Goal: Task Accomplishment & Management: Manage account settings

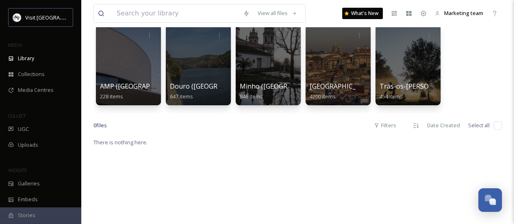
scroll to position [81, 0]
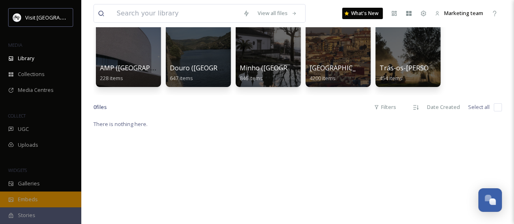
click at [45, 196] on div "Embeds" at bounding box center [40, 199] width 81 height 16
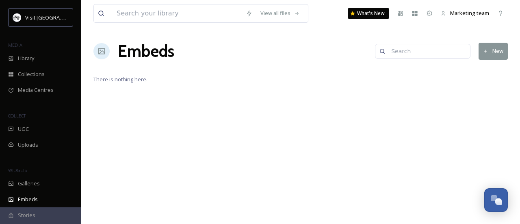
click at [504, 54] on button "New" at bounding box center [492, 51] width 29 height 17
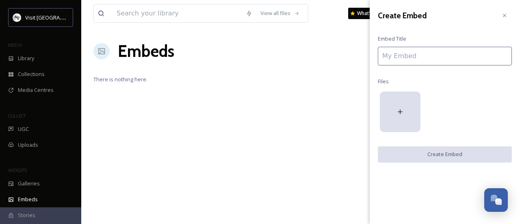
click at [480, 52] on input at bounding box center [445, 56] width 134 height 19
click at [412, 107] on div at bounding box center [400, 111] width 41 height 41
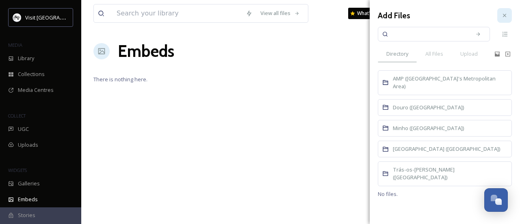
click at [502, 20] on div at bounding box center [504, 15] width 15 height 15
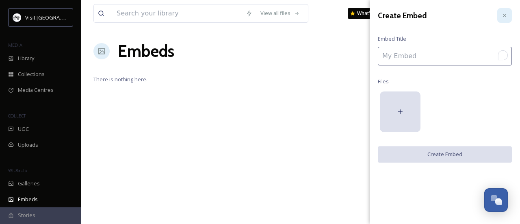
click at [499, 18] on div at bounding box center [504, 15] width 15 height 15
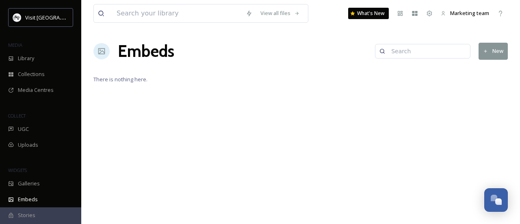
click at [35, 211] on div "Stories" at bounding box center [40, 215] width 81 height 16
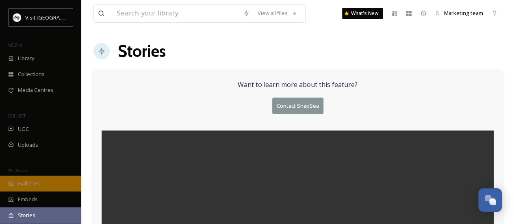
click at [30, 183] on span "Galleries" at bounding box center [29, 183] width 22 height 8
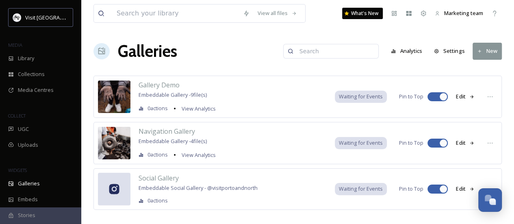
click at [269, 203] on div "Social Gallery Embeddable Social Gallery - @ visitportoandnorth 0 actions Waiti…" at bounding box center [297, 188] width 408 height 41
click at [495, 58] on button "New" at bounding box center [486, 51] width 29 height 17
click at [486, 66] on span "Gallery" at bounding box center [488, 70] width 17 height 8
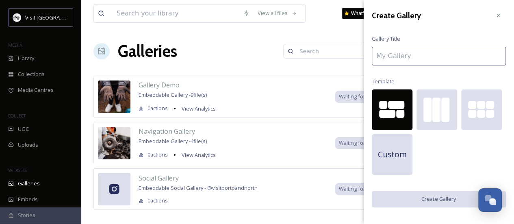
drag, startPoint x: 500, startPoint y: 17, endPoint x: 465, endPoint y: 20, distance: 35.1
click at [500, 17] on icon at bounding box center [498, 15] width 6 height 6
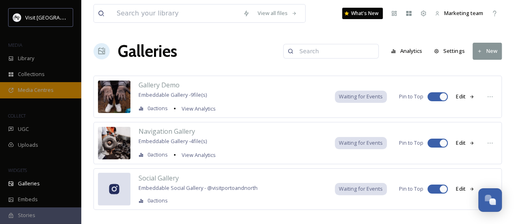
click at [37, 91] on span "Media Centres" at bounding box center [36, 90] width 36 height 8
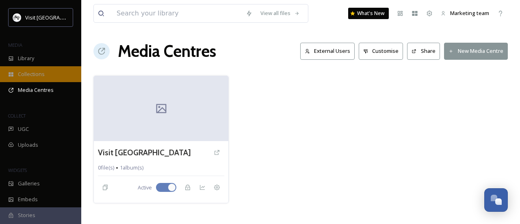
click at [36, 73] on span "Collections" at bounding box center [31, 74] width 27 height 8
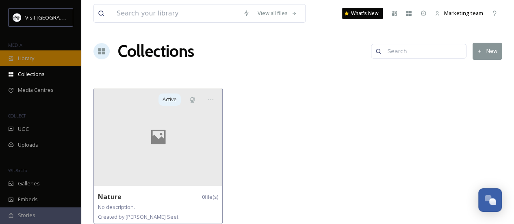
click at [31, 63] on div "Library" at bounding box center [40, 58] width 81 height 16
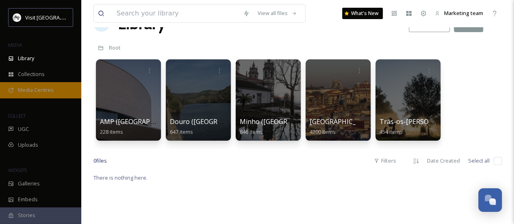
scroll to position [41, 0]
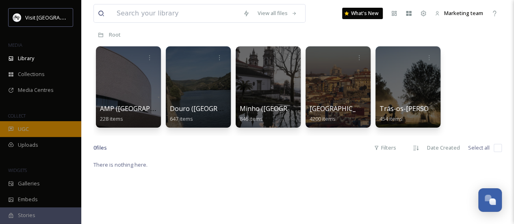
click at [51, 134] on div "UGC" at bounding box center [40, 129] width 81 height 16
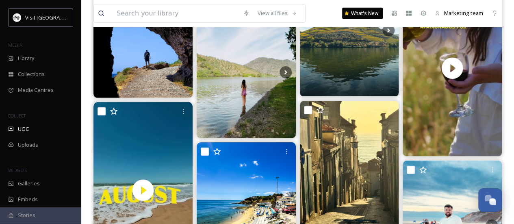
scroll to position [1180, 0]
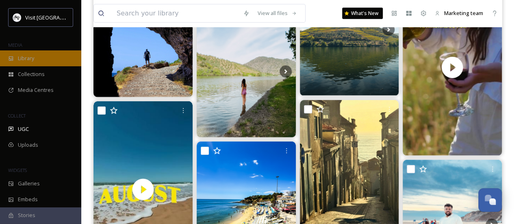
click at [54, 57] on div "Library" at bounding box center [40, 58] width 81 height 16
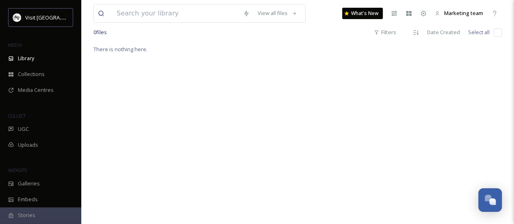
scroll to position [78, 0]
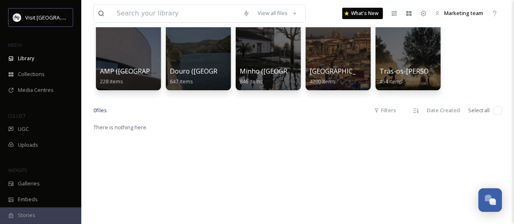
click at [44, 118] on div "COLLECT" at bounding box center [40, 115] width 81 height 11
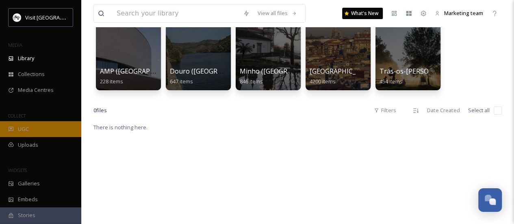
click at [42, 124] on div "UGC" at bounding box center [40, 129] width 81 height 16
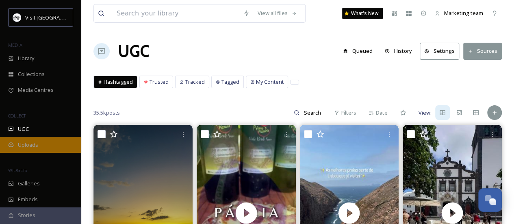
click at [9, 146] on icon at bounding box center [11, 145] width 6 height 6
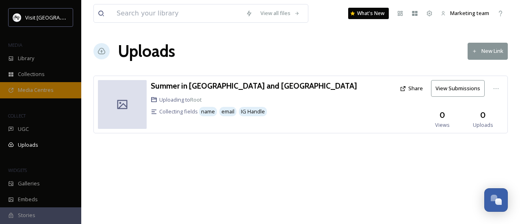
click at [53, 94] on div "Media Centres" at bounding box center [40, 90] width 81 height 16
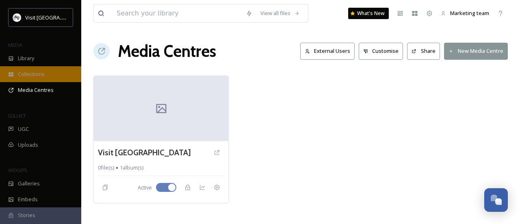
click at [50, 66] on div "Collections" at bounding box center [40, 74] width 81 height 16
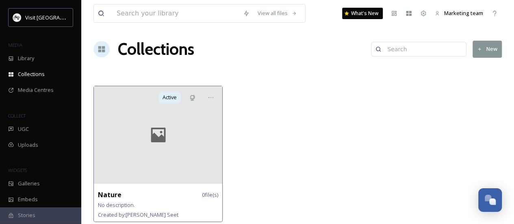
scroll to position [3, 0]
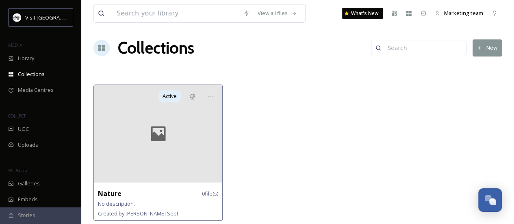
click at [147, 159] on div at bounding box center [158, 133] width 128 height 97
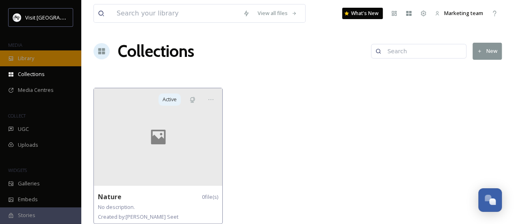
click at [18, 59] on span "Library" at bounding box center [26, 58] width 16 height 8
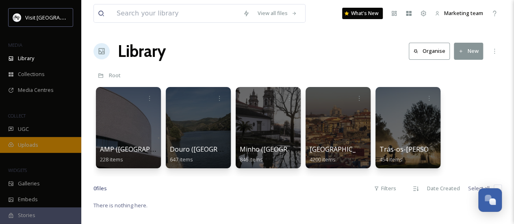
click at [44, 140] on div "Uploads" at bounding box center [40, 145] width 81 height 16
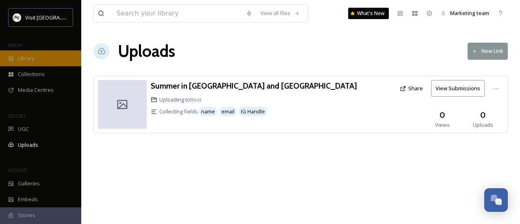
click at [42, 60] on div "Library" at bounding box center [40, 58] width 81 height 16
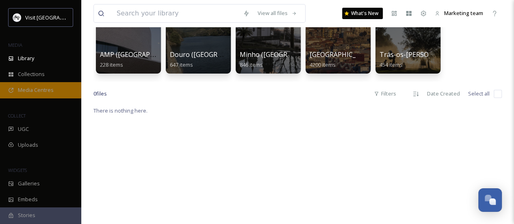
scroll to position [78, 0]
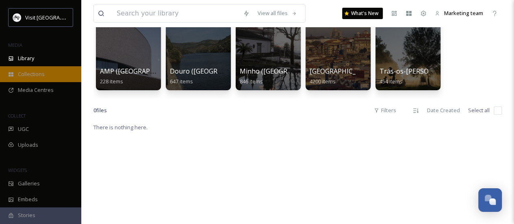
click at [31, 77] on span "Collections" at bounding box center [31, 74] width 27 height 8
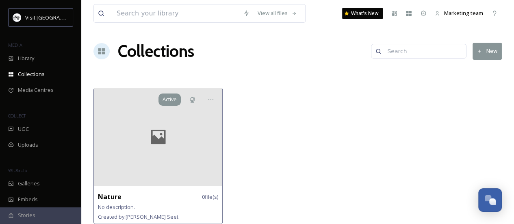
scroll to position [3, 0]
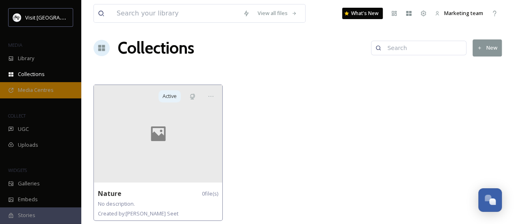
click at [41, 91] on span "Media Centres" at bounding box center [36, 90] width 36 height 8
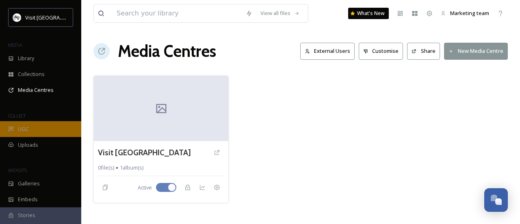
click at [17, 131] on div "UGC" at bounding box center [40, 129] width 81 height 16
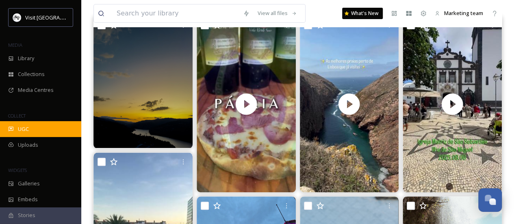
scroll to position [122, 0]
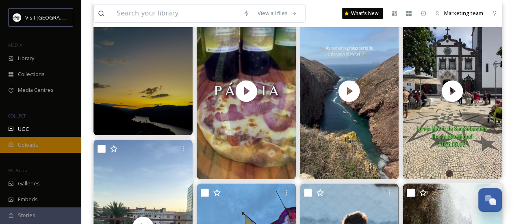
click at [30, 142] on span "Uploads" at bounding box center [28, 145] width 20 height 8
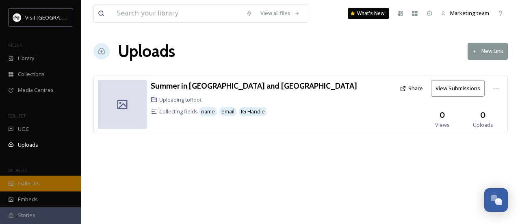
click at [29, 184] on span "Galleries" at bounding box center [29, 183] width 22 height 8
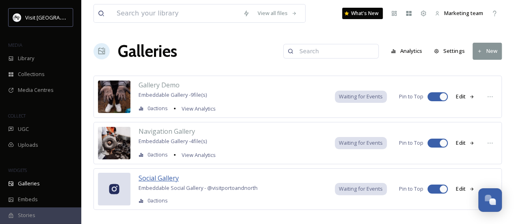
click at [168, 177] on span "Social Gallery" at bounding box center [158, 177] width 40 height 9
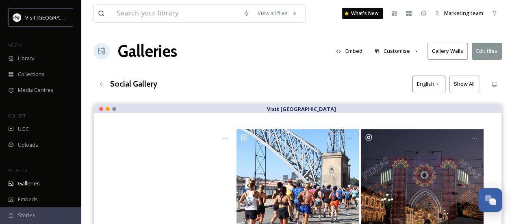
click at [458, 52] on button "Gallery Walls" at bounding box center [447, 51] width 40 height 17
drag, startPoint x: 301, startPoint y: 88, endPoint x: 335, endPoint y: 74, distance: 36.6
click at [300, 88] on div "Social Gallery English Show All" at bounding box center [297, 84] width 408 height 17
click at [351, 52] on button "Embed" at bounding box center [349, 51] width 35 height 16
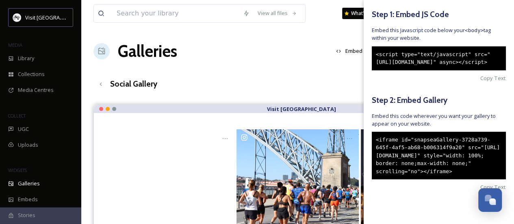
scroll to position [86, 0]
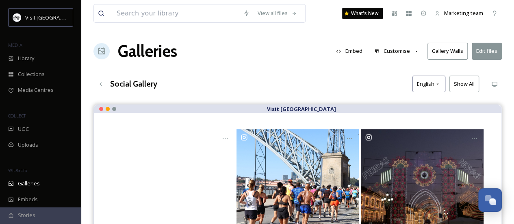
click at [240, 72] on div "View all files What's New Marketing team Galleries Embed Customise Gallery Wall…" at bounding box center [297, 212] width 432 height 424
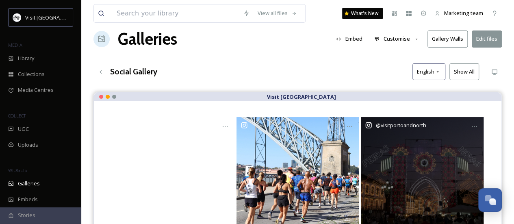
scroll to position [0, 0]
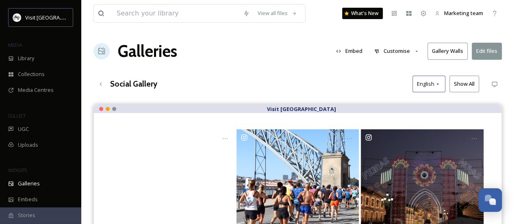
click at [457, 45] on button "Gallery Walls" at bounding box center [447, 51] width 40 height 17
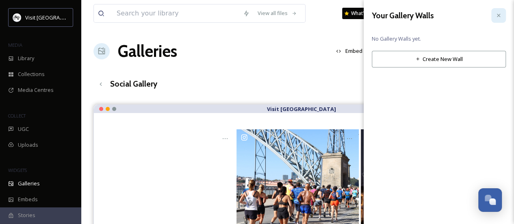
click at [503, 11] on div at bounding box center [498, 15] width 15 height 15
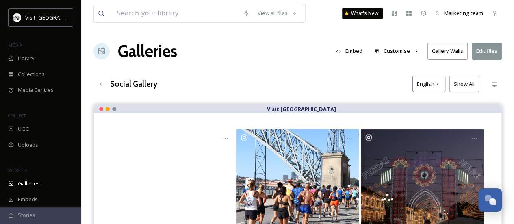
click at [418, 31] on div "View all files What's New Marketing team Galleries Embed Customise Gallery Wall…" at bounding box center [297, 212] width 432 height 424
click at [359, 52] on button "Embed" at bounding box center [349, 51] width 35 height 16
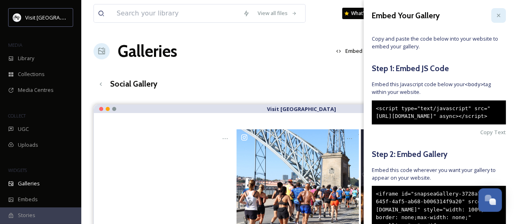
click at [495, 14] on icon at bounding box center [498, 15] width 6 height 6
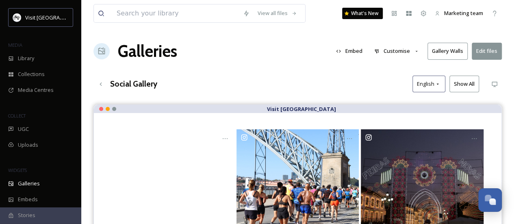
click at [350, 51] on button "Embed" at bounding box center [349, 51] width 35 height 16
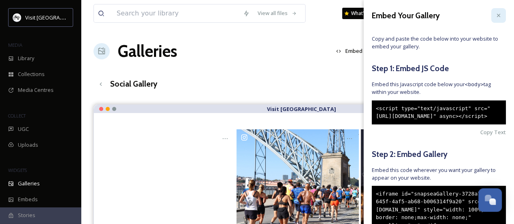
click at [495, 18] on icon at bounding box center [498, 15] width 6 height 6
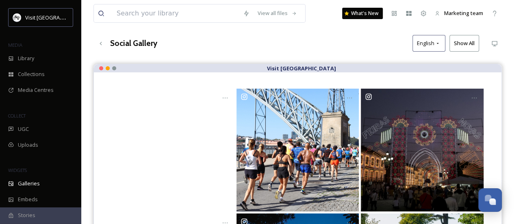
scroll to position [81, 0]
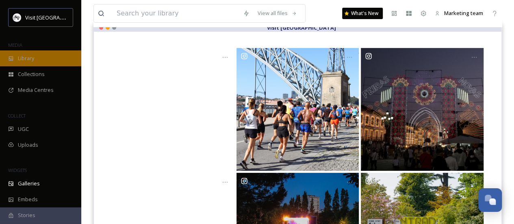
click at [42, 56] on div "Library" at bounding box center [40, 58] width 81 height 16
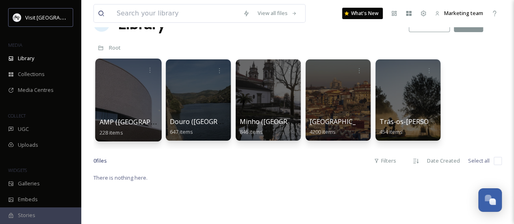
scroll to position [41, 0]
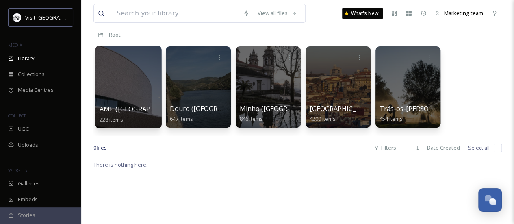
drag, startPoint x: 112, startPoint y: 86, endPoint x: 127, endPoint y: 67, distance: 23.7
click at [127, 67] on div at bounding box center [128, 86] width 66 height 83
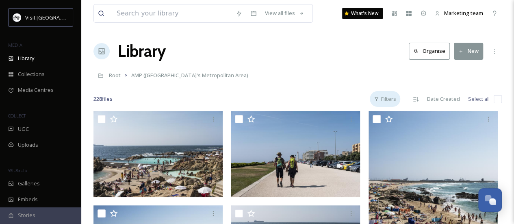
click at [396, 99] on div "Filters" at bounding box center [385, 99] width 30 height 16
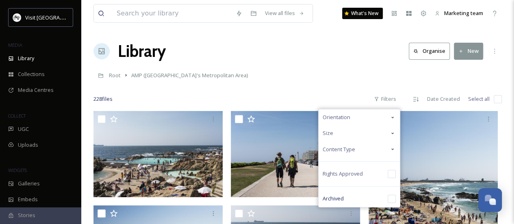
click at [324, 79] on div "Root AMP ([GEOGRAPHIC_DATA]'s Metropolitan Area)" at bounding box center [297, 74] width 408 height 15
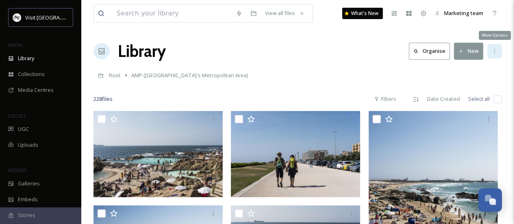
click at [497, 51] on div "More Options" at bounding box center [494, 51] width 15 height 15
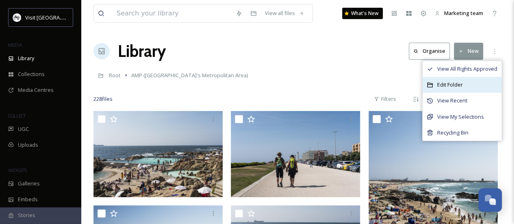
click at [467, 86] on div "Edit Folder" at bounding box center [461, 85] width 79 height 16
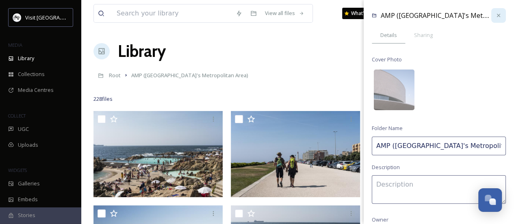
click at [495, 15] on icon at bounding box center [498, 15] width 6 height 6
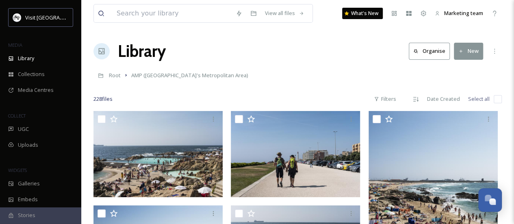
click at [437, 55] on button "Organise" at bounding box center [429, 51] width 41 height 17
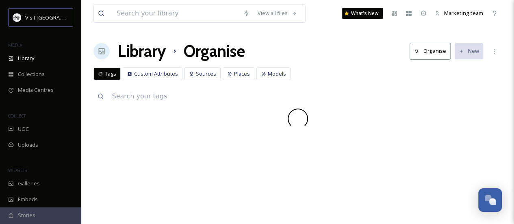
click at [437, 52] on button "Organise" at bounding box center [429, 51] width 41 height 17
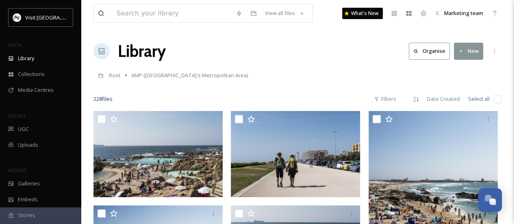
click at [128, 51] on h1 "Library" at bounding box center [142, 51] width 48 height 24
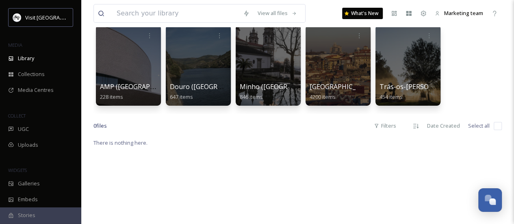
scroll to position [81, 0]
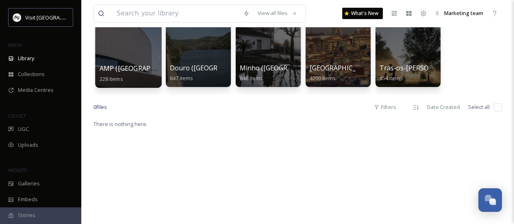
click at [137, 56] on div at bounding box center [128, 46] width 66 height 83
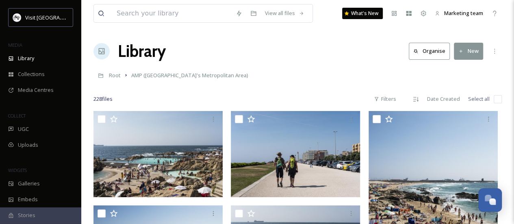
click at [467, 50] on button "New" at bounding box center [468, 51] width 29 height 17
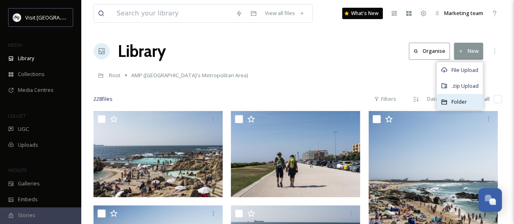
click at [461, 104] on span "Folder" at bounding box center [458, 102] width 15 height 8
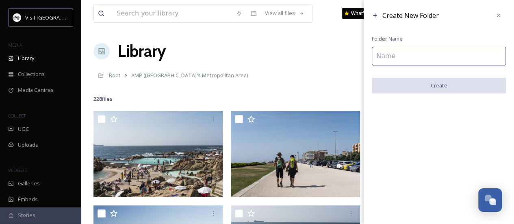
click at [428, 58] on input at bounding box center [439, 56] width 134 height 19
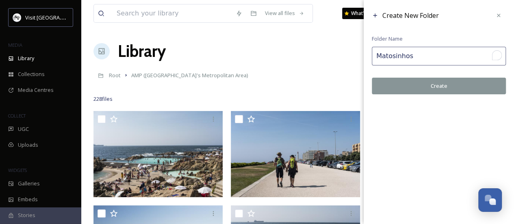
type input "Matosinhos"
click at [439, 84] on button "Create" at bounding box center [439, 86] width 134 height 17
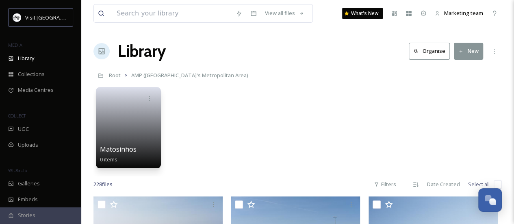
click at [138, 51] on h1 "Library" at bounding box center [142, 51] width 48 height 24
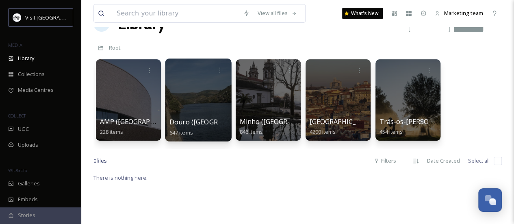
scroll to position [41, 0]
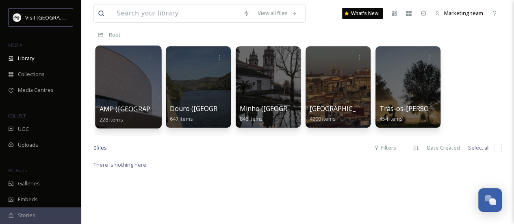
click at [127, 98] on div at bounding box center [128, 86] width 66 height 83
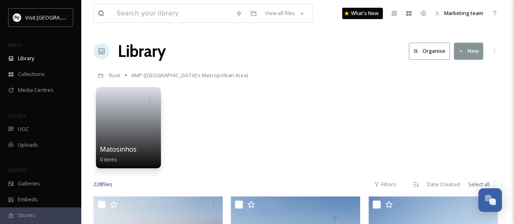
click at [466, 54] on button "New" at bounding box center [468, 51] width 29 height 17
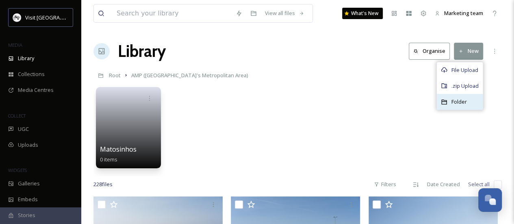
click at [463, 99] on span "Folder" at bounding box center [458, 102] width 15 height 8
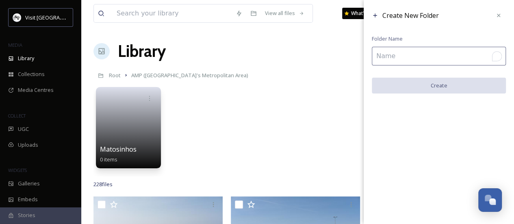
click at [389, 58] on input "To enrich screen reader interactions, please activate Accessibility in Grammarl…" at bounding box center [439, 56] width 134 height 19
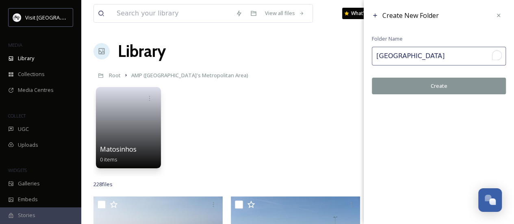
type input "[GEOGRAPHIC_DATA]"
click at [414, 89] on button "Create" at bounding box center [439, 86] width 134 height 17
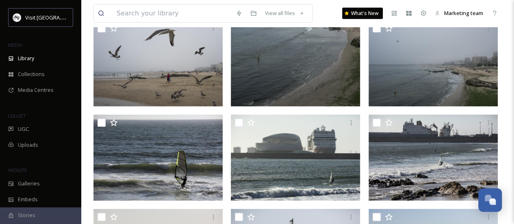
scroll to position [1096, 0]
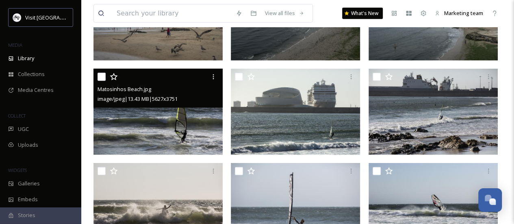
drag, startPoint x: 100, startPoint y: 79, endPoint x: 160, endPoint y: 84, distance: 60.3
click at [100, 79] on input "checkbox" at bounding box center [101, 77] width 8 height 8
checkbox input "true"
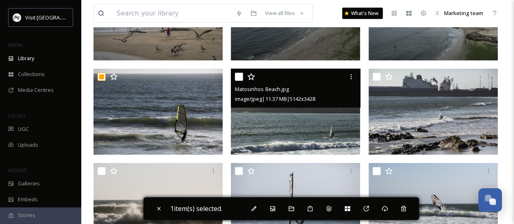
drag, startPoint x: 242, startPoint y: 74, endPoint x: 258, endPoint y: 77, distance: 15.7
click at [243, 74] on div at bounding box center [296, 76] width 123 height 15
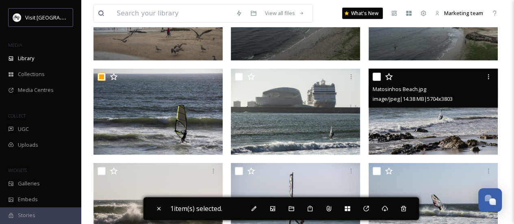
click at [374, 76] on input "checkbox" at bounding box center [376, 77] width 8 height 8
checkbox input "true"
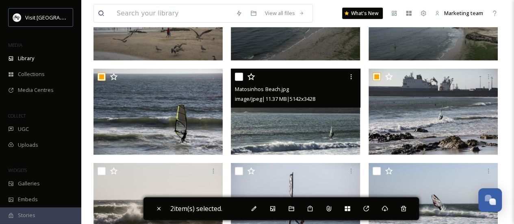
click at [240, 78] on input "checkbox" at bounding box center [239, 77] width 8 height 8
checkbox input "true"
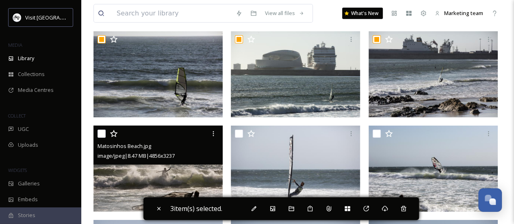
scroll to position [1178, 0]
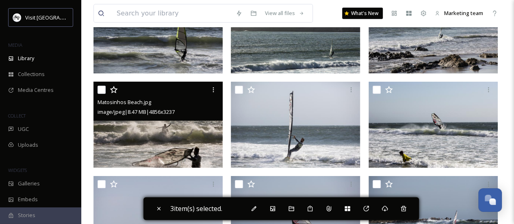
click at [102, 92] on input "checkbox" at bounding box center [101, 90] width 8 height 8
checkbox input "true"
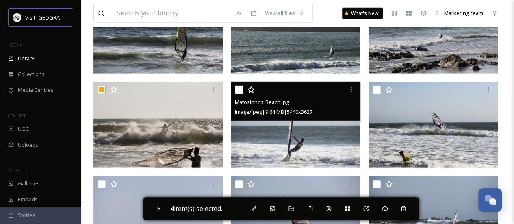
click at [240, 90] on input "checkbox" at bounding box center [239, 90] width 8 height 8
checkbox input "true"
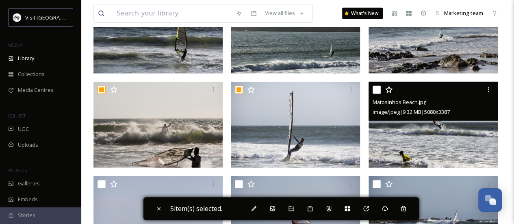
click at [379, 91] on input "checkbox" at bounding box center [376, 90] width 8 height 8
checkbox input "true"
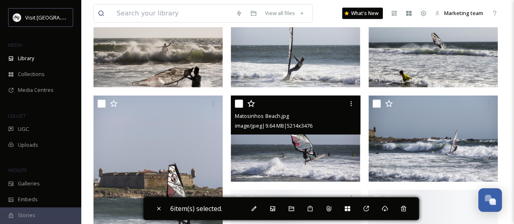
scroll to position [1259, 0]
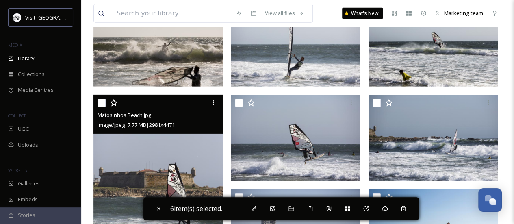
click at [102, 104] on input "checkbox" at bounding box center [101, 103] width 8 height 8
checkbox input "true"
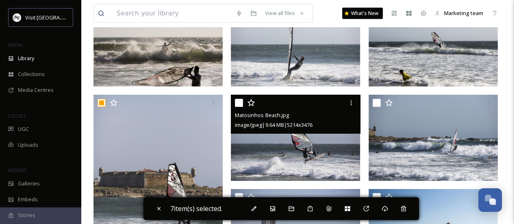
drag, startPoint x: 241, startPoint y: 105, endPoint x: 256, endPoint y: 108, distance: 14.8
click at [252, 107] on div at bounding box center [296, 102] width 123 height 15
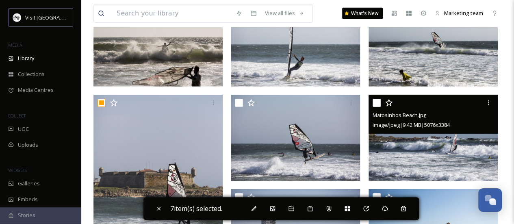
click at [374, 101] on input "checkbox" at bounding box center [376, 103] width 8 height 8
checkbox input "true"
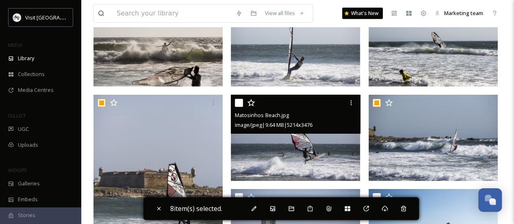
click at [235, 100] on input "checkbox" at bounding box center [239, 103] width 8 height 8
checkbox input "true"
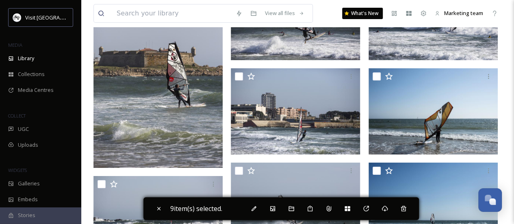
scroll to position [1381, 0]
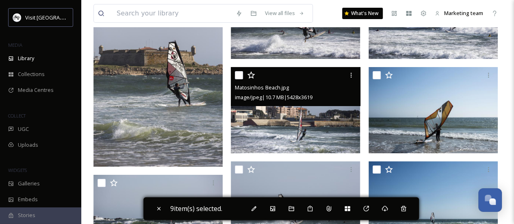
click at [238, 77] on input "checkbox" at bounding box center [239, 75] width 8 height 8
checkbox input "true"
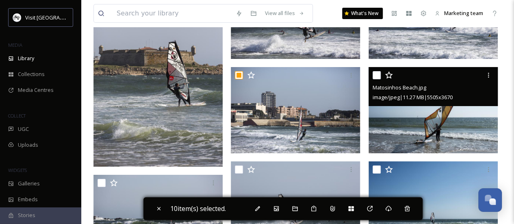
click at [376, 76] on input "checkbox" at bounding box center [376, 75] width 8 height 8
checkbox input "true"
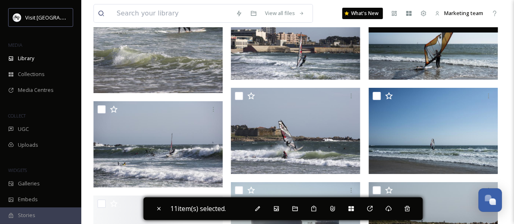
scroll to position [1462, 0]
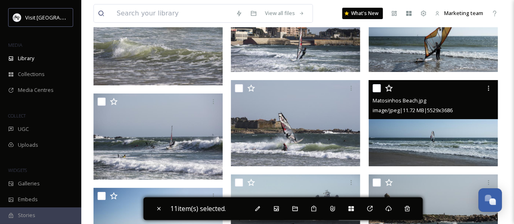
click at [378, 87] on input "checkbox" at bounding box center [376, 88] width 8 height 8
checkbox input "true"
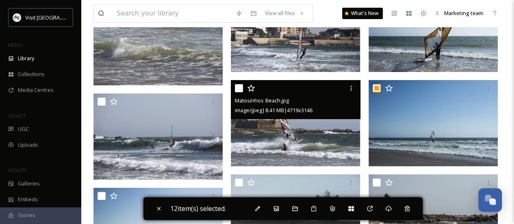
click at [236, 87] on input "checkbox" at bounding box center [239, 88] width 8 height 8
checkbox input "true"
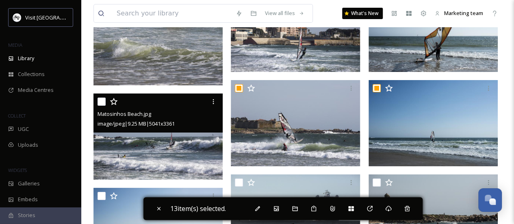
click at [100, 101] on input "checkbox" at bounding box center [101, 101] width 8 height 8
checkbox input "true"
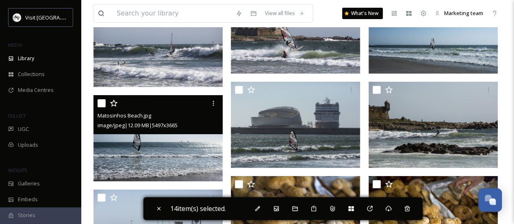
scroll to position [1584, 0]
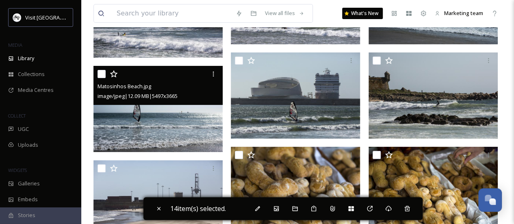
click at [103, 76] on input "checkbox" at bounding box center [101, 74] width 8 height 8
checkbox input "true"
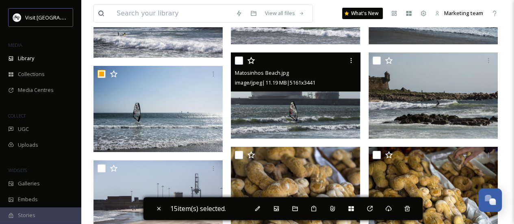
click at [241, 60] on input "checkbox" at bounding box center [239, 60] width 8 height 8
checkbox input "true"
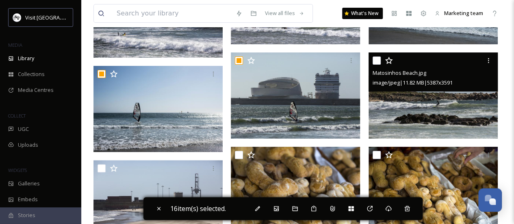
click at [375, 58] on input "checkbox" at bounding box center [376, 60] width 8 height 8
checkbox input "true"
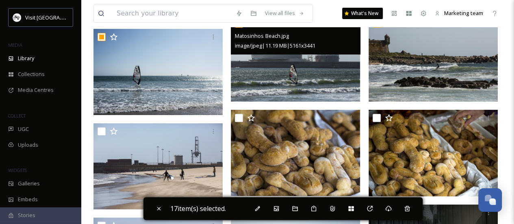
scroll to position [1665, 0]
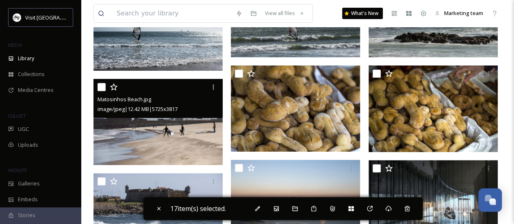
click at [104, 86] on input "checkbox" at bounding box center [101, 87] width 8 height 8
checkbox input "true"
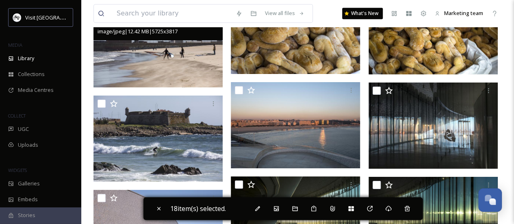
scroll to position [1746, 0]
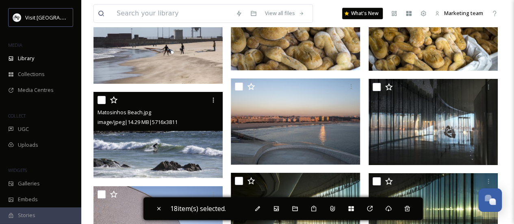
click at [99, 96] on input "checkbox" at bounding box center [101, 100] width 8 height 8
checkbox input "true"
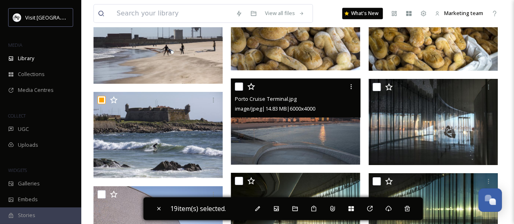
click at [238, 87] on input "checkbox" at bounding box center [239, 86] width 8 height 8
checkbox input "true"
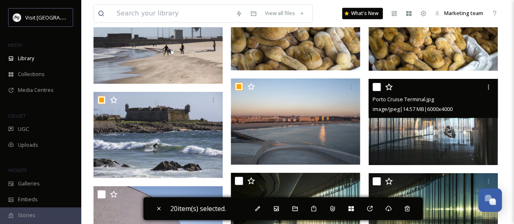
click at [378, 84] on input "checkbox" at bounding box center [376, 87] width 8 height 8
checkbox input "true"
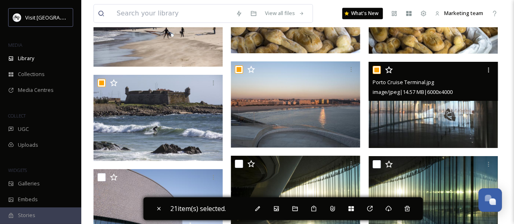
scroll to position [1827, 0]
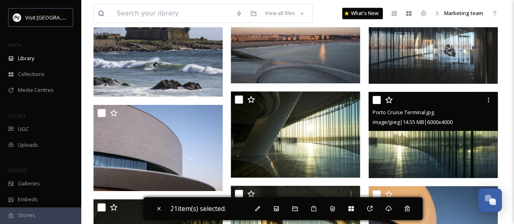
click at [380, 99] on input "checkbox" at bounding box center [376, 100] width 8 height 8
checkbox input "true"
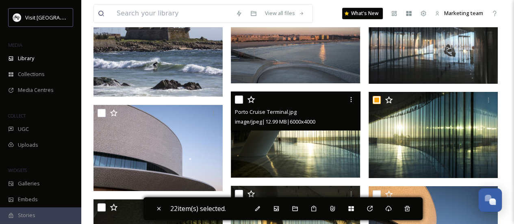
click at [236, 101] on input "checkbox" at bounding box center [239, 99] width 8 height 8
checkbox input "true"
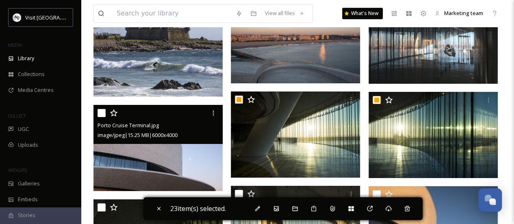
click at [99, 114] on input "checkbox" at bounding box center [101, 113] width 8 height 8
checkbox input "true"
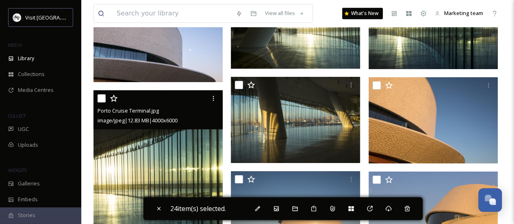
scroll to position [1949, 0]
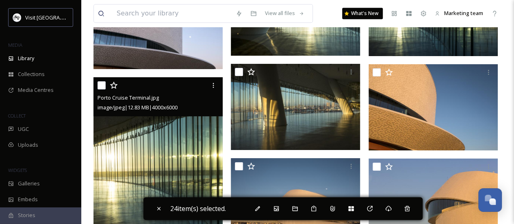
click at [102, 84] on input "checkbox" at bounding box center [101, 85] width 8 height 8
checkbox input "true"
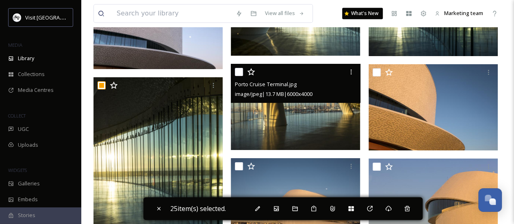
click at [240, 75] on input "checkbox" at bounding box center [239, 72] width 8 height 8
checkbox input "true"
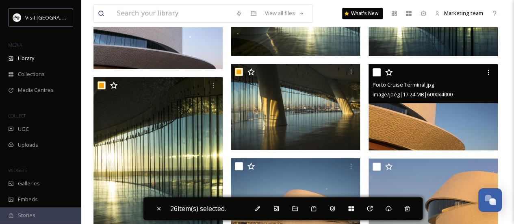
click at [373, 72] on input "checkbox" at bounding box center [376, 72] width 8 height 8
checkbox input "true"
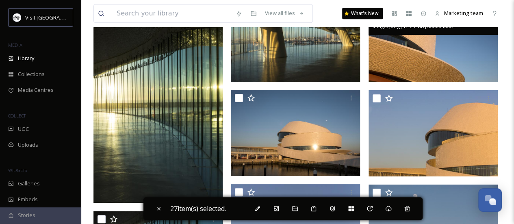
scroll to position [2030, 0]
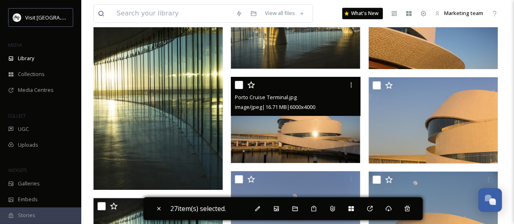
click at [243, 87] on input "checkbox" at bounding box center [239, 85] width 8 height 8
checkbox input "true"
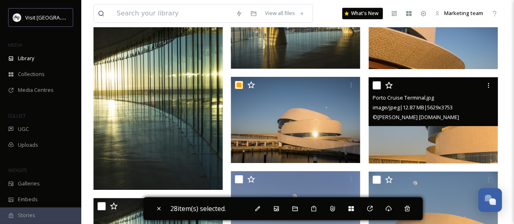
click at [377, 85] on input "checkbox" at bounding box center [376, 85] width 8 height 8
checkbox input "true"
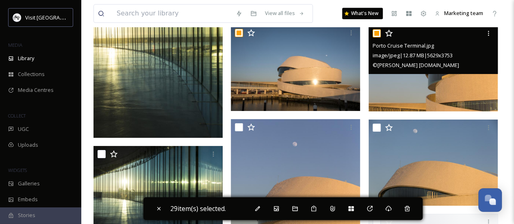
scroll to position [2112, 0]
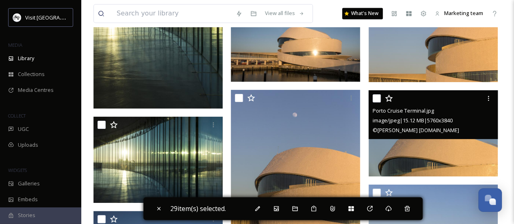
click at [378, 95] on input "checkbox" at bounding box center [376, 98] width 8 height 8
checkbox input "true"
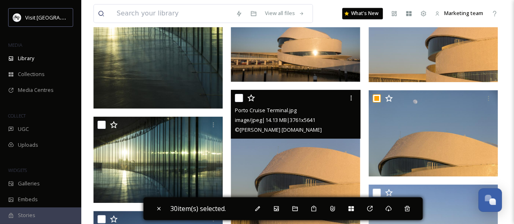
click at [240, 96] on input "checkbox" at bounding box center [239, 98] width 8 height 8
checkbox input "true"
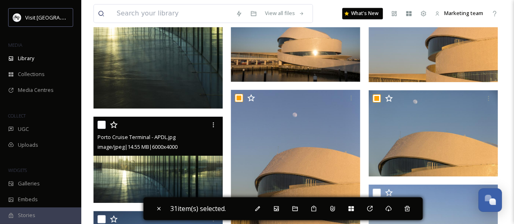
drag, startPoint x: 100, startPoint y: 124, endPoint x: 107, endPoint y: 123, distance: 7.0
click at [99, 124] on input "checkbox" at bounding box center [101, 125] width 8 height 8
checkbox input "true"
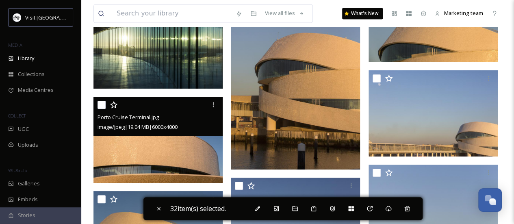
scroll to position [2233, 0]
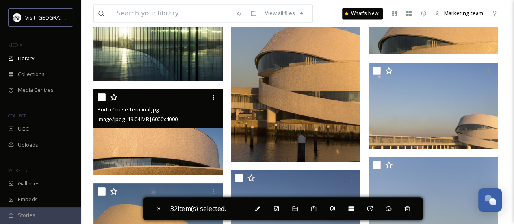
click at [102, 96] on input "checkbox" at bounding box center [101, 97] width 8 height 8
checkbox input "true"
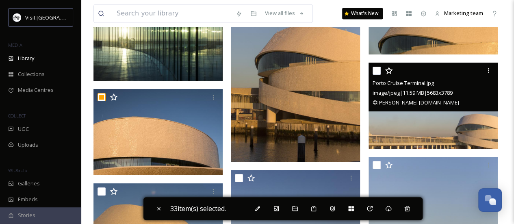
click at [372, 68] on input "checkbox" at bounding box center [376, 71] width 8 height 8
checkbox input "true"
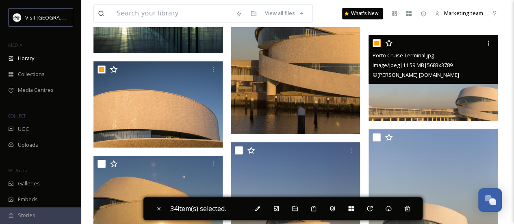
scroll to position [2315, 0]
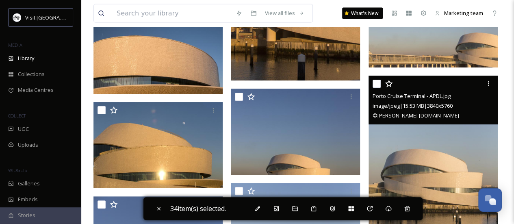
click at [377, 84] on input "checkbox" at bounding box center [376, 84] width 8 height 8
checkbox input "true"
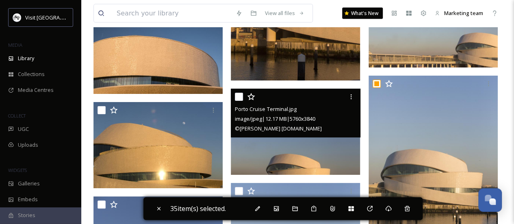
click at [241, 99] on input "checkbox" at bounding box center [239, 97] width 8 height 8
checkbox input "true"
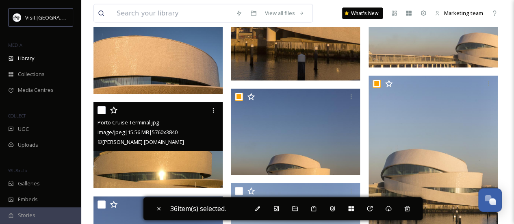
click at [99, 110] on input "checkbox" at bounding box center [101, 110] width 8 height 8
checkbox input "true"
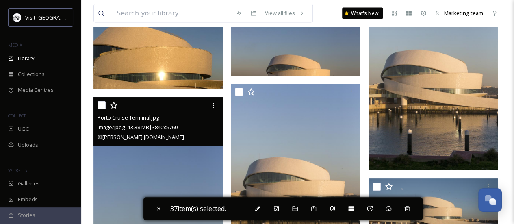
scroll to position [2436, 0]
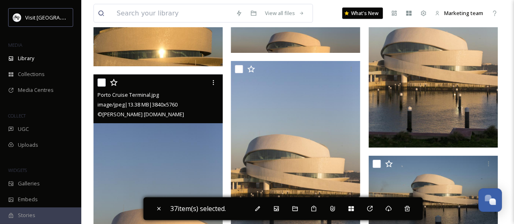
click at [102, 84] on input "checkbox" at bounding box center [101, 82] width 8 height 8
checkbox input "true"
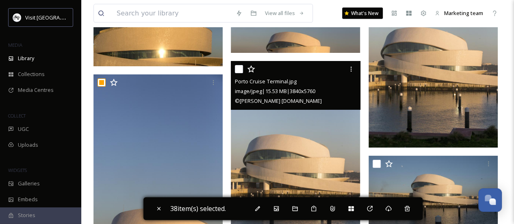
click at [242, 65] on input "checkbox" at bounding box center [239, 69] width 8 height 8
checkbox input "true"
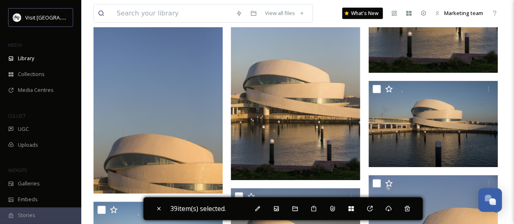
scroll to position [2518, 0]
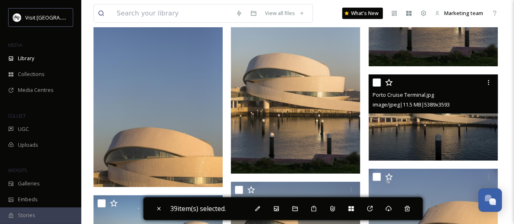
click at [378, 79] on input "checkbox" at bounding box center [376, 82] width 8 height 8
checkbox input "true"
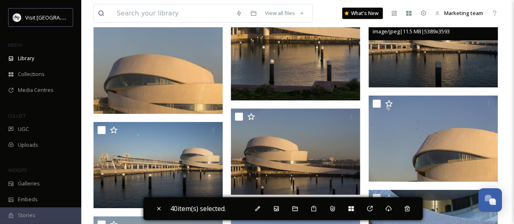
scroll to position [2599, 0]
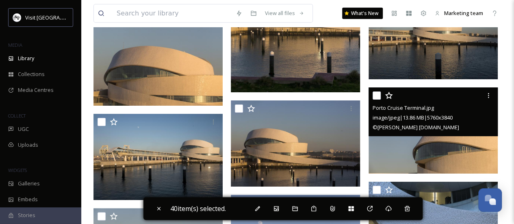
click at [377, 96] on input "checkbox" at bounding box center [376, 95] width 8 height 8
checkbox input "true"
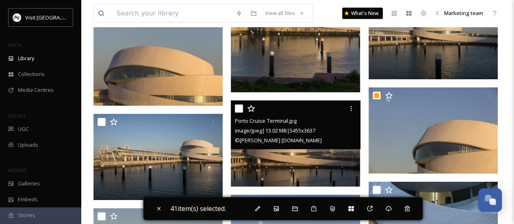
click at [242, 107] on input "checkbox" at bounding box center [239, 108] width 8 height 8
checkbox input "true"
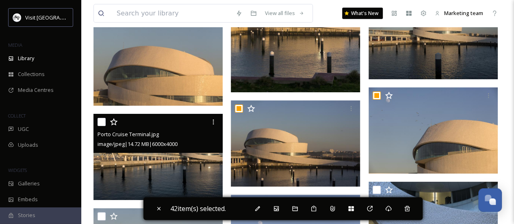
click at [99, 122] on input "checkbox" at bounding box center [101, 122] width 8 height 8
checkbox input "true"
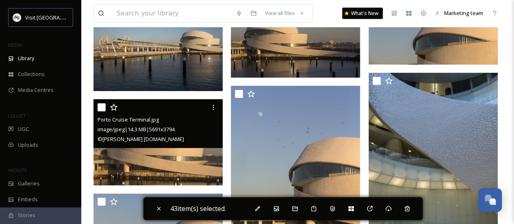
scroll to position [2721, 0]
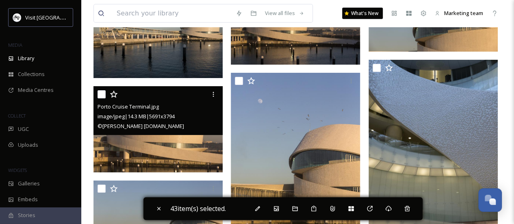
click at [102, 93] on input "checkbox" at bounding box center [101, 94] width 8 height 8
checkbox input "true"
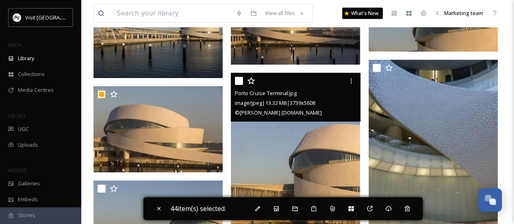
click at [236, 79] on input "checkbox" at bounding box center [239, 81] width 8 height 8
checkbox input "true"
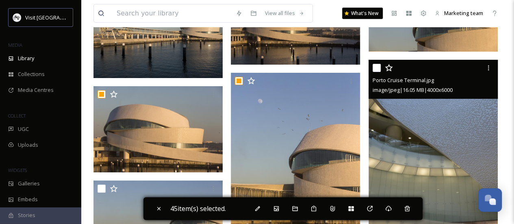
click at [374, 67] on input "checkbox" at bounding box center [376, 68] width 8 height 8
checkbox input "true"
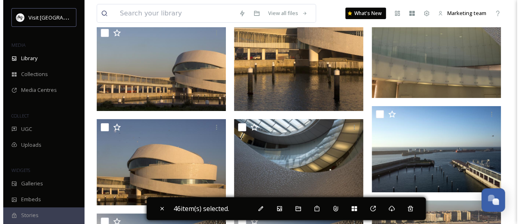
scroll to position [2883, 0]
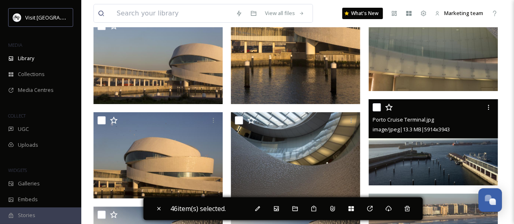
click at [372, 109] on div "Porto Cruise Terminal.jpg image/jpeg | 13.3 MB | 5914 x 3943" at bounding box center [432, 118] width 129 height 39
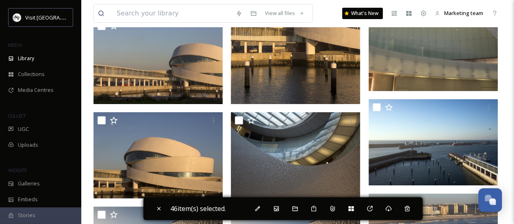
drag, startPoint x: 277, startPoint y: 108, endPoint x: 80, endPoint y: 107, distance: 196.9
click at [80, 108] on div "Visit [GEOGRAPHIC_DATA] and North MEDIA Library Collections Media Centres COLLE…" at bounding box center [40, 150] width 81 height 285
click at [302, 209] on div "Move To Folder" at bounding box center [294, 208] width 15 height 15
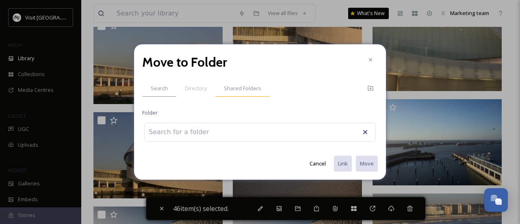
click at [237, 91] on span "Shared Folders" at bounding box center [242, 88] width 37 height 8
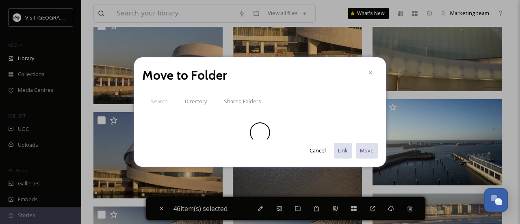
click at [195, 104] on span "Directory" at bounding box center [196, 101] width 22 height 8
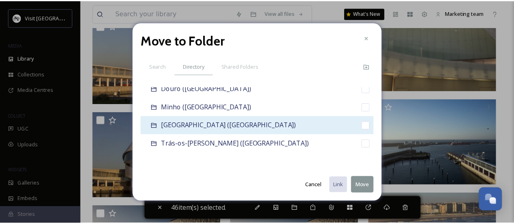
scroll to position [0, 0]
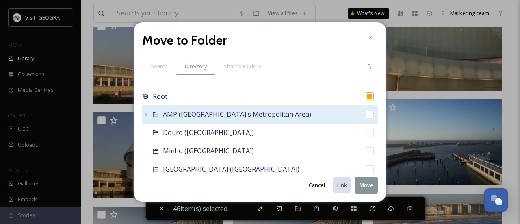
click at [201, 117] on span "AMP ([GEOGRAPHIC_DATA]'s Metropolitan Area)" at bounding box center [237, 114] width 148 height 9
checkbox input "false"
checkbox input "true"
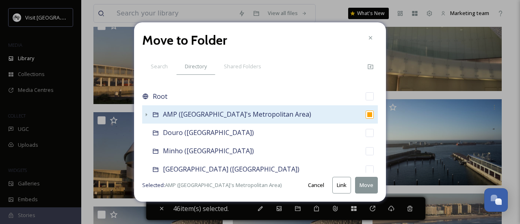
click at [201, 117] on span "AMP ([GEOGRAPHIC_DATA]'s Metropolitan Area)" at bounding box center [237, 114] width 148 height 9
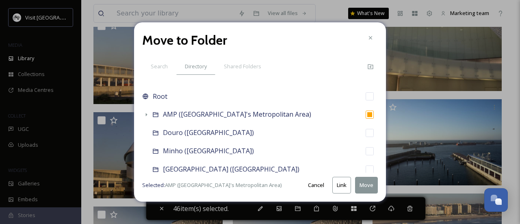
drag, startPoint x: 368, startPoint y: 48, endPoint x: 357, endPoint y: 45, distance: 11.2
click at [368, 47] on div "Move to Folder" at bounding box center [260, 39] width 236 height 19
click at [365, 37] on div at bounding box center [370, 37] width 15 height 15
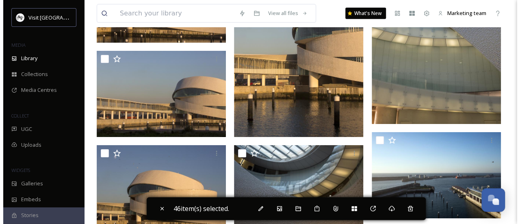
scroll to position [2842, 0]
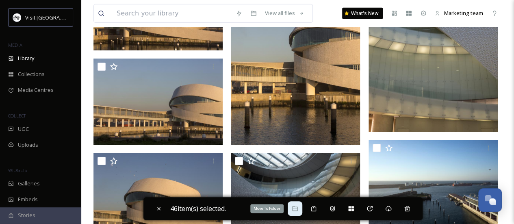
click at [292, 210] on div "Move To Folder" at bounding box center [294, 208] width 15 height 15
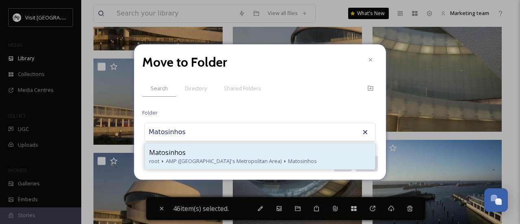
type input "Matosinhos"
click at [225, 149] on div "Matosinhos" at bounding box center [260, 152] width 222 height 10
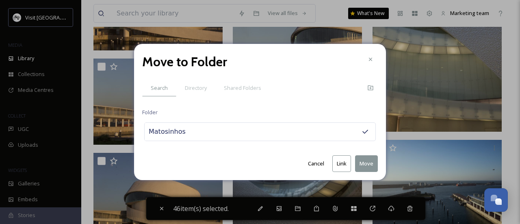
click at [368, 166] on button "Move" at bounding box center [366, 163] width 23 height 17
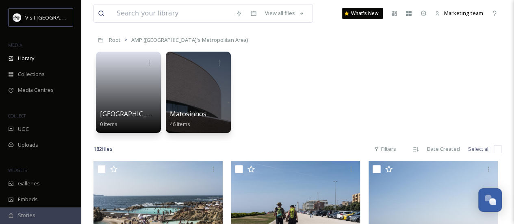
scroll to position [0, 0]
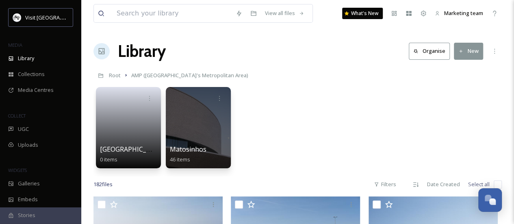
click at [140, 71] on link "AMP ([GEOGRAPHIC_DATA]'s Metropolitan Area)" at bounding box center [189, 75] width 117 height 10
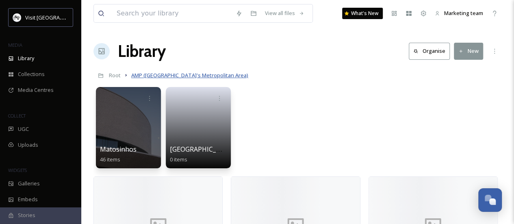
click at [145, 74] on span "AMP ([GEOGRAPHIC_DATA]'s Metropolitan Area)" at bounding box center [189, 74] width 117 height 7
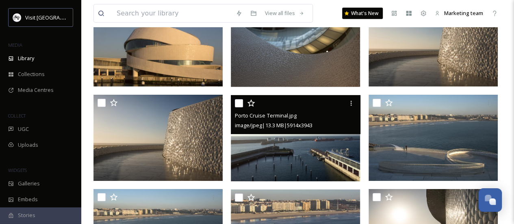
scroll to position [1096, 0]
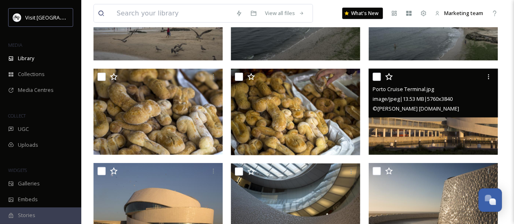
click at [374, 76] on input "checkbox" at bounding box center [376, 77] width 8 height 8
checkbox input "true"
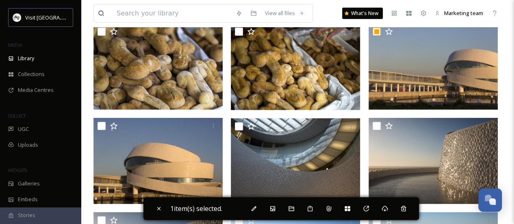
scroll to position [1178, 0]
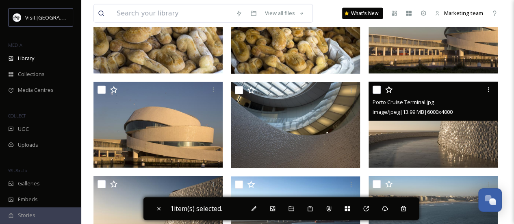
click at [375, 89] on input "checkbox" at bounding box center [376, 90] width 8 height 8
checkbox input "true"
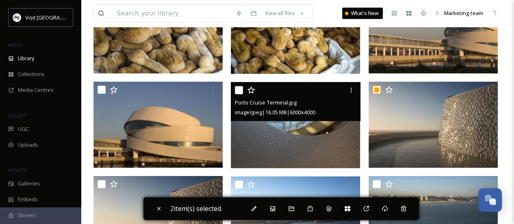
click at [242, 91] on input "checkbox" at bounding box center [239, 90] width 8 height 8
checkbox input "true"
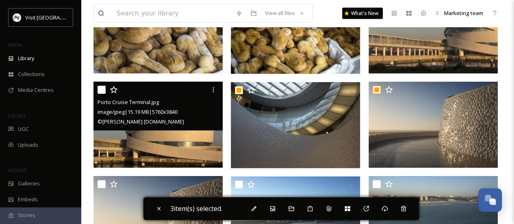
click at [104, 91] on input "checkbox" at bounding box center [101, 90] width 8 height 8
checkbox input "true"
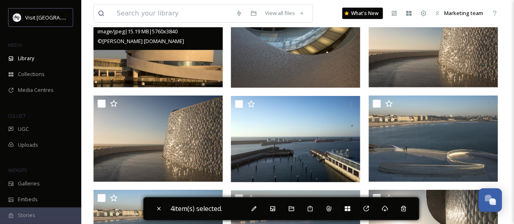
scroll to position [1259, 0]
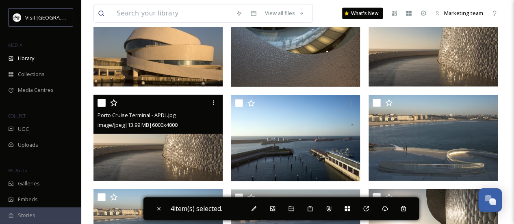
click at [102, 97] on div at bounding box center [158, 102] width 123 height 15
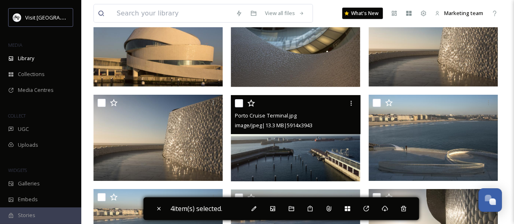
click at [239, 105] on input "checkbox" at bounding box center [239, 103] width 8 height 8
checkbox input "true"
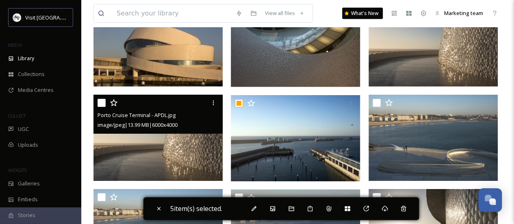
click at [102, 104] on input "checkbox" at bounding box center [101, 103] width 8 height 8
checkbox input "true"
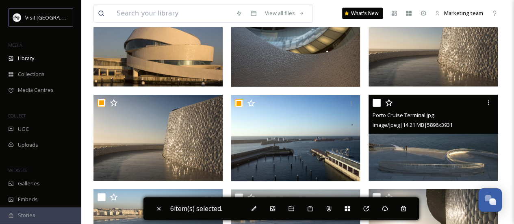
click at [376, 99] on input "checkbox" at bounding box center [376, 103] width 8 height 8
checkbox input "true"
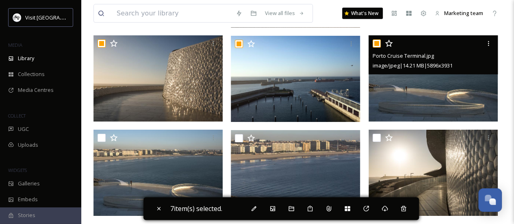
scroll to position [1381, 0]
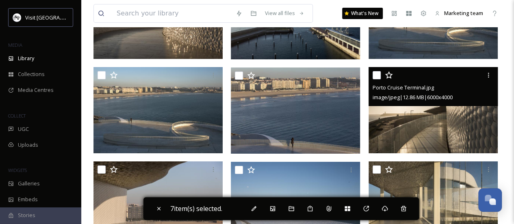
click at [377, 78] on input "checkbox" at bounding box center [376, 75] width 8 height 8
checkbox input "true"
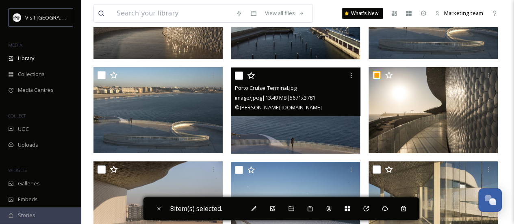
click at [242, 78] on input "checkbox" at bounding box center [239, 75] width 8 height 8
checkbox input "true"
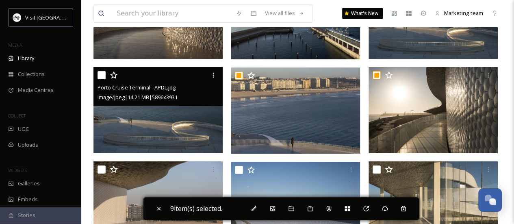
click at [104, 78] on input "checkbox" at bounding box center [101, 75] width 8 height 8
checkbox input "true"
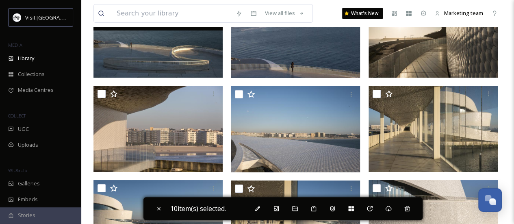
scroll to position [1462, 0]
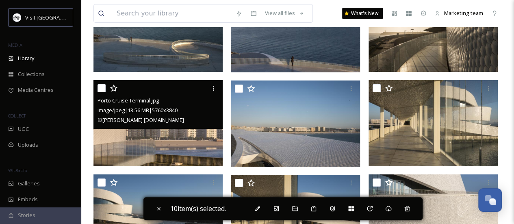
click at [102, 82] on div at bounding box center [158, 88] width 123 height 15
click at [105, 87] on input "checkbox" at bounding box center [101, 88] width 8 height 8
checkbox input "true"
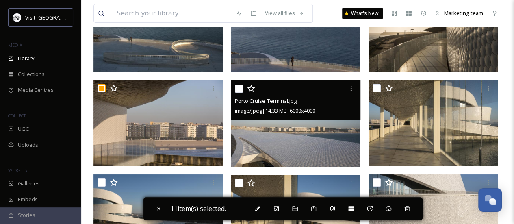
click at [241, 87] on input "checkbox" at bounding box center [239, 88] width 8 height 8
checkbox input "true"
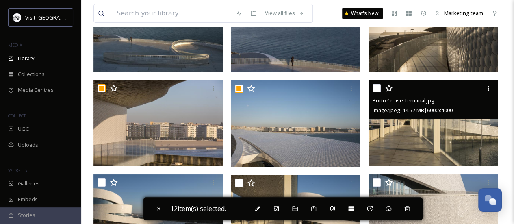
click at [375, 84] on input "checkbox" at bounding box center [376, 88] width 8 height 8
checkbox input "true"
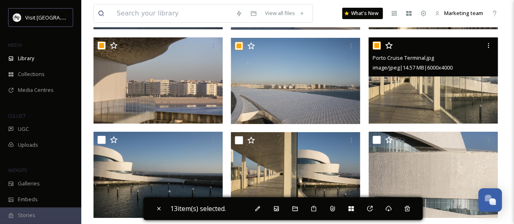
scroll to position [1543, 0]
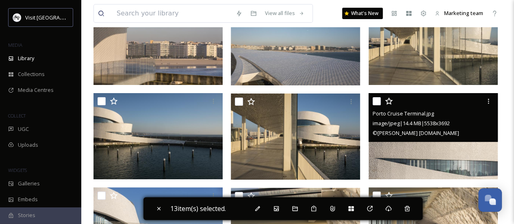
click at [376, 103] on input "checkbox" at bounding box center [376, 101] width 8 height 8
checkbox input "true"
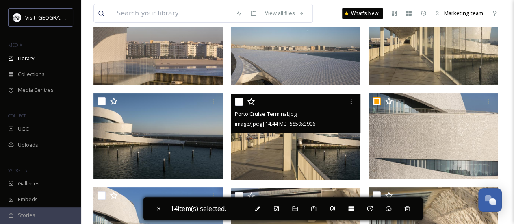
click at [240, 102] on input "checkbox" at bounding box center [239, 101] width 8 height 8
checkbox input "true"
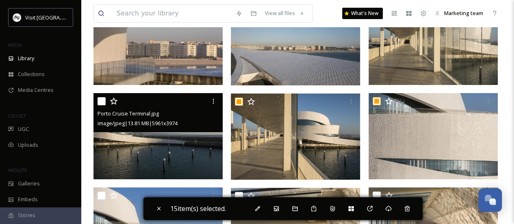
click at [98, 101] on input "checkbox" at bounding box center [101, 101] width 8 height 8
checkbox input "true"
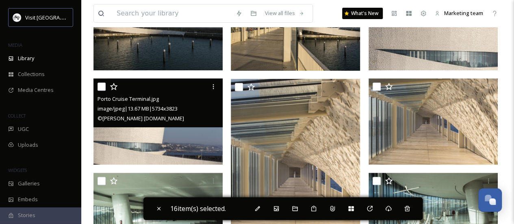
scroll to position [1665, 0]
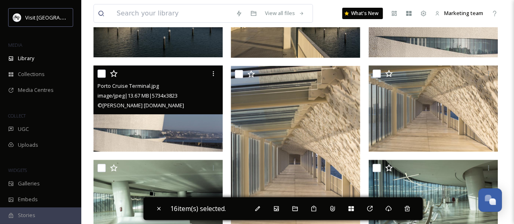
click at [103, 74] on input "checkbox" at bounding box center [101, 73] width 8 height 8
checkbox input "true"
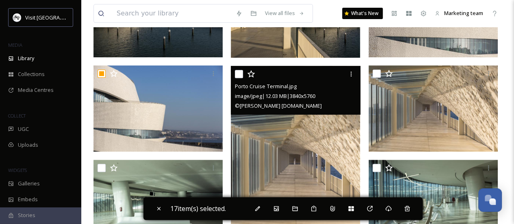
click at [238, 73] on input "checkbox" at bounding box center [239, 74] width 8 height 8
checkbox input "true"
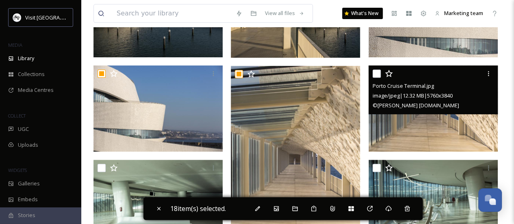
click at [380, 72] on input "checkbox" at bounding box center [376, 73] width 8 height 8
checkbox input "true"
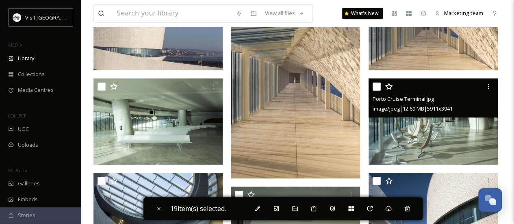
scroll to position [1787, 0]
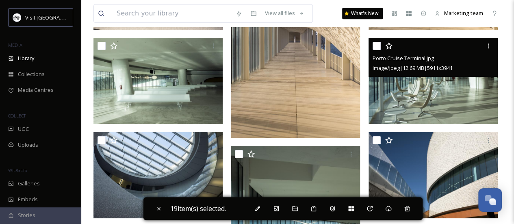
click at [377, 48] on input "checkbox" at bounding box center [376, 46] width 8 height 8
checkbox input "true"
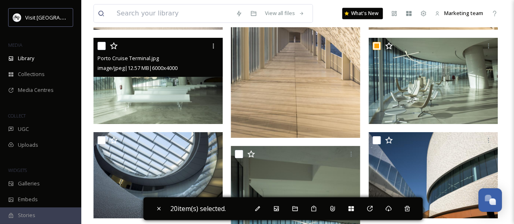
click at [104, 48] on input "checkbox" at bounding box center [101, 46] width 8 height 8
checkbox input "true"
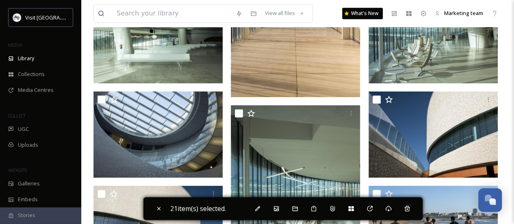
scroll to position [1868, 0]
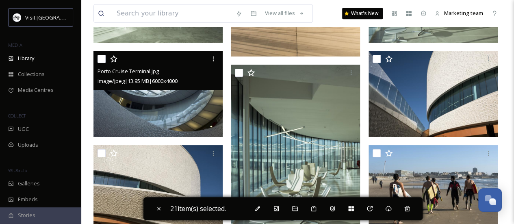
click at [100, 59] on input "checkbox" at bounding box center [101, 59] width 8 height 8
checkbox input "true"
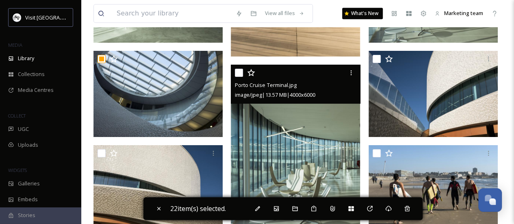
click at [238, 67] on div at bounding box center [296, 72] width 123 height 15
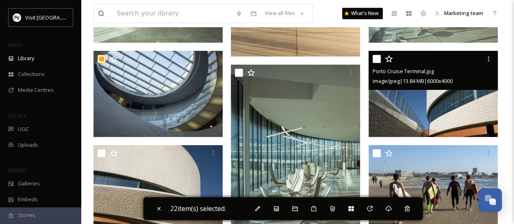
drag, startPoint x: 379, startPoint y: 60, endPoint x: 372, endPoint y: 60, distance: 7.3
click at [378, 60] on input "checkbox" at bounding box center [376, 59] width 8 height 8
checkbox input "true"
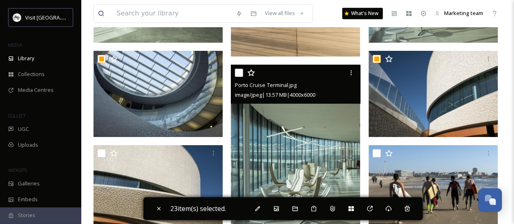
click at [236, 74] on input "checkbox" at bounding box center [239, 73] width 8 height 8
checkbox input "true"
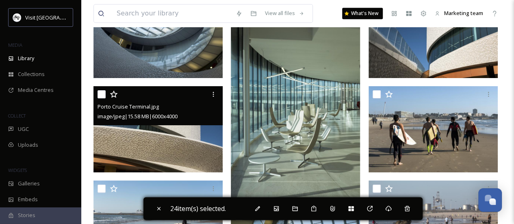
scroll to position [1949, 0]
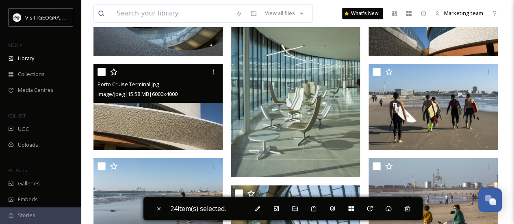
click at [97, 73] on div "Porto Cruise Terminal.jpg image/jpeg | 15.58 MB | 6000 x 4000" at bounding box center [157, 83] width 129 height 39
click at [99, 72] on input "checkbox" at bounding box center [101, 72] width 8 height 8
checkbox input "true"
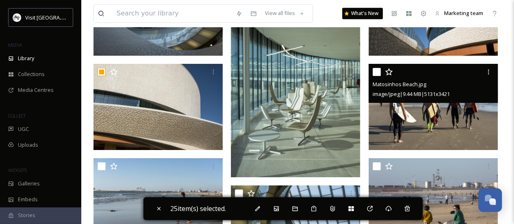
click at [373, 68] on input "checkbox" at bounding box center [376, 72] width 8 height 8
checkbox input "true"
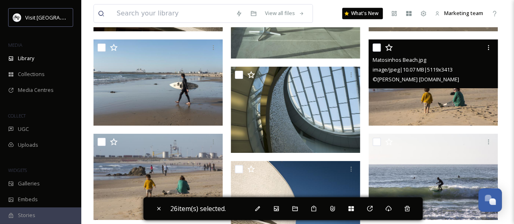
scroll to position [2071, 0]
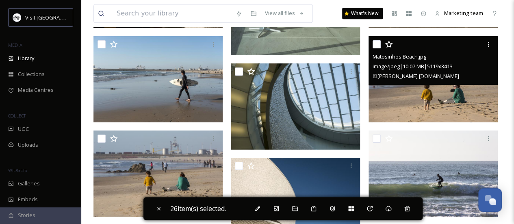
click at [374, 49] on div at bounding box center [433, 44] width 123 height 15
click at [376, 46] on input "checkbox" at bounding box center [376, 44] width 8 height 8
checkbox input "true"
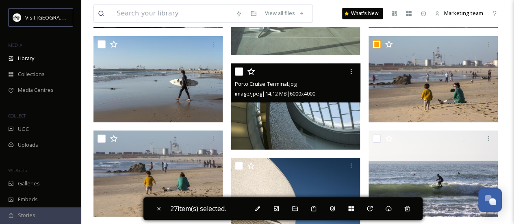
click at [233, 69] on div "Porto Cruise Terminal.jpg image/jpeg | 14.12 MB | 6000 x 4000" at bounding box center [295, 82] width 129 height 39
click at [234, 71] on div "Porto Cruise Terminal.jpg image/jpeg | 14.12 MB | 6000 x 4000" at bounding box center [295, 82] width 129 height 39
click at [240, 71] on input "checkbox" at bounding box center [239, 71] width 8 height 8
checkbox input "true"
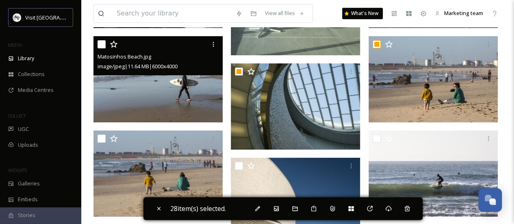
click at [102, 45] on input "checkbox" at bounding box center [101, 44] width 8 height 8
checkbox input "true"
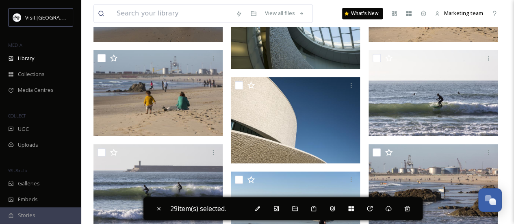
scroll to position [2152, 0]
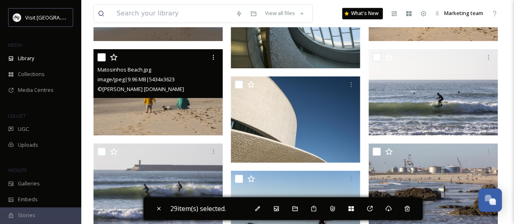
click at [99, 57] on input "checkbox" at bounding box center [101, 57] width 8 height 8
checkbox input "true"
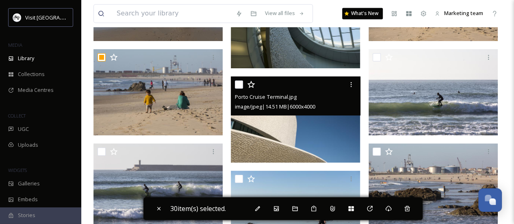
click at [238, 83] on input "checkbox" at bounding box center [239, 84] width 8 height 8
checkbox input "true"
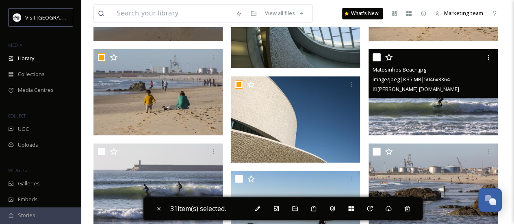
click at [378, 56] on input "checkbox" at bounding box center [376, 57] width 8 height 8
checkbox input "true"
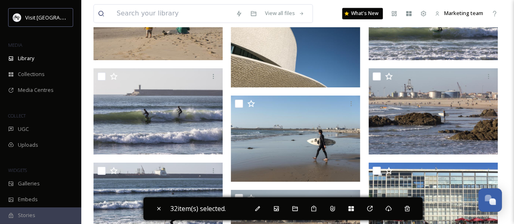
scroll to position [2233, 0]
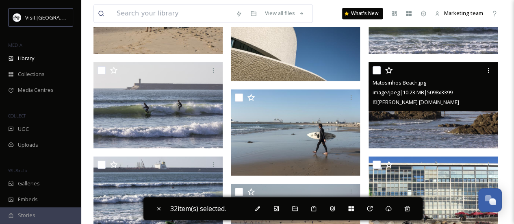
click at [376, 70] on input "checkbox" at bounding box center [376, 70] width 8 height 8
checkbox input "true"
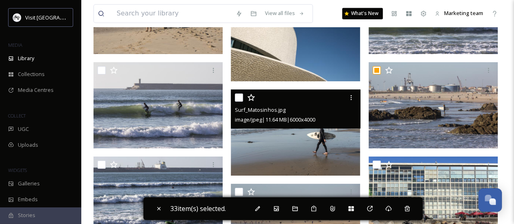
click at [238, 94] on input "checkbox" at bounding box center [239, 97] width 8 height 8
checkbox input "true"
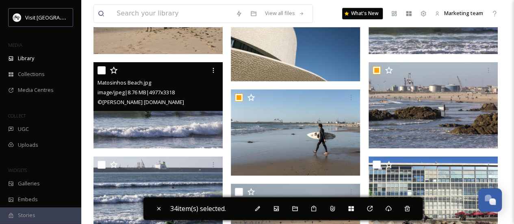
click at [101, 69] on input "checkbox" at bounding box center [101, 70] width 8 height 8
checkbox input "true"
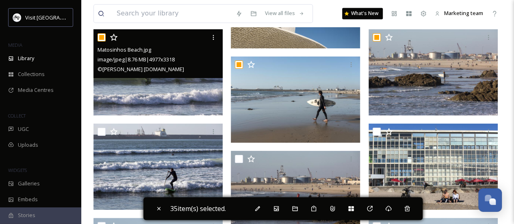
scroll to position [2315, 0]
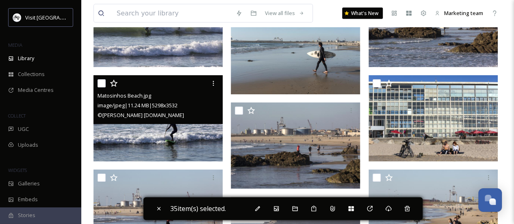
click at [102, 79] on input "checkbox" at bounding box center [101, 83] width 8 height 8
checkbox input "true"
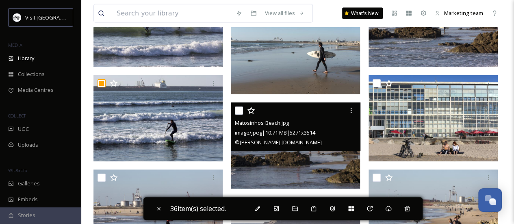
click at [236, 110] on input "checkbox" at bounding box center [239, 110] width 8 height 8
checkbox input "true"
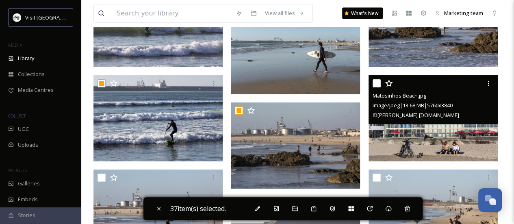
click at [374, 82] on input "checkbox" at bounding box center [376, 83] width 8 height 8
checkbox input "true"
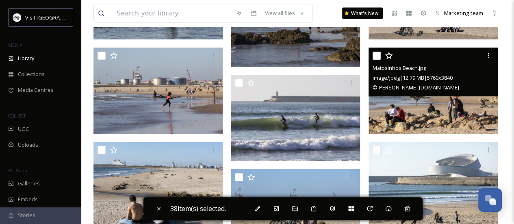
click at [377, 52] on input "checkbox" at bounding box center [376, 56] width 8 height 8
checkbox input "true"
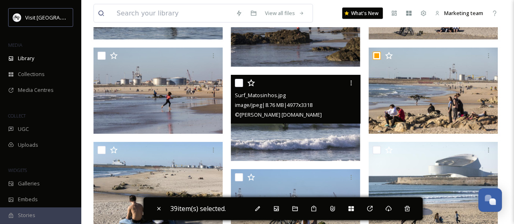
click at [242, 80] on input "checkbox" at bounding box center [239, 83] width 8 height 8
checkbox input "true"
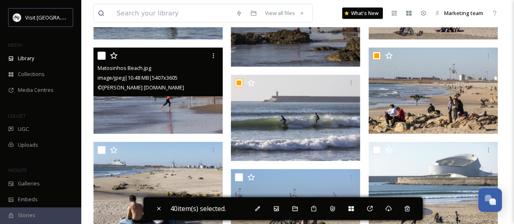
click at [103, 58] on input "checkbox" at bounding box center [101, 56] width 8 height 8
checkbox input "true"
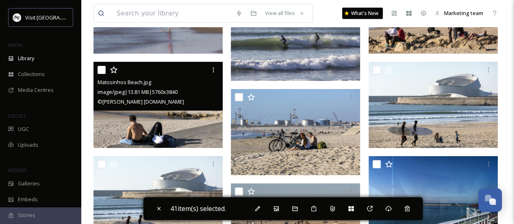
scroll to position [2518, 0]
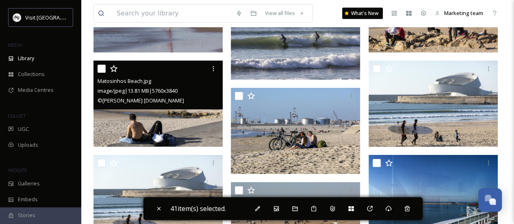
click at [95, 66] on div "Matosinhos Beach.jpg image/jpeg | 13.81 MB | 5760 x 3840 © [PERSON_NAME] [DOMAI…" at bounding box center [157, 85] width 129 height 49
click at [105, 68] on input "checkbox" at bounding box center [101, 69] width 8 height 8
checkbox input "true"
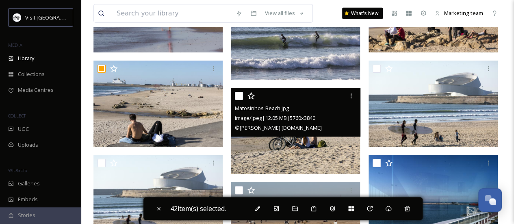
click at [235, 95] on input "checkbox" at bounding box center [239, 96] width 8 height 8
checkbox input "true"
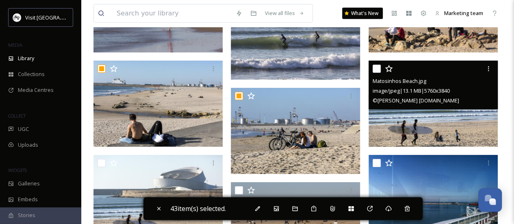
click at [375, 65] on input "checkbox" at bounding box center [376, 69] width 8 height 8
checkbox input "true"
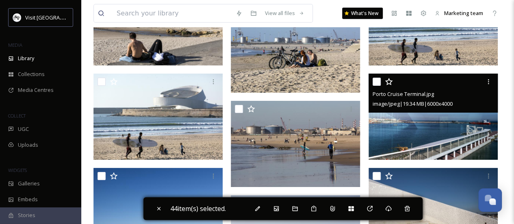
click at [378, 79] on input "checkbox" at bounding box center [376, 82] width 8 height 8
checkbox input "true"
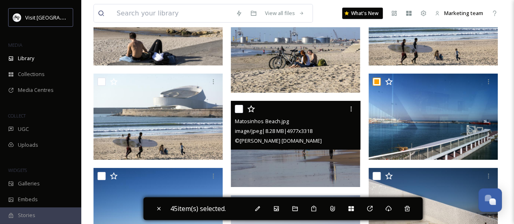
click at [235, 109] on input "checkbox" at bounding box center [239, 109] width 8 height 8
checkbox input "true"
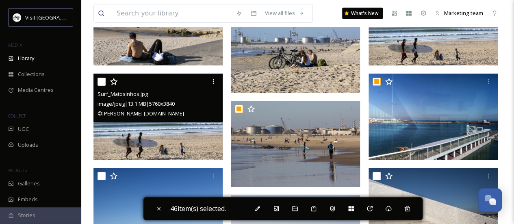
click at [99, 81] on input "checkbox" at bounding box center [101, 82] width 8 height 8
checkbox input "true"
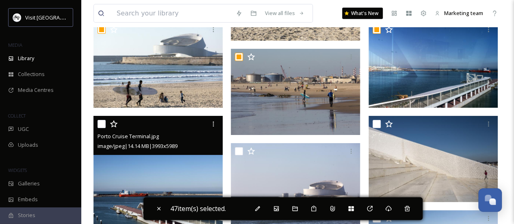
scroll to position [2721, 0]
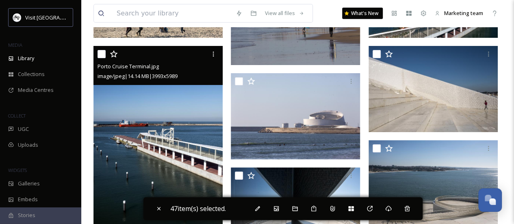
click at [103, 49] on div at bounding box center [158, 54] width 123 height 15
click at [103, 54] on input "checkbox" at bounding box center [101, 54] width 8 height 8
checkbox input "true"
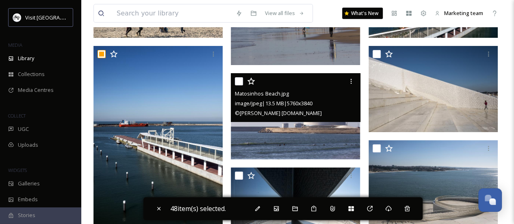
click at [236, 82] on input "checkbox" at bounding box center [239, 81] width 8 height 8
checkbox input "true"
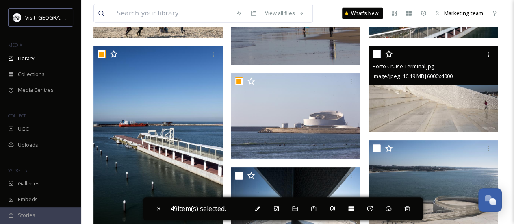
click at [377, 50] on input "checkbox" at bounding box center [376, 54] width 8 height 8
checkbox input "true"
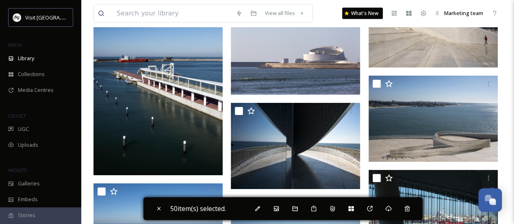
scroll to position [2802, 0]
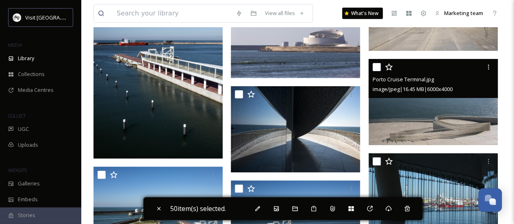
click at [378, 69] on input "checkbox" at bounding box center [376, 67] width 8 height 8
checkbox input "true"
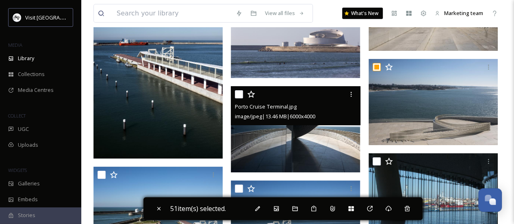
click at [235, 94] on input "checkbox" at bounding box center [239, 94] width 8 height 8
checkbox input "true"
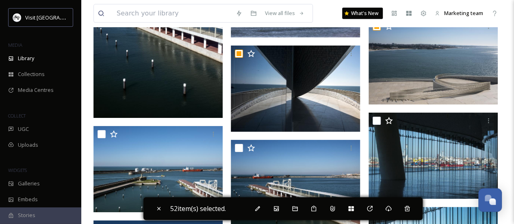
scroll to position [2883, 0]
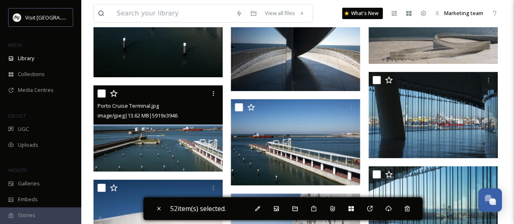
click at [102, 93] on input "checkbox" at bounding box center [101, 93] width 8 height 8
checkbox input "true"
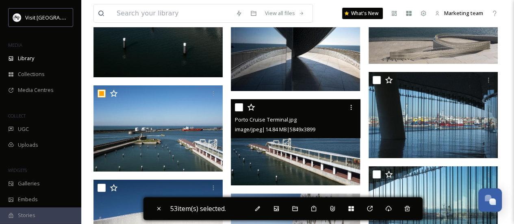
click at [234, 105] on div "Porto Cruise Terminal.jpg image/jpeg | 14.84 MB | 5849 x 3899" at bounding box center [295, 118] width 129 height 39
click at [240, 105] on input "checkbox" at bounding box center [239, 107] width 8 height 8
checkbox input "true"
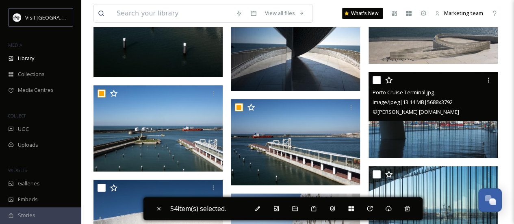
click at [379, 79] on input "checkbox" at bounding box center [376, 80] width 8 height 8
checkbox input "true"
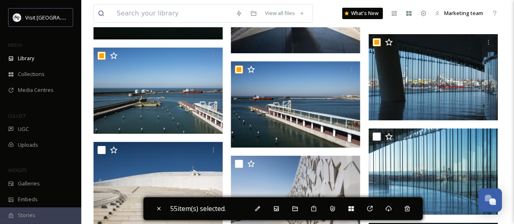
scroll to position [2964, 0]
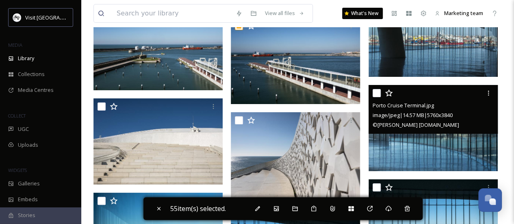
click at [372, 93] on input "checkbox" at bounding box center [376, 93] width 8 height 8
checkbox input "true"
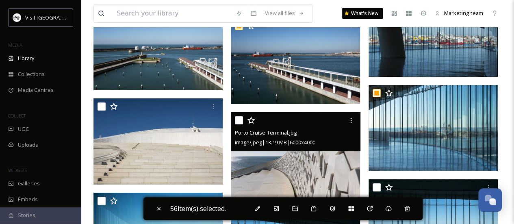
click at [236, 120] on input "checkbox" at bounding box center [239, 120] width 8 height 8
checkbox input "true"
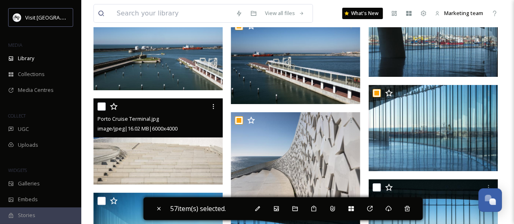
click at [101, 105] on input "checkbox" at bounding box center [101, 106] width 8 height 8
checkbox input "true"
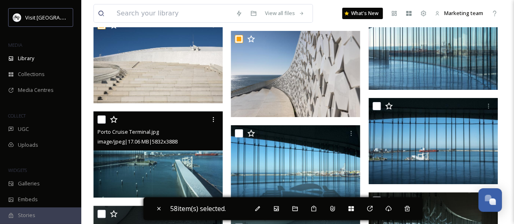
click at [102, 120] on input "checkbox" at bounding box center [101, 119] width 8 height 8
checkbox input "true"
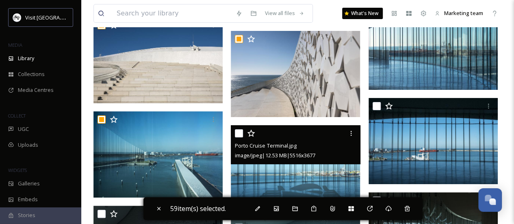
click at [234, 131] on div "Porto Cruise Terminal.jpg image/jpeg | 12.53 MB | 5516 x 3677" at bounding box center [295, 144] width 129 height 39
click at [236, 131] on input "checkbox" at bounding box center [239, 133] width 8 height 8
checkbox input "true"
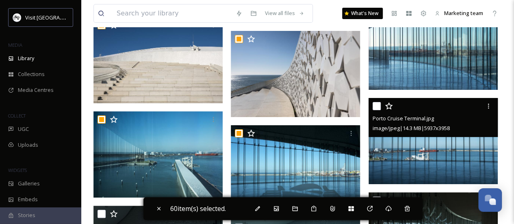
click at [378, 105] on input "checkbox" at bounding box center [376, 106] width 8 height 8
checkbox input "true"
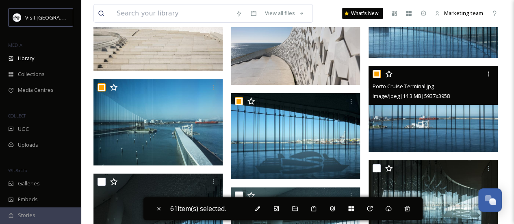
scroll to position [3127, 0]
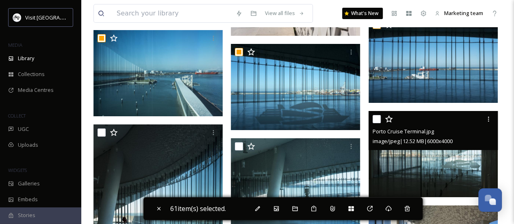
click at [380, 115] on input "checkbox" at bounding box center [376, 119] width 8 height 8
checkbox input "true"
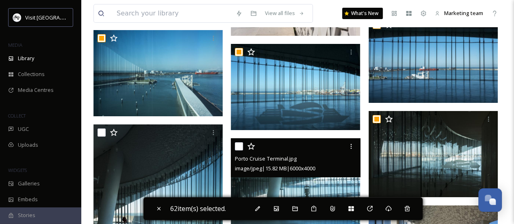
click at [240, 145] on input "checkbox" at bounding box center [239, 146] width 8 height 8
checkbox input "true"
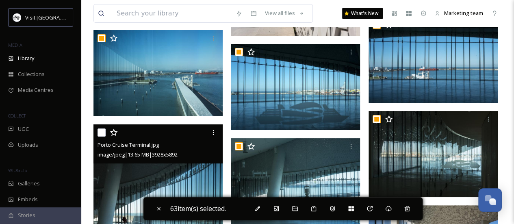
click at [100, 132] on input "checkbox" at bounding box center [101, 132] width 8 height 8
checkbox input "true"
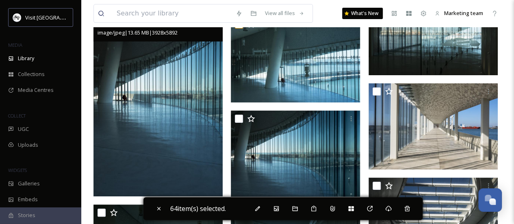
scroll to position [3289, 0]
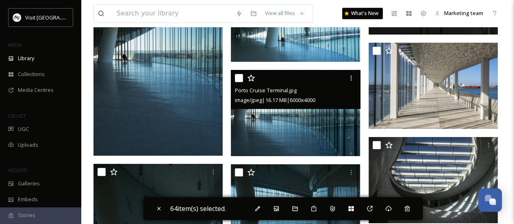
click at [242, 80] on input "checkbox" at bounding box center [239, 78] width 8 height 8
checkbox input "true"
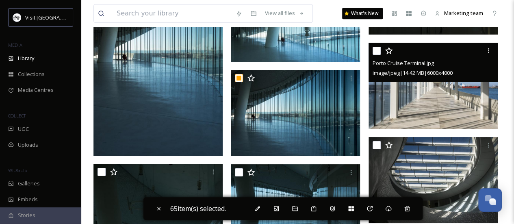
click at [378, 53] on input "checkbox" at bounding box center [376, 51] width 8 height 8
checkbox input "true"
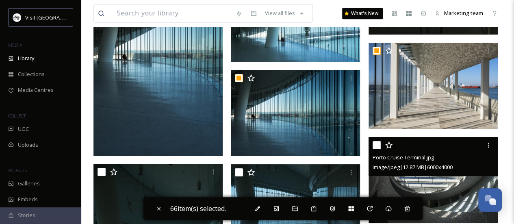
click at [378, 145] on input "checkbox" at bounding box center [376, 145] width 8 height 8
checkbox input "true"
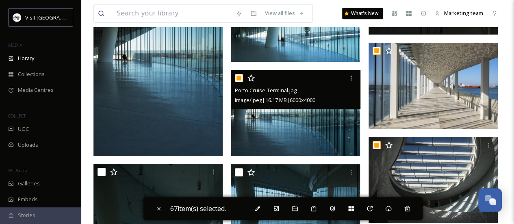
scroll to position [3370, 0]
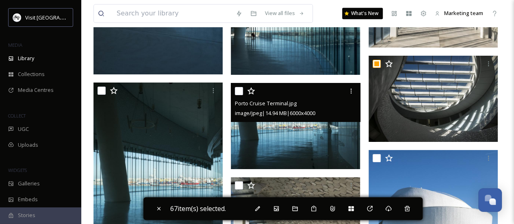
drag, startPoint x: 237, startPoint y: 93, endPoint x: 170, endPoint y: 88, distance: 67.6
click at [237, 93] on input "checkbox" at bounding box center [239, 91] width 8 height 8
checkbox input "true"
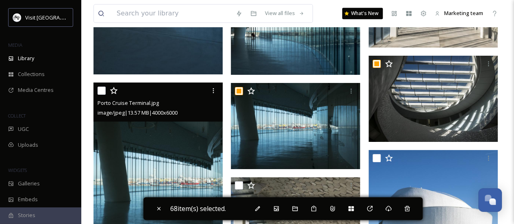
click at [100, 91] on input "checkbox" at bounding box center [101, 90] width 8 height 8
checkbox input "true"
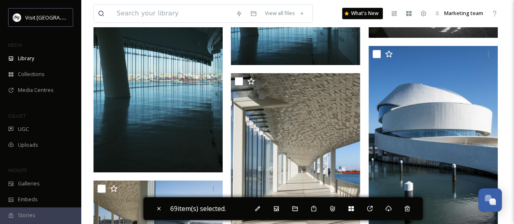
scroll to position [3492, 0]
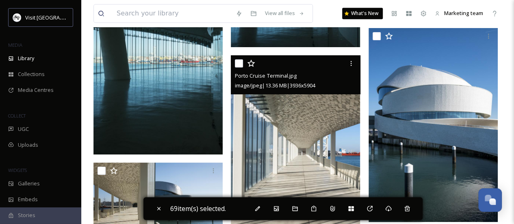
drag, startPoint x: 235, startPoint y: 65, endPoint x: 242, endPoint y: 65, distance: 7.4
click at [236, 66] on input "checkbox" at bounding box center [239, 63] width 8 height 8
checkbox input "true"
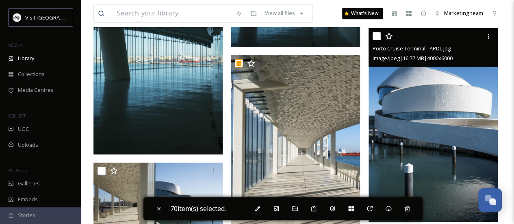
click at [380, 33] on div at bounding box center [433, 36] width 123 height 15
click at [380, 33] on input "checkbox" at bounding box center [376, 36] width 8 height 8
checkbox input "true"
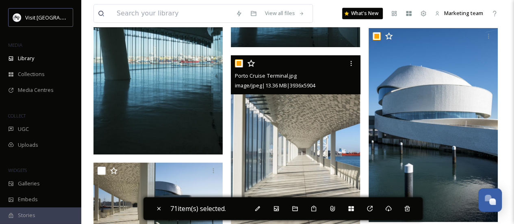
scroll to position [3533, 0]
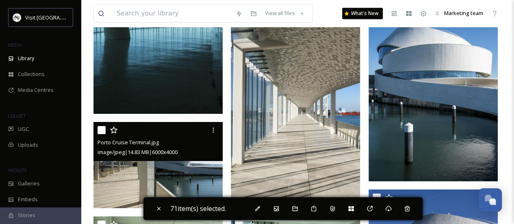
click at [104, 130] on input "checkbox" at bounding box center [101, 130] width 8 height 8
checkbox input "true"
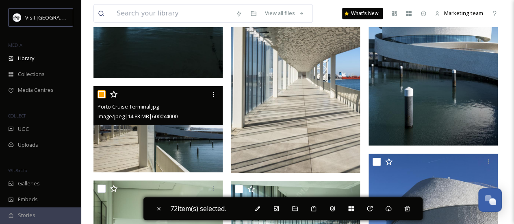
scroll to position [3614, 0]
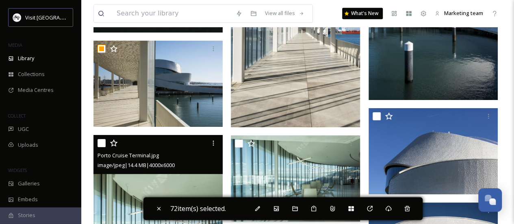
click at [99, 139] on input "checkbox" at bounding box center [101, 143] width 8 height 8
checkbox input "true"
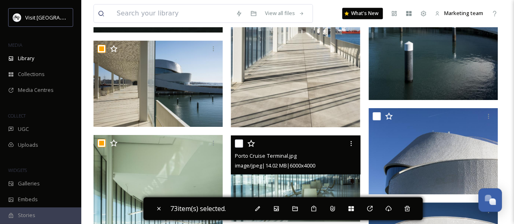
click at [237, 144] on input "checkbox" at bounding box center [239, 143] width 8 height 8
checkbox input "true"
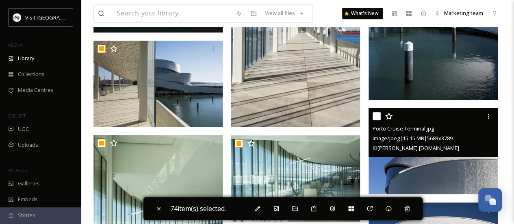
click at [370, 113] on div "Porto Cruise Terminal.jpg image/jpeg | 15.15 MB | 5683 x 3789 © [PERSON_NAME] […" at bounding box center [432, 132] width 129 height 49
click at [372, 113] on input "checkbox" at bounding box center [376, 116] width 8 height 8
checkbox input "true"
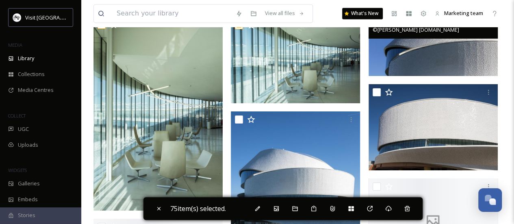
scroll to position [3736, 0]
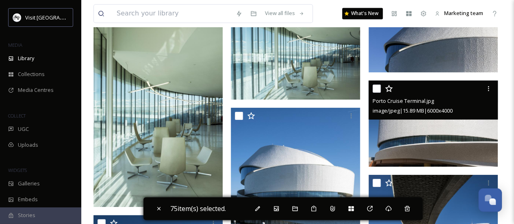
click at [379, 89] on input "checkbox" at bounding box center [376, 88] width 8 height 8
checkbox input "true"
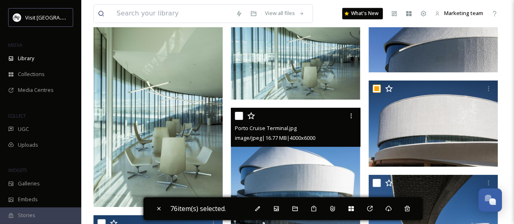
click at [238, 116] on input "checkbox" at bounding box center [239, 116] width 8 height 8
checkbox input "true"
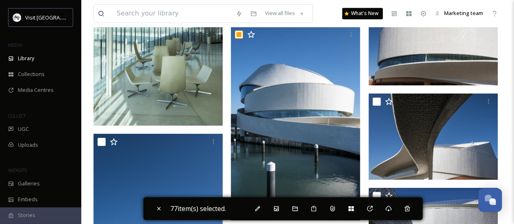
scroll to position [3858, 0]
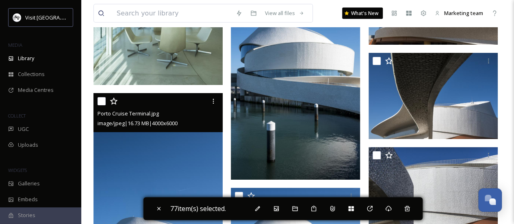
click at [100, 97] on input "checkbox" at bounding box center [101, 101] width 8 height 8
checkbox input "true"
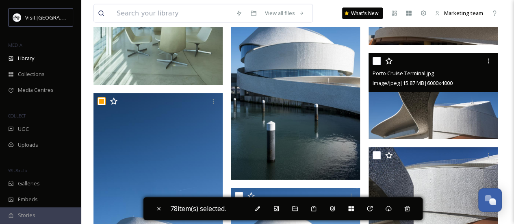
click at [373, 60] on input "checkbox" at bounding box center [376, 61] width 8 height 8
checkbox input "true"
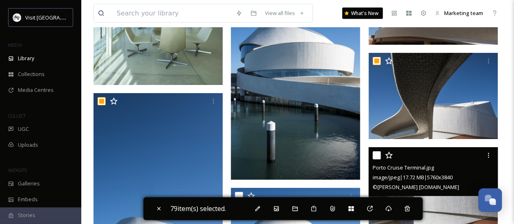
click at [380, 158] on input "checkbox" at bounding box center [376, 155] width 8 height 8
checkbox input "true"
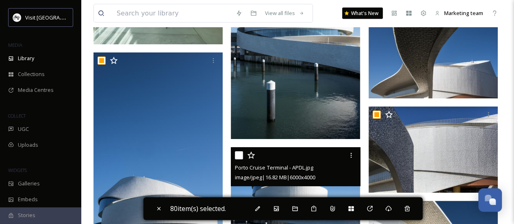
click at [240, 152] on input "checkbox" at bounding box center [239, 155] width 8 height 8
checkbox input "true"
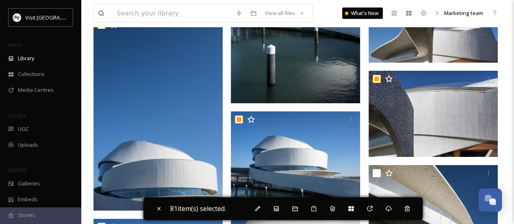
scroll to position [4020, 0]
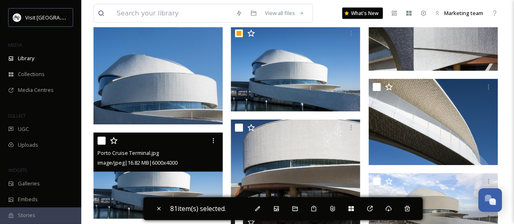
click at [104, 142] on input "checkbox" at bounding box center [101, 140] width 8 height 8
checkbox input "true"
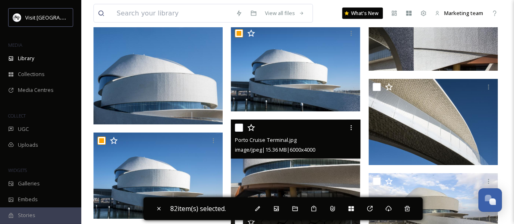
click at [240, 126] on input "checkbox" at bounding box center [239, 127] width 8 height 8
checkbox input "true"
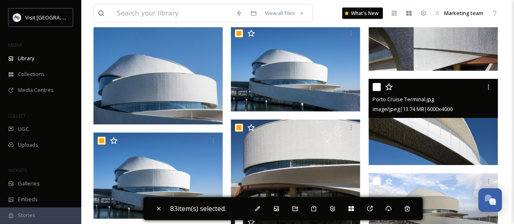
click at [378, 87] on input "checkbox" at bounding box center [376, 87] width 8 height 8
checkbox input "true"
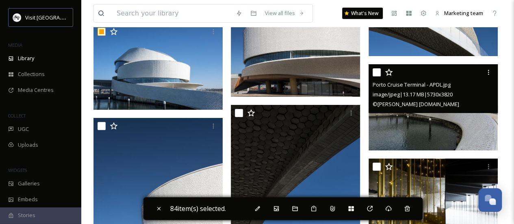
scroll to position [4142, 0]
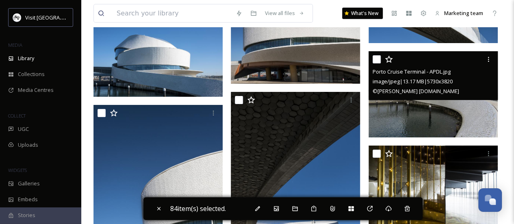
click at [378, 57] on input "checkbox" at bounding box center [376, 59] width 8 height 8
checkbox input "true"
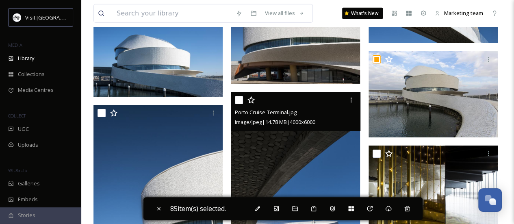
click at [241, 97] on input "checkbox" at bounding box center [239, 100] width 8 height 8
checkbox input "true"
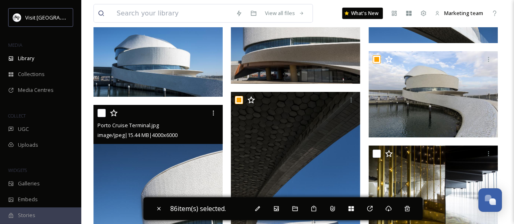
click at [102, 115] on input "checkbox" at bounding box center [101, 113] width 8 height 8
checkbox input "true"
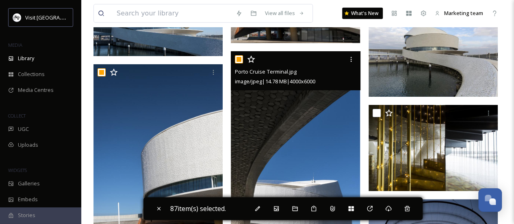
scroll to position [4223, 0]
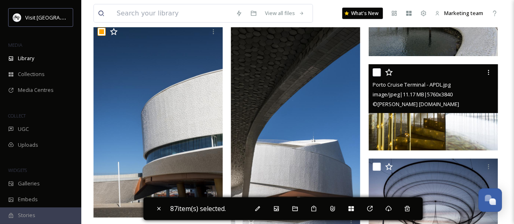
click at [378, 71] on input "checkbox" at bounding box center [376, 72] width 8 height 8
checkbox input "true"
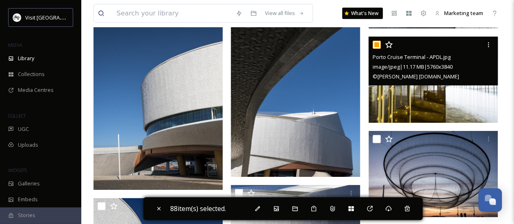
scroll to position [4264, 0]
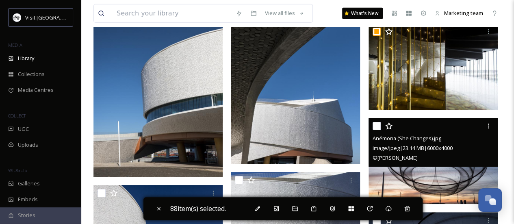
click at [374, 126] on input "checkbox" at bounding box center [376, 126] width 8 height 8
checkbox input "true"
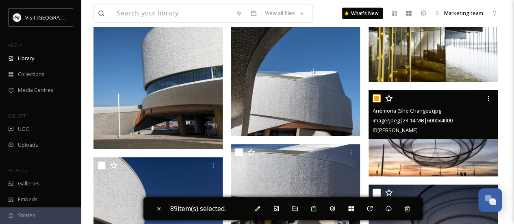
scroll to position [4304, 0]
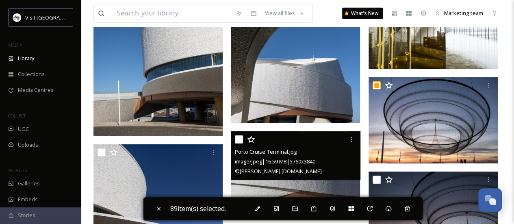
click at [240, 143] on div at bounding box center [296, 139] width 123 height 15
click at [238, 139] on input "checkbox" at bounding box center [239, 139] width 8 height 8
checkbox input "true"
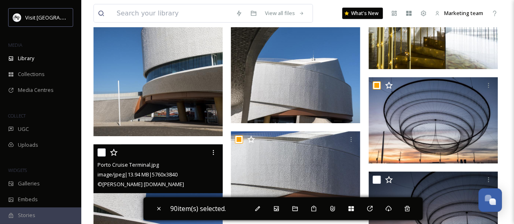
click at [104, 152] on input "checkbox" at bounding box center [101, 152] width 8 height 8
checkbox input "true"
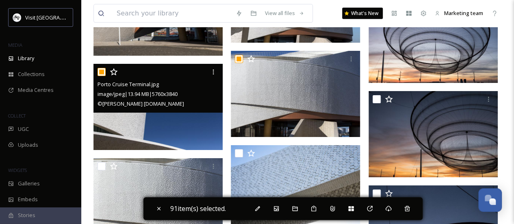
scroll to position [4386, 0]
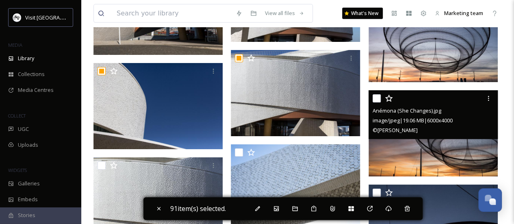
click at [373, 98] on input "checkbox" at bounding box center [376, 98] width 8 height 8
checkbox input "true"
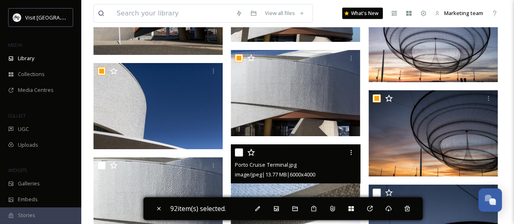
click at [240, 153] on input "checkbox" at bounding box center [239, 152] width 8 height 8
checkbox input "true"
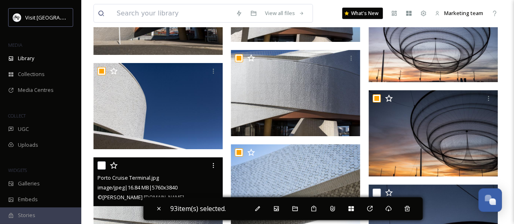
click at [99, 164] on input "checkbox" at bounding box center [101, 165] width 8 height 8
checkbox input "true"
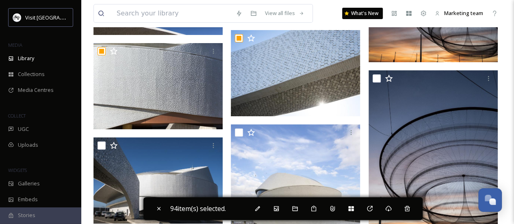
scroll to position [4507, 0]
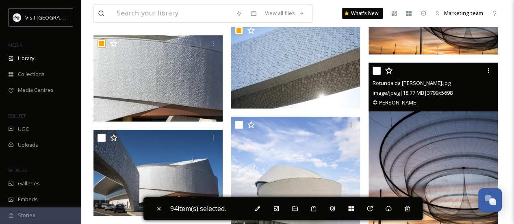
click at [374, 68] on input "checkbox" at bounding box center [376, 71] width 8 height 8
checkbox input "true"
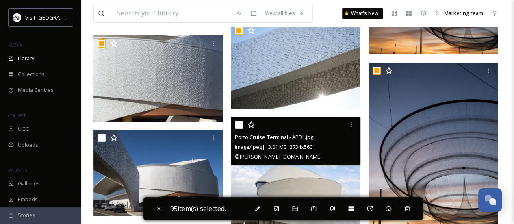
click at [235, 121] on input "checkbox" at bounding box center [239, 125] width 8 height 8
checkbox input "true"
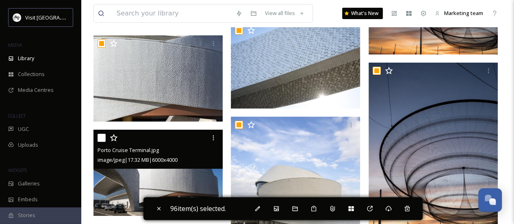
drag, startPoint x: 100, startPoint y: 137, endPoint x: 111, endPoint y: 135, distance: 11.2
click at [102, 137] on input "checkbox" at bounding box center [101, 138] width 8 height 8
checkbox input "true"
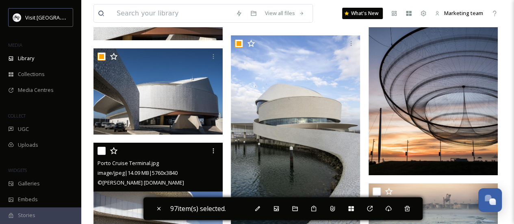
scroll to position [4629, 0]
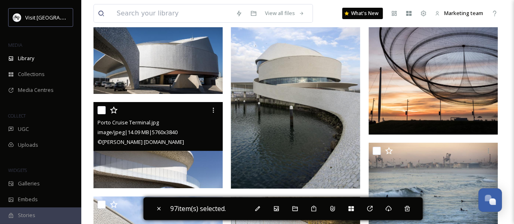
click at [102, 106] on input "checkbox" at bounding box center [101, 110] width 8 height 8
checkbox input "true"
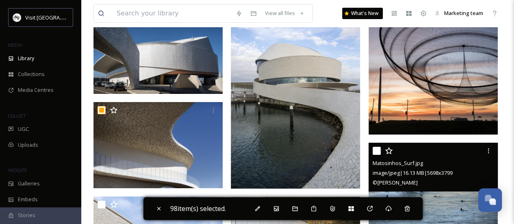
click at [374, 149] on input "checkbox" at bounding box center [376, 151] width 8 height 8
checkbox input "true"
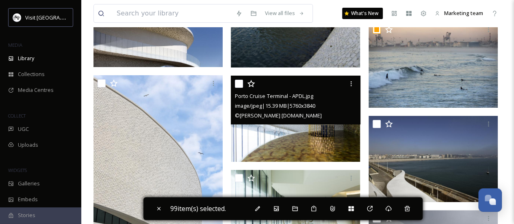
scroll to position [4751, 0]
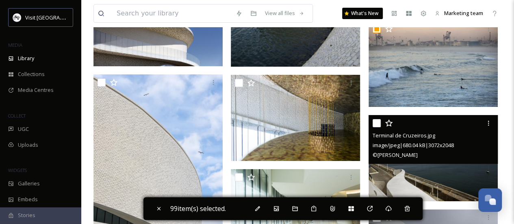
drag, startPoint x: 374, startPoint y: 123, endPoint x: 337, endPoint y: 122, distance: 36.6
click at [374, 123] on input "checkbox" at bounding box center [376, 123] width 8 height 8
checkbox input "true"
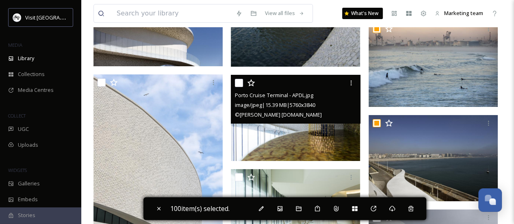
click at [241, 83] on input "checkbox" at bounding box center [239, 83] width 8 height 8
checkbox input "true"
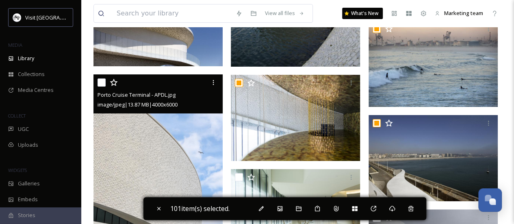
click at [102, 82] on input "checkbox" at bounding box center [101, 82] width 8 height 8
checkbox input "true"
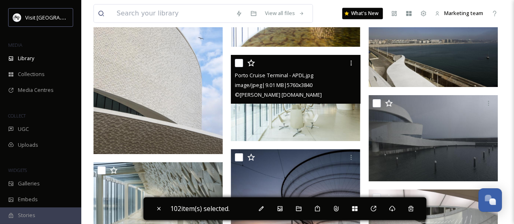
scroll to position [4873, 0]
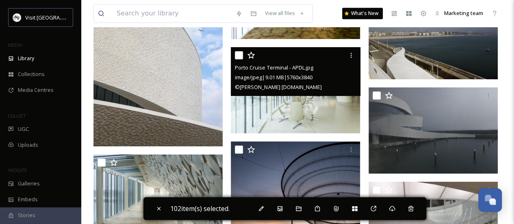
click at [242, 54] on input "checkbox" at bounding box center [239, 55] width 8 height 8
checkbox input "true"
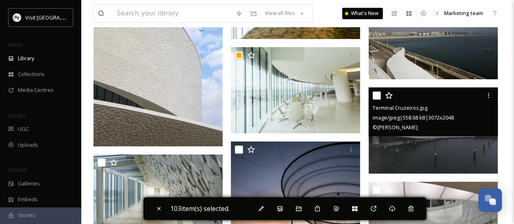
click at [377, 97] on input "checkbox" at bounding box center [376, 95] width 8 height 8
checkbox input "true"
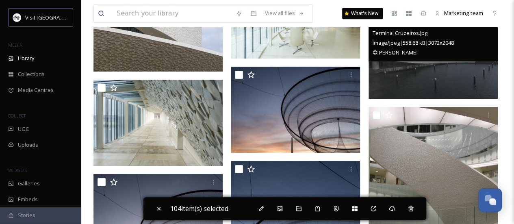
scroll to position [4954, 0]
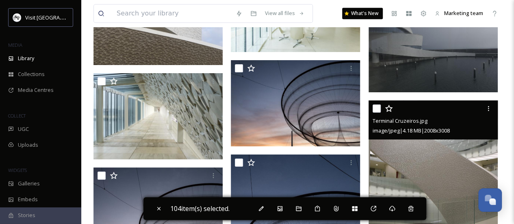
click at [377, 104] on input "checkbox" at bounding box center [376, 108] width 8 height 8
checkbox input "true"
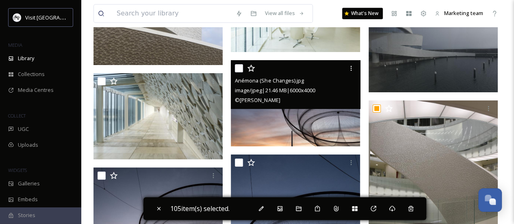
click at [237, 63] on div at bounding box center [296, 68] width 123 height 15
click at [238, 67] on input "checkbox" at bounding box center [239, 68] width 8 height 8
checkbox input "true"
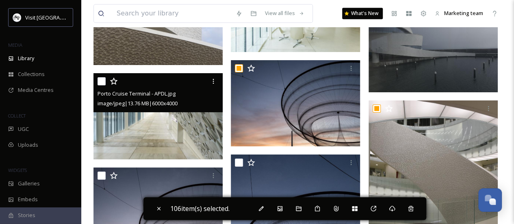
click at [102, 80] on input "checkbox" at bounding box center [101, 81] width 8 height 8
checkbox input "true"
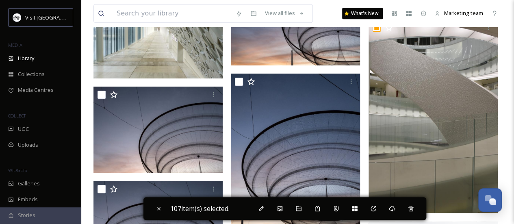
scroll to position [5035, 0]
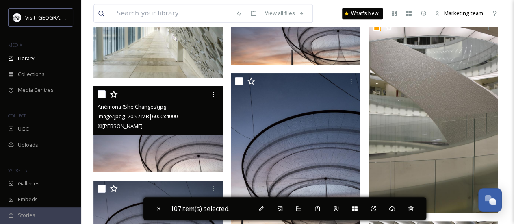
drag, startPoint x: 99, startPoint y: 95, endPoint x: 104, endPoint y: 93, distance: 5.5
click at [99, 94] on input "checkbox" at bounding box center [101, 94] width 8 height 8
checkbox input "true"
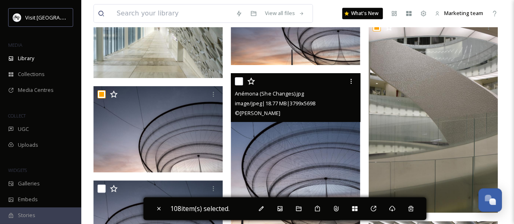
click at [242, 82] on input "checkbox" at bounding box center [239, 81] width 8 height 8
checkbox input "true"
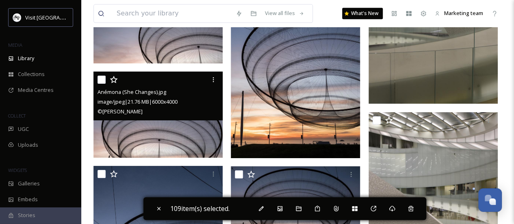
scroll to position [5157, 0]
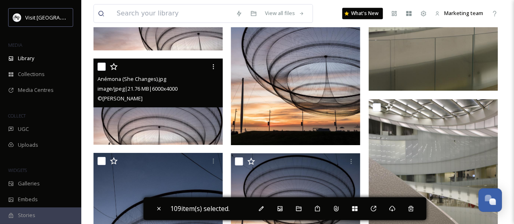
click at [101, 69] on input "checkbox" at bounding box center [101, 67] width 8 height 8
checkbox input "true"
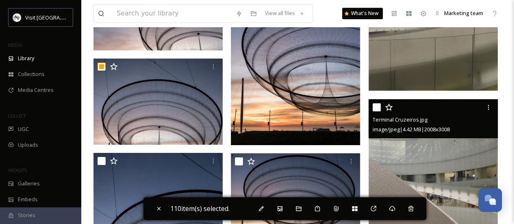
click at [378, 109] on input "checkbox" at bounding box center [376, 107] width 8 height 8
checkbox input "true"
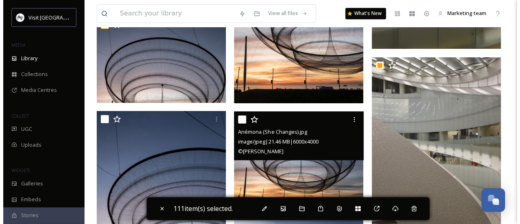
scroll to position [5238, 0]
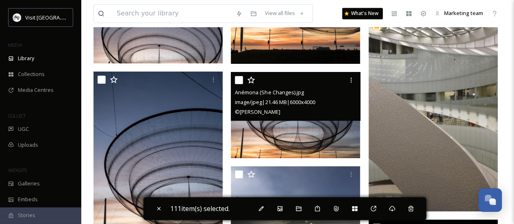
click at [233, 76] on div "Anémona (She Changes).jpg image/jpeg | 21.46 MB | 6000 x 4000 © [PERSON_NAME]" at bounding box center [295, 96] width 129 height 49
click at [237, 79] on input "checkbox" at bounding box center [239, 80] width 8 height 8
checkbox input "true"
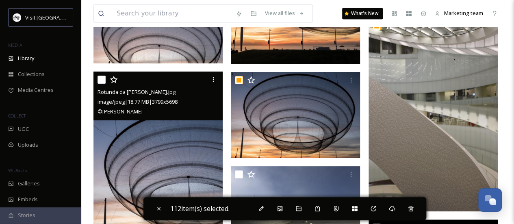
click at [102, 80] on input "checkbox" at bounding box center [101, 80] width 8 height 8
checkbox input "true"
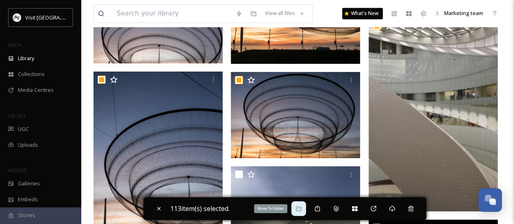
click at [304, 208] on div "Move To Folder" at bounding box center [298, 208] width 15 height 15
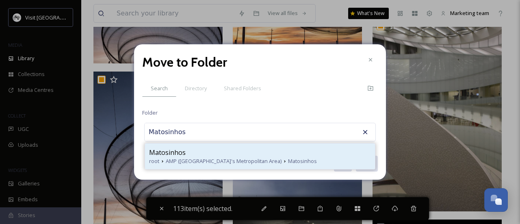
type input "Matosinhos"
click at [242, 149] on div "Matosinhos" at bounding box center [260, 152] width 222 height 10
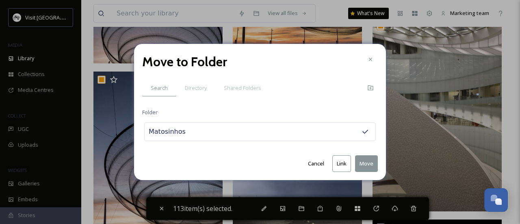
click at [371, 166] on button "Move" at bounding box center [366, 163] width 23 height 17
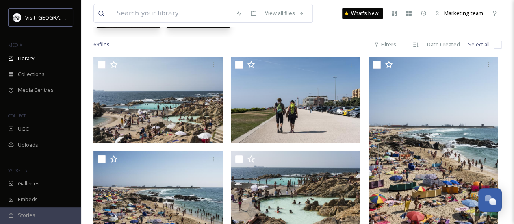
scroll to position [0, 0]
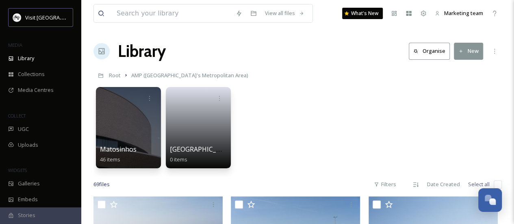
click at [140, 51] on h1 "Library" at bounding box center [142, 51] width 48 height 24
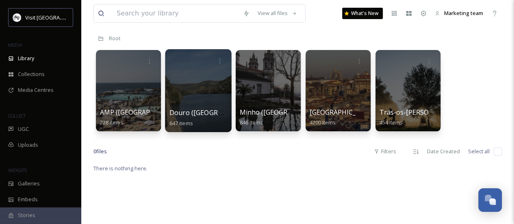
scroll to position [37, 0]
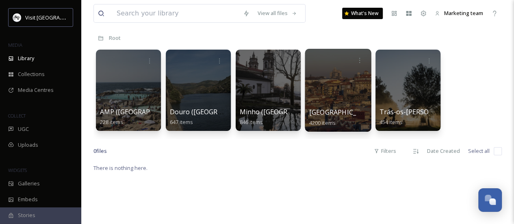
click at [321, 83] on div at bounding box center [338, 90] width 66 height 83
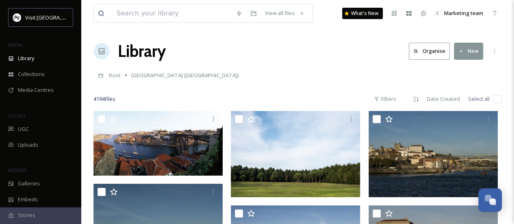
click at [463, 52] on icon at bounding box center [460, 51] width 5 height 5
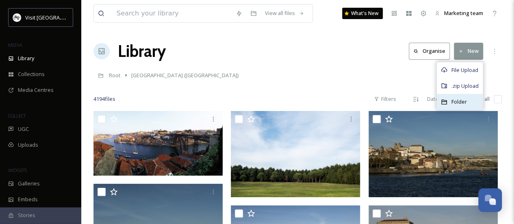
click at [458, 99] on span "Folder" at bounding box center [458, 102] width 15 height 8
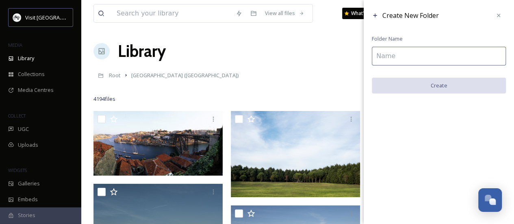
click at [402, 57] on input at bounding box center [439, 56] width 134 height 19
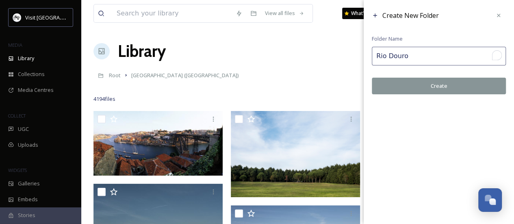
type input "Rio Douro"
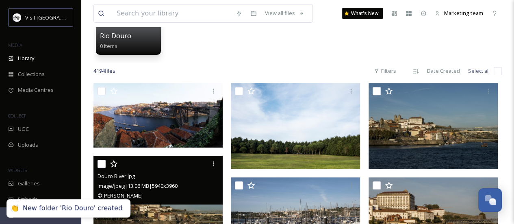
scroll to position [122, 0]
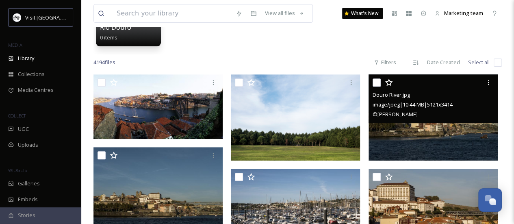
click at [449, 128] on img at bounding box center [432, 117] width 129 height 86
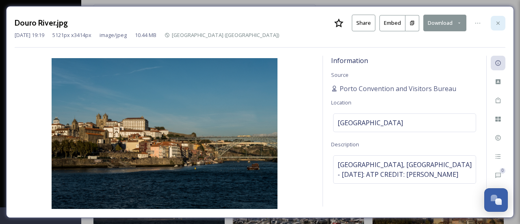
click at [502, 20] on div at bounding box center [498, 23] width 15 height 15
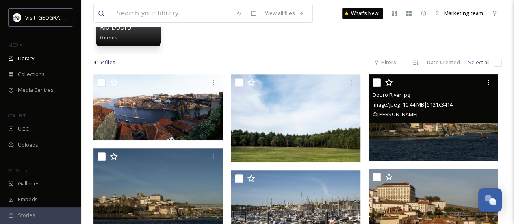
click at [374, 80] on input "checkbox" at bounding box center [376, 82] width 8 height 8
checkbox input "true"
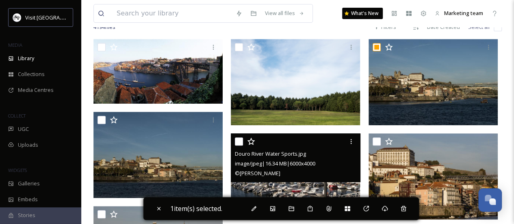
scroll to position [203, 0]
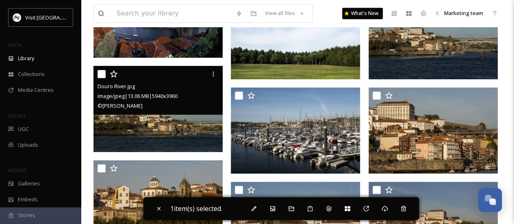
drag, startPoint x: 97, startPoint y: 73, endPoint x: 108, endPoint y: 76, distance: 11.4
click at [97, 73] on div "Douro River.jpg image/jpeg | 13.06 MB | 5940 x 3960 © [PERSON_NAME]" at bounding box center [157, 90] width 129 height 49
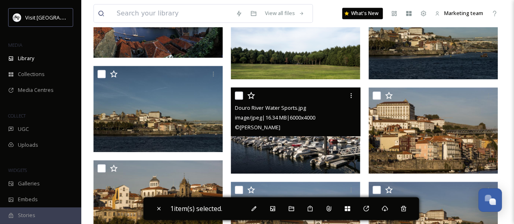
click at [239, 95] on input "checkbox" at bounding box center [239, 95] width 8 height 8
checkbox input "true"
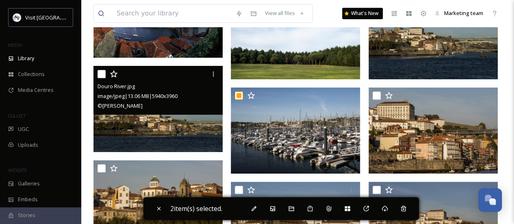
click at [101, 76] on input "checkbox" at bounding box center [101, 74] width 8 height 8
checkbox input "true"
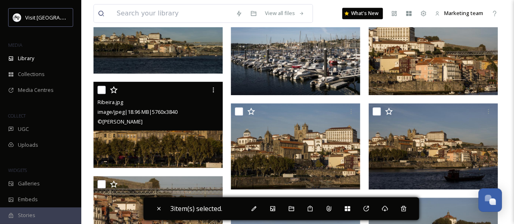
scroll to position [284, 0]
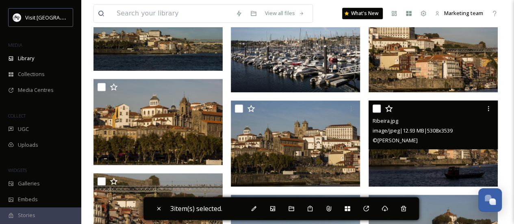
click at [368, 105] on div "Ribeira.jpg image/jpeg | 12.93 MB | 5308 x 3539 © [PERSON_NAME]" at bounding box center [432, 124] width 129 height 49
click at [373, 108] on input "checkbox" at bounding box center [376, 108] width 8 height 8
checkbox input "true"
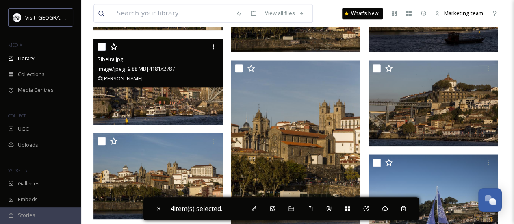
scroll to position [406, 0]
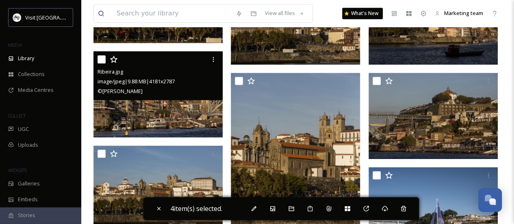
click at [99, 60] on input "checkbox" at bounding box center [101, 59] width 8 height 8
checkbox input "true"
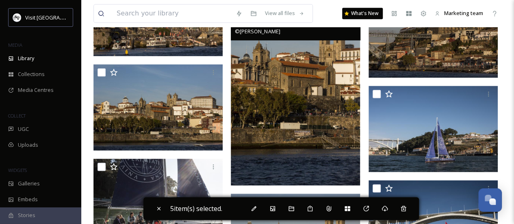
scroll to position [447, 0]
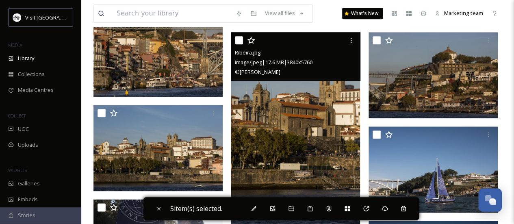
click at [240, 39] on input "checkbox" at bounding box center [239, 40] width 8 height 8
checkbox input "true"
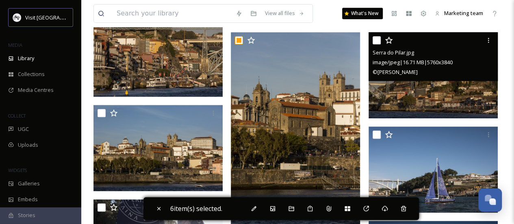
click at [375, 39] on input "checkbox" at bounding box center [376, 40] width 8 height 8
checkbox input "true"
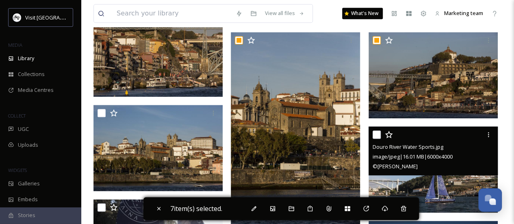
click at [375, 133] on input "checkbox" at bounding box center [376, 134] width 8 height 8
checkbox input "true"
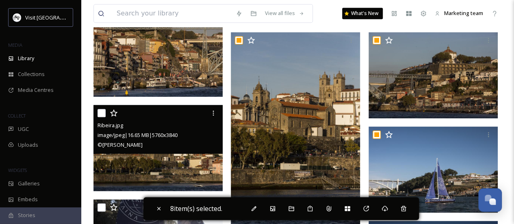
drag, startPoint x: 101, startPoint y: 113, endPoint x: 108, endPoint y: 112, distance: 6.5
click at [101, 113] on input "checkbox" at bounding box center [101, 113] width 8 height 8
checkbox input "true"
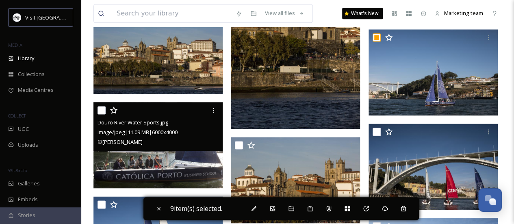
scroll to position [568, 0]
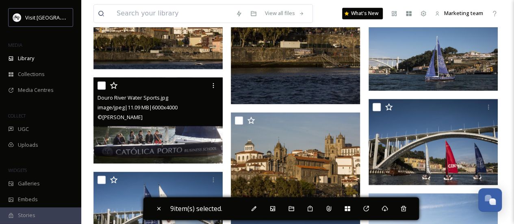
click at [99, 86] on input "checkbox" at bounding box center [101, 85] width 8 height 8
checkbox input "true"
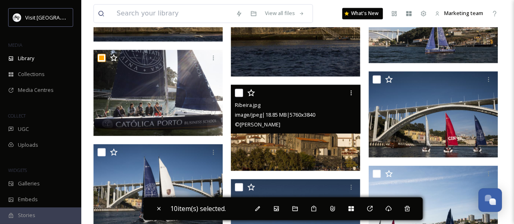
scroll to position [609, 0]
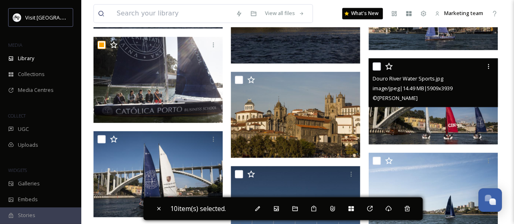
click at [373, 65] on input "checkbox" at bounding box center [376, 66] width 8 height 8
checkbox input "true"
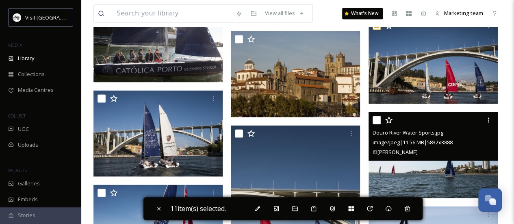
click at [373, 122] on input "checkbox" at bounding box center [376, 120] width 8 height 8
checkbox input "true"
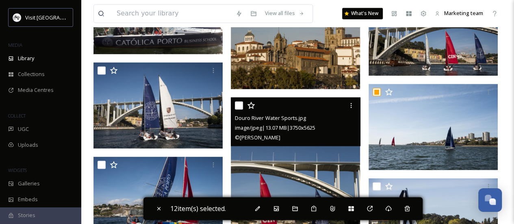
scroll to position [690, 0]
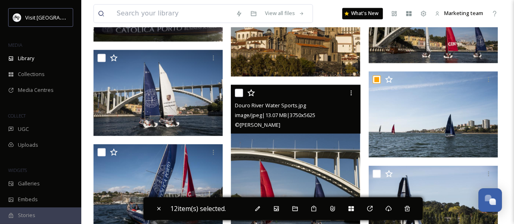
drag, startPoint x: 238, startPoint y: 91, endPoint x: 206, endPoint y: 85, distance: 31.8
click at [236, 91] on input "checkbox" at bounding box center [239, 93] width 8 height 8
checkbox input "true"
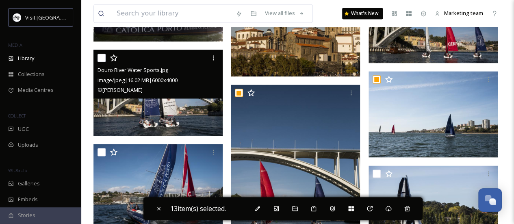
click at [103, 61] on input "checkbox" at bounding box center [101, 58] width 8 height 8
checkbox input "true"
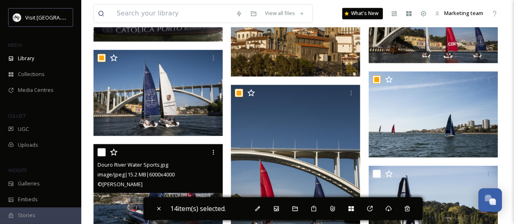
click at [103, 151] on input "checkbox" at bounding box center [101, 152] width 8 height 8
checkbox input "true"
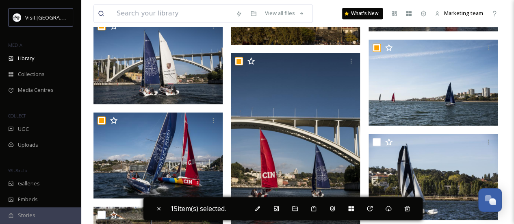
scroll to position [772, 0]
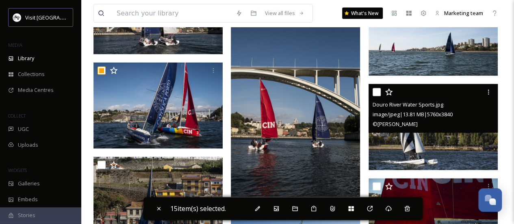
click at [371, 93] on div "Douro River Water Sports.jpg image/jpeg | 13.81 MB | 5760 x 3840 © [PERSON_NAME]" at bounding box center [432, 108] width 129 height 49
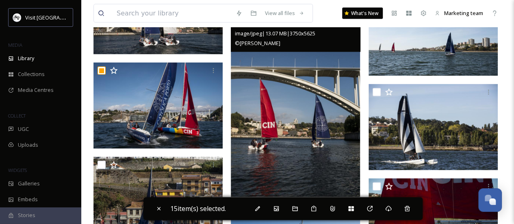
scroll to position [853, 0]
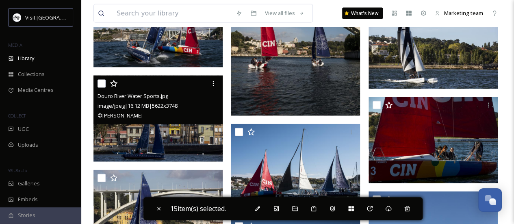
click at [96, 83] on div "Douro River Water Sports.jpg image/jpeg | 16.12 MB | 5622 x 3748 © [PERSON_NAME]" at bounding box center [157, 100] width 129 height 49
click at [100, 83] on input "checkbox" at bounding box center [101, 84] width 8 height 8
checkbox input "true"
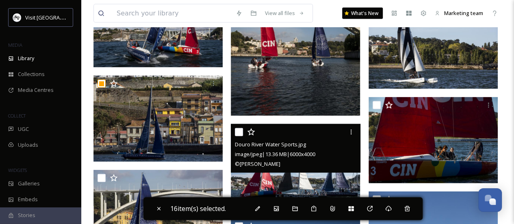
click at [237, 132] on input "checkbox" at bounding box center [239, 132] width 8 height 8
checkbox input "true"
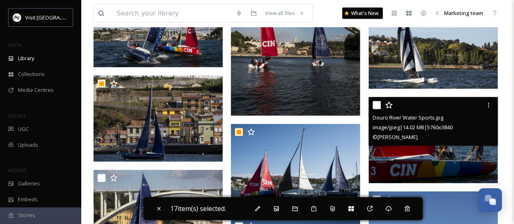
click at [378, 105] on input "checkbox" at bounding box center [376, 105] width 8 height 8
checkbox input "true"
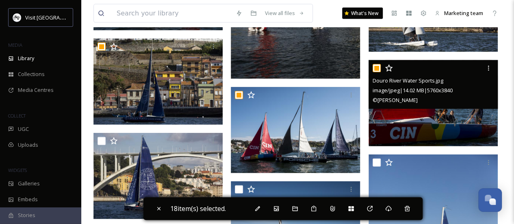
scroll to position [975, 0]
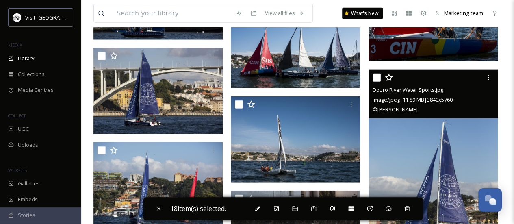
click at [376, 77] on input "checkbox" at bounding box center [376, 77] width 8 height 8
checkbox input "true"
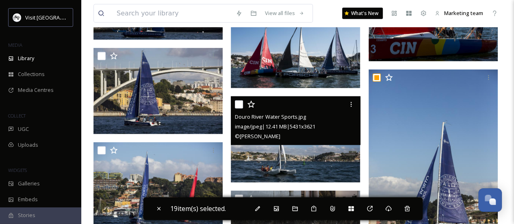
click at [241, 106] on input "checkbox" at bounding box center [239, 104] width 8 height 8
checkbox input "true"
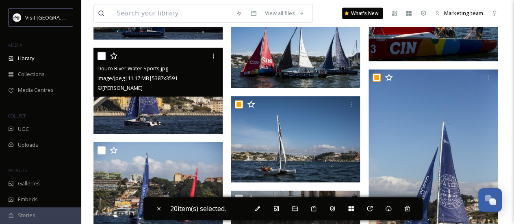
click at [106, 54] on div at bounding box center [158, 56] width 123 height 15
click at [102, 54] on input "checkbox" at bounding box center [101, 56] width 8 height 8
checkbox input "true"
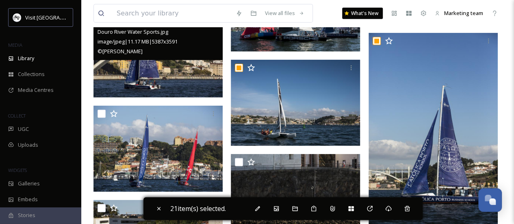
scroll to position [1015, 0]
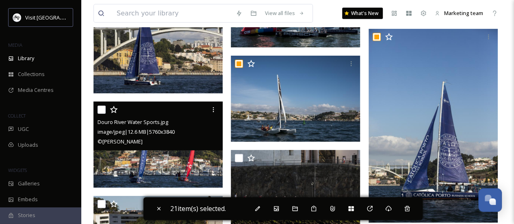
click at [101, 106] on input "checkbox" at bounding box center [101, 110] width 8 height 8
checkbox input "true"
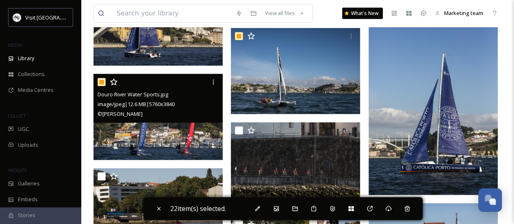
scroll to position [1056, 0]
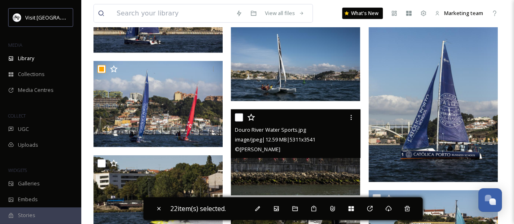
click at [236, 116] on input "checkbox" at bounding box center [239, 117] width 8 height 8
checkbox input "true"
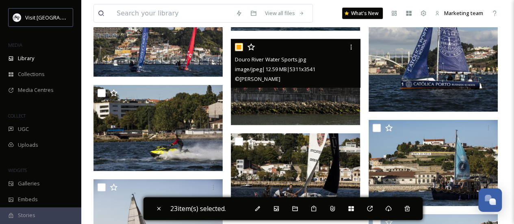
scroll to position [1137, 0]
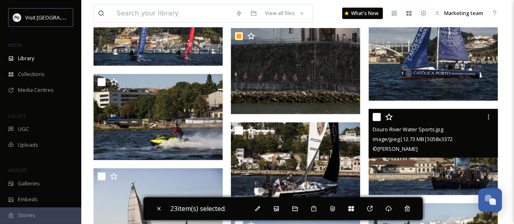
click at [374, 117] on input "checkbox" at bounding box center [376, 117] width 8 height 8
checkbox input "true"
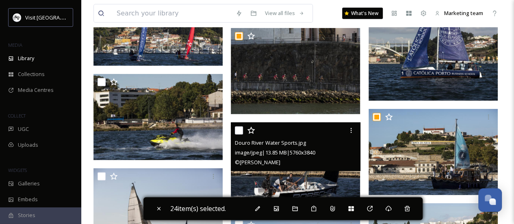
click at [242, 131] on input "checkbox" at bounding box center [239, 130] width 8 height 8
checkbox input "true"
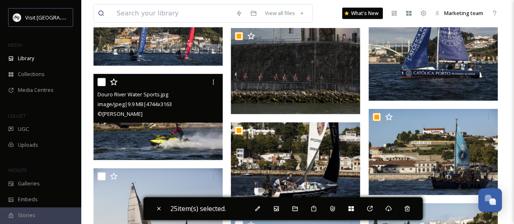
click at [106, 82] on div at bounding box center [158, 82] width 123 height 15
click at [103, 83] on input "checkbox" at bounding box center [101, 82] width 8 height 8
checkbox input "true"
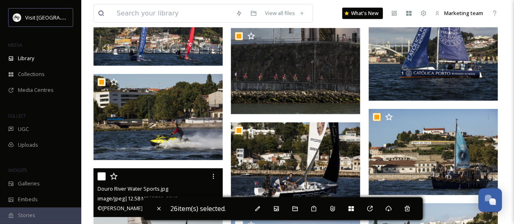
click at [106, 177] on div at bounding box center [158, 176] width 123 height 15
click at [101, 175] on input "checkbox" at bounding box center [101, 176] width 8 height 8
checkbox input "true"
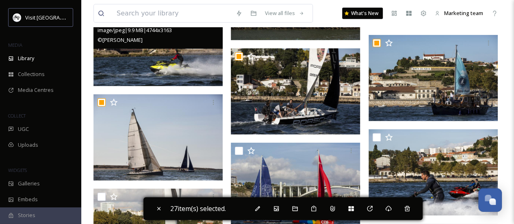
scroll to position [1218, 0]
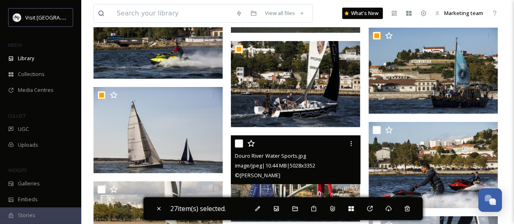
click at [238, 142] on input "checkbox" at bounding box center [239, 143] width 8 height 8
checkbox input "true"
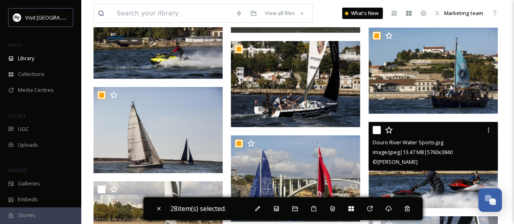
click at [374, 130] on input "checkbox" at bounding box center [376, 130] width 8 height 8
checkbox input "true"
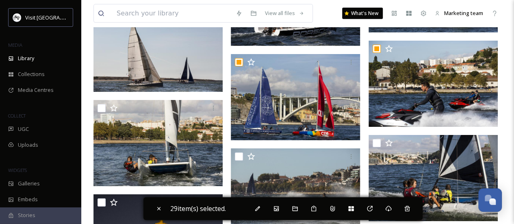
scroll to position [1340, 0]
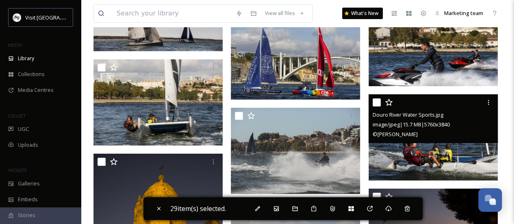
drag, startPoint x: 377, startPoint y: 104, endPoint x: 368, endPoint y: 105, distance: 8.7
click at [376, 104] on input "checkbox" at bounding box center [376, 102] width 8 height 8
checkbox input "true"
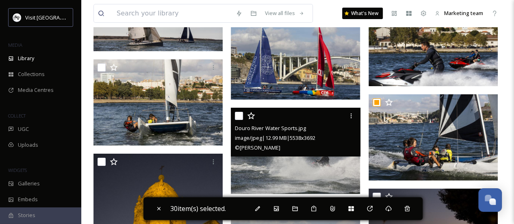
click at [239, 117] on input "checkbox" at bounding box center [239, 116] width 8 height 8
checkbox input "true"
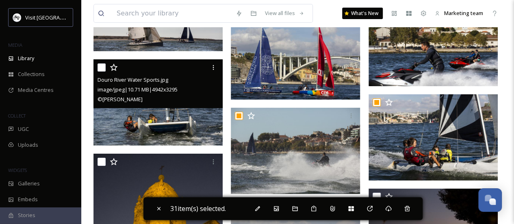
click at [104, 69] on input "checkbox" at bounding box center [101, 67] width 8 height 8
checkbox input "true"
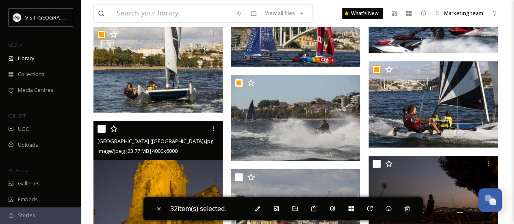
scroll to position [1381, 0]
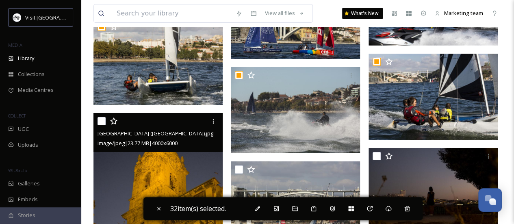
click at [104, 121] on input "checkbox" at bounding box center [101, 121] width 8 height 8
checkbox input "true"
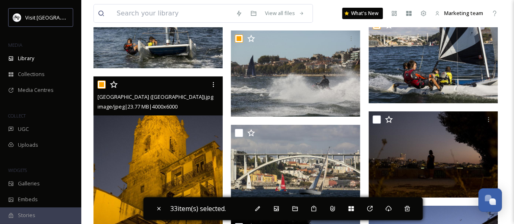
scroll to position [1421, 0]
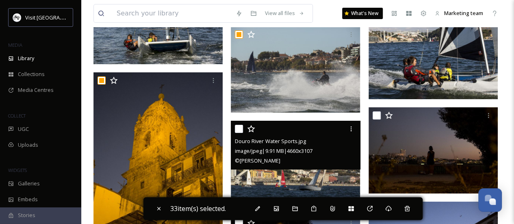
click at [236, 128] on input "checkbox" at bounding box center [239, 129] width 8 height 8
checkbox input "true"
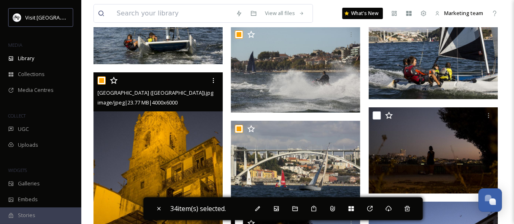
click at [97, 80] on div "[GEOGRAPHIC_DATA] ([GEOGRAPHIC_DATA]).jpg image/jpeg | 23.77 MB | 4000 x 6000" at bounding box center [157, 91] width 129 height 39
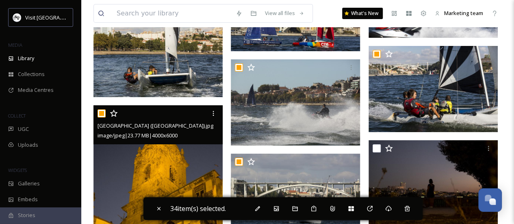
scroll to position [1381, 0]
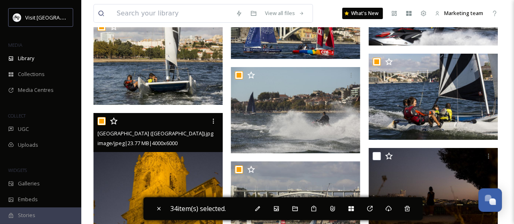
click at [100, 119] on input "checkbox" at bounding box center [101, 121] width 8 height 8
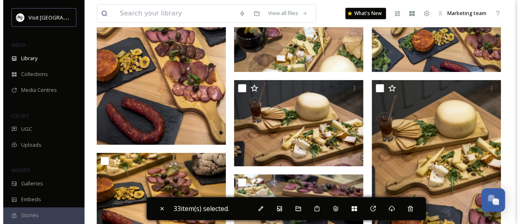
scroll to position [1949, 0]
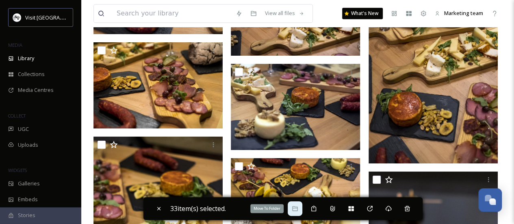
click at [291, 211] on div "Move To Folder" at bounding box center [294, 208] width 15 height 15
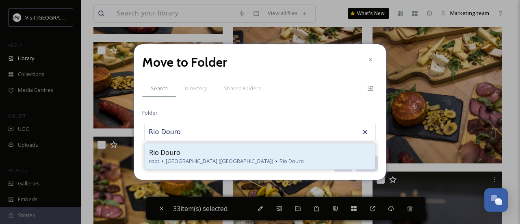
click at [224, 153] on div "Rio Douro" at bounding box center [260, 152] width 222 height 10
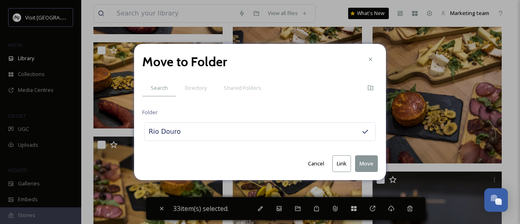
click at [369, 164] on button "Move" at bounding box center [366, 163] width 23 height 17
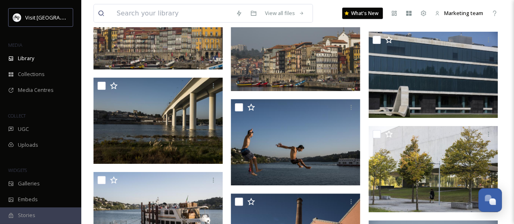
scroll to position [2537, 0]
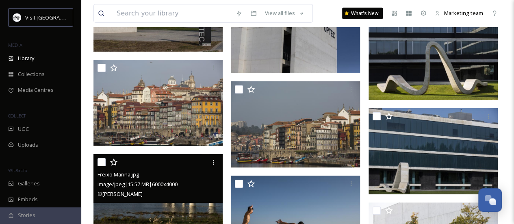
click at [102, 162] on input "checkbox" at bounding box center [101, 162] width 8 height 8
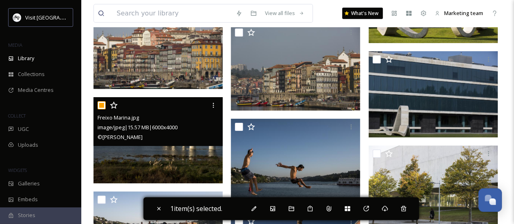
scroll to position [2618, 0]
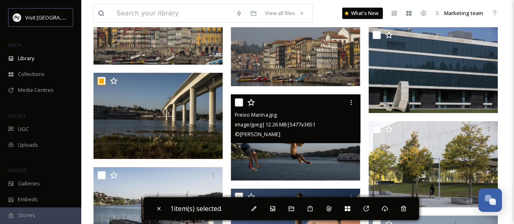
click at [238, 99] on input "checkbox" at bounding box center [239, 102] width 8 height 8
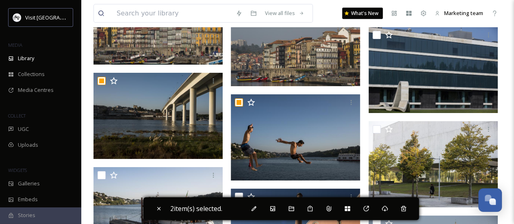
scroll to position [2700, 0]
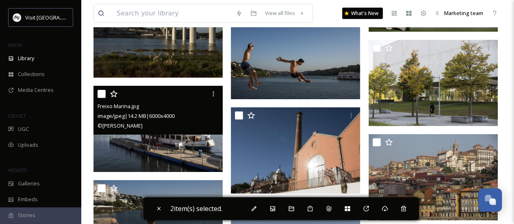
click at [102, 93] on input "checkbox" at bounding box center [101, 94] width 8 height 8
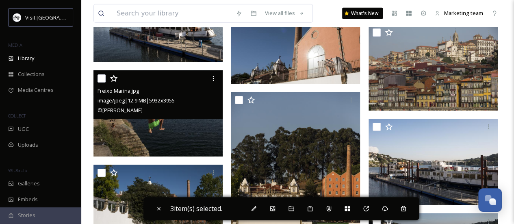
scroll to position [2821, 0]
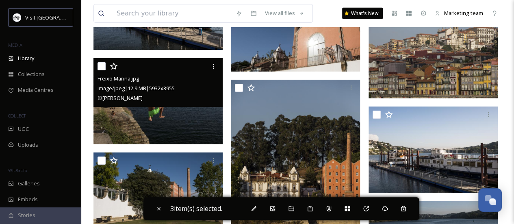
click at [99, 62] on input "checkbox" at bounding box center [101, 66] width 8 height 8
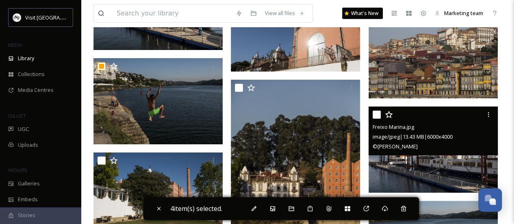
drag, startPoint x: 377, startPoint y: 112, endPoint x: 361, endPoint y: 114, distance: 15.6
click at [376, 112] on input "checkbox" at bounding box center [376, 114] width 8 height 8
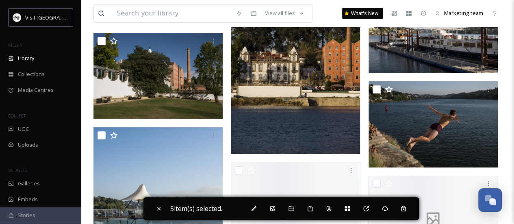
scroll to position [2943, 0]
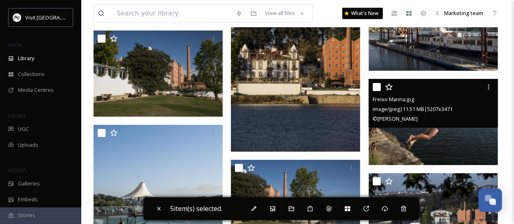
click at [377, 87] on input "checkbox" at bounding box center [376, 87] width 8 height 8
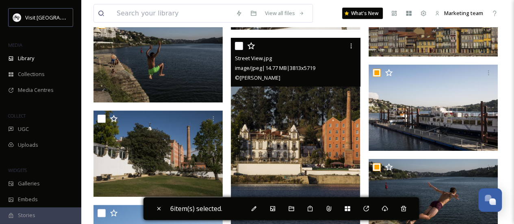
scroll to position [2862, 0]
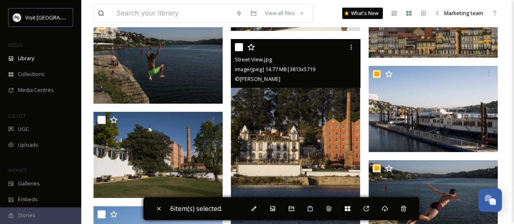
click at [241, 46] on input "checkbox" at bounding box center [239, 47] width 8 height 8
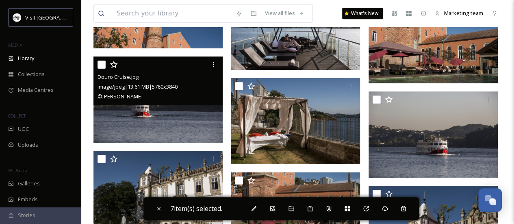
scroll to position [3309, 0]
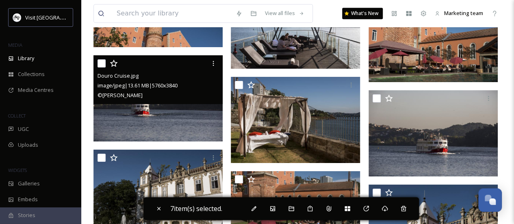
click at [104, 66] on input "checkbox" at bounding box center [101, 63] width 8 height 8
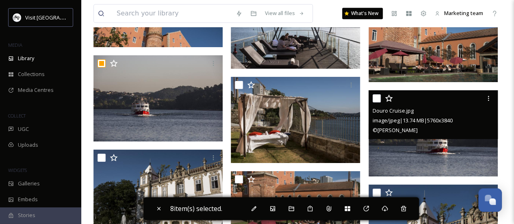
click at [376, 97] on input "checkbox" at bounding box center [376, 98] width 8 height 8
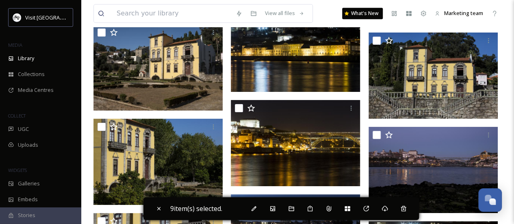
scroll to position [4933, 0]
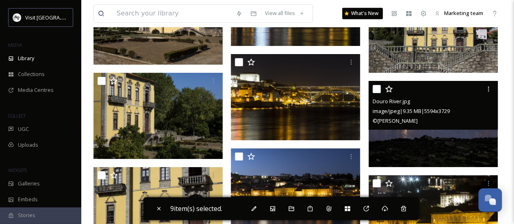
click at [376, 88] on input "checkbox" at bounding box center [376, 89] width 8 height 8
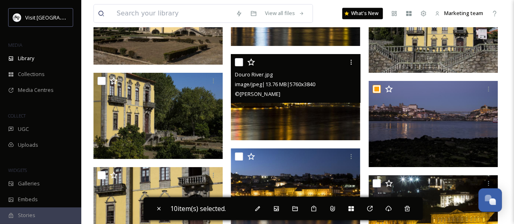
click at [241, 61] on input "checkbox" at bounding box center [239, 62] width 8 height 8
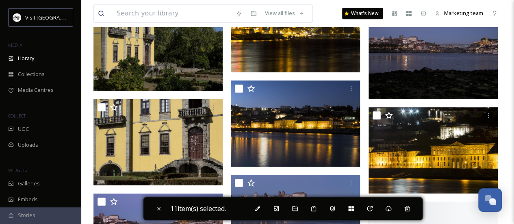
scroll to position [5014, 0]
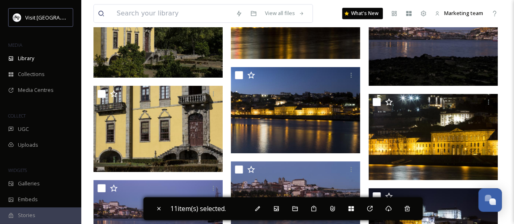
click at [236, 76] on input "checkbox" at bounding box center [239, 75] width 8 height 8
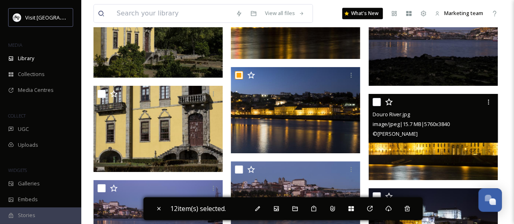
click at [376, 99] on input "checkbox" at bounding box center [376, 102] width 8 height 8
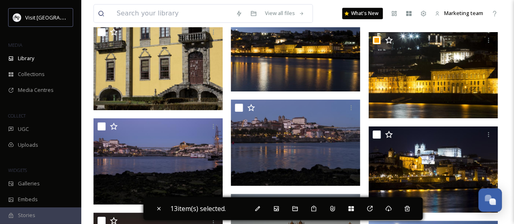
scroll to position [5095, 0]
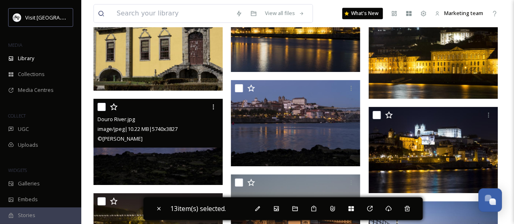
click at [97, 108] on div "Douro River.jpg image/jpeg | 10.22 MB | 5740 x 3827 © [PERSON_NAME]" at bounding box center [157, 123] width 129 height 49
click at [99, 108] on input "checkbox" at bounding box center [101, 107] width 8 height 8
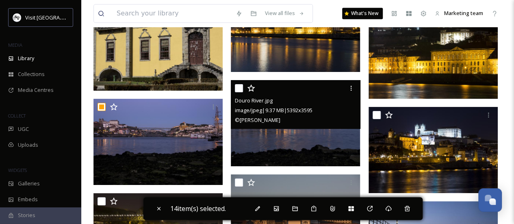
click at [239, 89] on input "checkbox" at bounding box center [239, 88] width 8 height 8
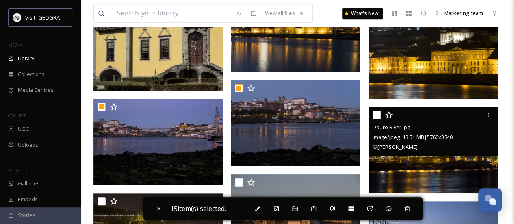
click at [379, 112] on input "checkbox" at bounding box center [376, 115] width 8 height 8
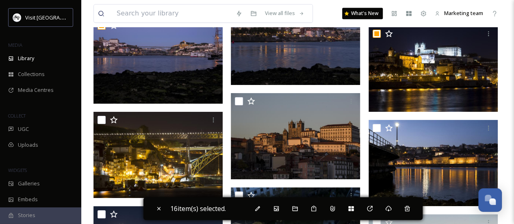
scroll to position [5217, 0]
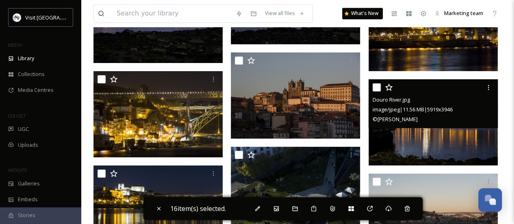
click at [378, 88] on input "checkbox" at bounding box center [376, 87] width 8 height 8
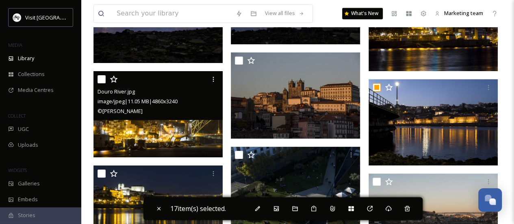
click at [103, 81] on input "checkbox" at bounding box center [101, 79] width 8 height 8
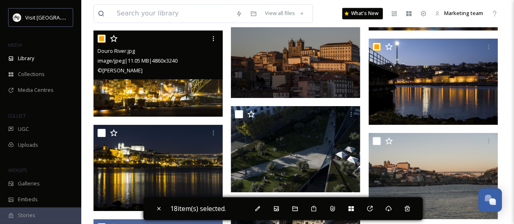
scroll to position [5298, 0]
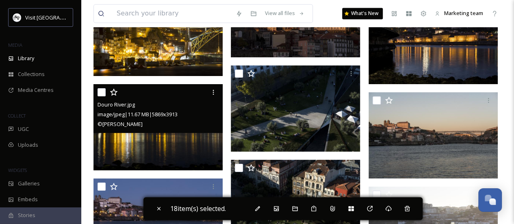
click at [103, 94] on input "checkbox" at bounding box center [101, 92] width 8 height 8
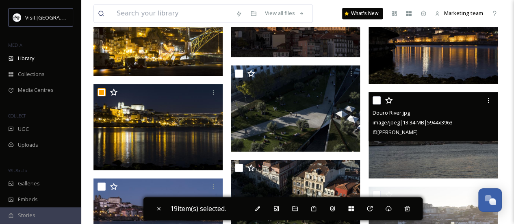
click at [375, 99] on input "checkbox" at bounding box center [376, 100] width 8 height 8
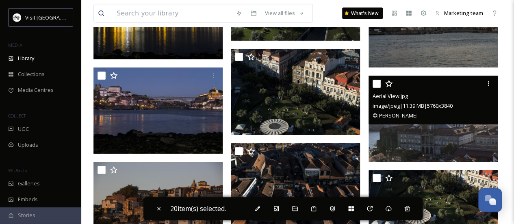
scroll to position [5420, 0]
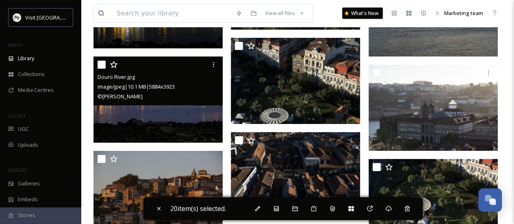
click at [101, 65] on input "checkbox" at bounding box center [101, 65] width 8 height 8
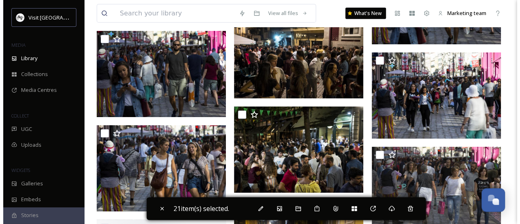
scroll to position [7248, 0]
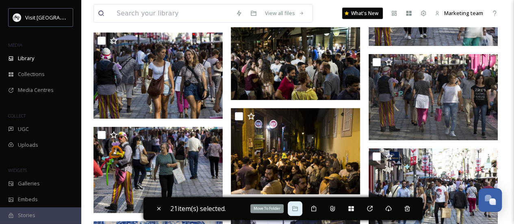
click at [292, 208] on div "Move To Folder" at bounding box center [294, 208] width 15 height 15
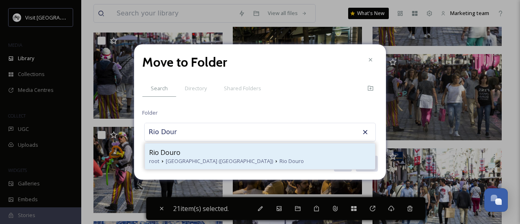
click at [222, 156] on div "Rio Douro" at bounding box center [260, 152] width 222 height 10
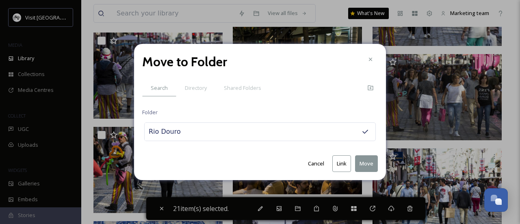
click at [373, 164] on button "Move" at bounding box center [366, 163] width 23 height 17
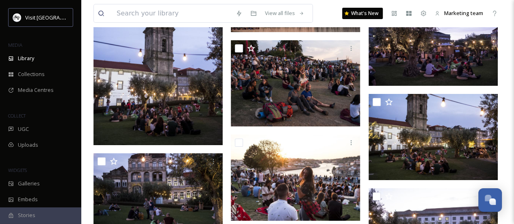
scroll to position [7658, 0]
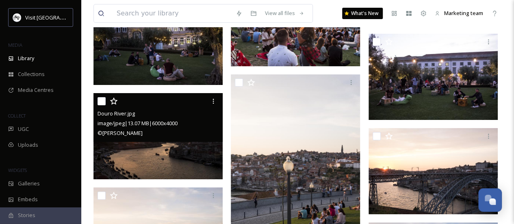
drag, startPoint x: 101, startPoint y: 99, endPoint x: 177, endPoint y: 115, distance: 78.0
click at [100, 99] on input "checkbox" at bounding box center [101, 101] width 8 height 8
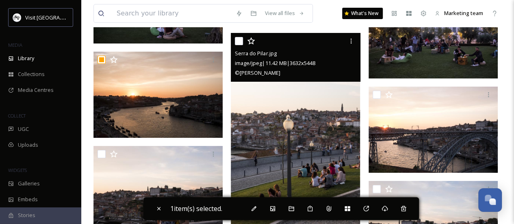
scroll to position [7739, 0]
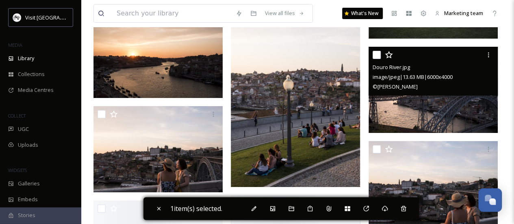
click at [379, 54] on input "checkbox" at bounding box center [376, 55] width 8 height 8
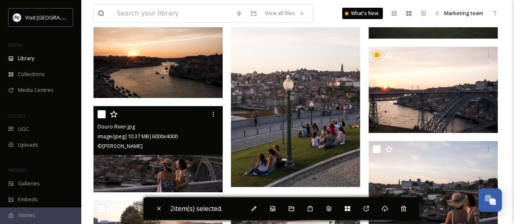
click at [100, 117] on input "checkbox" at bounding box center [101, 114] width 8 height 8
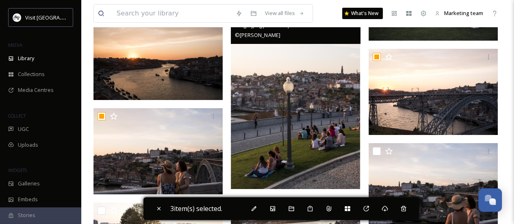
scroll to position [7780, 0]
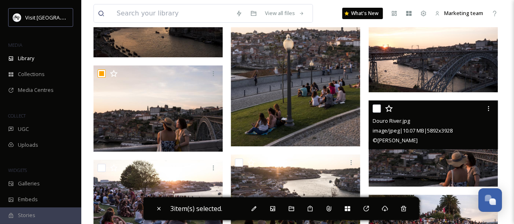
click at [374, 106] on input "checkbox" at bounding box center [376, 108] width 8 height 8
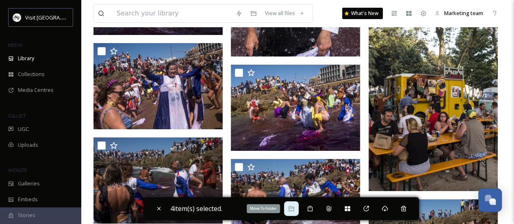
scroll to position [9445, 0]
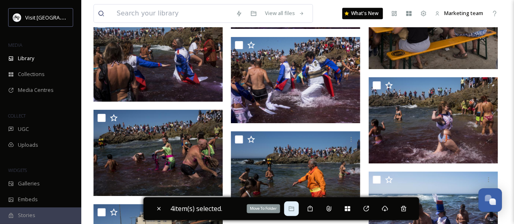
click at [293, 210] on icon at bounding box center [291, 208] width 6 height 6
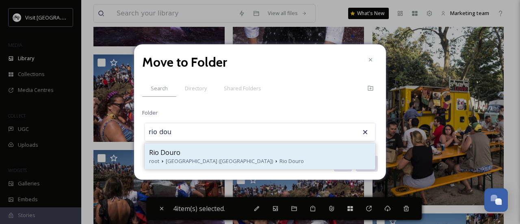
click at [236, 164] on div "root [GEOGRAPHIC_DATA] ([GEOGRAPHIC_DATA]) Rio Douro" at bounding box center [260, 161] width 222 height 8
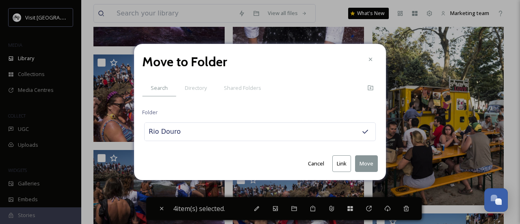
click at [366, 167] on button "Move" at bounding box center [366, 163] width 23 height 17
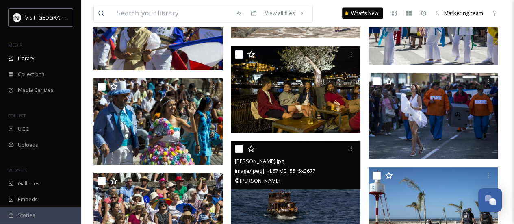
scroll to position [10257, 0]
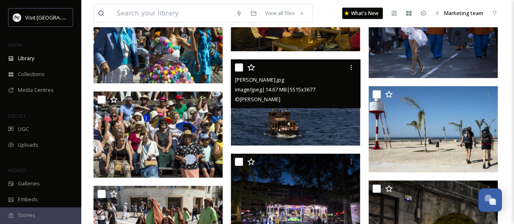
click at [239, 68] on input "checkbox" at bounding box center [239, 67] width 8 height 8
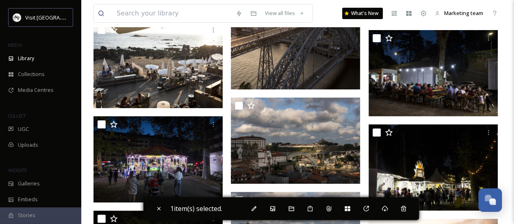
scroll to position [10582, 0]
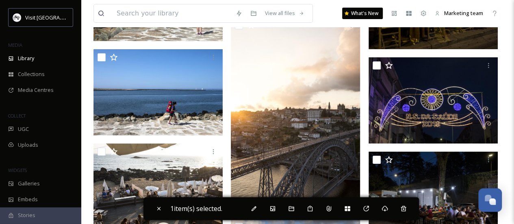
click at [100, 58] on input "checkbox" at bounding box center [101, 57] width 8 height 8
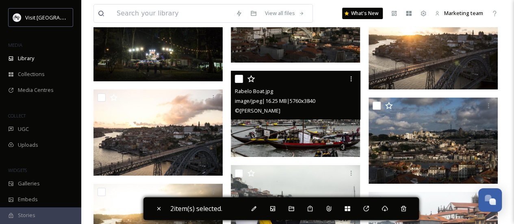
scroll to position [10947, 0]
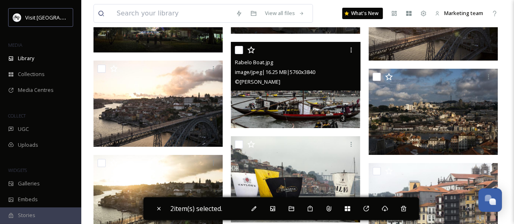
click at [241, 47] on input "checkbox" at bounding box center [239, 50] width 8 height 8
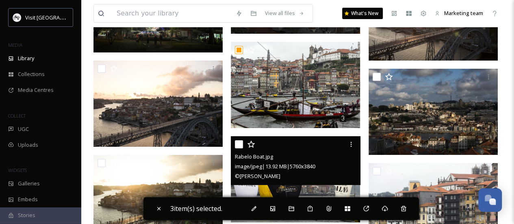
scroll to position [11028, 0]
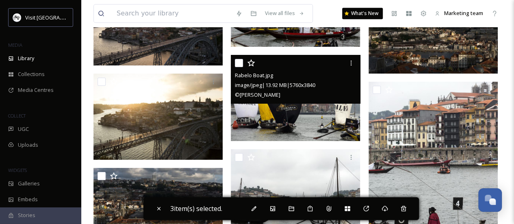
click at [240, 62] on input "checkbox" at bounding box center [239, 63] width 8 height 8
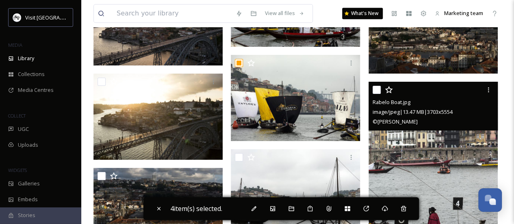
click at [379, 87] on input "checkbox" at bounding box center [376, 90] width 8 height 8
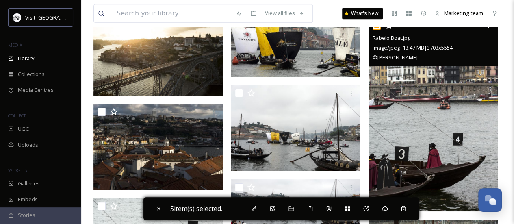
scroll to position [11069, 0]
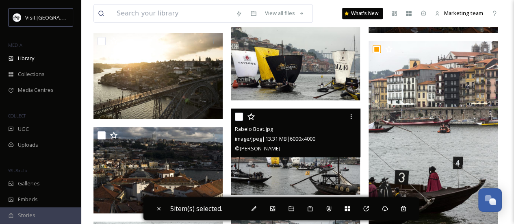
click at [240, 114] on input "checkbox" at bounding box center [239, 116] width 8 height 8
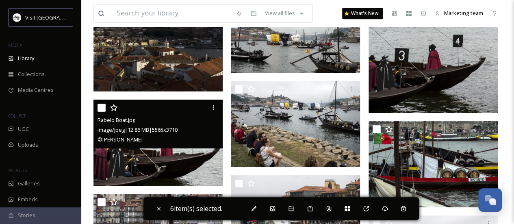
click at [104, 105] on input "checkbox" at bounding box center [101, 108] width 8 height 8
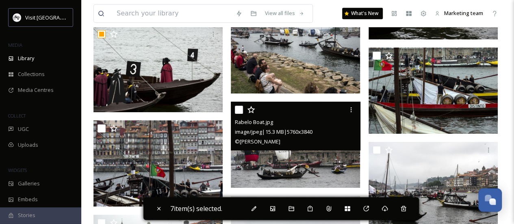
scroll to position [11313, 0]
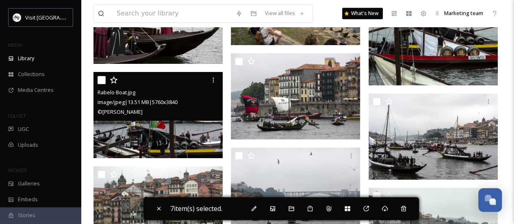
click at [101, 81] on input "checkbox" at bounding box center [101, 80] width 8 height 8
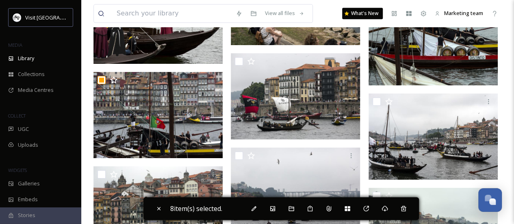
drag, startPoint x: 237, startPoint y: 61, endPoint x: 375, endPoint y: 102, distance: 143.9
click at [237, 61] on input "checkbox" at bounding box center [239, 61] width 8 height 8
click at [375, 102] on input "checkbox" at bounding box center [376, 101] width 8 height 8
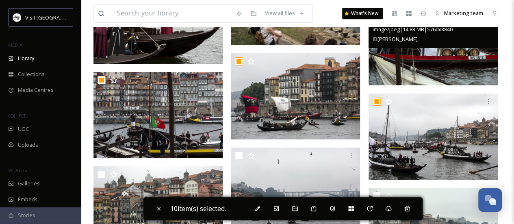
scroll to position [11231, 0]
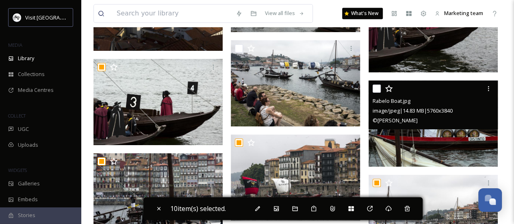
click at [374, 90] on input "checkbox" at bounding box center [376, 88] width 8 height 8
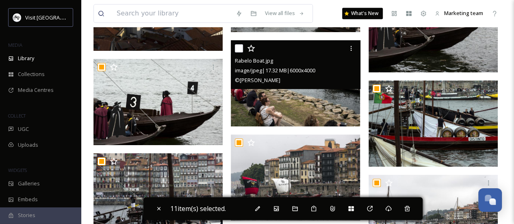
click at [242, 49] on input "checkbox" at bounding box center [239, 48] width 8 height 8
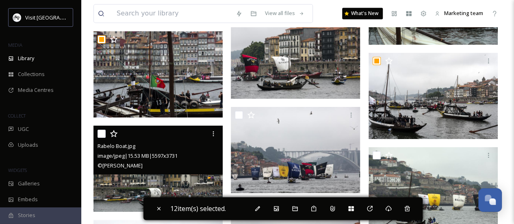
scroll to position [11394, 0]
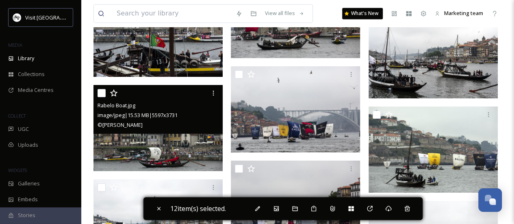
click at [101, 89] on input "checkbox" at bounding box center [101, 93] width 8 height 8
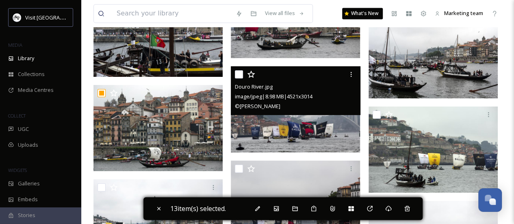
click at [240, 72] on input "checkbox" at bounding box center [239, 74] width 8 height 8
click at [375, 114] on input "checkbox" at bounding box center [376, 114] width 8 height 8
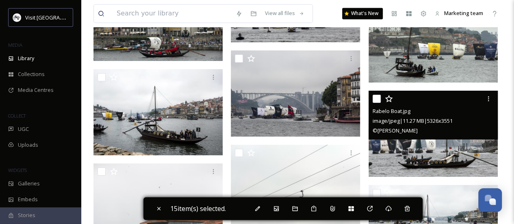
scroll to position [11516, 0]
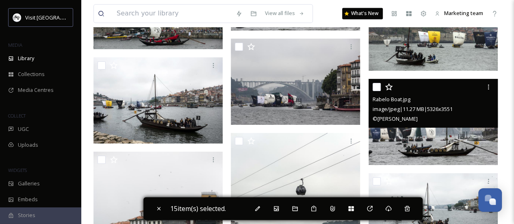
click at [372, 83] on div at bounding box center [376, 87] width 8 height 8
click at [376, 86] on input "checkbox" at bounding box center [376, 87] width 8 height 8
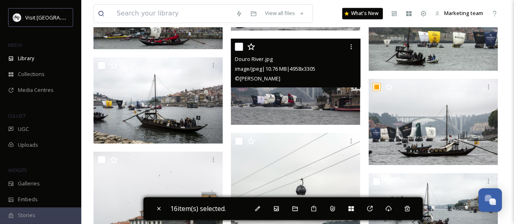
click at [240, 45] on input "checkbox" at bounding box center [239, 47] width 8 height 8
click at [106, 66] on div at bounding box center [158, 65] width 123 height 15
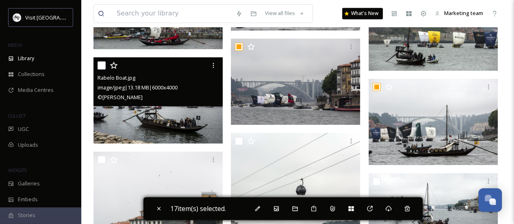
click at [100, 66] on input "checkbox" at bounding box center [101, 65] width 8 height 8
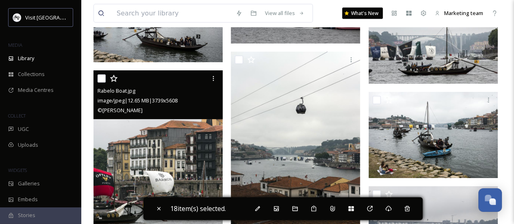
click at [103, 74] on input "checkbox" at bounding box center [101, 78] width 8 height 8
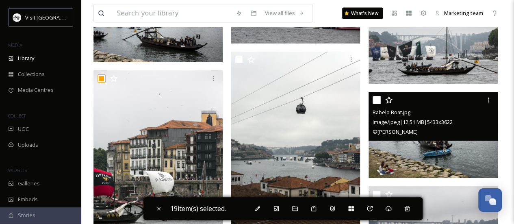
click at [373, 97] on input "checkbox" at bounding box center [376, 100] width 8 height 8
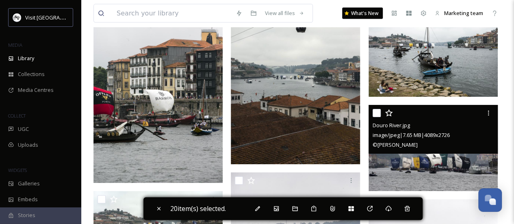
scroll to position [11719, 0]
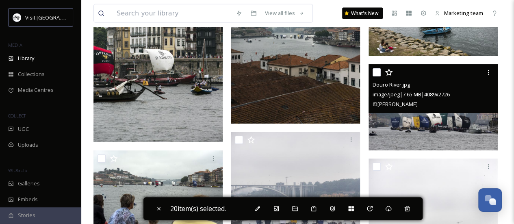
click at [375, 70] on input "checkbox" at bounding box center [376, 72] width 8 height 8
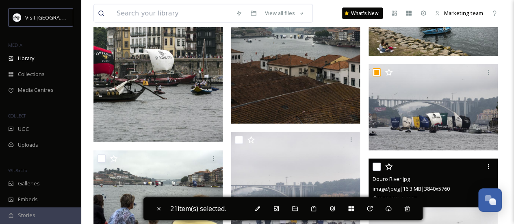
scroll to position [11800, 0]
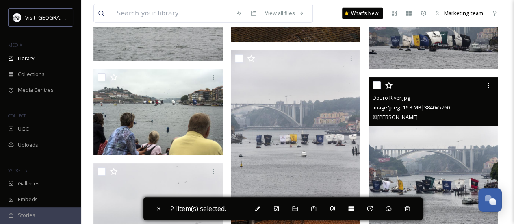
click at [372, 85] on input "checkbox" at bounding box center [376, 85] width 8 height 8
click at [235, 57] on input "checkbox" at bounding box center [239, 58] width 8 height 8
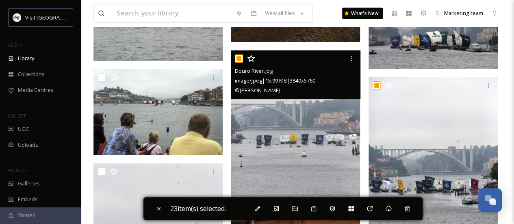
scroll to position [11841, 0]
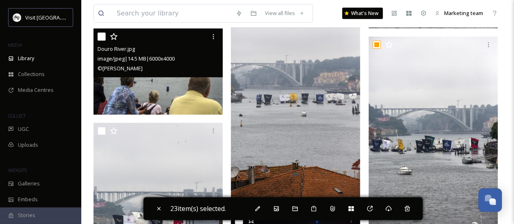
click at [100, 35] on input "checkbox" at bounding box center [101, 36] width 8 height 8
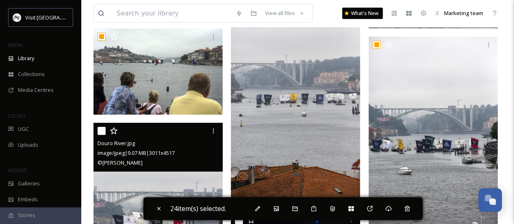
scroll to position [11922, 0]
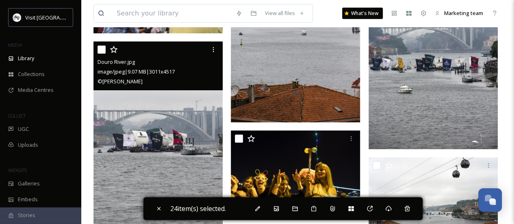
click at [99, 48] on input "checkbox" at bounding box center [101, 49] width 8 height 8
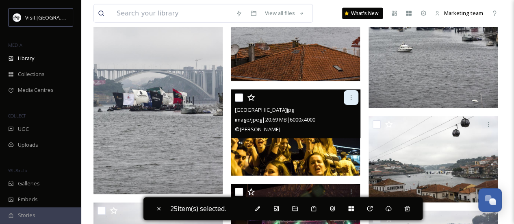
scroll to position [12084, 0]
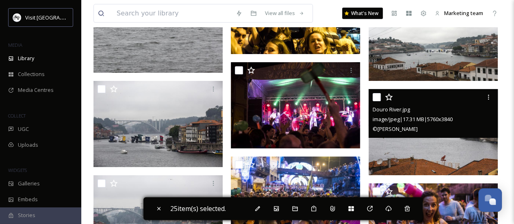
drag, startPoint x: 372, startPoint y: 95, endPoint x: 315, endPoint y: 95, distance: 56.9
click at [372, 95] on div "Douro River.jpg image/jpeg | 17.31 MB | 5760 x 3840 © [PERSON_NAME]" at bounding box center [432, 113] width 129 height 49
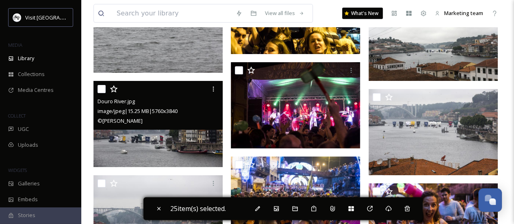
click at [102, 90] on input "checkbox" at bounding box center [101, 89] width 8 height 8
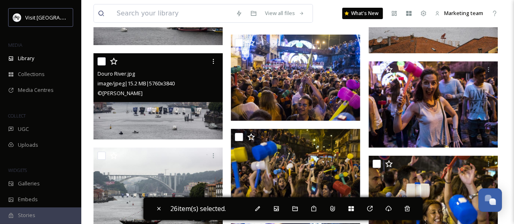
click at [99, 61] on input "checkbox" at bounding box center [101, 61] width 8 height 8
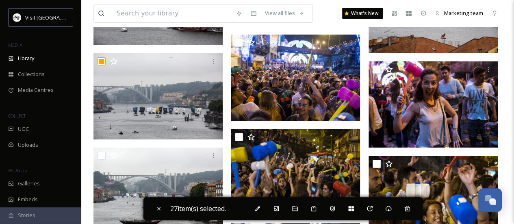
click at [103, 151] on input "checkbox" at bounding box center [101, 155] width 8 height 8
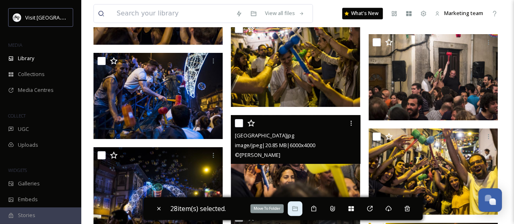
scroll to position [12978, 0]
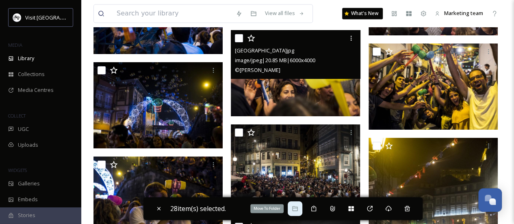
click at [302, 213] on div "Move To Folder" at bounding box center [294, 208] width 15 height 15
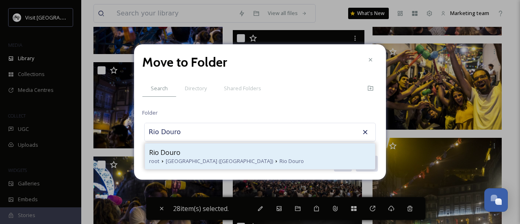
click at [189, 163] on span "[GEOGRAPHIC_DATA] ([GEOGRAPHIC_DATA])" at bounding box center [219, 161] width 107 height 8
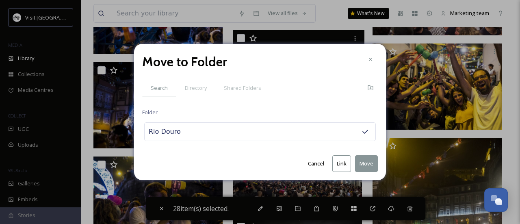
click at [365, 168] on button "Move" at bounding box center [366, 163] width 23 height 17
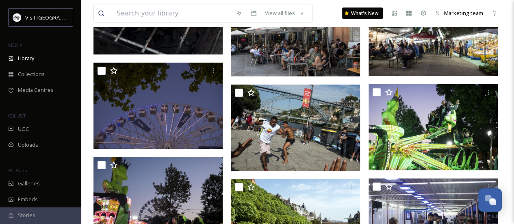
scroll to position [16389, 0]
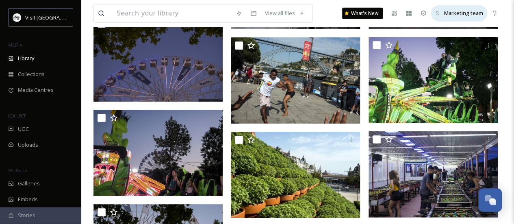
click at [476, 6] on div "Marketing team" at bounding box center [458, 13] width 56 height 16
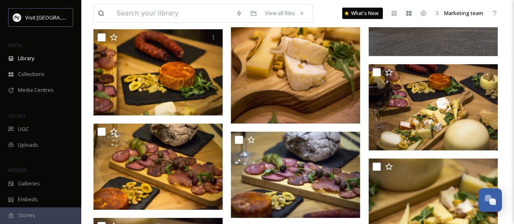
scroll to position [1340, 0]
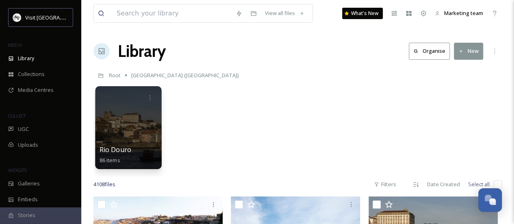
click at [147, 119] on div at bounding box center [128, 127] width 66 height 83
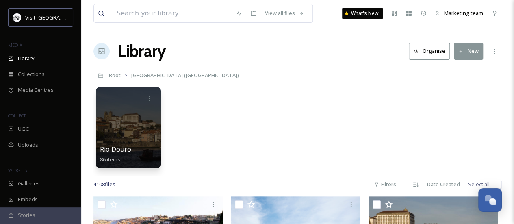
click at [151, 48] on h1 "Library" at bounding box center [142, 51] width 48 height 24
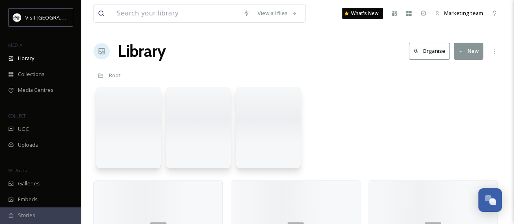
click at [117, 76] on span "Root" at bounding box center [115, 74] width 12 height 7
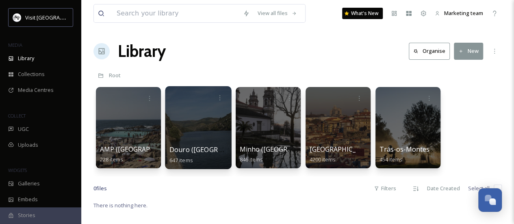
click at [188, 134] on div at bounding box center [198, 127] width 66 height 83
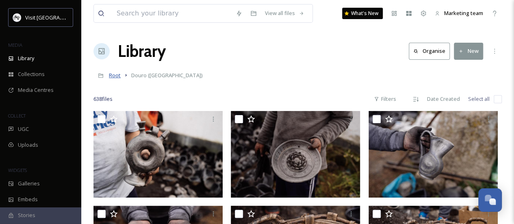
click at [118, 76] on span "Root" at bounding box center [115, 74] width 12 height 7
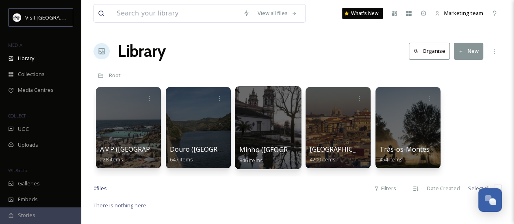
click at [280, 142] on div at bounding box center [268, 127] width 66 height 83
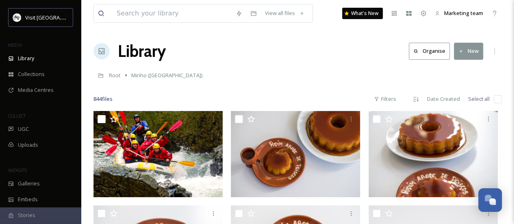
click at [473, 52] on button "New" at bounding box center [468, 51] width 29 height 17
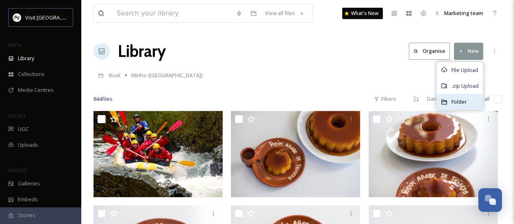
click at [460, 104] on span "Folder" at bounding box center [458, 102] width 15 height 8
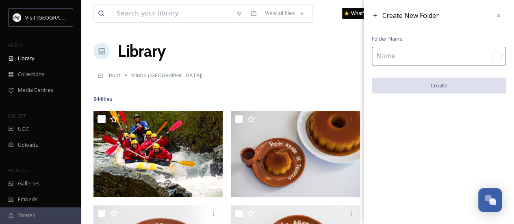
click at [415, 55] on input "To enrich screen reader interactions, please activate Accessibility in Grammarl…" at bounding box center [439, 56] width 134 height 19
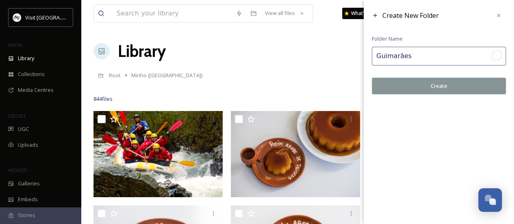
type input "Guimarães"
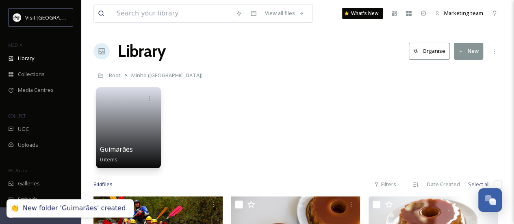
click at [469, 50] on button "New" at bounding box center [468, 51] width 29 height 17
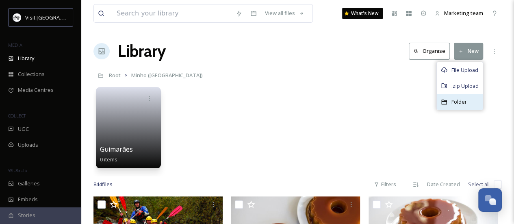
click at [469, 107] on div "Folder" at bounding box center [460, 102] width 46 height 16
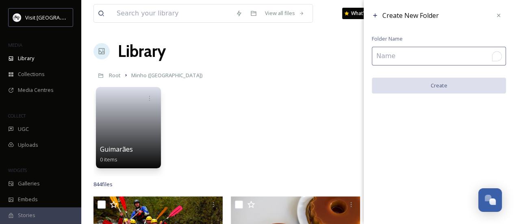
click at [385, 51] on input "To enrich screen reader interactions, please activate Accessibility in Grammarl…" at bounding box center [439, 56] width 134 height 19
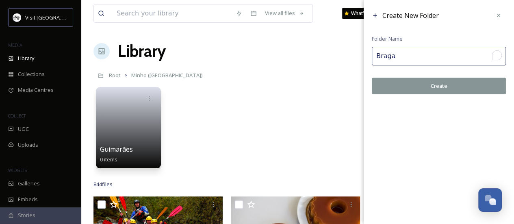
type input "Braga"
click at [422, 85] on button "Create" at bounding box center [439, 86] width 134 height 17
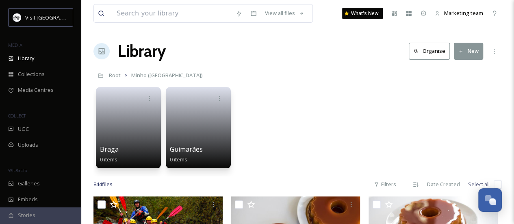
click at [474, 49] on button "New" at bounding box center [468, 51] width 29 height 17
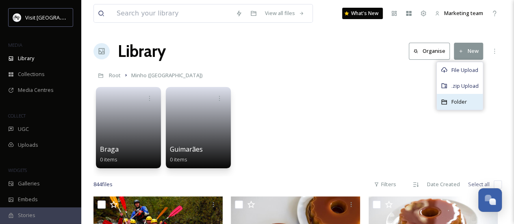
click at [450, 106] on div "Folder" at bounding box center [460, 102] width 46 height 16
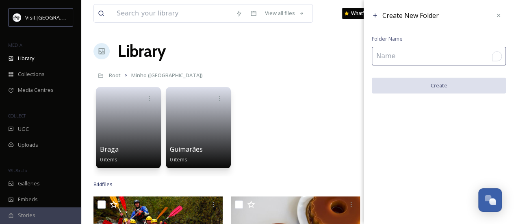
click at [410, 58] on input "To enrich screen reader interactions, please activate Accessibility in Grammarl…" at bounding box center [439, 56] width 134 height 19
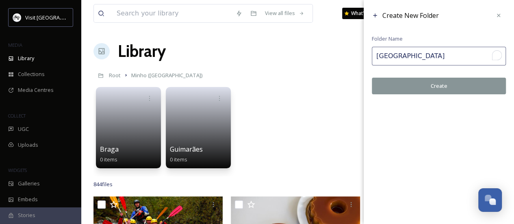
type input "Viana do Castelo"
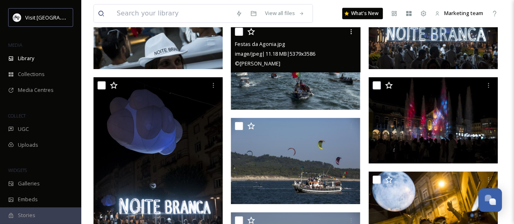
scroll to position [6497, 0]
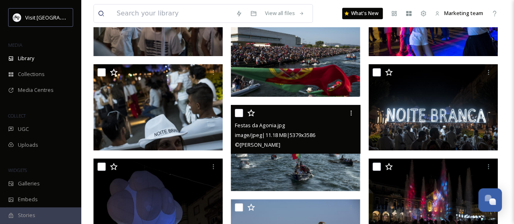
click at [241, 116] on input "checkbox" at bounding box center [239, 113] width 8 height 8
checkbox input "true"
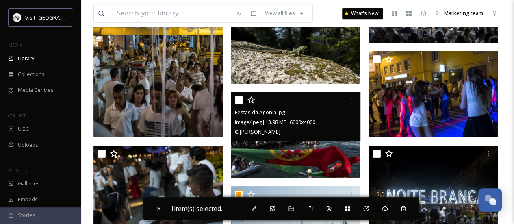
click at [240, 99] on input "checkbox" at bounding box center [239, 100] width 8 height 8
checkbox input "true"
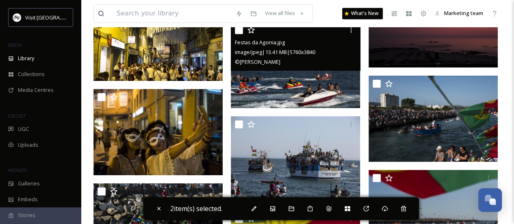
scroll to position [6822, 0]
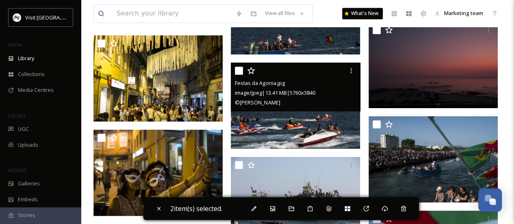
click at [236, 70] on input "checkbox" at bounding box center [239, 71] width 8 height 8
checkbox input "true"
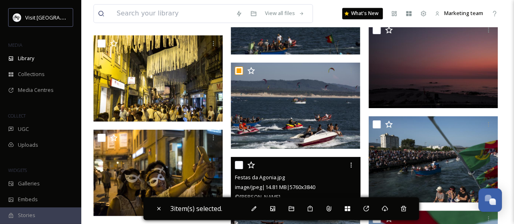
drag, startPoint x: 241, startPoint y: 165, endPoint x: 362, endPoint y: 136, distance: 124.5
click at [241, 165] on input "checkbox" at bounding box center [239, 165] width 8 height 8
checkbox input "true"
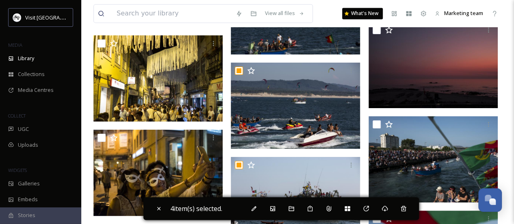
click at [372, 123] on input "checkbox" at bounding box center [376, 124] width 8 height 8
checkbox input "true"
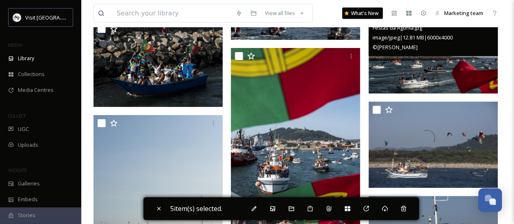
scroll to position [6984, 0]
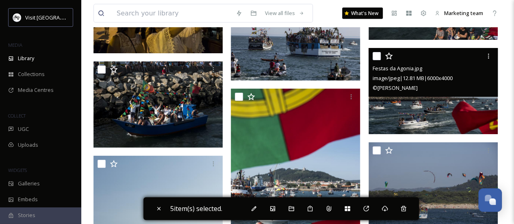
click at [372, 54] on input "checkbox" at bounding box center [376, 56] width 8 height 8
checkbox input "true"
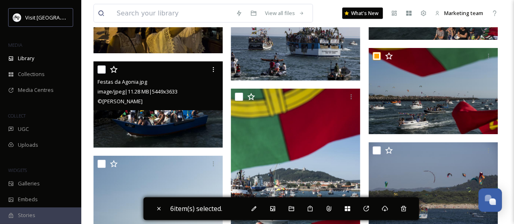
click at [100, 70] on input "checkbox" at bounding box center [101, 69] width 8 height 8
checkbox input "true"
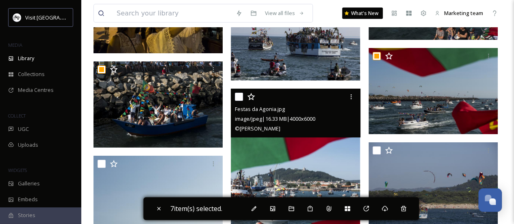
click at [240, 96] on input "checkbox" at bounding box center [239, 97] width 8 height 8
checkbox input "true"
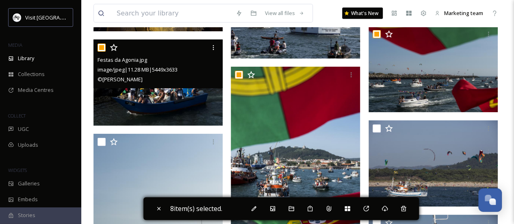
scroll to position [7025, 0]
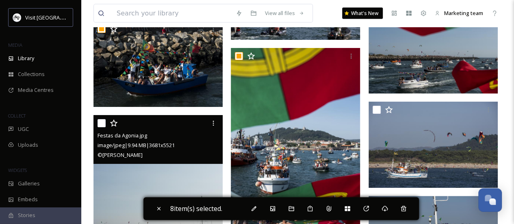
click at [100, 120] on input "checkbox" at bounding box center [101, 123] width 8 height 8
checkbox input "true"
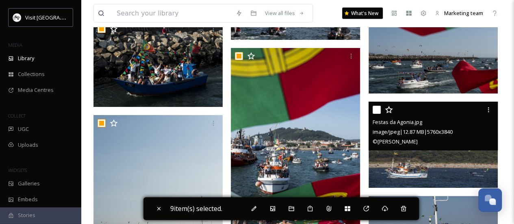
click at [372, 107] on input "checkbox" at bounding box center [376, 110] width 8 height 8
checkbox input "true"
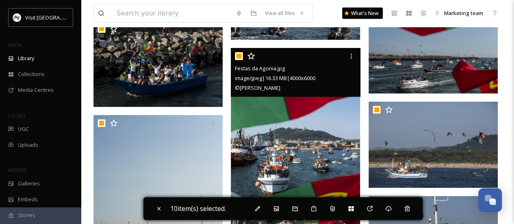
scroll to position [7106, 0]
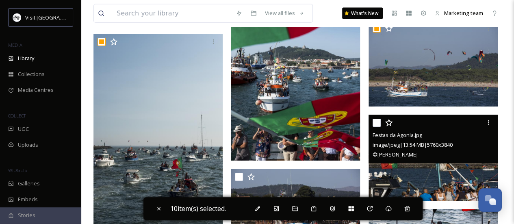
click at [374, 121] on input "checkbox" at bounding box center [376, 123] width 8 height 8
checkbox input "true"
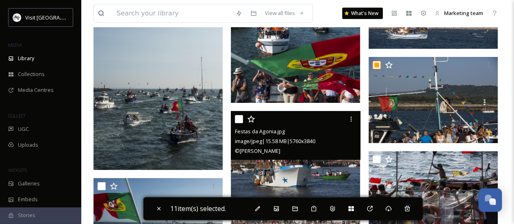
scroll to position [7187, 0]
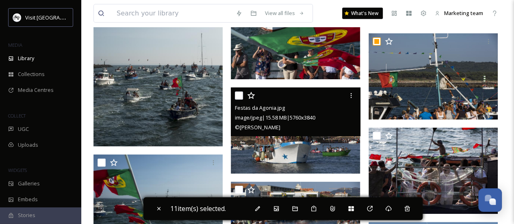
click at [234, 97] on div "Festas da Agonia.jpg image/jpeg | 15.58 MB | 5760 x 3840 © Daniel Rodrigues" at bounding box center [295, 111] width 129 height 49
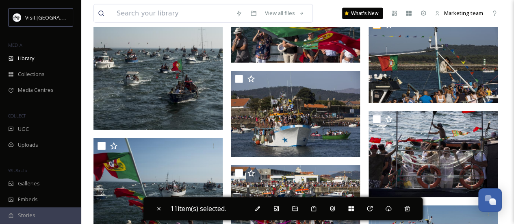
scroll to position [7228, 0]
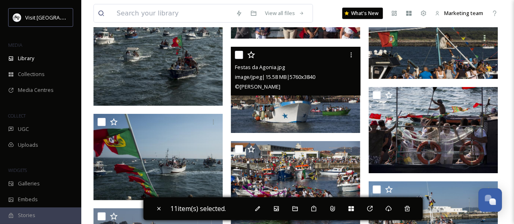
click at [238, 55] on input "checkbox" at bounding box center [239, 55] width 8 height 8
checkbox input "true"
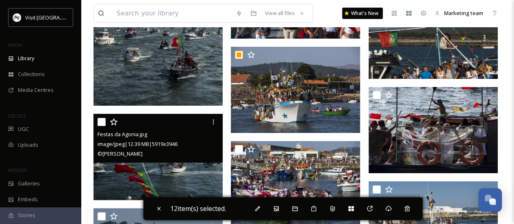
drag, startPoint x: 100, startPoint y: 120, endPoint x: 221, endPoint y: 158, distance: 126.8
click at [100, 120] on input "checkbox" at bounding box center [101, 122] width 8 height 8
checkbox input "true"
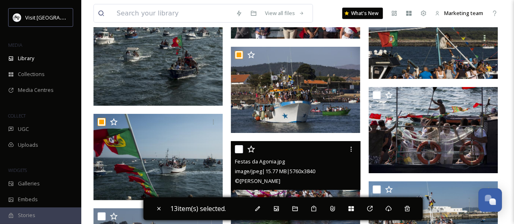
click at [237, 150] on input "checkbox" at bounding box center [239, 149] width 8 height 8
checkbox input "true"
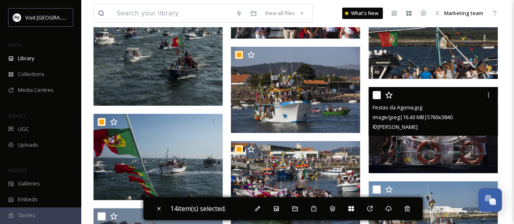
click at [372, 96] on input "checkbox" at bounding box center [376, 95] width 8 height 8
checkbox input "true"
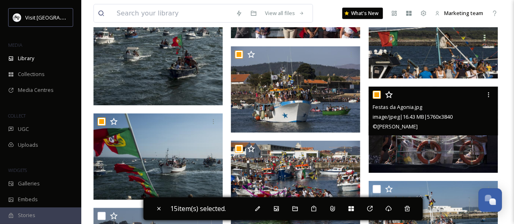
scroll to position [7269, 0]
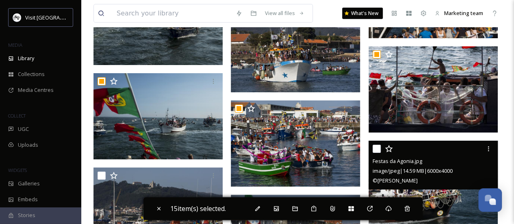
click at [375, 147] on input "checkbox" at bounding box center [376, 149] width 8 height 8
checkbox input "true"
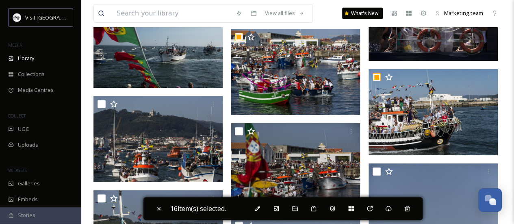
scroll to position [7350, 0]
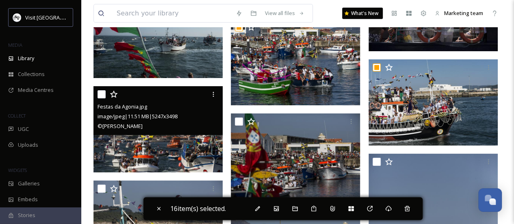
drag, startPoint x: 104, startPoint y: 93, endPoint x: 234, endPoint y: 121, distance: 133.0
click at [104, 94] on input "checkbox" at bounding box center [101, 94] width 8 height 8
checkbox input "true"
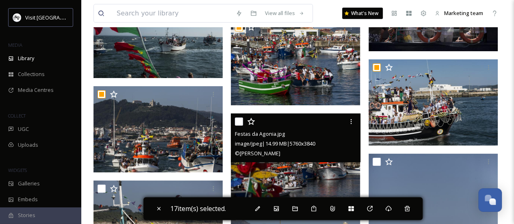
click at [238, 121] on input "checkbox" at bounding box center [239, 121] width 8 height 8
checkbox input "true"
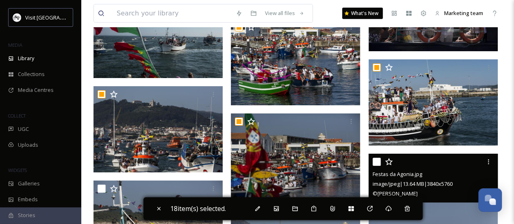
click at [378, 161] on input "checkbox" at bounding box center [376, 162] width 8 height 8
checkbox input "true"
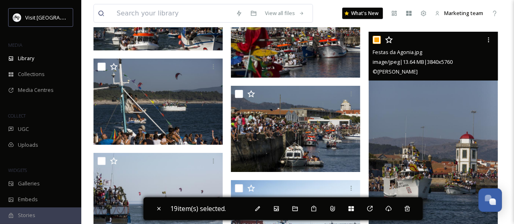
scroll to position [7512, 0]
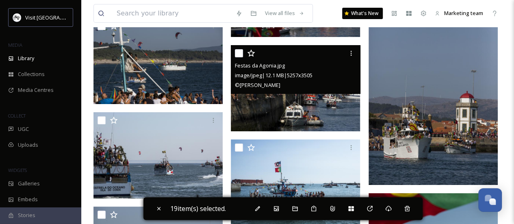
click at [234, 55] on div "Festas da Agonia.jpg image/jpeg | 12.1 MB | 5257 x 3505 © Daniel Rodrigues" at bounding box center [295, 69] width 129 height 49
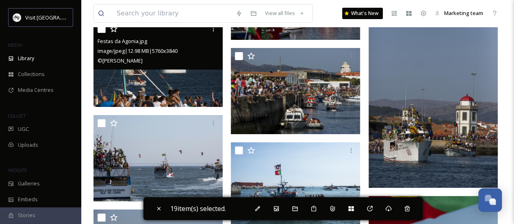
scroll to position [7472, 0]
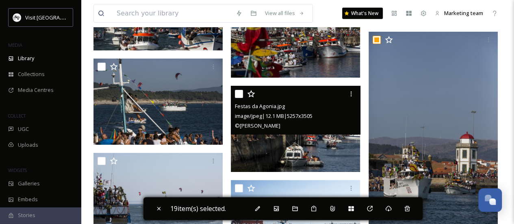
click at [239, 97] on input "checkbox" at bounding box center [239, 94] width 8 height 8
checkbox input "true"
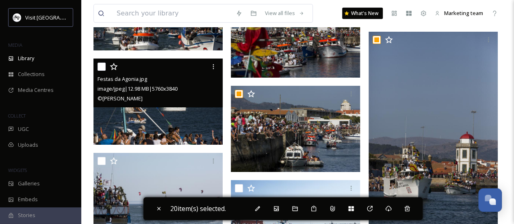
click at [98, 65] on input "checkbox" at bounding box center [101, 67] width 8 height 8
checkbox input "true"
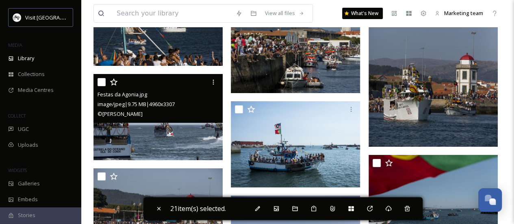
scroll to position [7553, 0]
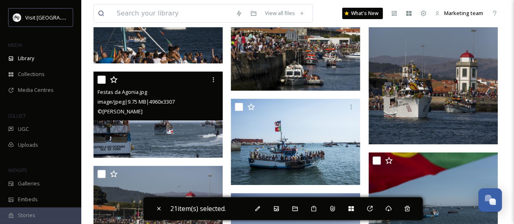
drag, startPoint x: 102, startPoint y: 79, endPoint x: 220, endPoint y: 104, distance: 121.3
click at [103, 79] on input "checkbox" at bounding box center [101, 80] width 8 height 8
checkbox input "true"
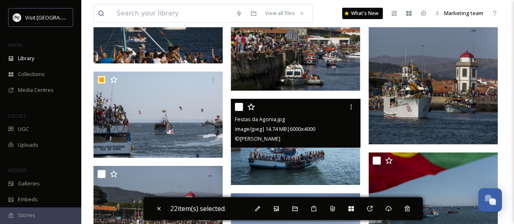
click at [233, 105] on div "Festas da Agonia.jpg image/jpeg | 14.74 MB | 6000 x 4000 © Daniel Rodrigues" at bounding box center [295, 123] width 129 height 49
click at [235, 105] on input "checkbox" at bounding box center [239, 107] width 8 height 8
checkbox input "true"
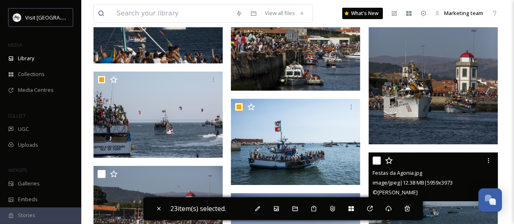
click at [375, 159] on input "checkbox" at bounding box center [376, 160] width 8 height 8
checkbox input "true"
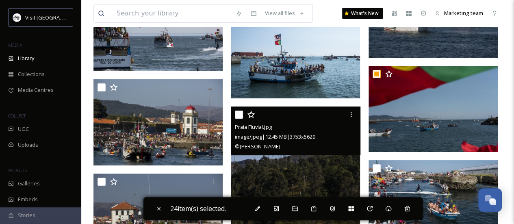
scroll to position [7675, 0]
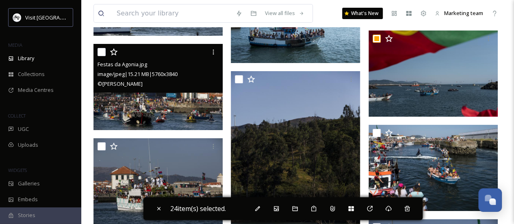
click at [99, 52] on input "checkbox" at bounding box center [101, 52] width 8 height 8
checkbox input "true"
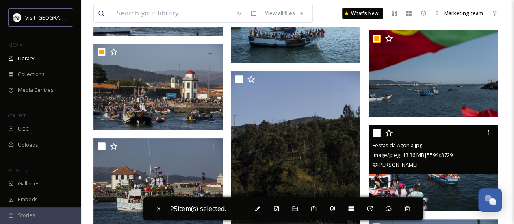
click at [378, 131] on input "checkbox" at bounding box center [376, 133] width 8 height 8
checkbox input "true"
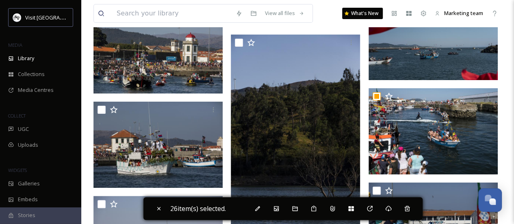
scroll to position [7715, 0]
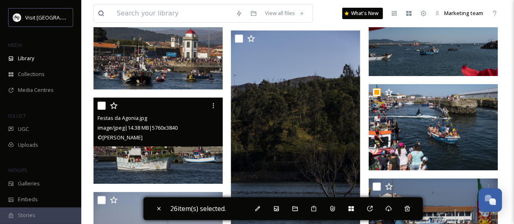
click at [100, 103] on input "checkbox" at bounding box center [101, 106] width 8 height 8
checkbox input "true"
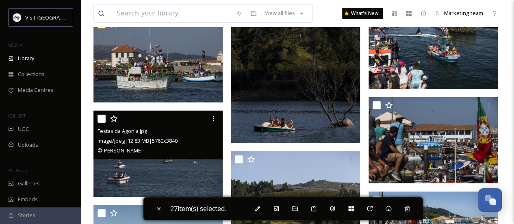
scroll to position [7837, 0]
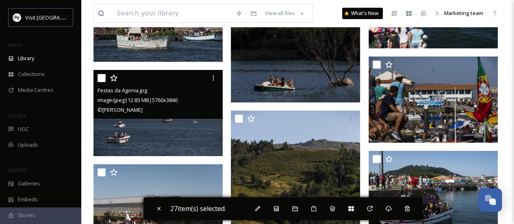
click at [98, 78] on input "checkbox" at bounding box center [101, 78] width 8 height 8
checkbox input "true"
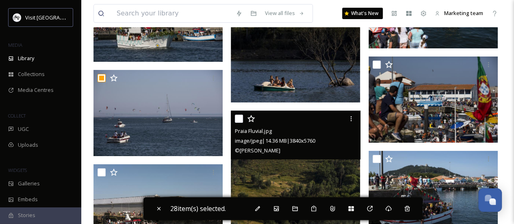
click at [243, 115] on div at bounding box center [239, 119] width 8 height 8
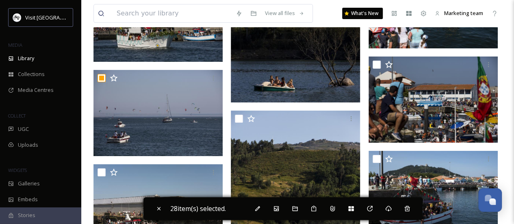
scroll to position [7878, 0]
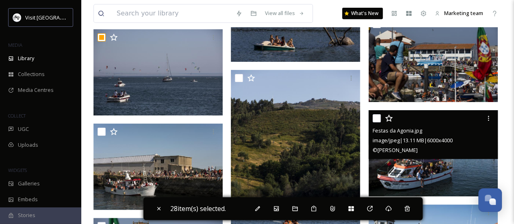
click at [376, 118] on input "checkbox" at bounding box center [376, 118] width 8 height 8
checkbox input "true"
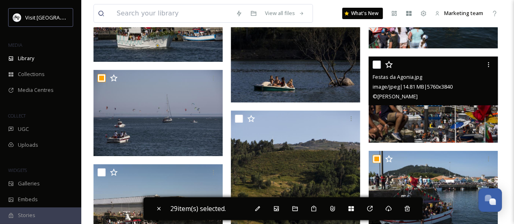
click at [376, 65] on input "checkbox" at bounding box center [376, 65] width 8 height 8
checkbox input "true"
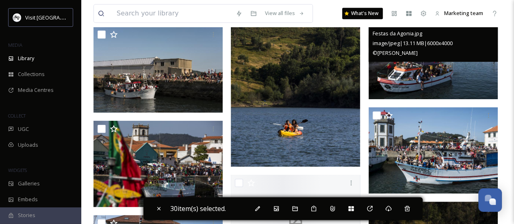
scroll to position [8000, 0]
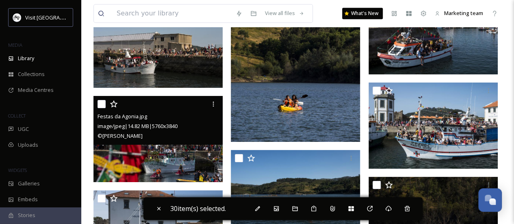
click at [104, 104] on input "checkbox" at bounding box center [101, 104] width 8 height 8
checkbox input "true"
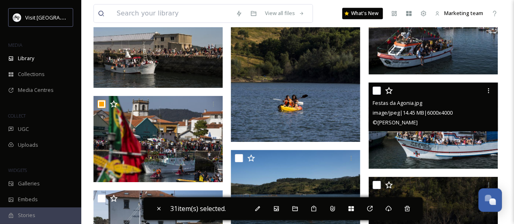
click at [381, 87] on div at bounding box center [433, 90] width 123 height 15
click at [380, 89] on input "checkbox" at bounding box center [376, 90] width 8 height 8
checkbox input "true"
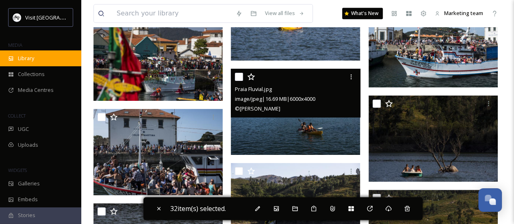
scroll to position [8121, 0]
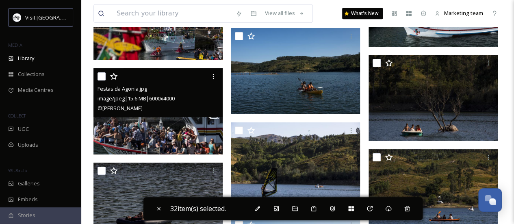
click at [102, 74] on input "checkbox" at bounding box center [101, 76] width 8 height 8
checkbox input "true"
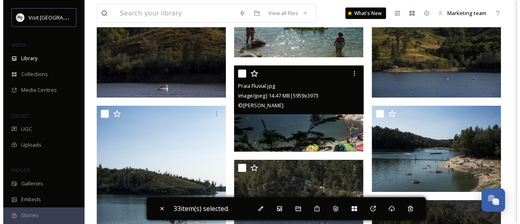
scroll to position [8730, 0]
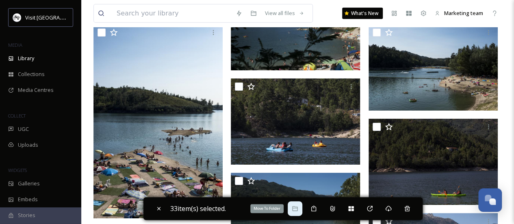
click at [296, 207] on icon at bounding box center [295, 208] width 6 height 6
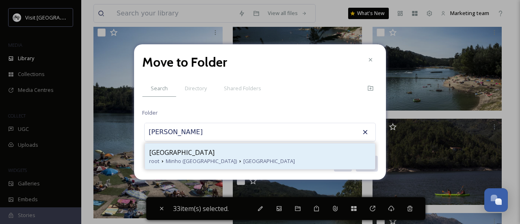
click at [242, 156] on div "Viana do Castelo" at bounding box center [260, 152] width 222 height 10
type input "Viana do Castelo"
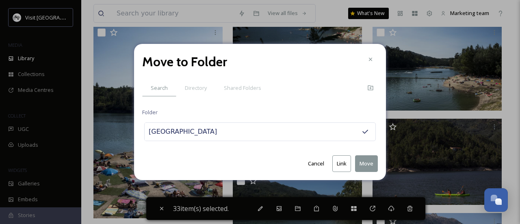
click at [367, 165] on button "Move" at bounding box center [366, 163] width 23 height 17
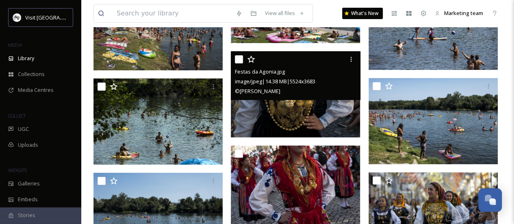
scroll to position [9007, 0]
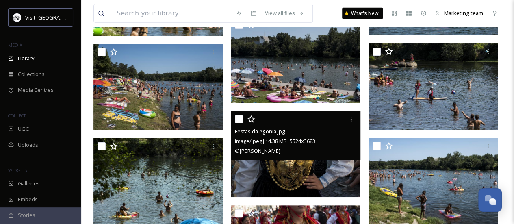
click at [237, 116] on input "checkbox" at bounding box center [239, 119] width 8 height 8
checkbox input "true"
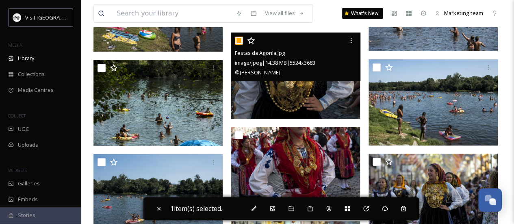
scroll to position [9089, 0]
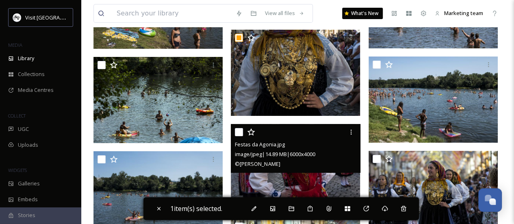
click at [239, 128] on input "checkbox" at bounding box center [239, 132] width 8 height 8
checkbox input "true"
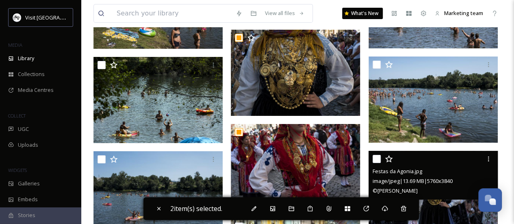
click at [373, 156] on input "checkbox" at bounding box center [376, 159] width 8 height 8
checkbox input "true"
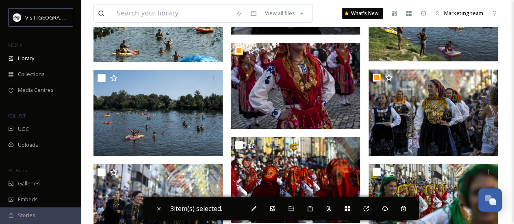
scroll to position [9251, 0]
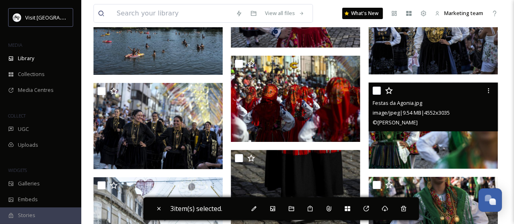
click at [376, 89] on input "checkbox" at bounding box center [376, 90] width 8 height 8
checkbox input "true"
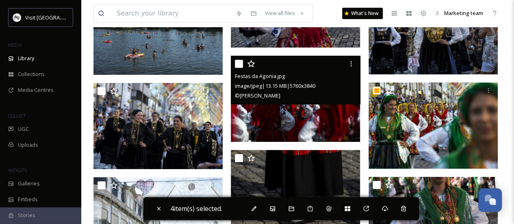
click at [236, 62] on input "checkbox" at bounding box center [239, 64] width 8 height 8
checkbox input "true"
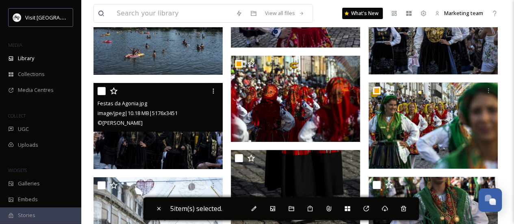
click at [98, 89] on input "checkbox" at bounding box center [101, 91] width 8 height 8
checkbox input "true"
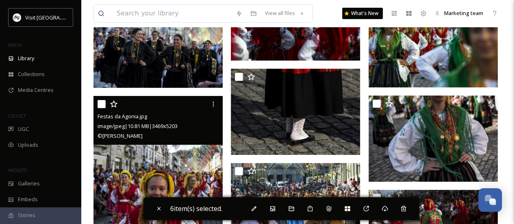
click at [104, 104] on input "checkbox" at bounding box center [101, 104] width 8 height 8
checkbox input "true"
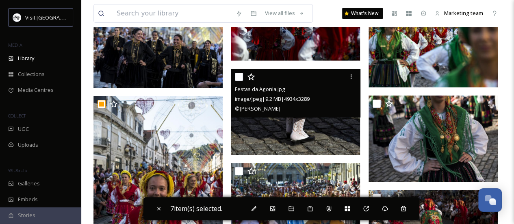
click at [234, 75] on div "Festas da Agonia.jpg image/jpeg | 9.2 MB | 4934 x 3289 © Daniel Rodrigues" at bounding box center [295, 93] width 129 height 49
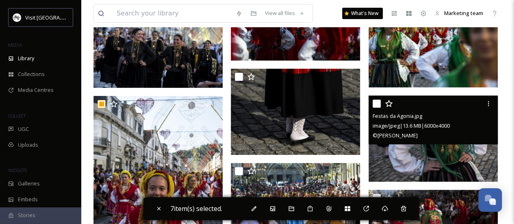
click at [373, 101] on input "checkbox" at bounding box center [376, 103] width 8 height 8
checkbox input "true"
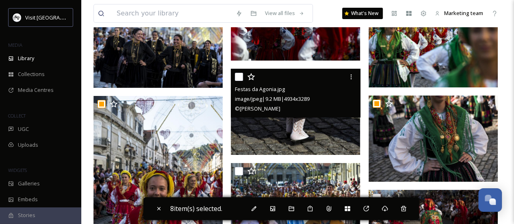
click at [241, 76] on input "checkbox" at bounding box center [239, 77] width 8 height 8
checkbox input "true"
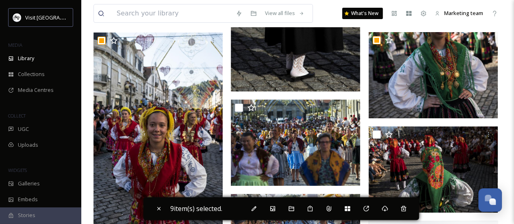
scroll to position [9413, 0]
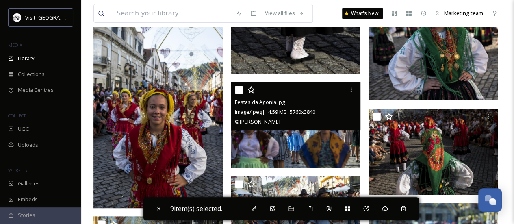
click at [240, 88] on input "checkbox" at bounding box center [239, 90] width 8 height 8
checkbox input "true"
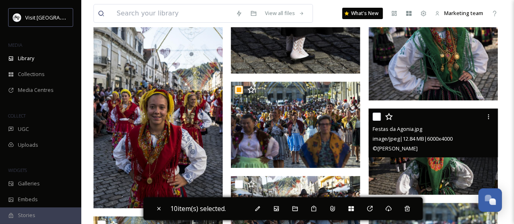
click at [374, 116] on input "checkbox" at bounding box center [376, 116] width 8 height 8
checkbox input "true"
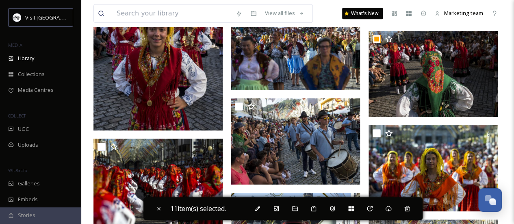
scroll to position [9495, 0]
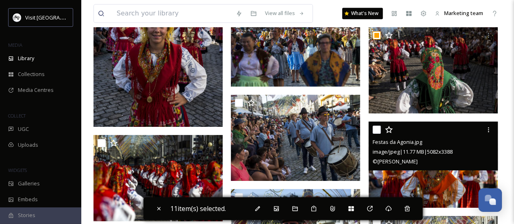
click at [377, 126] on input "checkbox" at bounding box center [376, 129] width 8 height 8
checkbox input "true"
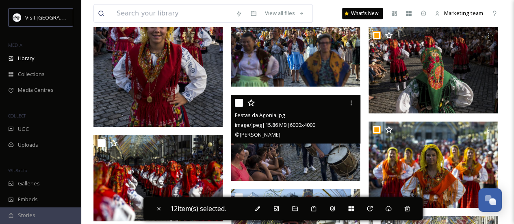
click at [240, 101] on input "checkbox" at bounding box center [239, 103] width 8 height 8
checkbox input "true"
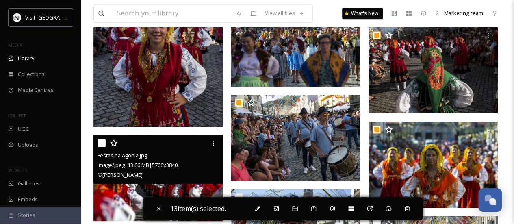
click at [100, 139] on input "checkbox" at bounding box center [101, 143] width 8 height 8
checkbox input "true"
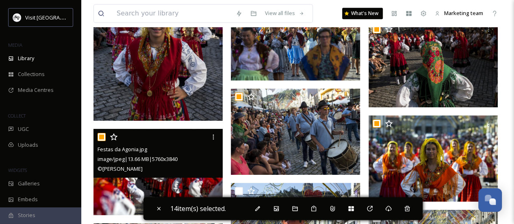
scroll to position [9617, 0]
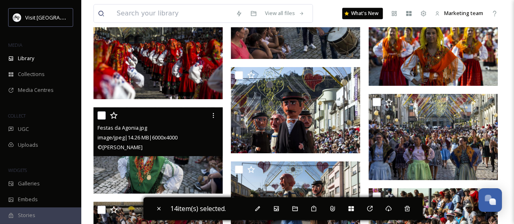
click at [97, 115] on input "checkbox" at bounding box center [101, 115] width 8 height 8
checkbox input "true"
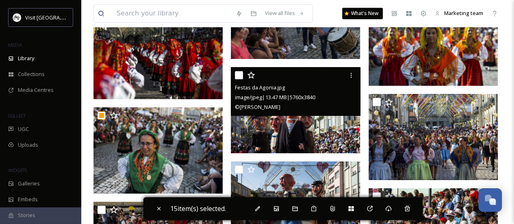
click at [242, 77] on input "checkbox" at bounding box center [239, 75] width 8 height 8
checkbox input "true"
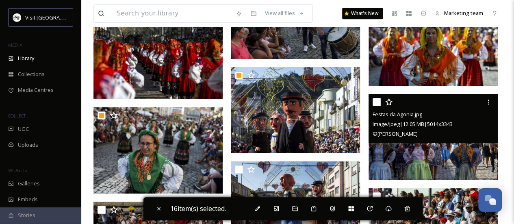
click at [376, 99] on input "checkbox" at bounding box center [376, 102] width 8 height 8
checkbox input "true"
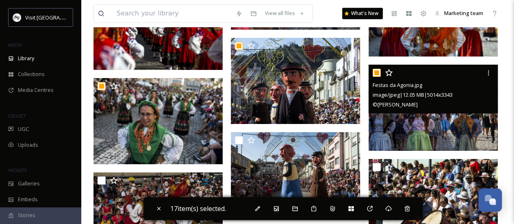
scroll to position [9698, 0]
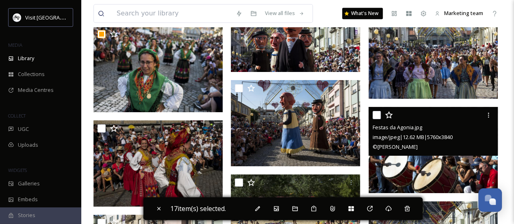
drag, startPoint x: 377, startPoint y: 112, endPoint x: 346, endPoint y: 107, distance: 31.4
click at [377, 112] on input "checkbox" at bounding box center [376, 115] width 8 height 8
checkbox input "true"
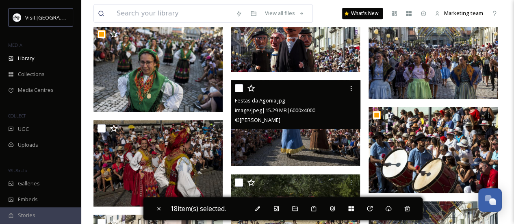
drag, startPoint x: 241, startPoint y: 91, endPoint x: 157, endPoint y: 114, distance: 87.2
click at [240, 90] on input "checkbox" at bounding box center [239, 88] width 8 height 8
checkbox input "true"
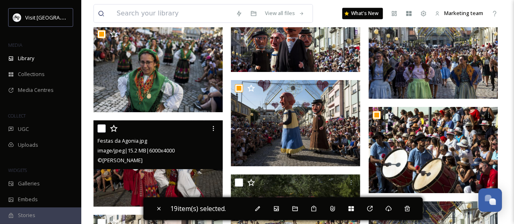
click at [106, 128] on div at bounding box center [158, 128] width 123 height 15
click at [102, 128] on input "checkbox" at bounding box center [101, 128] width 8 height 8
checkbox input "true"
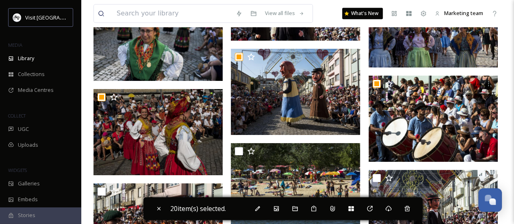
scroll to position [9779, 0]
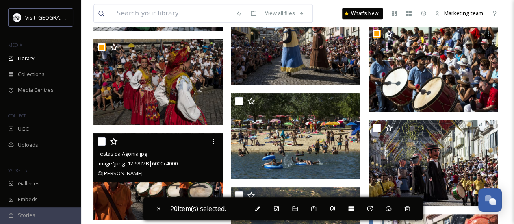
click at [102, 140] on input "checkbox" at bounding box center [101, 141] width 8 height 8
checkbox input "true"
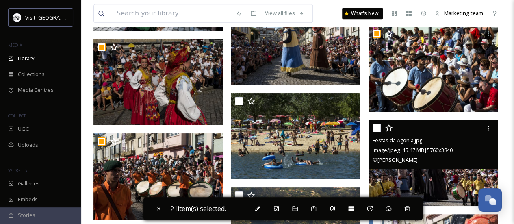
click at [375, 127] on input "checkbox" at bounding box center [376, 128] width 8 height 8
checkbox input "true"
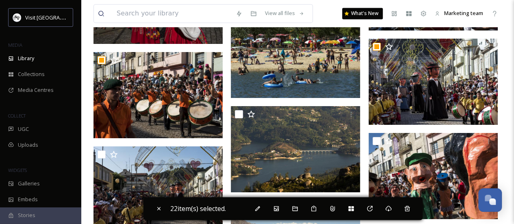
scroll to position [9901, 0]
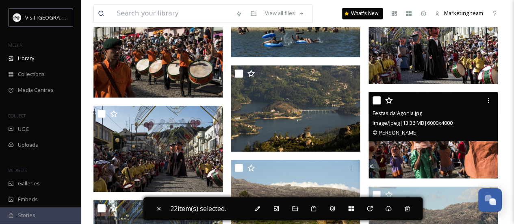
click at [378, 100] on input "checkbox" at bounding box center [376, 100] width 8 height 8
checkbox input "true"
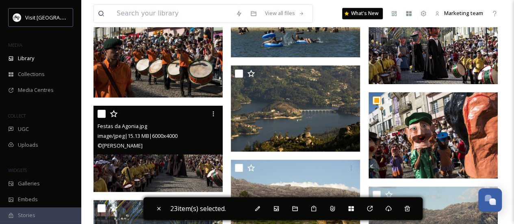
click at [102, 115] on input "checkbox" at bounding box center [101, 114] width 8 height 8
checkbox input "true"
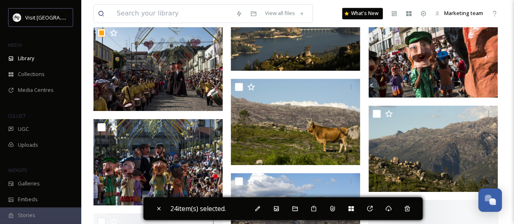
scroll to position [9982, 0]
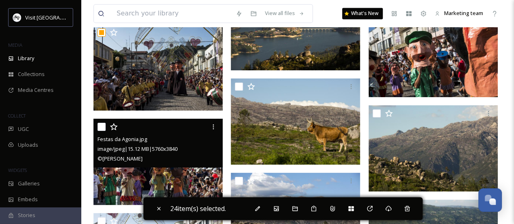
click at [101, 125] on input "checkbox" at bounding box center [101, 127] width 8 height 8
checkbox input "true"
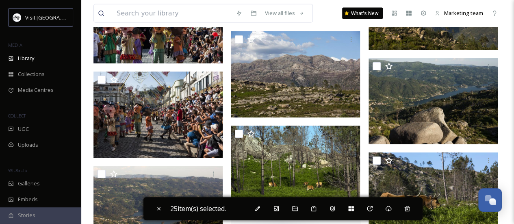
scroll to position [10144, 0]
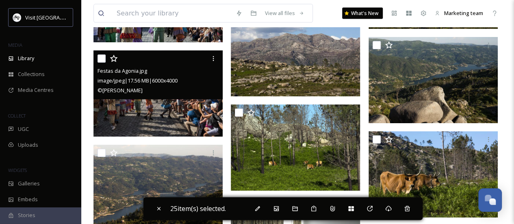
click at [97, 58] on input "checkbox" at bounding box center [101, 58] width 8 height 8
checkbox input "true"
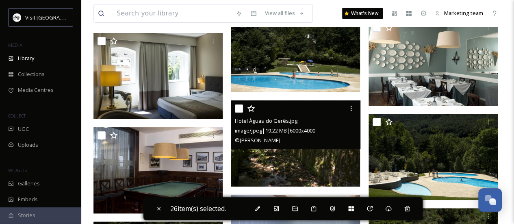
scroll to position [10916, 0]
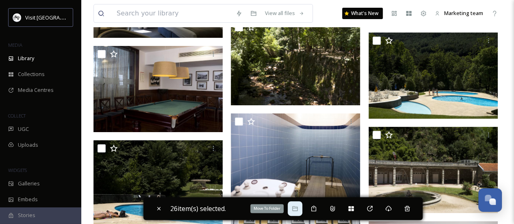
click at [300, 213] on div "Move To Folder" at bounding box center [294, 208] width 15 height 15
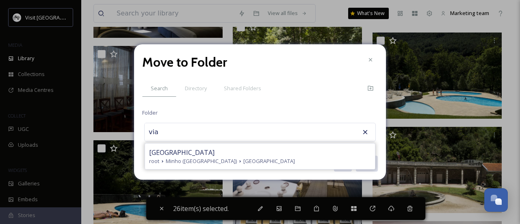
click at [231, 153] on div "Viana do Castelo" at bounding box center [260, 152] width 222 height 10
type input "Viana do Castelo"
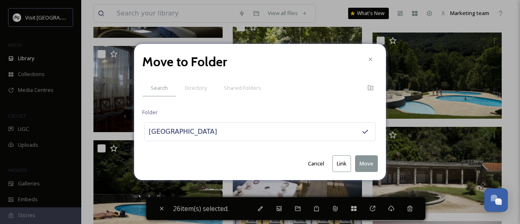
click at [364, 162] on button "Move" at bounding box center [366, 163] width 23 height 17
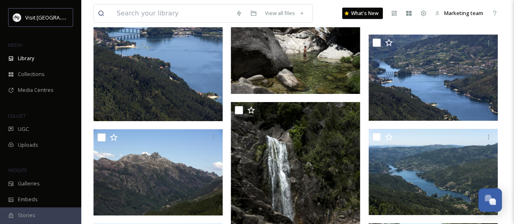
scroll to position [0, 0]
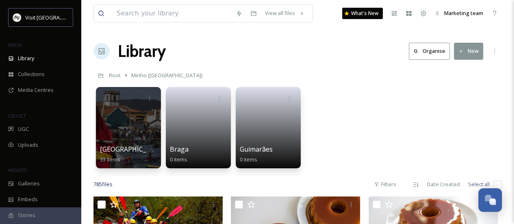
click at [464, 51] on button "New" at bounding box center [468, 51] width 29 height 17
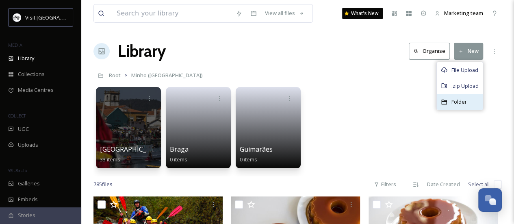
click at [461, 102] on span "Folder" at bounding box center [458, 102] width 15 height 8
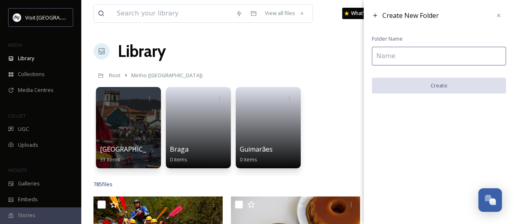
click at [373, 55] on input at bounding box center [439, 56] width 134 height 19
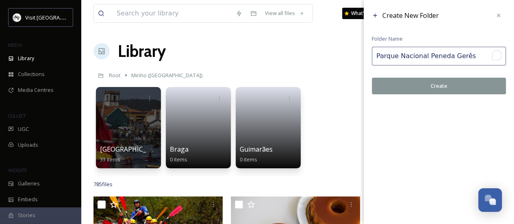
type input "Parque Nacional Peneda Gerês"
click at [424, 92] on button "Create" at bounding box center [439, 86] width 134 height 17
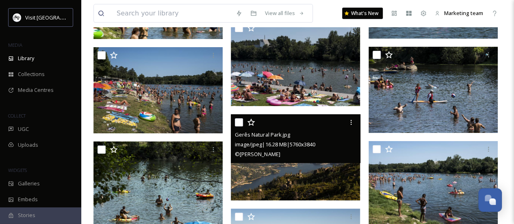
scroll to position [9004, 0]
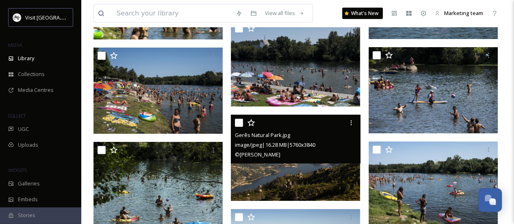
click at [239, 128] on div at bounding box center [296, 122] width 123 height 15
click at [239, 125] on input "checkbox" at bounding box center [239, 123] width 8 height 8
checkbox input "true"
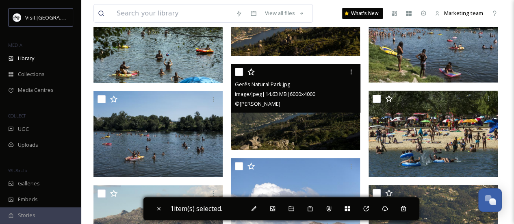
scroll to position [9166, 0]
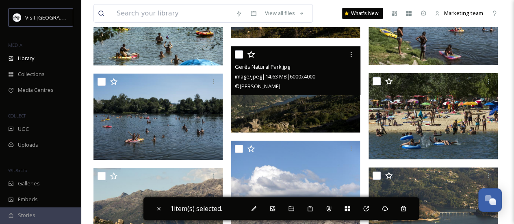
click at [237, 54] on input "checkbox" at bounding box center [239, 54] width 8 height 8
checkbox input "true"
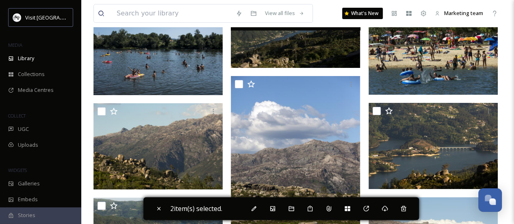
scroll to position [9247, 0]
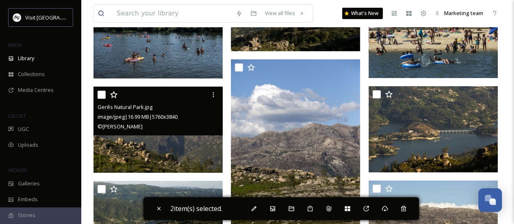
click at [104, 93] on input "checkbox" at bounding box center [101, 95] width 8 height 8
checkbox input "true"
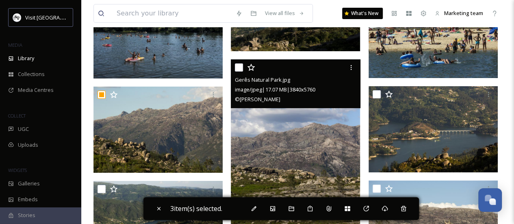
click at [240, 66] on input "checkbox" at bounding box center [239, 67] width 8 height 8
checkbox input "true"
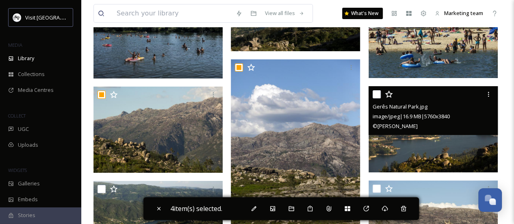
click at [380, 93] on input "checkbox" at bounding box center [376, 94] width 8 height 8
checkbox input "true"
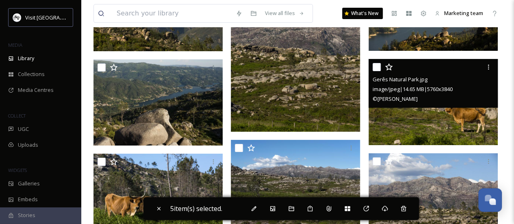
scroll to position [9369, 0]
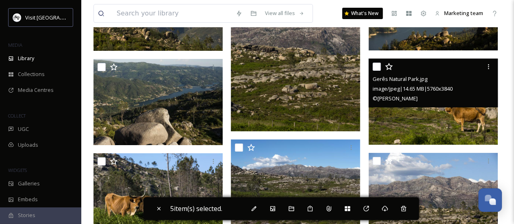
drag, startPoint x: 377, startPoint y: 69, endPoint x: 140, endPoint y: 63, distance: 237.6
click at [377, 69] on input "checkbox" at bounding box center [376, 67] width 8 height 8
checkbox input "true"
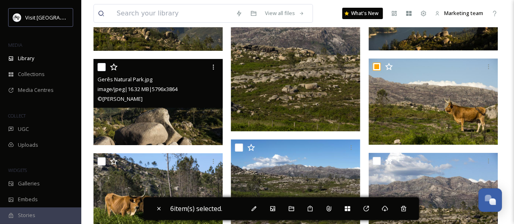
click at [99, 63] on input "checkbox" at bounding box center [101, 67] width 8 height 8
checkbox input "true"
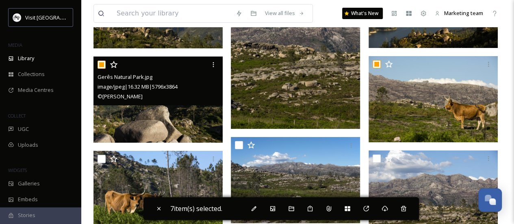
scroll to position [9410, 0]
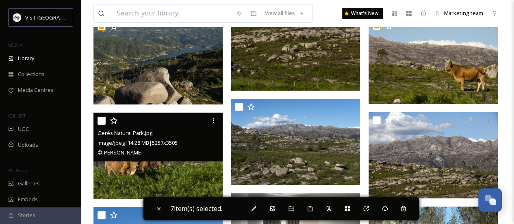
click at [99, 121] on input "checkbox" at bounding box center [101, 121] width 8 height 8
checkbox input "true"
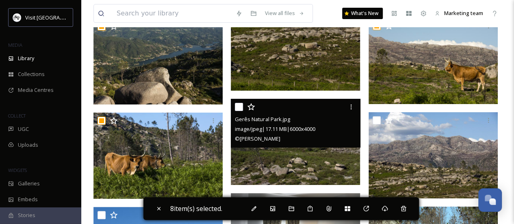
click at [239, 107] on input "checkbox" at bounding box center [239, 107] width 8 height 8
checkbox input "true"
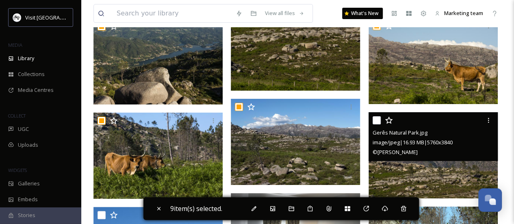
click at [377, 119] on input "checkbox" at bounding box center [376, 120] width 8 height 8
checkbox input "true"
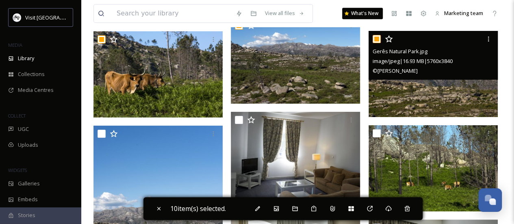
scroll to position [9532, 0]
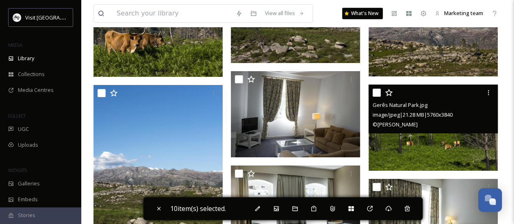
click at [378, 90] on input "checkbox" at bounding box center [376, 93] width 8 height 8
checkbox input "true"
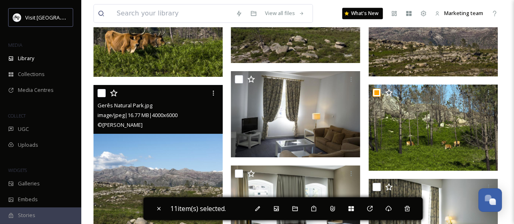
click at [100, 90] on input "checkbox" at bounding box center [101, 93] width 8 height 8
checkbox input "true"
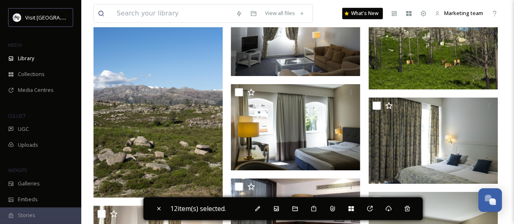
scroll to position [9572, 0]
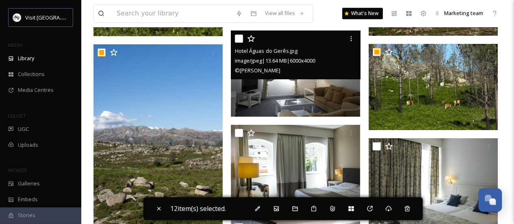
click at [237, 38] on input "checkbox" at bounding box center [239, 39] width 8 height 8
checkbox input "true"
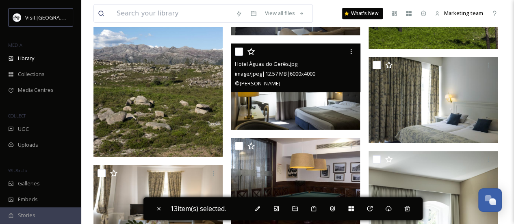
drag, startPoint x: 238, startPoint y: 51, endPoint x: 361, endPoint y: 65, distance: 123.1
click at [239, 51] on input "checkbox" at bounding box center [239, 52] width 8 height 8
checkbox input "true"
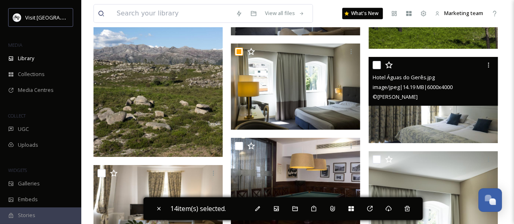
click at [378, 64] on input "checkbox" at bounding box center [376, 65] width 8 height 8
checkbox input "true"
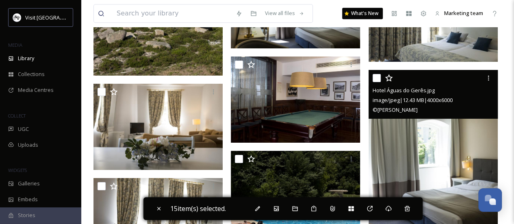
click at [377, 78] on input "checkbox" at bounding box center [376, 78] width 8 height 8
checkbox input "true"
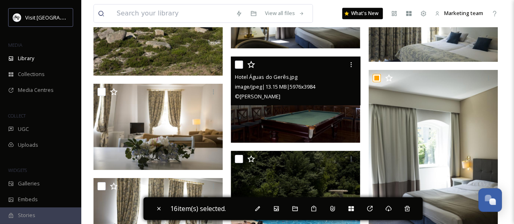
drag, startPoint x: 244, startPoint y: 60, endPoint x: 240, endPoint y: 59, distance: 4.5
click at [242, 60] on div at bounding box center [296, 64] width 123 height 15
click at [237, 63] on input "checkbox" at bounding box center [239, 65] width 8 height 8
checkbox input "true"
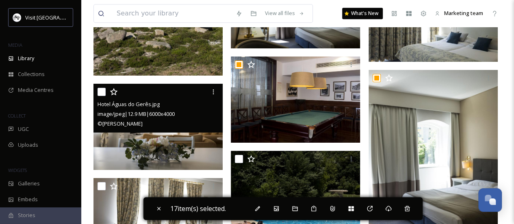
click at [95, 84] on div "Hotel Águas do Gerês.jpg image/jpeg | 12.9 MB | 6000 x 4000 © Daniel Rodrigues" at bounding box center [157, 108] width 129 height 49
click at [102, 88] on input "checkbox" at bounding box center [101, 92] width 8 height 8
checkbox input "true"
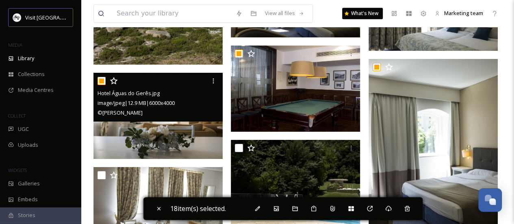
scroll to position [9775, 0]
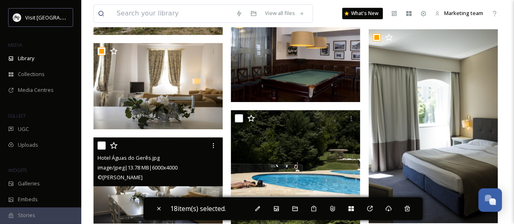
drag, startPoint x: 100, startPoint y: 146, endPoint x: 129, endPoint y: 142, distance: 29.2
click at [99, 146] on input "checkbox" at bounding box center [101, 145] width 8 height 8
checkbox input "true"
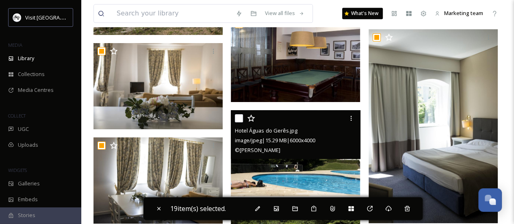
drag, startPoint x: 238, startPoint y: 114, endPoint x: 354, endPoint y: 75, distance: 122.6
click at [239, 114] on input "checkbox" at bounding box center [239, 118] width 8 height 8
checkbox input "true"
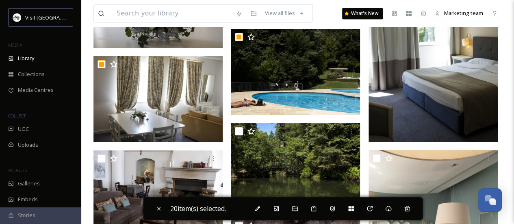
scroll to position [9938, 0]
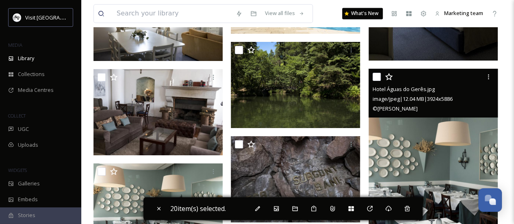
click at [376, 73] on input "checkbox" at bounding box center [376, 77] width 8 height 8
checkbox input "true"
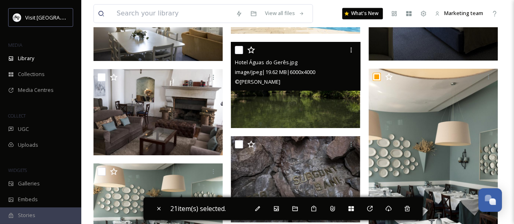
click at [237, 47] on input "checkbox" at bounding box center [239, 50] width 8 height 8
checkbox input "true"
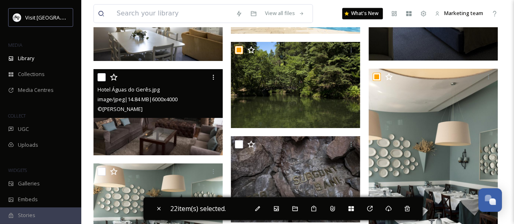
click at [103, 77] on input "checkbox" at bounding box center [101, 77] width 8 height 8
checkbox input "true"
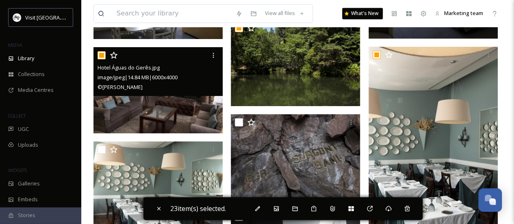
scroll to position [9978, 0]
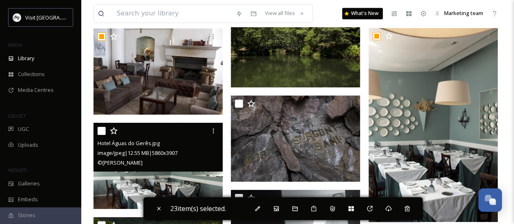
click at [103, 130] on input "checkbox" at bounding box center [101, 131] width 8 height 8
checkbox input "true"
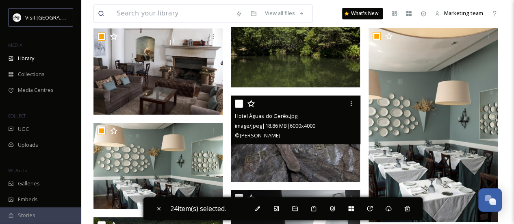
click at [238, 100] on input "checkbox" at bounding box center [239, 103] width 8 height 8
checkbox input "true"
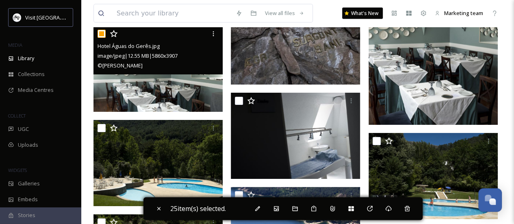
scroll to position [10100, 0]
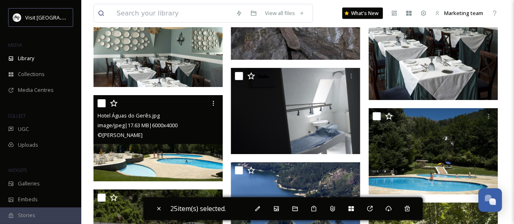
click at [102, 102] on input "checkbox" at bounding box center [101, 103] width 8 height 8
checkbox input "true"
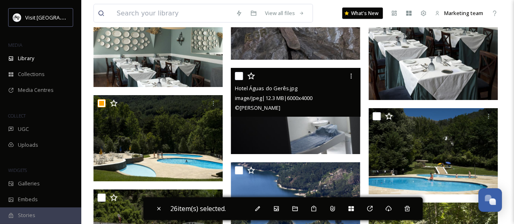
click at [239, 78] on input "checkbox" at bounding box center [239, 76] width 8 height 8
checkbox input "true"
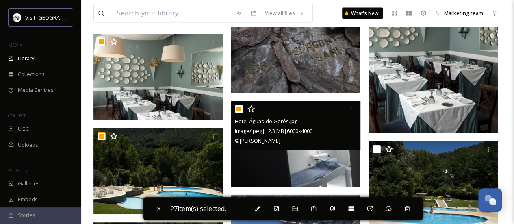
scroll to position [10141, 0]
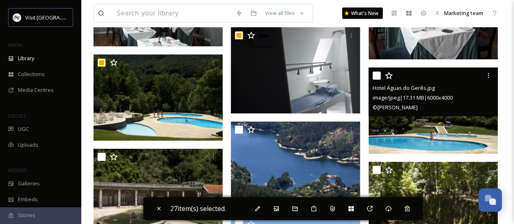
click at [378, 75] on input "checkbox" at bounding box center [376, 75] width 8 height 8
checkbox input "true"
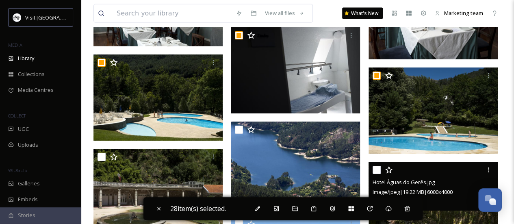
scroll to position [10222, 0]
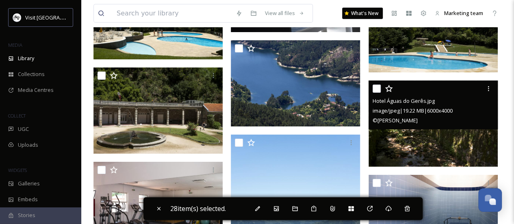
click at [377, 90] on input "checkbox" at bounding box center [376, 88] width 8 height 8
checkbox input "true"
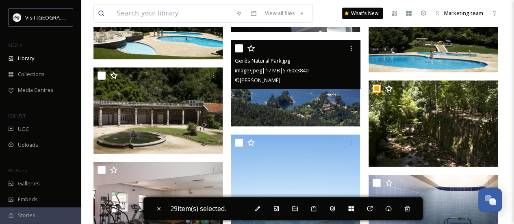
click at [238, 48] on input "checkbox" at bounding box center [239, 48] width 8 height 8
checkbox input "true"
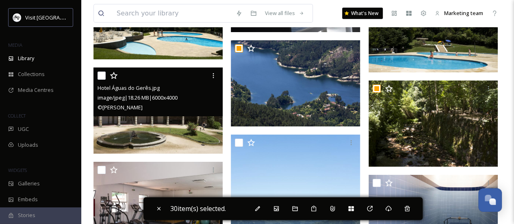
click at [97, 72] on input "checkbox" at bounding box center [101, 75] width 8 height 8
checkbox input "true"
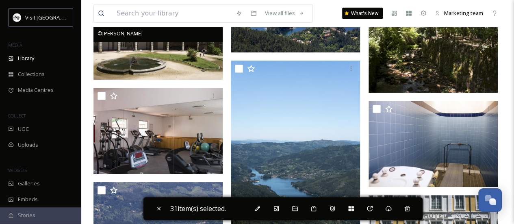
scroll to position [10303, 0]
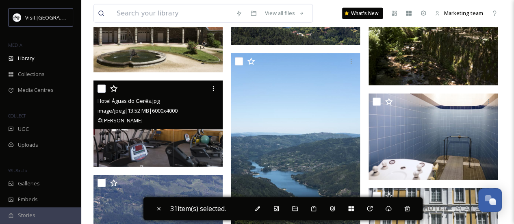
click at [104, 85] on input "checkbox" at bounding box center [101, 88] width 8 height 8
checkbox input "true"
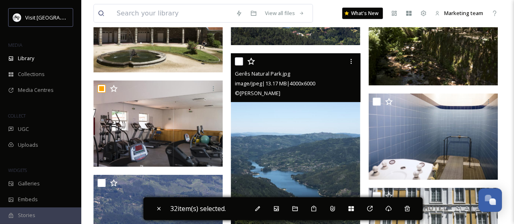
click at [238, 62] on input "checkbox" at bounding box center [239, 61] width 8 height 8
checkbox input "true"
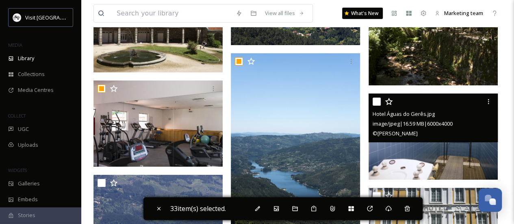
click at [376, 101] on input "checkbox" at bounding box center [376, 101] width 8 height 8
checkbox input "true"
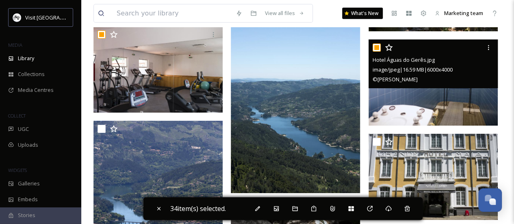
scroll to position [10384, 0]
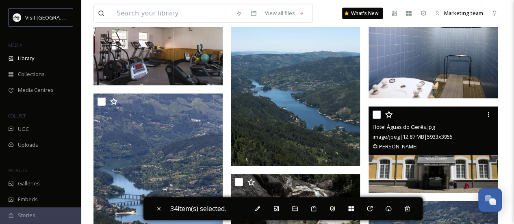
click at [373, 114] on input "checkbox" at bounding box center [376, 114] width 8 height 8
checkbox input "true"
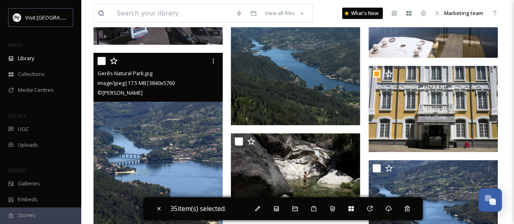
drag, startPoint x: 103, startPoint y: 59, endPoint x: 166, endPoint y: 135, distance: 98.9
click at [103, 59] on input "checkbox" at bounding box center [101, 61] width 8 height 8
checkbox input "true"
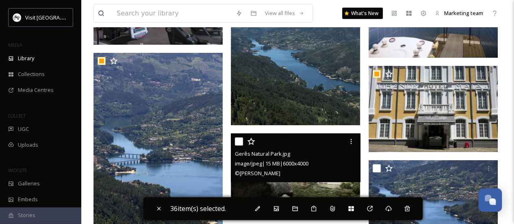
click at [240, 138] on input "checkbox" at bounding box center [239, 141] width 8 height 8
checkbox input "true"
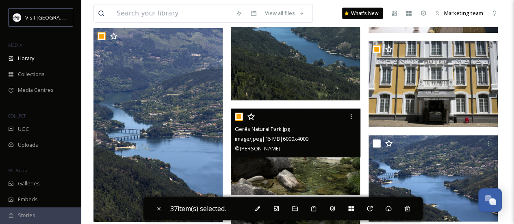
scroll to position [10506, 0]
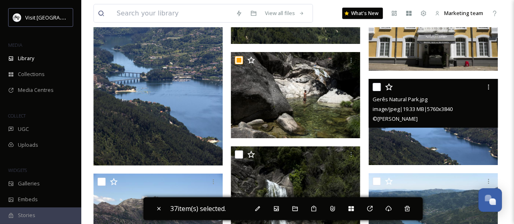
click at [374, 89] on input "checkbox" at bounding box center [376, 87] width 8 height 8
checkbox input "true"
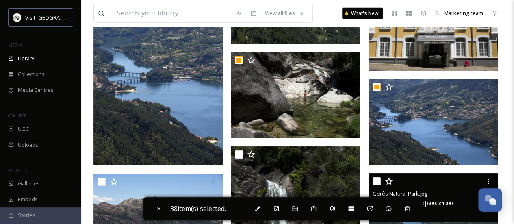
click at [377, 179] on input "checkbox" at bounding box center [376, 181] width 8 height 8
checkbox input "true"
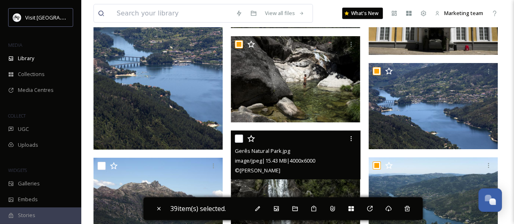
scroll to position [10547, 0]
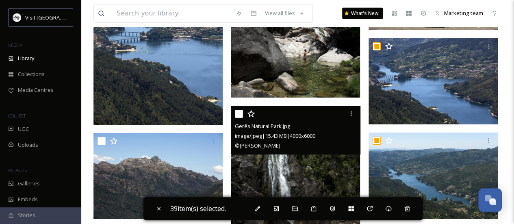
click at [240, 109] on div at bounding box center [296, 113] width 123 height 15
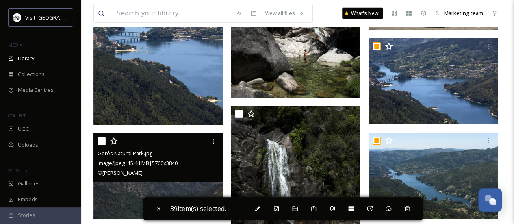
click at [95, 138] on div "Gerês Natural Park.jpg image/jpeg | 15.44 MB | 5760 x 3840 © Daniel Rodrigues" at bounding box center [157, 157] width 129 height 49
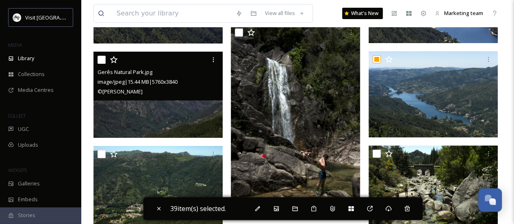
scroll to position [10587, 0]
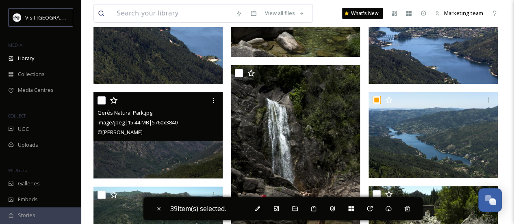
click at [98, 101] on input "checkbox" at bounding box center [101, 100] width 8 height 8
checkbox input "true"
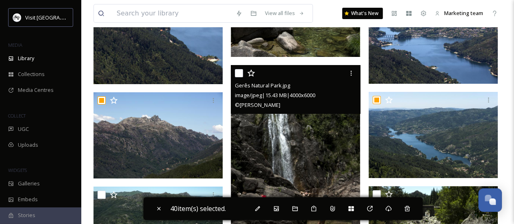
click at [240, 72] on input "checkbox" at bounding box center [239, 73] width 8 height 8
checkbox input "true"
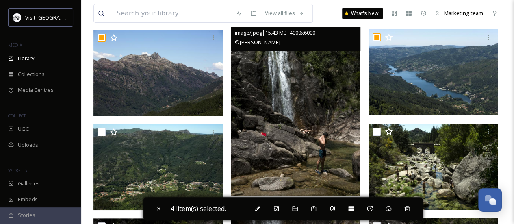
scroll to position [10669, 0]
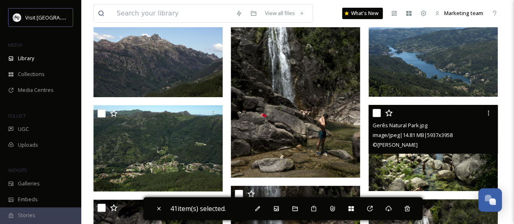
click at [378, 112] on input "checkbox" at bounding box center [376, 113] width 8 height 8
checkbox input "true"
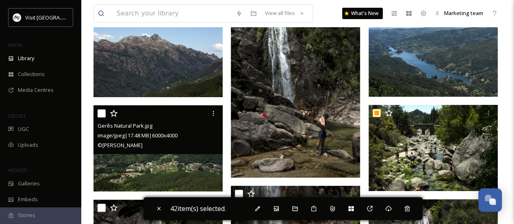
click at [101, 113] on input "checkbox" at bounding box center [101, 113] width 8 height 8
checkbox input "true"
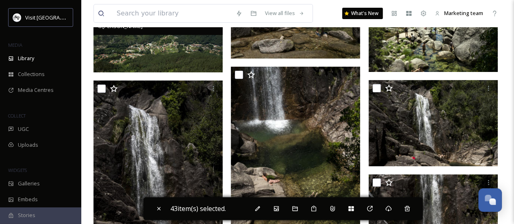
scroll to position [10790, 0]
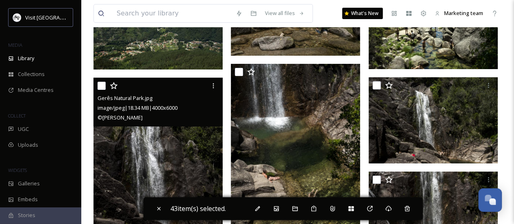
click at [98, 80] on div at bounding box center [158, 85] width 123 height 15
click at [102, 82] on input "checkbox" at bounding box center [101, 86] width 8 height 8
checkbox input "true"
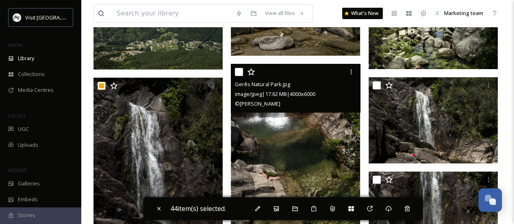
click at [242, 70] on input "checkbox" at bounding box center [239, 72] width 8 height 8
checkbox input "true"
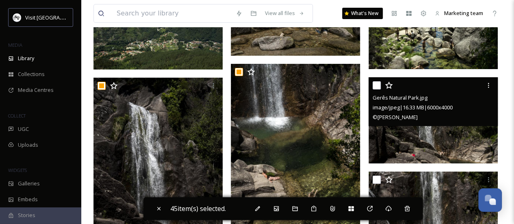
click at [377, 86] on input "checkbox" at bounding box center [376, 85] width 8 height 8
checkbox input "true"
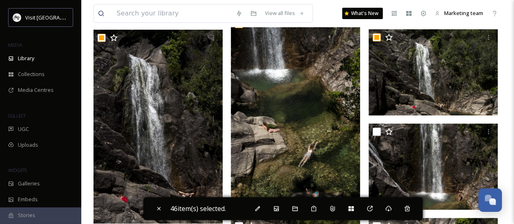
scroll to position [10872, 0]
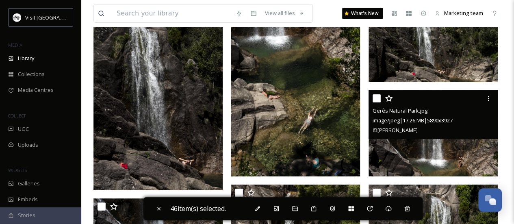
click at [376, 95] on input "checkbox" at bounding box center [376, 98] width 8 height 8
checkbox input "true"
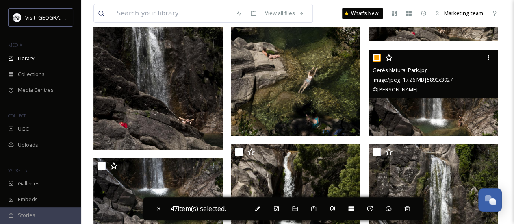
scroll to position [10953, 0]
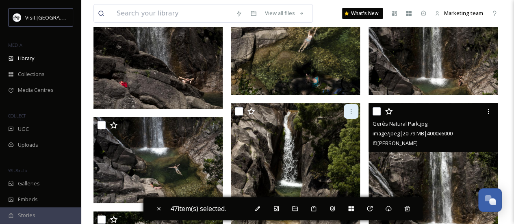
click at [376, 109] on input "checkbox" at bounding box center [376, 111] width 8 height 8
checkbox input "true"
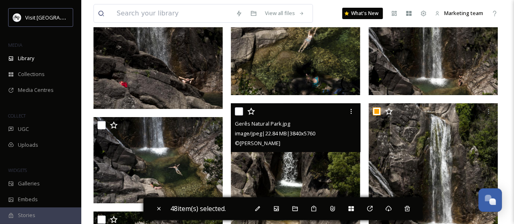
click at [239, 108] on input "checkbox" at bounding box center [239, 111] width 8 height 8
checkbox input "true"
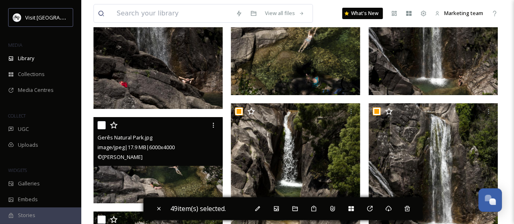
drag, startPoint x: 105, startPoint y: 122, endPoint x: 156, endPoint y: 113, distance: 51.5
click at [105, 123] on input "checkbox" at bounding box center [101, 125] width 8 height 8
checkbox input "true"
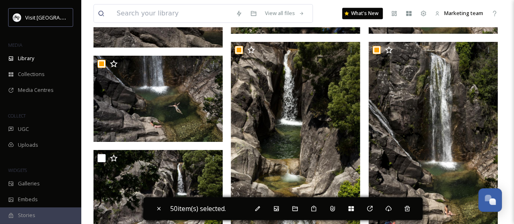
scroll to position [11034, 0]
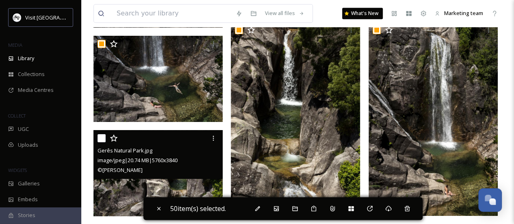
click at [105, 134] on input "checkbox" at bounding box center [101, 138] width 8 height 8
checkbox input "true"
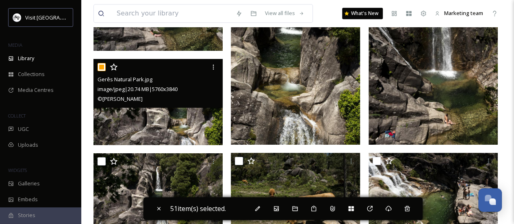
scroll to position [11115, 0]
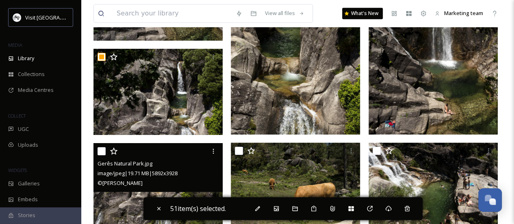
click at [102, 152] on input "checkbox" at bounding box center [101, 151] width 8 height 8
checkbox input "true"
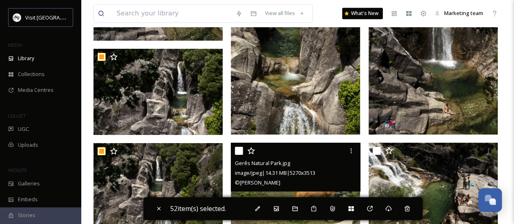
click at [241, 154] on input "checkbox" at bounding box center [239, 151] width 8 height 8
checkbox input "true"
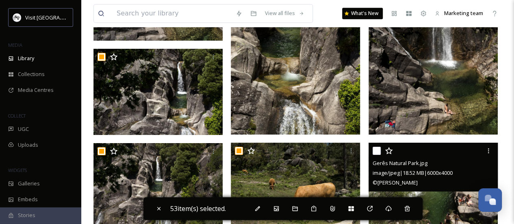
click at [378, 147] on input "checkbox" at bounding box center [376, 151] width 8 height 8
checkbox input "true"
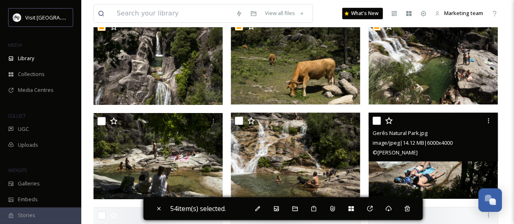
scroll to position [11278, 0]
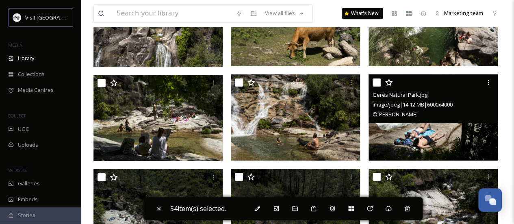
click at [376, 78] on input "checkbox" at bounding box center [376, 82] width 8 height 8
checkbox input "true"
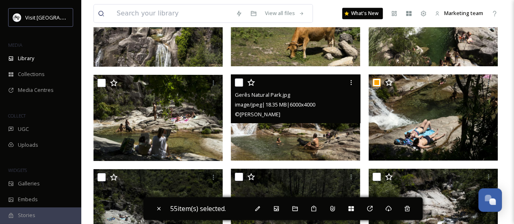
click at [236, 81] on input "checkbox" at bounding box center [239, 82] width 8 height 8
checkbox input "true"
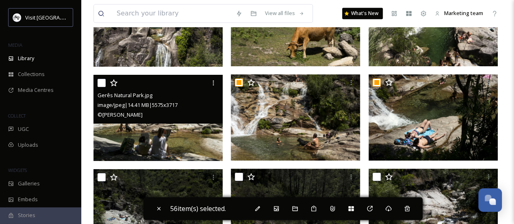
click at [101, 86] on div at bounding box center [158, 83] width 123 height 15
click at [101, 80] on input "checkbox" at bounding box center [101, 83] width 8 height 8
checkbox input "true"
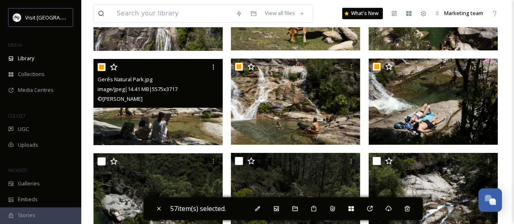
scroll to position [11318, 0]
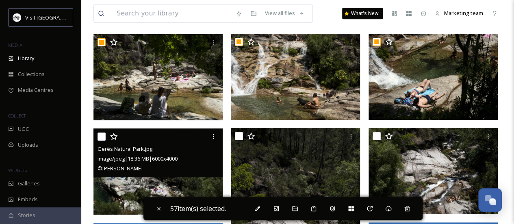
drag, startPoint x: 100, startPoint y: 134, endPoint x: 212, endPoint y: 158, distance: 113.8
click at [101, 134] on input "checkbox" at bounding box center [101, 136] width 8 height 8
checkbox input "true"
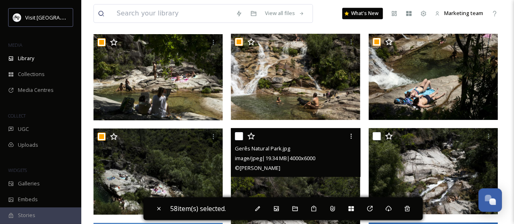
click at [241, 135] on input "checkbox" at bounding box center [239, 136] width 8 height 8
checkbox input "true"
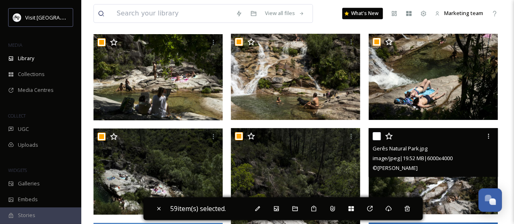
click at [376, 131] on div at bounding box center [433, 136] width 123 height 15
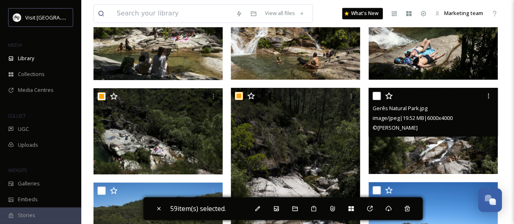
scroll to position [11359, 0]
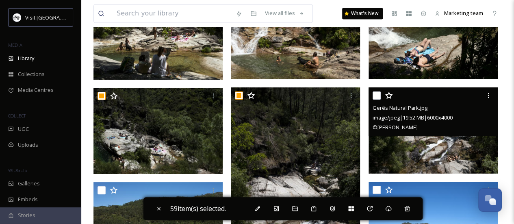
click at [375, 92] on input "checkbox" at bounding box center [376, 95] width 8 height 8
checkbox input "true"
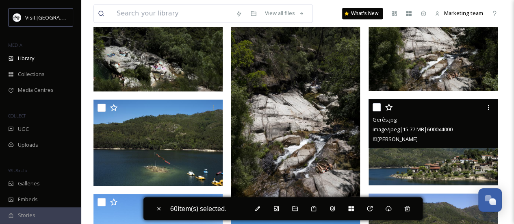
scroll to position [11481, 0]
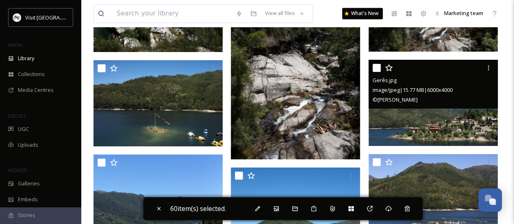
click at [374, 67] on input "checkbox" at bounding box center [376, 68] width 8 height 8
checkbox input "true"
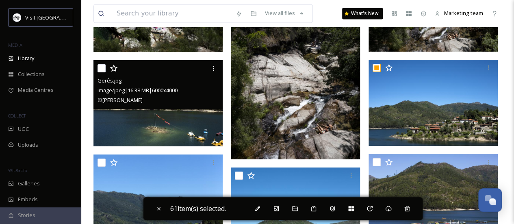
click at [102, 67] on input "checkbox" at bounding box center [101, 68] width 8 height 8
checkbox input "true"
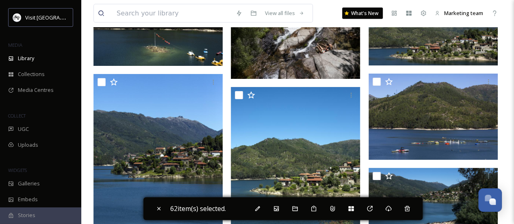
scroll to position [11562, 0]
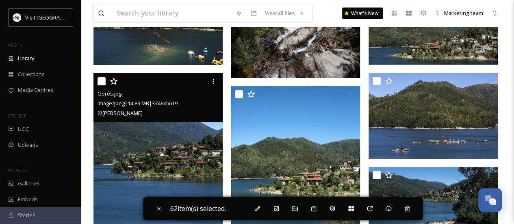
click at [96, 79] on div "Gerês.jpg image/jpeg | 14.89 MB | 3746 x 5619 © Daniel Rodrigues" at bounding box center [157, 97] width 129 height 49
click at [103, 80] on input "checkbox" at bounding box center [101, 81] width 8 height 8
checkbox input "true"
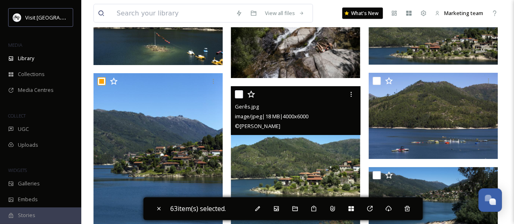
click at [242, 92] on input "checkbox" at bounding box center [239, 94] width 8 height 8
checkbox input "true"
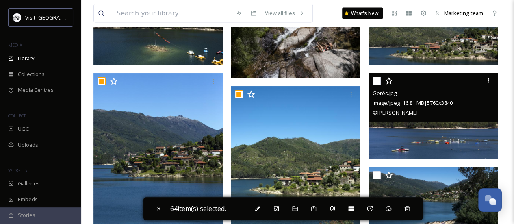
click at [375, 77] on input "checkbox" at bounding box center [376, 81] width 8 height 8
checkbox input "true"
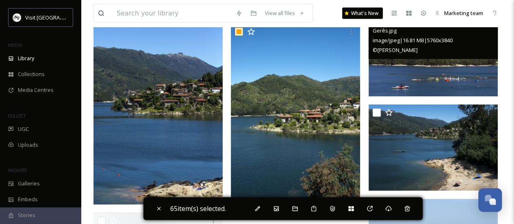
scroll to position [11643, 0]
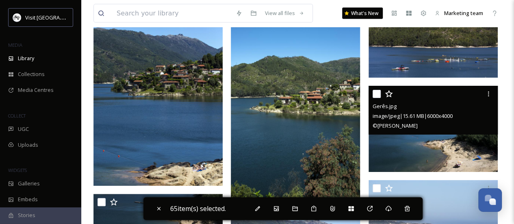
click at [380, 90] on div at bounding box center [433, 93] width 123 height 15
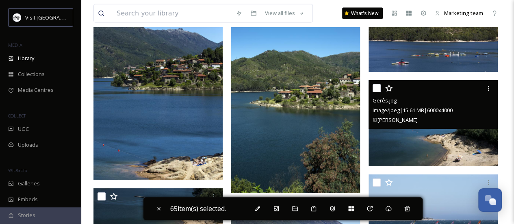
scroll to position [11684, 0]
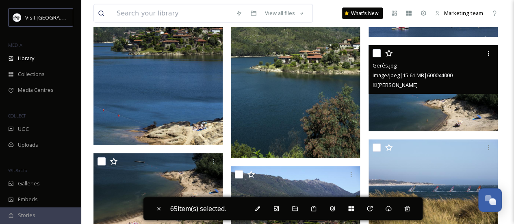
click at [376, 52] on input "checkbox" at bounding box center [376, 53] width 8 height 8
checkbox input "true"
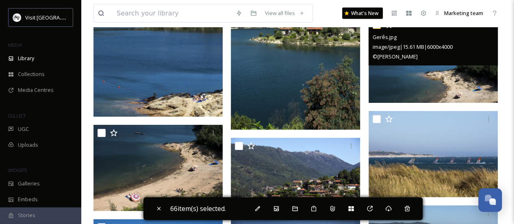
scroll to position [11724, 0]
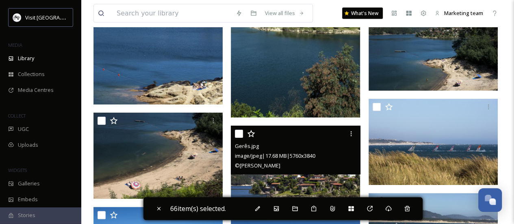
click at [236, 133] on input "checkbox" at bounding box center [239, 134] width 8 height 8
checkbox input "true"
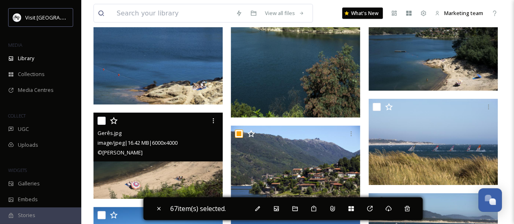
scroll to position [11806, 0]
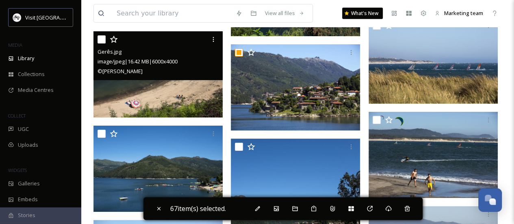
click at [99, 39] on input "checkbox" at bounding box center [101, 39] width 8 height 8
checkbox input "true"
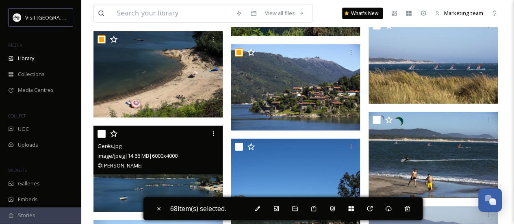
click at [103, 134] on input "checkbox" at bounding box center [101, 134] width 8 height 8
checkbox input "true"
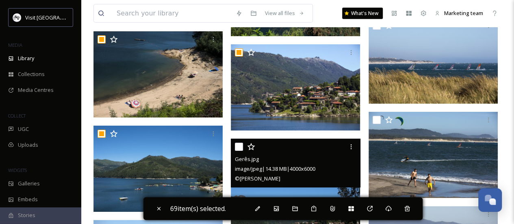
drag, startPoint x: 241, startPoint y: 143, endPoint x: 253, endPoint y: 145, distance: 11.5
click at [244, 143] on div at bounding box center [296, 146] width 123 height 15
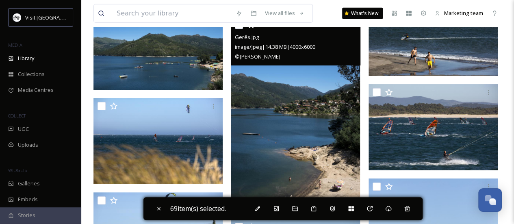
scroll to position [11887, 0]
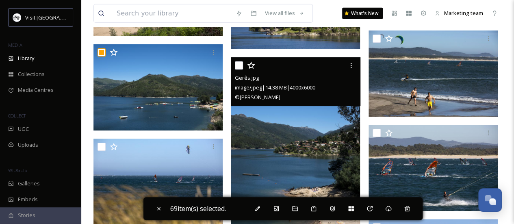
click at [239, 64] on input "checkbox" at bounding box center [239, 65] width 8 height 8
checkbox input "true"
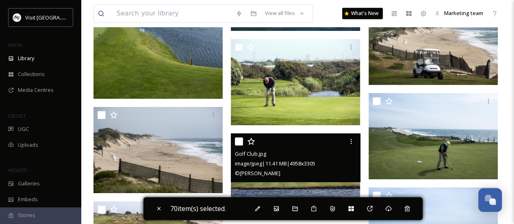
scroll to position [12821, 0]
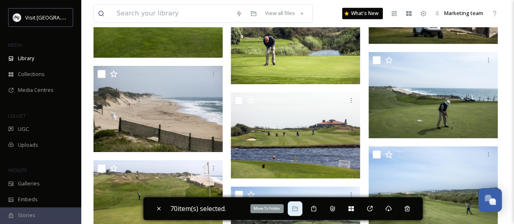
click at [296, 209] on icon at bounding box center [295, 208] width 6 height 6
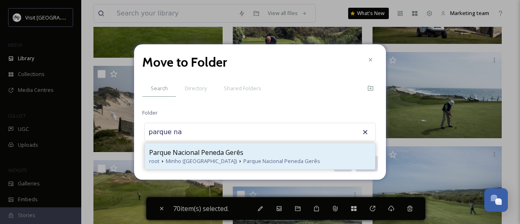
click at [223, 146] on div "Parque Nacional Peneda Gerês root Minho (Portugal) Parque Nacional Peneda Gerês" at bounding box center [260, 156] width 230 height 26
type input "Parque Nacional Peneda Gerês"
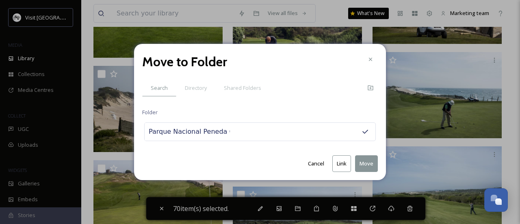
click at [361, 162] on button "Move" at bounding box center [366, 163] width 23 height 17
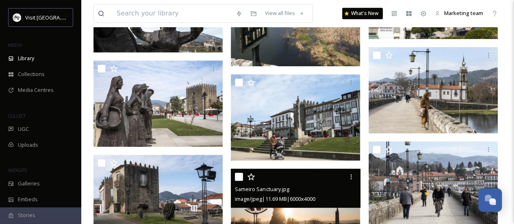
scroll to position [12902, 0]
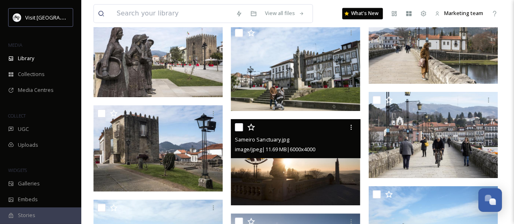
click at [241, 130] on input "checkbox" at bounding box center [239, 127] width 8 height 8
checkbox input "true"
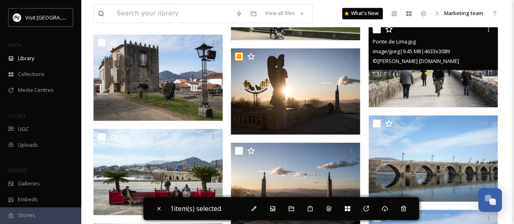
scroll to position [13024, 0]
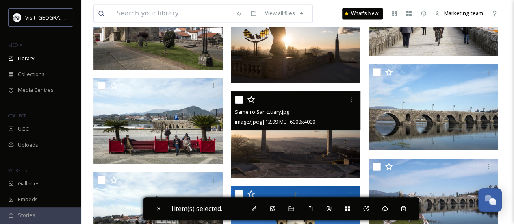
click at [241, 99] on input "checkbox" at bounding box center [239, 99] width 8 height 8
checkbox input "true"
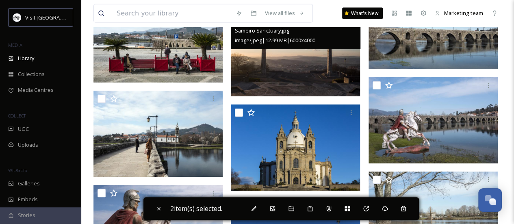
scroll to position [13146, 0]
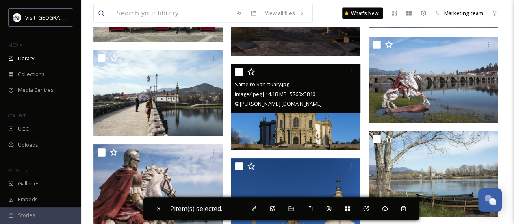
click at [237, 71] on input "checkbox" at bounding box center [239, 72] width 8 height 8
checkbox input "true"
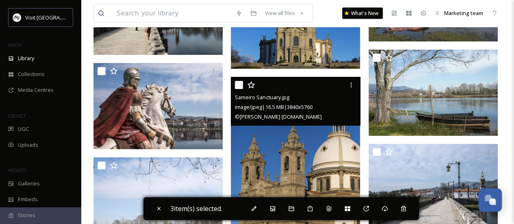
click at [236, 81] on input "checkbox" at bounding box center [239, 85] width 8 height 8
checkbox input "true"
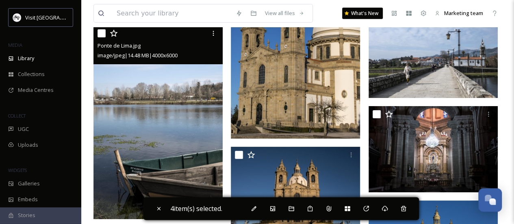
scroll to position [13430, 0]
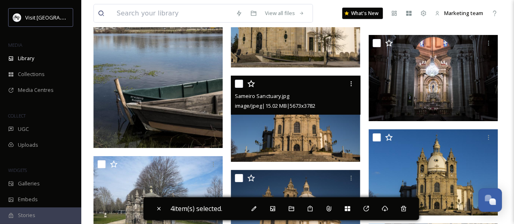
click at [241, 86] on input "checkbox" at bounding box center [239, 84] width 8 height 8
checkbox input "true"
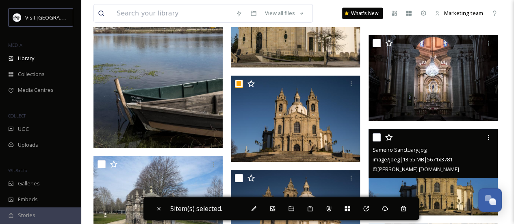
click at [376, 135] on input "checkbox" at bounding box center [376, 137] width 8 height 8
checkbox input "true"
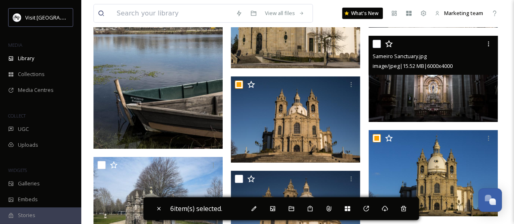
scroll to position [13349, 0]
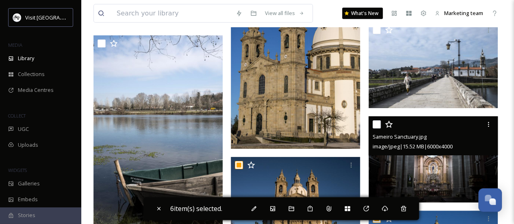
click at [376, 126] on input "checkbox" at bounding box center [376, 124] width 8 height 8
checkbox input "true"
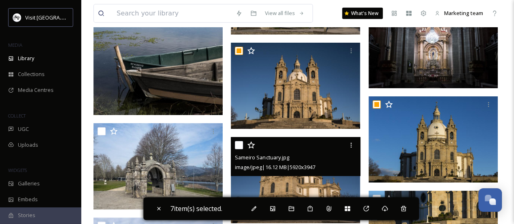
scroll to position [13511, 0]
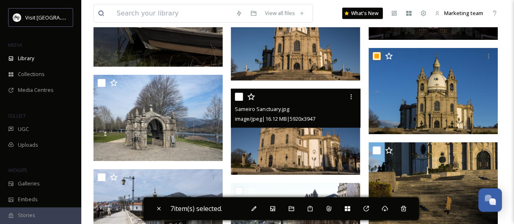
click at [238, 98] on input "checkbox" at bounding box center [239, 97] width 8 height 8
checkbox input "true"
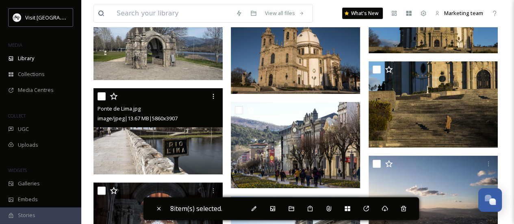
scroll to position [13633, 0]
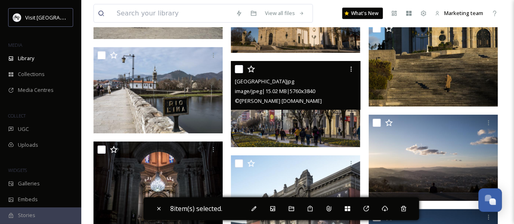
click at [237, 67] on input "checkbox" at bounding box center [239, 69] width 8 height 8
checkbox input "true"
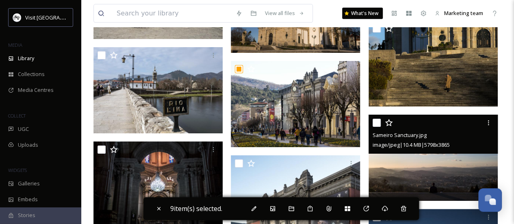
click at [376, 123] on input "checkbox" at bounding box center [376, 123] width 8 height 8
checkbox input "true"
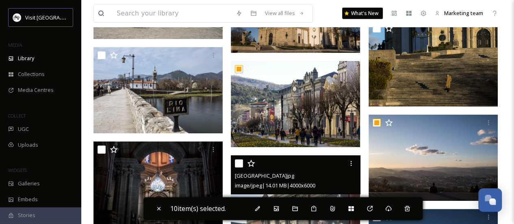
click at [240, 164] on input "checkbox" at bounding box center [239, 163] width 8 height 8
checkbox input "true"
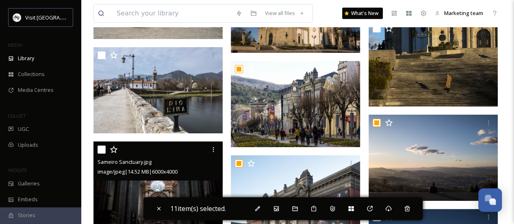
click at [97, 148] on input "checkbox" at bounding box center [101, 149] width 8 height 8
checkbox input "true"
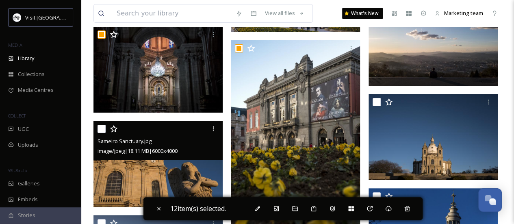
scroll to position [13755, 0]
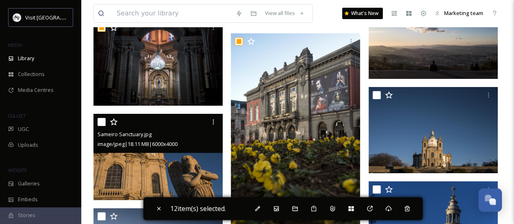
click at [101, 121] on input "checkbox" at bounding box center [101, 122] width 8 height 8
checkbox input "true"
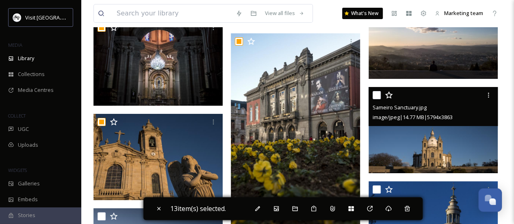
click at [374, 92] on input "checkbox" at bounding box center [376, 95] width 8 height 8
checkbox input "true"
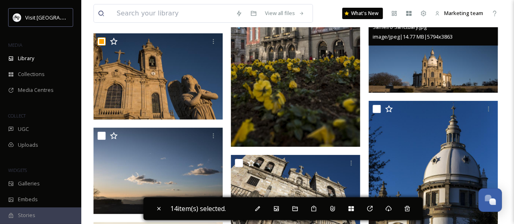
scroll to position [13836, 0]
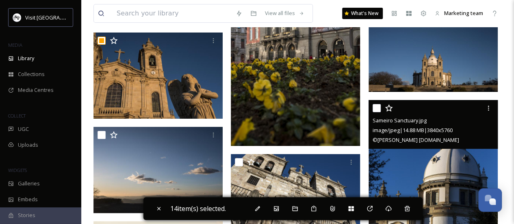
click at [378, 106] on input "checkbox" at bounding box center [376, 108] width 8 height 8
checkbox input "true"
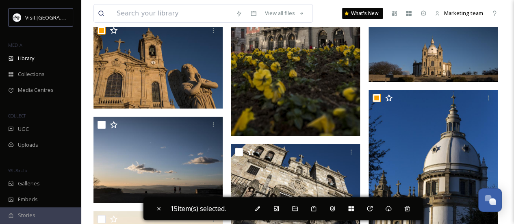
scroll to position [13877, 0]
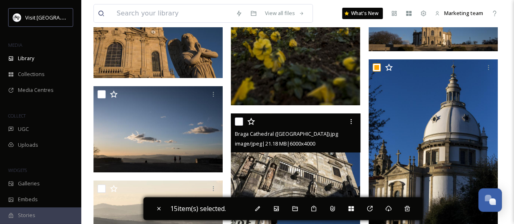
click at [237, 122] on input "checkbox" at bounding box center [239, 121] width 8 height 8
checkbox input "true"
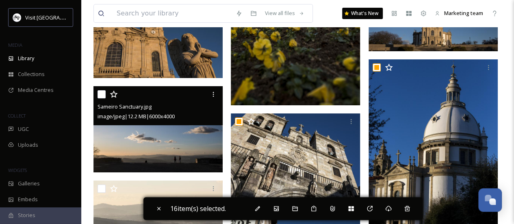
click at [102, 94] on input "checkbox" at bounding box center [101, 94] width 8 height 8
checkbox input "true"
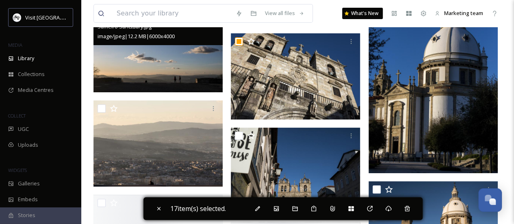
scroll to position [13998, 0]
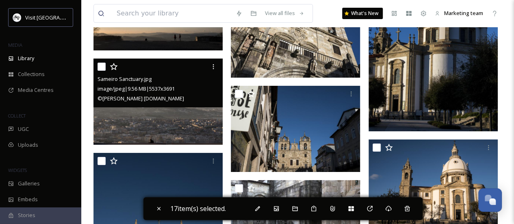
click at [102, 65] on input "checkbox" at bounding box center [101, 67] width 8 height 8
checkbox input "true"
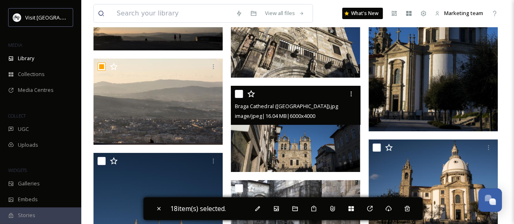
click at [240, 93] on input "checkbox" at bounding box center [239, 94] width 8 height 8
checkbox input "true"
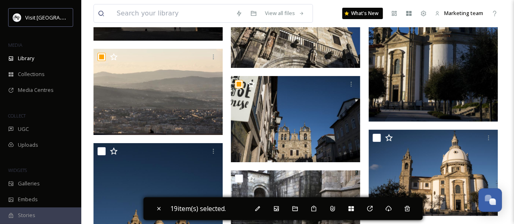
scroll to position [14039, 0]
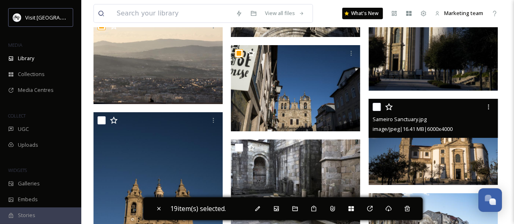
click at [372, 104] on input "checkbox" at bounding box center [376, 107] width 8 height 8
checkbox input "true"
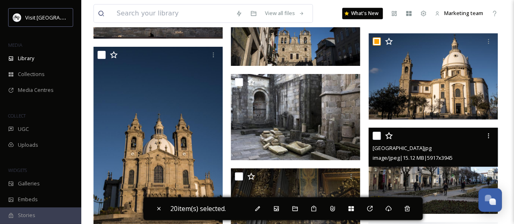
scroll to position [14120, 0]
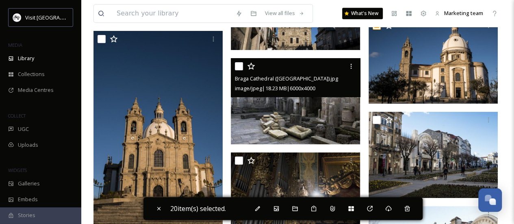
click at [236, 65] on input "checkbox" at bounding box center [239, 66] width 8 height 8
checkbox input "true"
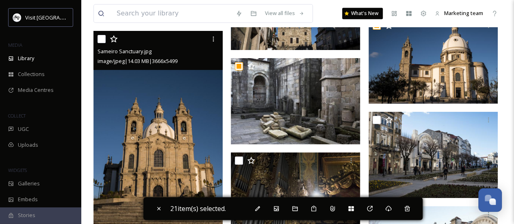
click at [100, 39] on input "checkbox" at bounding box center [101, 39] width 8 height 8
checkbox input "true"
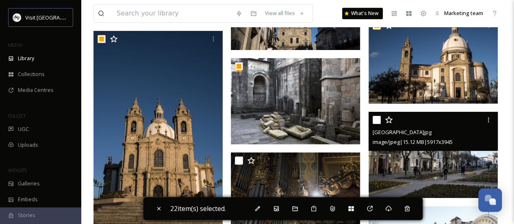
click at [374, 117] on input "checkbox" at bounding box center [376, 120] width 8 height 8
checkbox input "true"
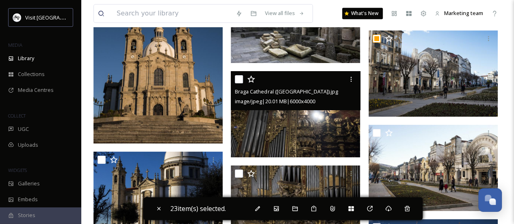
click at [233, 77] on div "Braga Cathedral (Sé).jpg image/jpeg | 20.01 MB | 6000 x 4000" at bounding box center [295, 90] width 129 height 39
click at [240, 77] on input "checkbox" at bounding box center [239, 79] width 8 height 8
checkbox input "true"
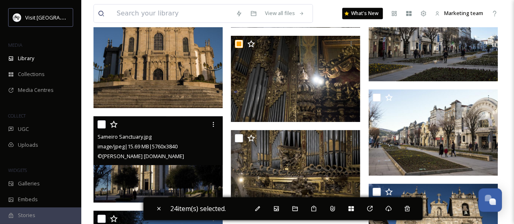
scroll to position [14283, 0]
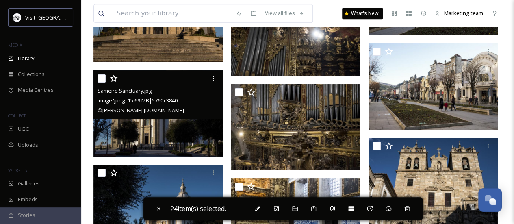
drag, startPoint x: 98, startPoint y: 79, endPoint x: 248, endPoint y: 80, distance: 149.8
click at [99, 79] on input "checkbox" at bounding box center [101, 78] width 8 height 8
checkbox input "true"
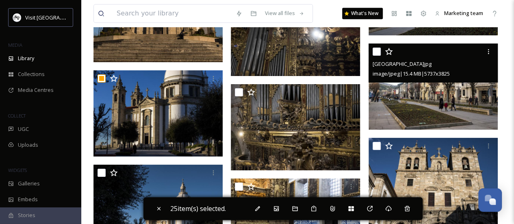
click at [378, 49] on input "checkbox" at bounding box center [376, 52] width 8 height 8
checkbox input "true"
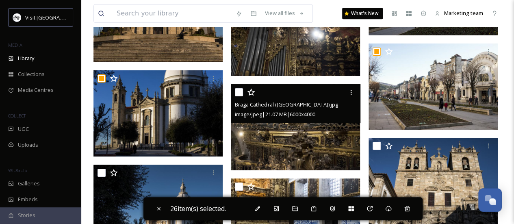
click at [238, 92] on input "checkbox" at bounding box center [239, 92] width 8 height 8
checkbox input "true"
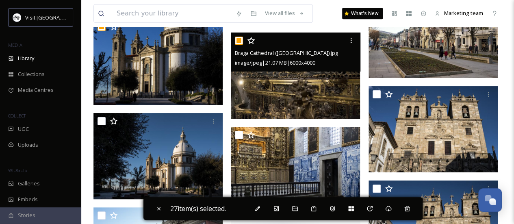
scroll to position [14364, 0]
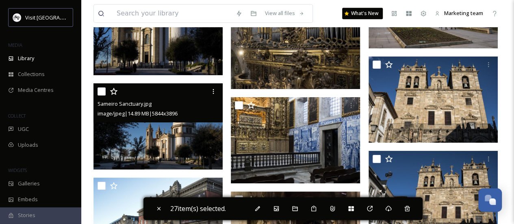
drag, startPoint x: 101, startPoint y: 91, endPoint x: 227, endPoint y: 106, distance: 127.7
click at [101, 90] on input "checkbox" at bounding box center [101, 91] width 8 height 8
checkbox input "true"
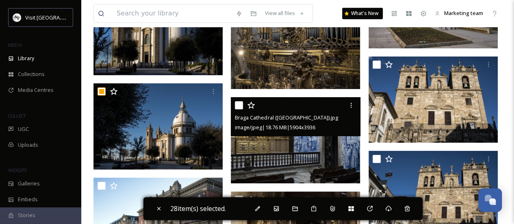
drag, startPoint x: 236, startPoint y: 106, endPoint x: 327, endPoint y: 86, distance: 92.5
click at [236, 105] on input "checkbox" at bounding box center [239, 105] width 8 height 8
checkbox input "true"
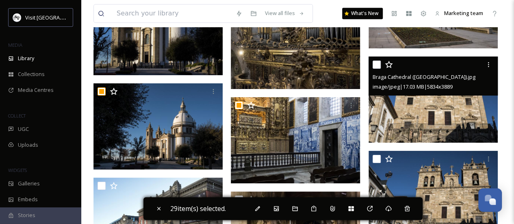
click at [373, 62] on input "checkbox" at bounding box center [376, 65] width 8 height 8
checkbox input "true"
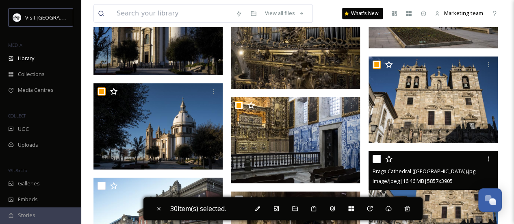
click at [374, 156] on input "checkbox" at bounding box center [376, 159] width 8 height 8
checkbox input "true"
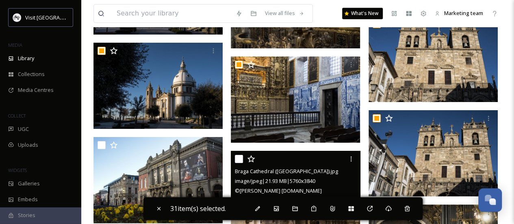
scroll to position [14445, 0]
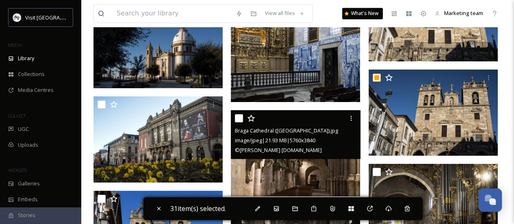
click at [234, 117] on div "Braga Cathedral (Sé).jpg image/jpeg | 21.93 MB | 5760 x 3840 © Daniel Rodrigues…" at bounding box center [295, 134] width 129 height 49
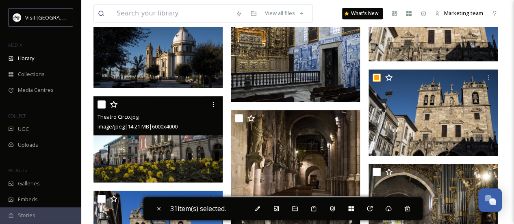
click at [103, 101] on input "checkbox" at bounding box center [101, 104] width 8 height 8
checkbox input "true"
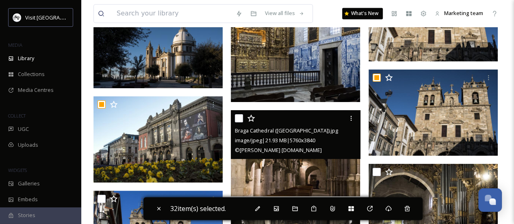
click at [232, 117] on div "Braga Cathedral (Sé).jpg image/jpeg | 21.93 MB | 5760 x 3840 © Daniel Rodrigues…" at bounding box center [295, 134] width 129 height 49
click at [243, 117] on div at bounding box center [296, 118] width 123 height 15
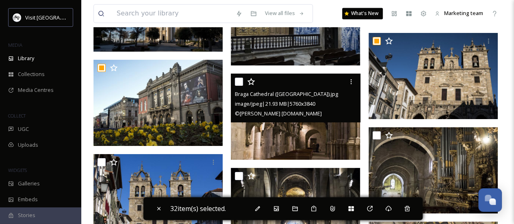
scroll to position [14486, 0]
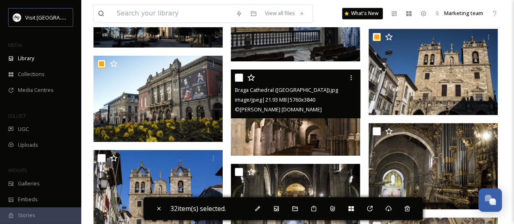
click at [234, 76] on div "Braga Cathedral (Sé).jpg image/jpeg | 21.93 MB | 5760 x 3840 © Daniel Rodrigues…" at bounding box center [295, 93] width 129 height 49
click at [235, 76] on input "checkbox" at bounding box center [239, 77] width 8 height 8
checkbox input "true"
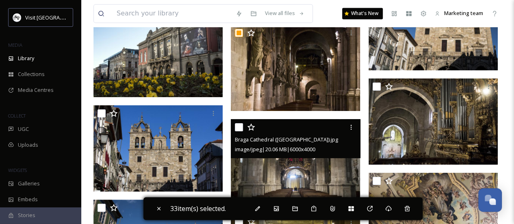
scroll to position [14579, 0]
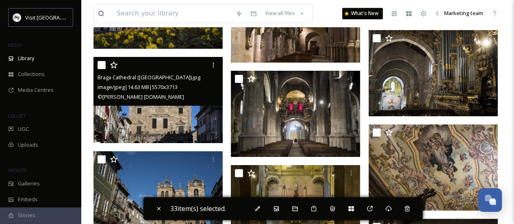
click at [98, 65] on input "checkbox" at bounding box center [101, 65] width 8 height 8
checkbox input "true"
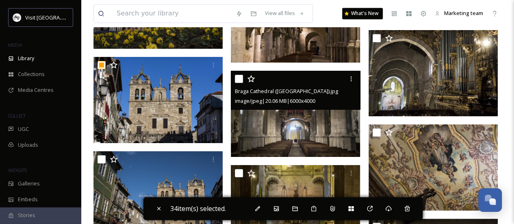
click at [239, 81] on input "checkbox" at bounding box center [239, 79] width 8 height 8
checkbox input "true"
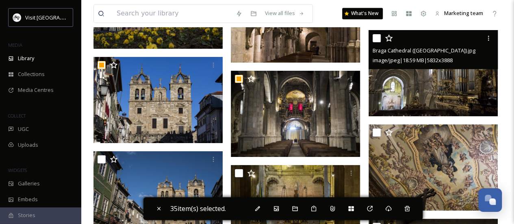
click at [373, 36] on input "checkbox" at bounding box center [376, 38] width 8 height 8
checkbox input "true"
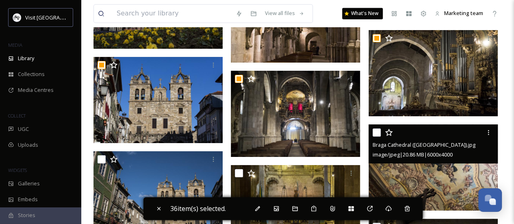
click at [376, 134] on input "checkbox" at bounding box center [376, 132] width 8 height 8
checkbox input "true"
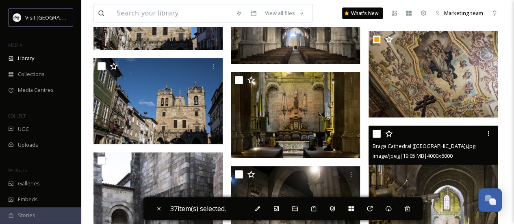
scroll to position [14675, 0]
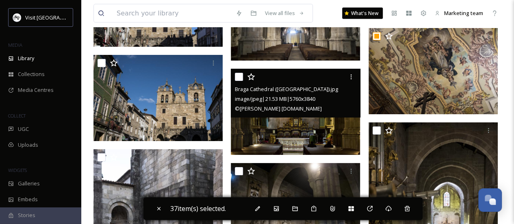
click at [237, 77] on input "checkbox" at bounding box center [239, 77] width 8 height 8
checkbox input "true"
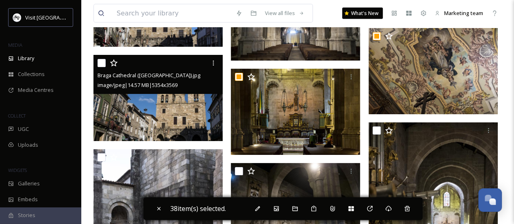
click at [101, 65] on input "checkbox" at bounding box center [101, 63] width 8 height 8
checkbox input "true"
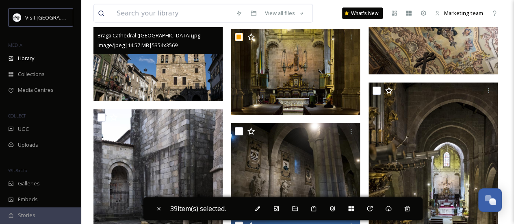
scroll to position [14717, 0]
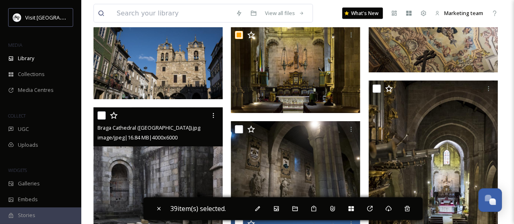
click at [100, 115] on input "checkbox" at bounding box center [101, 115] width 8 height 8
checkbox input "true"
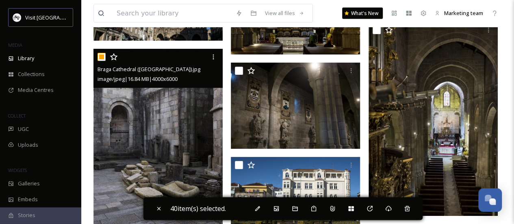
scroll to position [14776, 0]
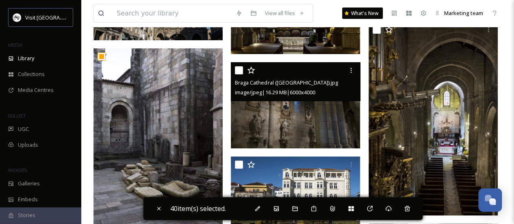
click at [239, 63] on div at bounding box center [296, 70] width 123 height 15
click at [239, 69] on input "checkbox" at bounding box center [239, 70] width 8 height 8
checkbox input "true"
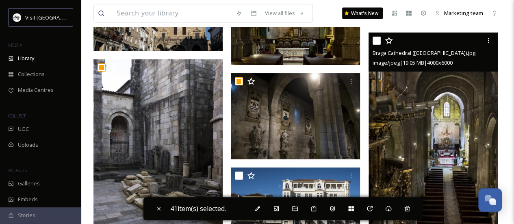
scroll to position [14764, 0]
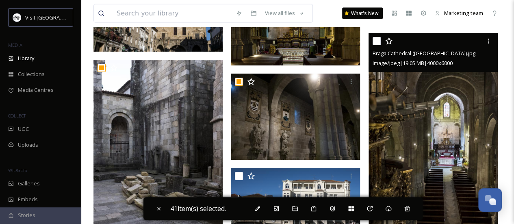
click at [374, 39] on input "checkbox" at bounding box center [376, 41] width 8 height 8
checkbox input "true"
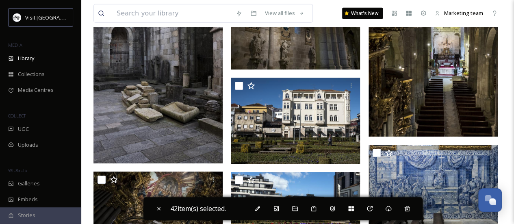
scroll to position [14855, 0]
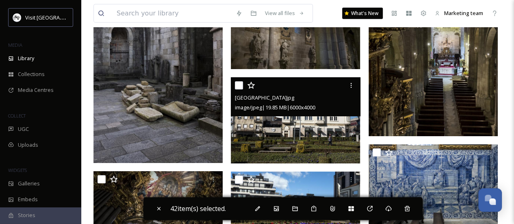
click at [238, 84] on input "checkbox" at bounding box center [239, 85] width 8 height 8
checkbox input "true"
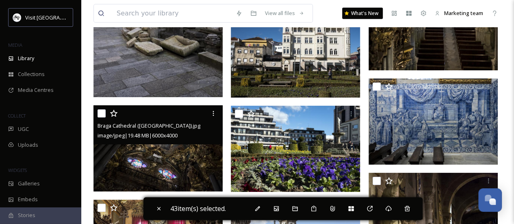
click at [100, 113] on input "checkbox" at bounding box center [101, 113] width 8 height 8
checkbox input "true"
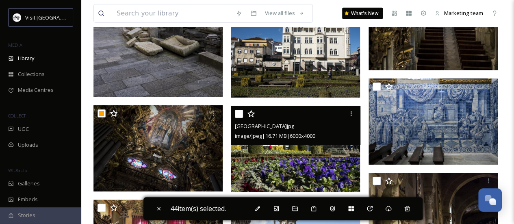
click at [237, 112] on input "checkbox" at bounding box center [239, 114] width 8 height 8
checkbox input "true"
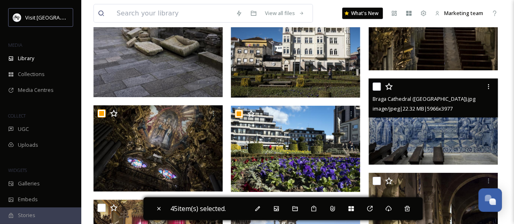
click at [377, 84] on input "checkbox" at bounding box center [376, 86] width 8 height 8
checkbox input "true"
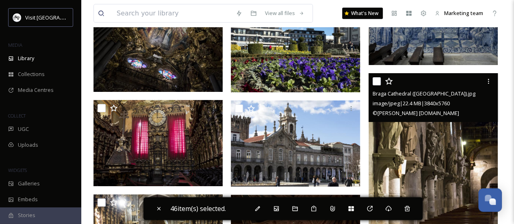
scroll to position [15020, 0]
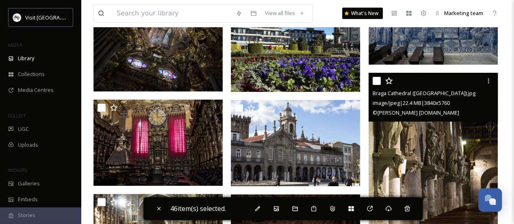
click at [373, 82] on input "checkbox" at bounding box center [376, 81] width 8 height 8
checkbox input "true"
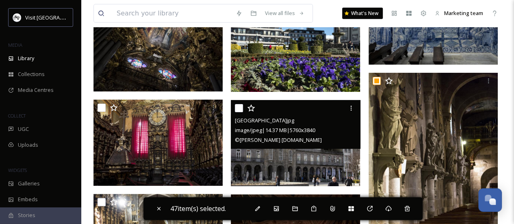
click at [237, 108] on input "checkbox" at bounding box center [239, 108] width 8 height 8
checkbox input "true"
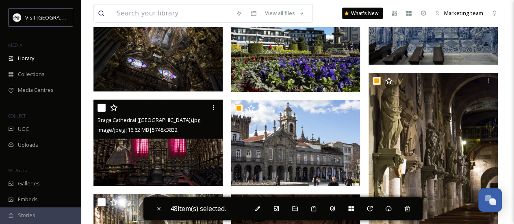
click at [103, 105] on input "checkbox" at bounding box center [101, 108] width 8 height 8
checkbox input "true"
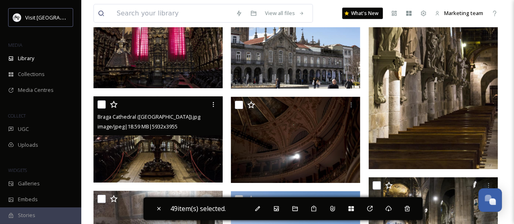
scroll to position [15118, 0]
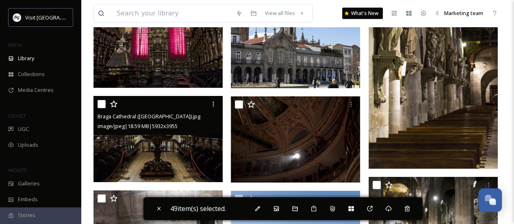
click at [102, 102] on input "checkbox" at bounding box center [101, 104] width 8 height 8
checkbox input "true"
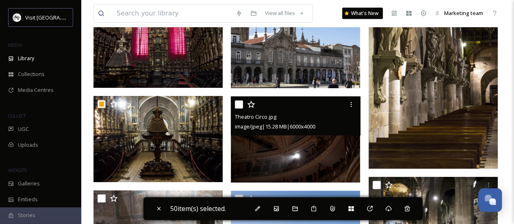
click at [240, 101] on input "checkbox" at bounding box center [239, 104] width 8 height 8
checkbox input "true"
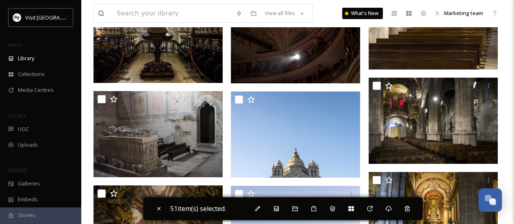
scroll to position [15218, 0]
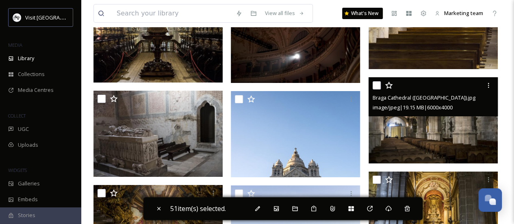
click at [378, 82] on input "checkbox" at bounding box center [376, 85] width 8 height 8
checkbox input "true"
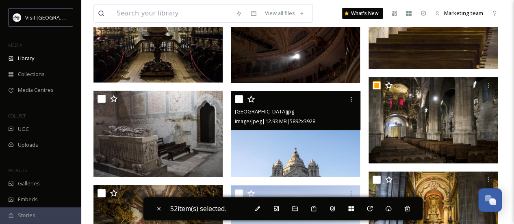
click at [239, 97] on input "checkbox" at bounding box center [239, 99] width 8 height 8
checkbox input "true"
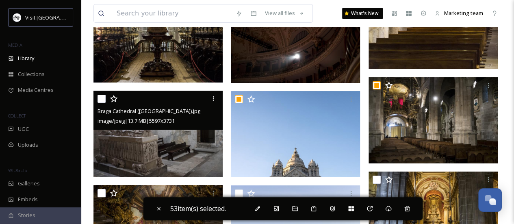
click at [98, 99] on input "checkbox" at bounding box center [101, 99] width 8 height 8
checkbox input "true"
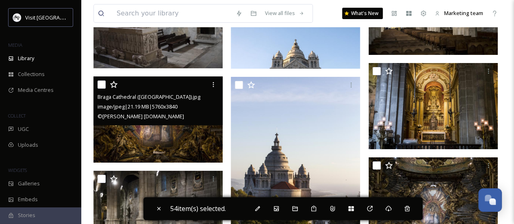
scroll to position [15327, 0]
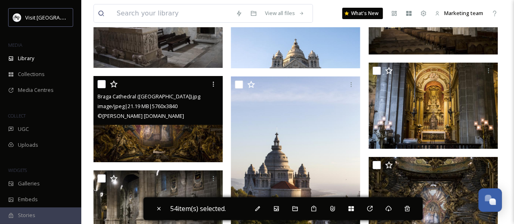
click at [104, 85] on input "checkbox" at bounding box center [101, 84] width 8 height 8
checkbox input "true"
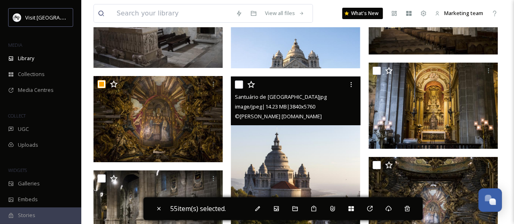
click at [240, 82] on input "checkbox" at bounding box center [239, 84] width 8 height 8
checkbox input "true"
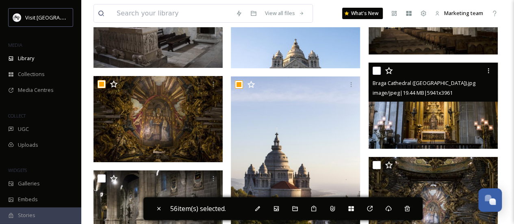
click at [378, 69] on input "checkbox" at bounding box center [376, 71] width 8 height 8
checkbox input "true"
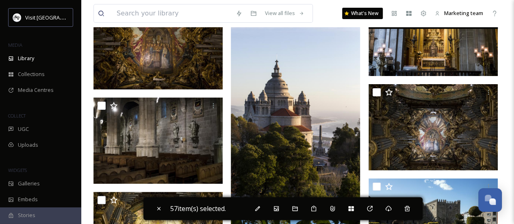
scroll to position [15404, 0]
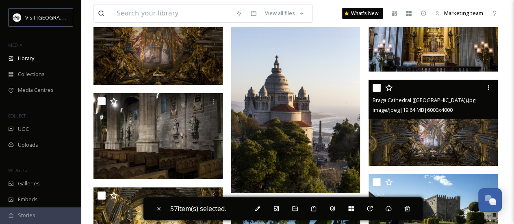
click at [375, 84] on input "checkbox" at bounding box center [376, 88] width 8 height 8
checkbox input "true"
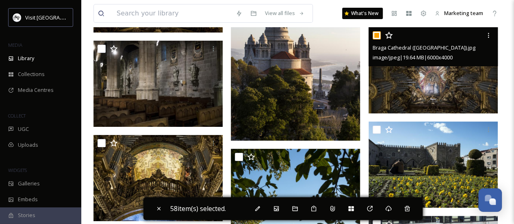
scroll to position [15461, 0]
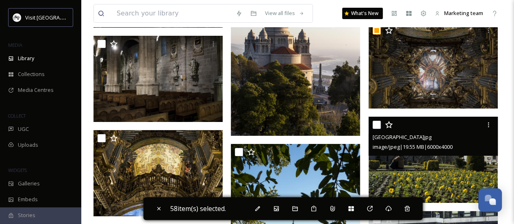
click at [374, 124] on input "checkbox" at bounding box center [376, 125] width 8 height 8
checkbox input "true"
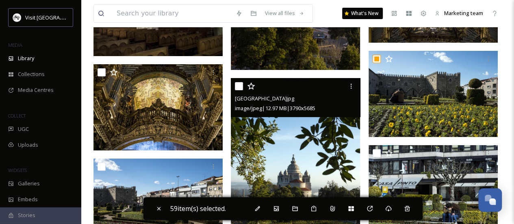
click at [234, 86] on div "Santa Luzia Sanctuary.jpg image/jpeg | 12.97 MB | 3790 x 5685" at bounding box center [295, 97] width 129 height 39
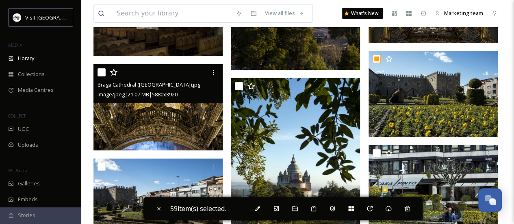
click at [99, 71] on input "checkbox" at bounding box center [101, 72] width 8 height 8
checkbox input "true"
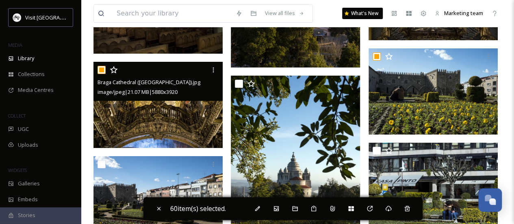
scroll to position [15437, 0]
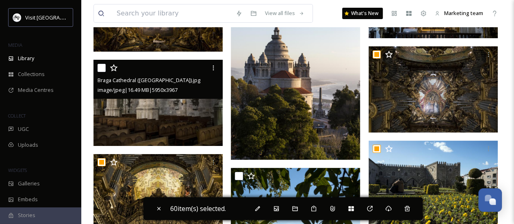
click at [100, 67] on input "checkbox" at bounding box center [101, 68] width 8 height 8
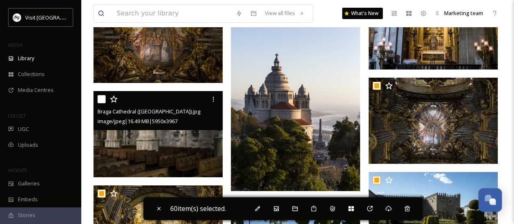
scroll to position [15410, 0]
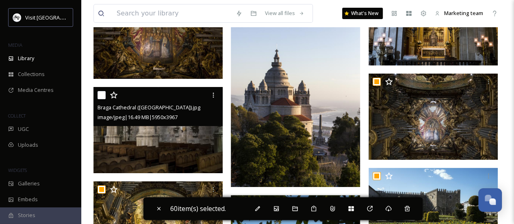
click at [100, 93] on input "checkbox" at bounding box center [101, 95] width 8 height 8
checkbox input "true"
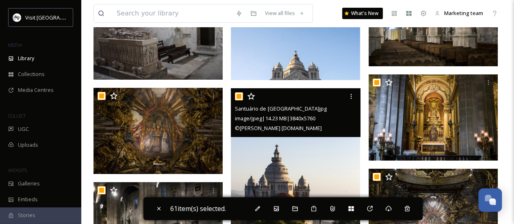
click at [236, 95] on input "checkbox" at bounding box center [239, 96] width 8 height 8
checkbox input "false"
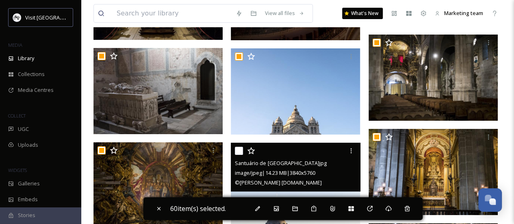
scroll to position [15219, 0]
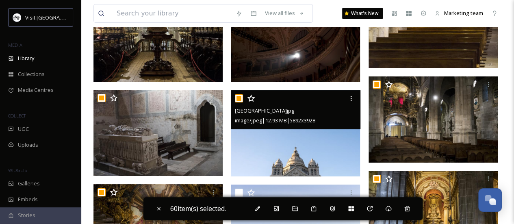
click at [237, 95] on input "checkbox" at bounding box center [239, 98] width 8 height 8
checkbox input "false"
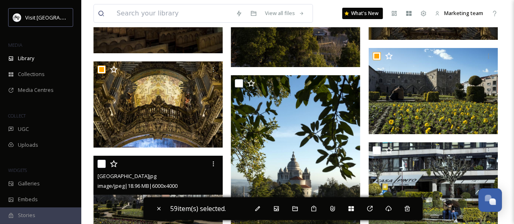
scroll to position [15627, 0]
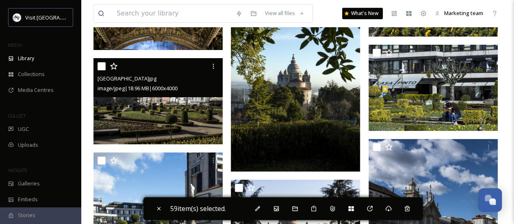
click at [101, 68] on input "checkbox" at bounding box center [101, 66] width 8 height 8
checkbox input "true"
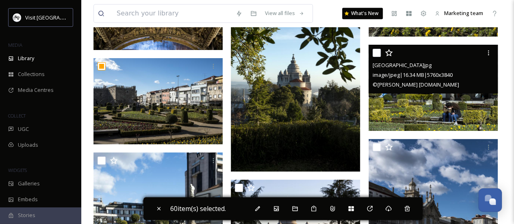
click at [377, 52] on input "checkbox" at bounding box center [376, 53] width 8 height 8
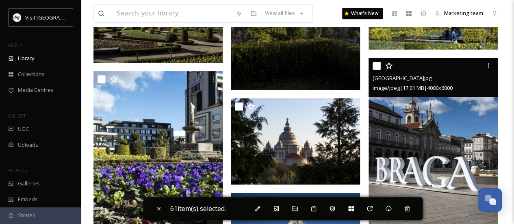
click at [378, 67] on input "checkbox" at bounding box center [376, 66] width 8 height 8
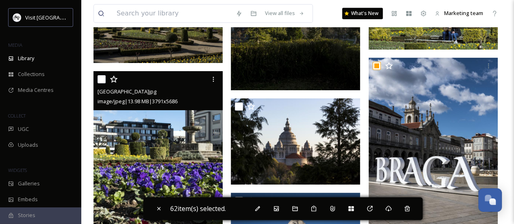
click at [97, 78] on input "checkbox" at bounding box center [101, 79] width 8 height 8
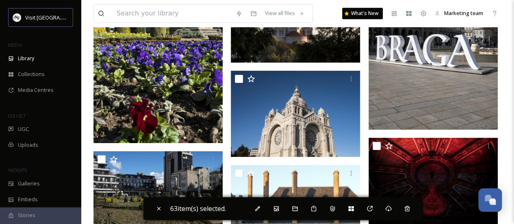
scroll to position [15871, 0]
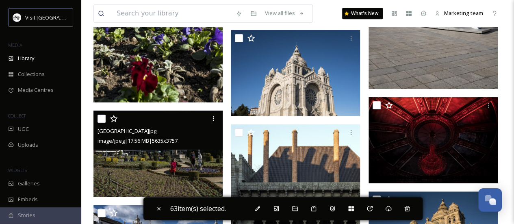
click at [102, 120] on input "checkbox" at bounding box center [101, 119] width 8 height 8
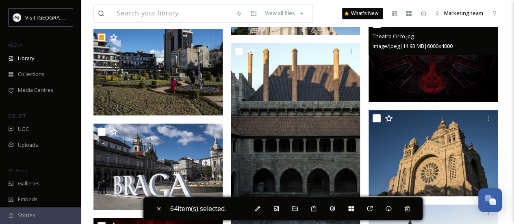
scroll to position [15911, 0]
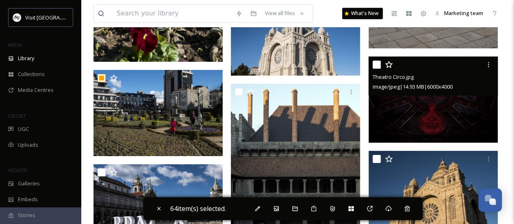
click at [380, 63] on input "checkbox" at bounding box center [376, 65] width 8 height 8
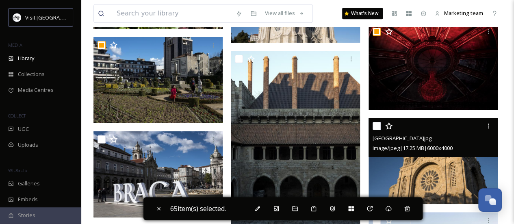
scroll to position [15952, 0]
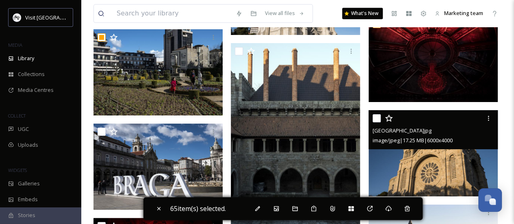
click at [375, 119] on input "checkbox" at bounding box center [376, 118] width 8 height 8
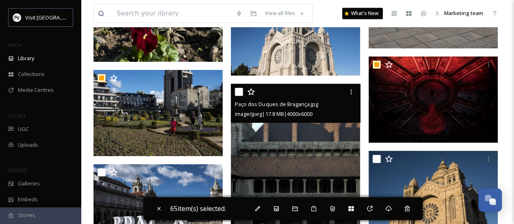
scroll to position [15993, 0]
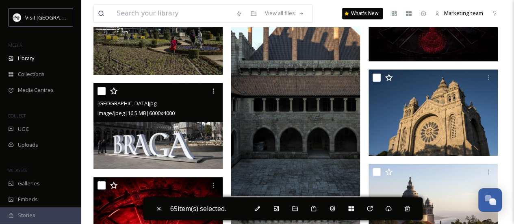
click at [105, 91] on input "checkbox" at bounding box center [101, 91] width 8 height 8
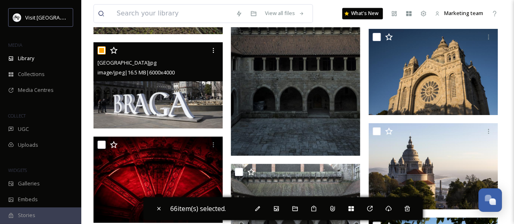
scroll to position [16074, 0]
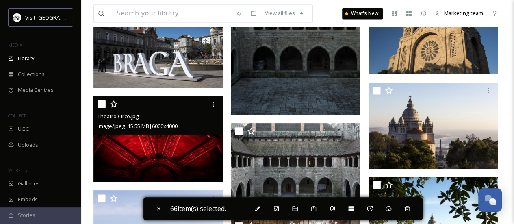
click at [96, 106] on div "Theatro Circo.jpg image/jpeg | 15.55 MB | 6000 x 4000" at bounding box center [157, 115] width 129 height 39
click at [98, 106] on input "checkbox" at bounding box center [101, 104] width 8 height 8
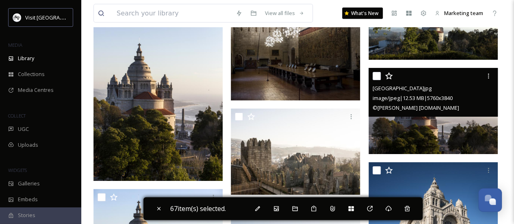
scroll to position [16358, 0]
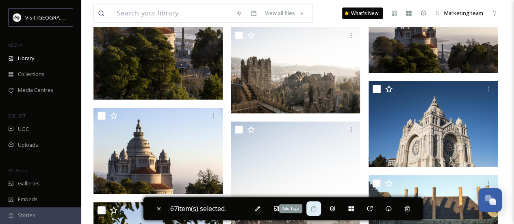
click at [321, 209] on div "Add Tags" at bounding box center [313, 208] width 15 height 15
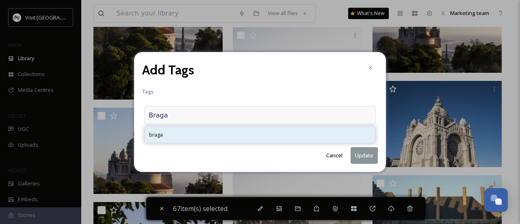
click at [230, 134] on div "braga" at bounding box center [260, 135] width 230 height 16
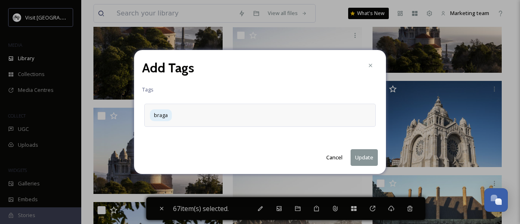
click at [369, 157] on button "Update" at bounding box center [363, 157] width 27 height 17
click at [335, 157] on button "Cancel" at bounding box center [334, 157] width 24 height 16
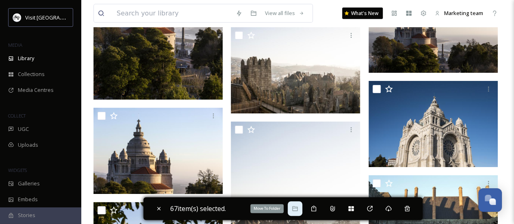
click at [298, 209] on icon at bounding box center [295, 208] width 6 height 6
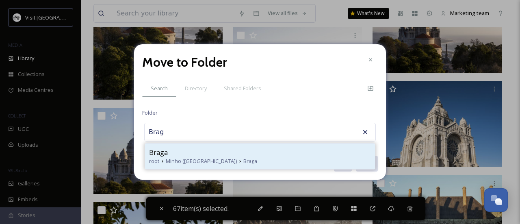
click at [183, 153] on div "Braga" at bounding box center [260, 152] width 222 height 10
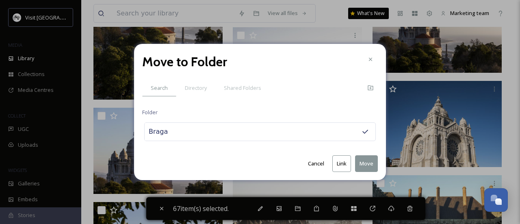
click at [363, 163] on button "Move" at bounding box center [366, 163] width 23 height 17
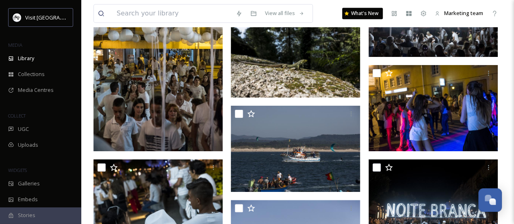
scroll to position [6404, 0]
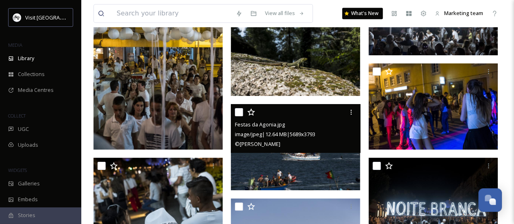
click at [239, 113] on input "checkbox" at bounding box center [239, 112] width 8 height 8
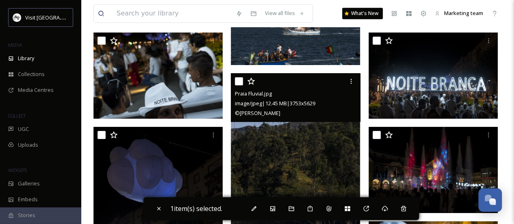
scroll to position [6540, 0]
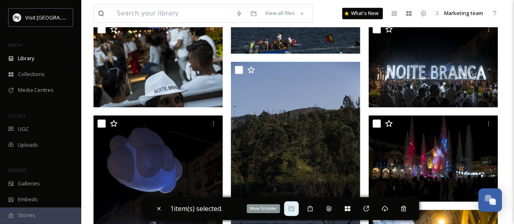
click at [294, 211] on icon at bounding box center [291, 208] width 6 height 6
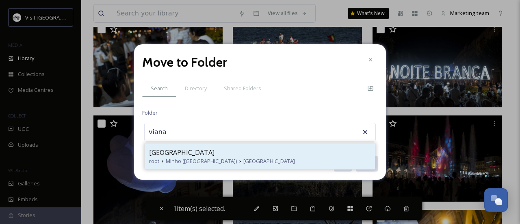
click at [200, 151] on div "Viana do Castelo" at bounding box center [260, 152] width 222 height 10
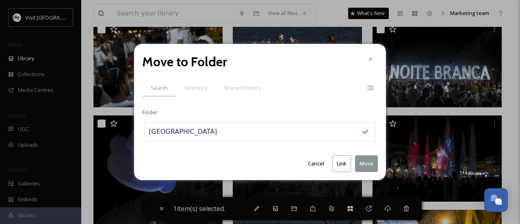
click at [369, 163] on button "Move" at bounding box center [366, 163] width 23 height 17
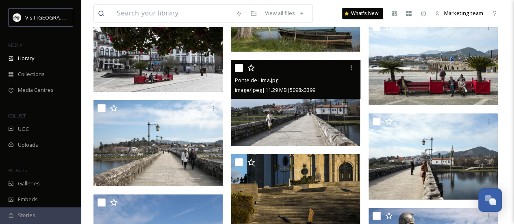
scroll to position [12921, 0]
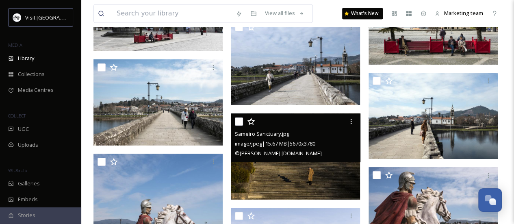
click at [238, 120] on input "checkbox" at bounding box center [239, 121] width 8 height 8
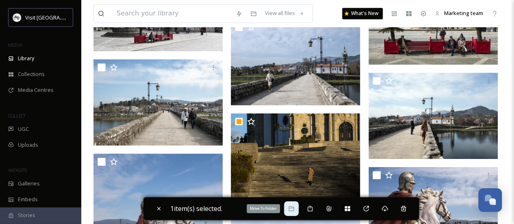
click at [291, 209] on icon at bounding box center [291, 208] width 6 height 6
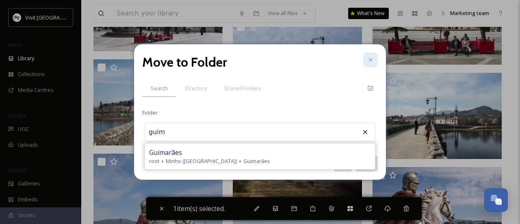
click at [374, 58] on div at bounding box center [370, 59] width 15 height 15
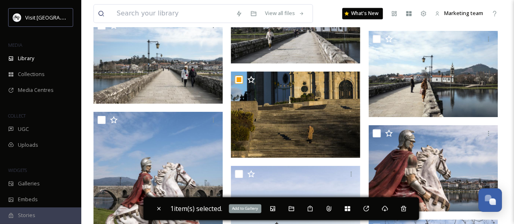
scroll to position [12962, 0]
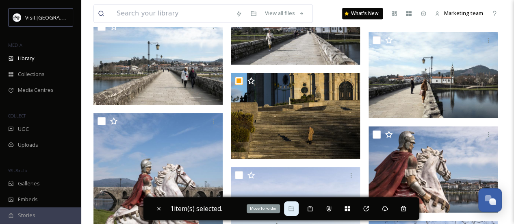
click at [294, 208] on icon at bounding box center [291, 208] width 6 height 6
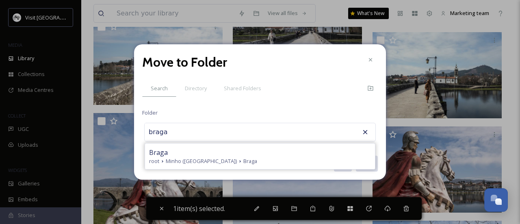
click at [219, 150] on div "Braga" at bounding box center [260, 152] width 222 height 10
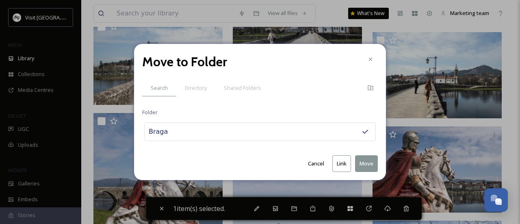
click at [370, 162] on button "Move" at bounding box center [366, 163] width 23 height 17
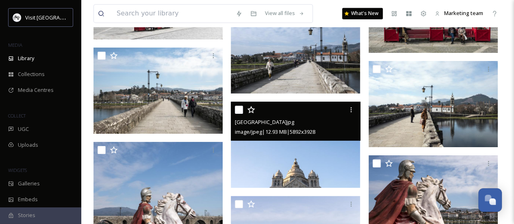
scroll to position [12921, 0]
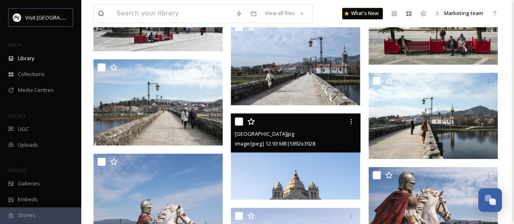
click at [240, 125] on input "checkbox" at bounding box center [239, 121] width 8 height 8
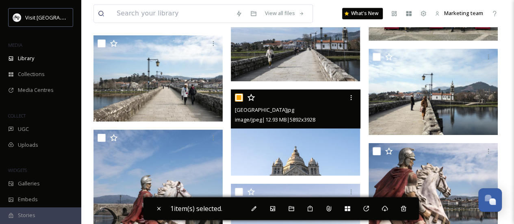
scroll to position [13002, 0]
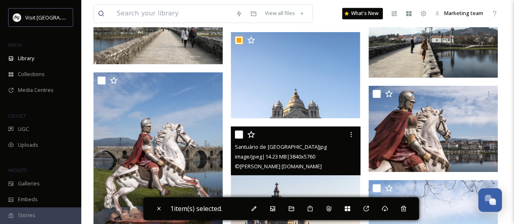
click at [240, 132] on input "checkbox" at bounding box center [239, 134] width 8 height 8
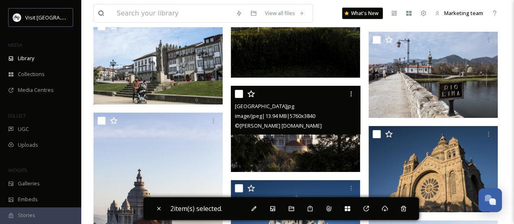
scroll to position [13449, 0]
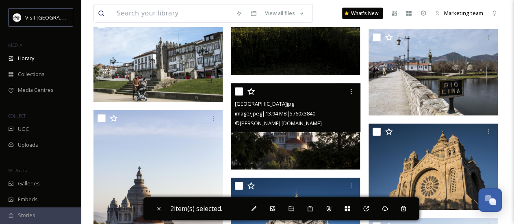
click at [234, 93] on div "Santa Luzia Sanctuary.jpg image/jpeg | 13.94 MB | 5760 x 3840 © Daniel Rodrigue…" at bounding box center [295, 107] width 129 height 49
click at [239, 93] on input "checkbox" at bounding box center [239, 91] width 8 height 8
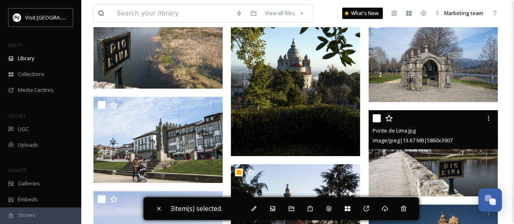
scroll to position [13490, 0]
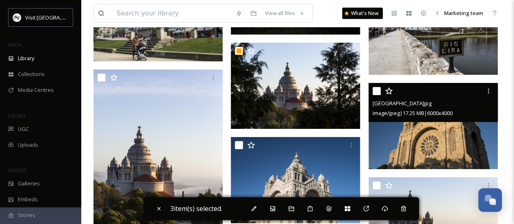
click at [374, 91] on input "checkbox" at bounding box center [376, 91] width 8 height 8
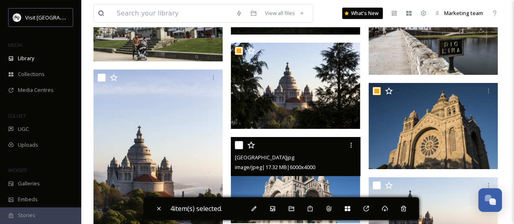
click at [238, 143] on input "checkbox" at bounding box center [239, 145] width 8 height 8
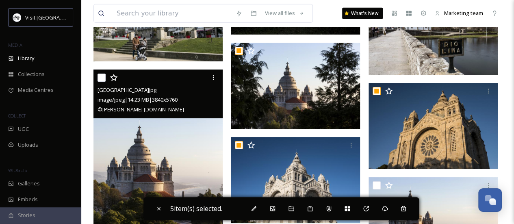
click at [102, 77] on input "checkbox" at bounding box center [101, 77] width 8 height 8
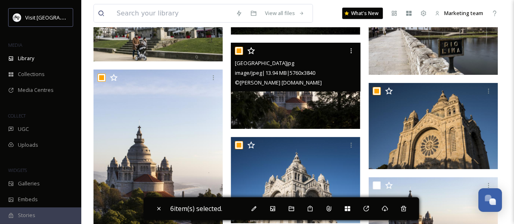
scroll to position [13571, 0]
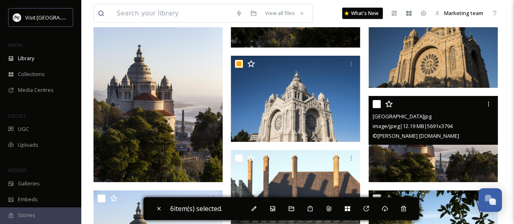
click at [378, 104] on input "checkbox" at bounding box center [376, 104] width 8 height 8
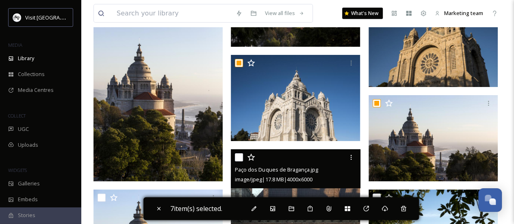
scroll to position [13652, 0]
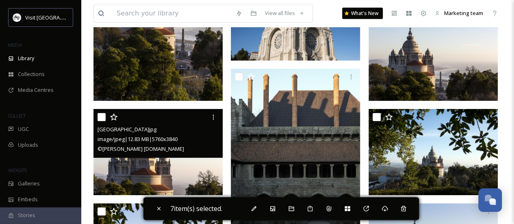
click at [99, 117] on input "checkbox" at bounding box center [101, 117] width 8 height 8
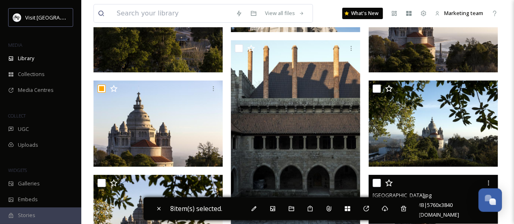
scroll to position [13733, 0]
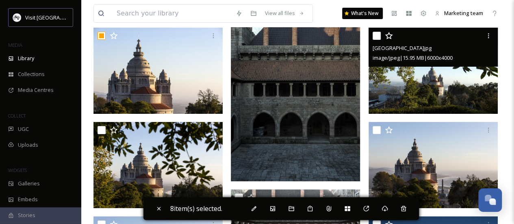
click at [376, 36] on input "checkbox" at bounding box center [376, 36] width 8 height 8
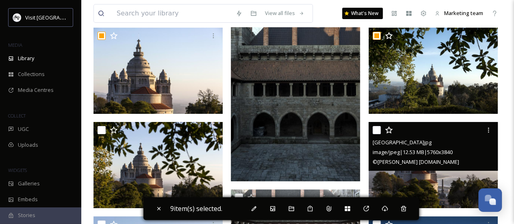
click at [374, 128] on input "checkbox" at bounding box center [376, 130] width 8 height 8
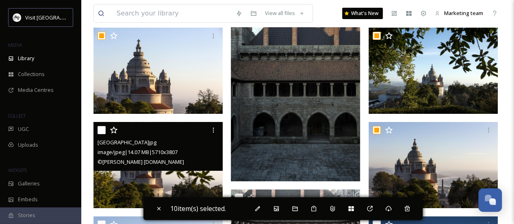
drag, startPoint x: 102, startPoint y: 132, endPoint x: 137, endPoint y: 132, distance: 35.7
click at [104, 130] on input "checkbox" at bounding box center [101, 130] width 8 height 8
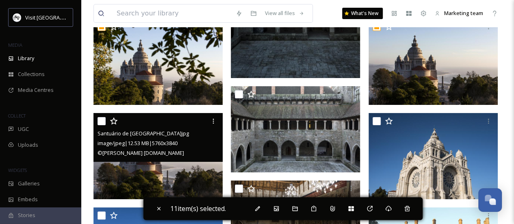
scroll to position [13855, 0]
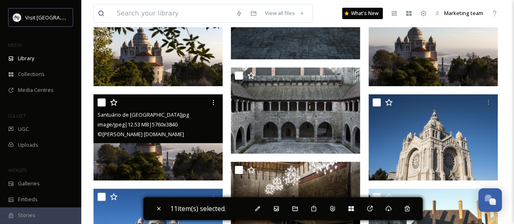
click at [102, 102] on input "checkbox" at bounding box center [101, 102] width 8 height 8
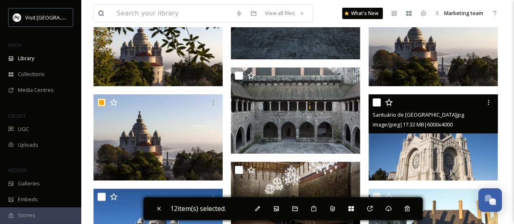
click at [376, 102] on input "checkbox" at bounding box center [376, 102] width 8 height 8
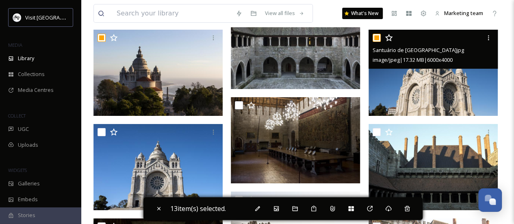
scroll to position [13936, 0]
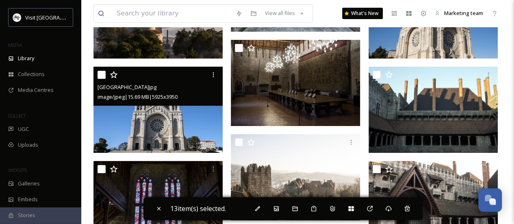
click at [101, 76] on input "checkbox" at bounding box center [101, 75] width 8 height 8
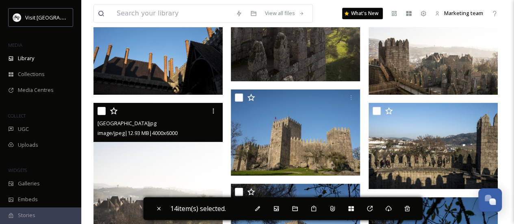
scroll to position [14342, 0]
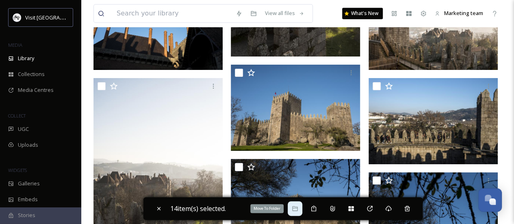
click at [293, 210] on div "Move To Folder" at bounding box center [294, 208] width 15 height 15
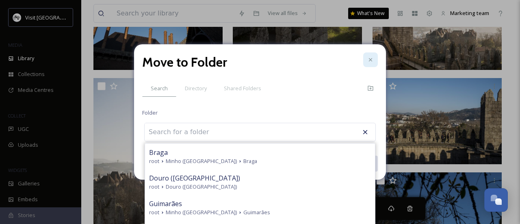
click at [366, 57] on div at bounding box center [370, 59] width 15 height 15
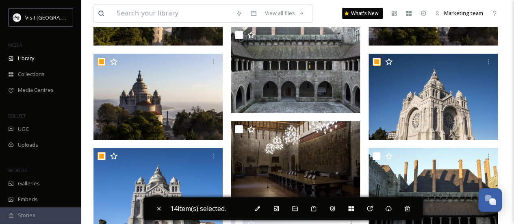
scroll to position [13733, 0]
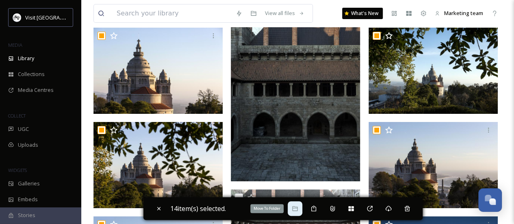
click at [297, 209] on icon at bounding box center [295, 208] width 6 height 6
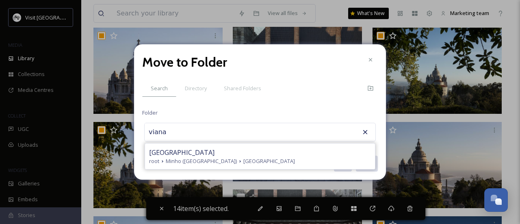
click at [231, 156] on div "Viana do Castelo" at bounding box center [260, 152] width 222 height 10
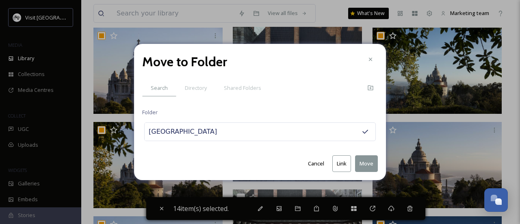
click at [372, 163] on button "Move" at bounding box center [366, 163] width 23 height 17
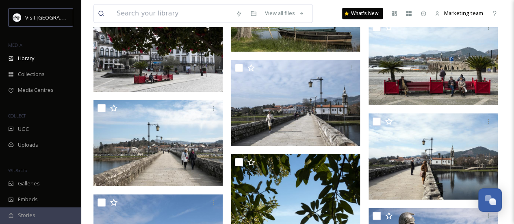
scroll to position [13002, 0]
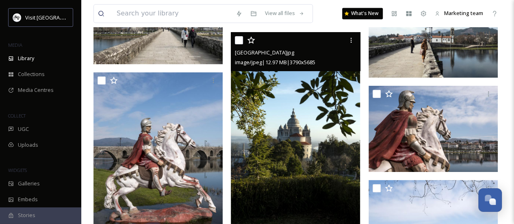
click at [268, 77] on img at bounding box center [295, 129] width 129 height 194
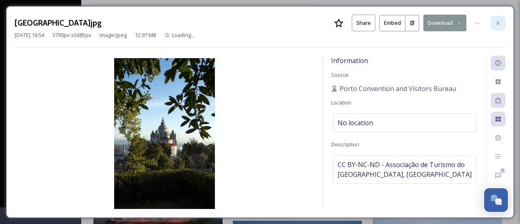
click at [500, 24] on icon at bounding box center [498, 23] width 6 height 6
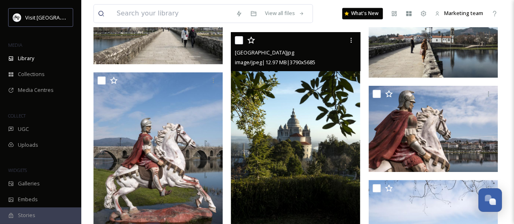
click at [237, 39] on input "checkbox" at bounding box center [239, 40] width 8 height 8
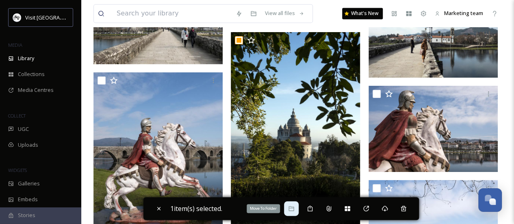
click at [297, 209] on div "Move To Folder" at bounding box center [291, 208] width 15 height 15
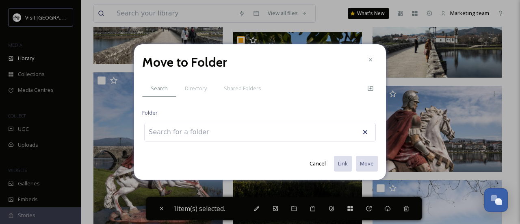
click at [235, 137] on div at bounding box center [259, 132] width 231 height 19
click at [232, 131] on div at bounding box center [259, 132] width 231 height 19
click at [193, 132] on input at bounding box center [189, 132] width 89 height 18
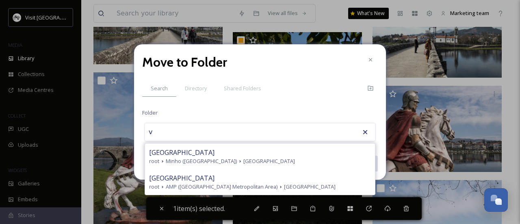
drag, startPoint x: 188, startPoint y: 153, endPoint x: 237, endPoint y: 161, distance: 49.4
click at [189, 154] on span "Viana do Castelo" at bounding box center [181, 152] width 65 height 10
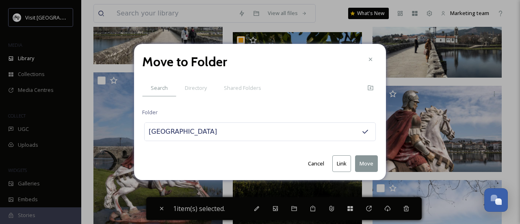
click at [364, 163] on button "Move" at bounding box center [366, 163] width 23 height 17
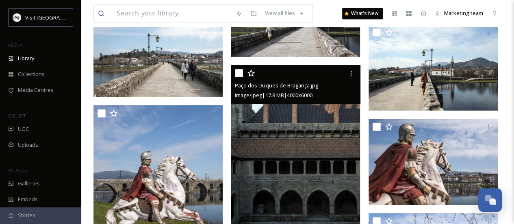
scroll to position [12962, 0]
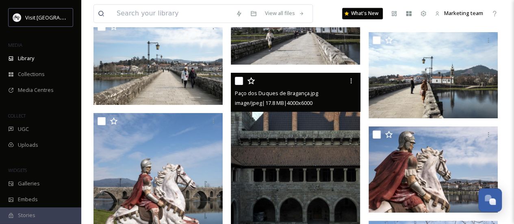
click at [241, 82] on input "checkbox" at bounding box center [239, 81] width 8 height 8
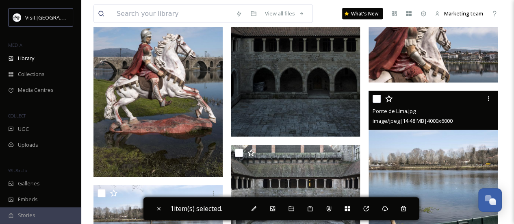
scroll to position [13124, 0]
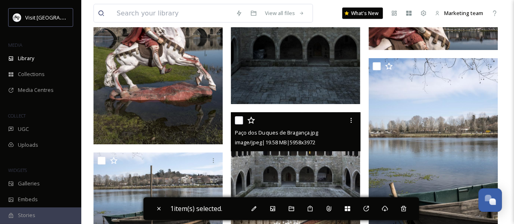
click at [240, 119] on input "checkbox" at bounding box center [239, 120] width 8 height 8
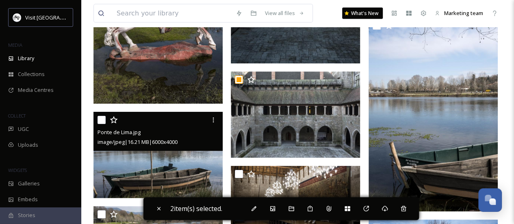
scroll to position [13205, 0]
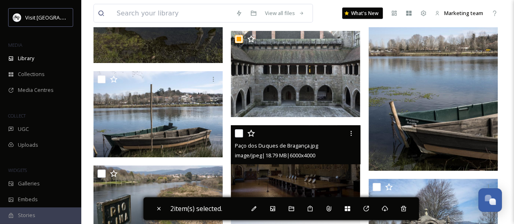
click at [239, 132] on input "checkbox" at bounding box center [239, 133] width 8 height 8
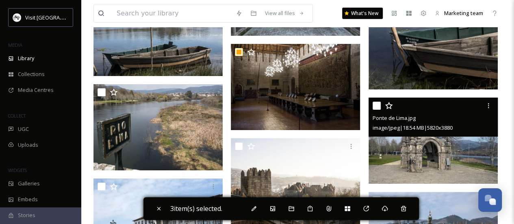
scroll to position [13368, 0]
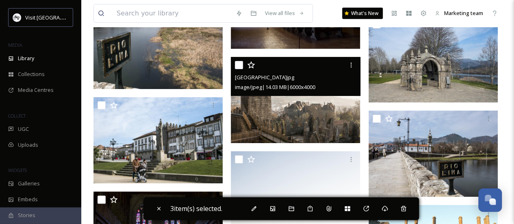
click at [240, 65] on input "checkbox" at bounding box center [239, 65] width 8 height 8
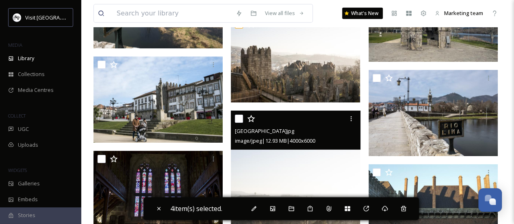
scroll to position [13449, 0]
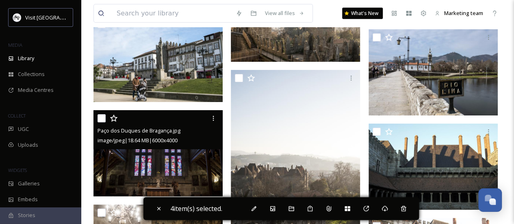
click at [153, 128] on span "Paço dos Duques de Bragança.jpg" at bounding box center [138, 130] width 83 height 7
click at [97, 119] on div "Paço dos Duques de Bragança.jpg image/jpeg | 18.64 MB | 6000 x 4000" at bounding box center [157, 129] width 129 height 39
click at [102, 118] on input "checkbox" at bounding box center [101, 118] width 8 height 8
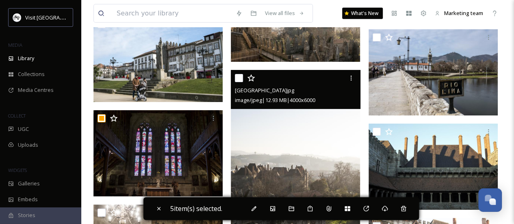
click at [236, 72] on div at bounding box center [296, 78] width 123 height 15
drag, startPoint x: 238, startPoint y: 76, endPoint x: 243, endPoint y: 78, distance: 5.4
click at [239, 76] on input "checkbox" at bounding box center [239, 78] width 8 height 8
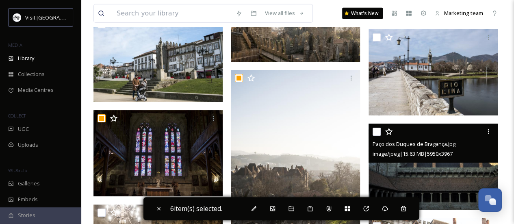
click at [377, 131] on input "checkbox" at bounding box center [376, 132] width 8 height 8
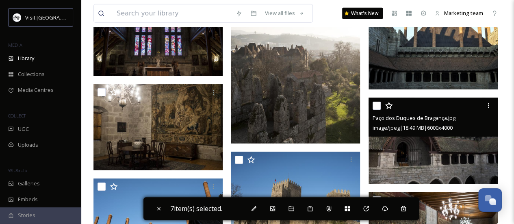
scroll to position [13571, 0]
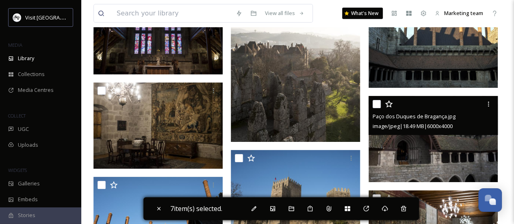
click at [374, 104] on input "checkbox" at bounding box center [376, 104] width 8 height 8
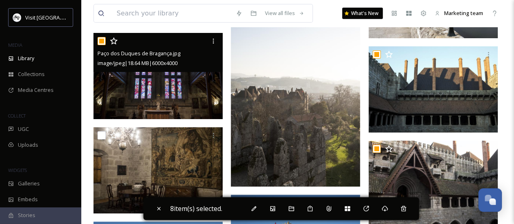
scroll to position [13530, 0]
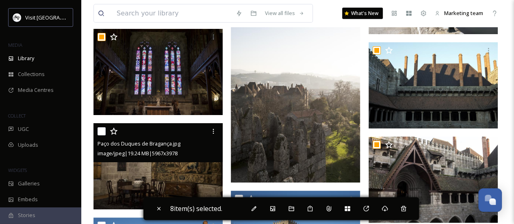
click at [101, 129] on input "checkbox" at bounding box center [101, 131] width 8 height 8
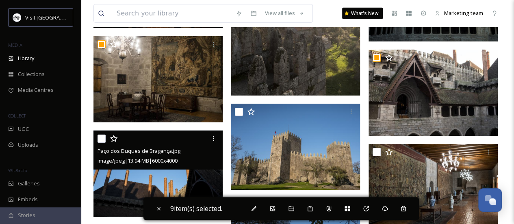
scroll to position [13652, 0]
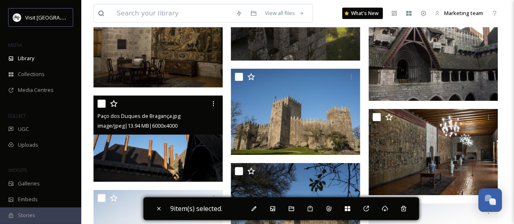
click at [99, 104] on input "checkbox" at bounding box center [101, 103] width 8 height 8
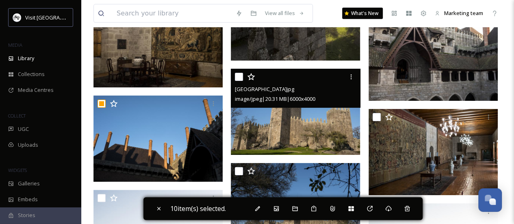
click at [235, 73] on input "checkbox" at bounding box center [239, 77] width 8 height 8
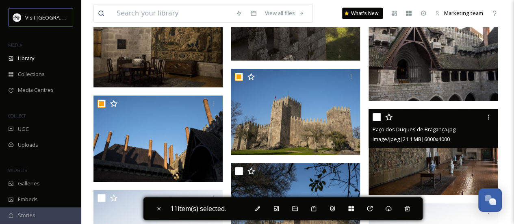
click at [377, 119] on input "checkbox" at bounding box center [376, 117] width 8 height 8
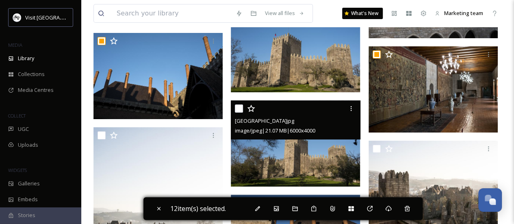
scroll to position [13733, 0]
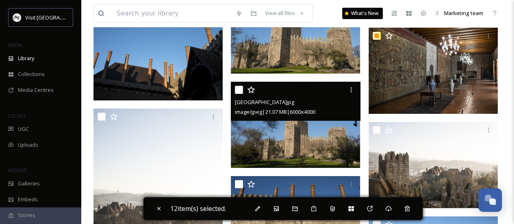
click at [238, 88] on input "checkbox" at bounding box center [239, 90] width 8 height 8
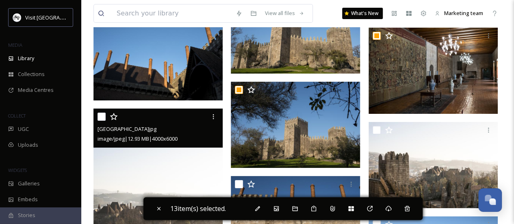
click at [103, 116] on input "checkbox" at bounding box center [101, 116] width 8 height 8
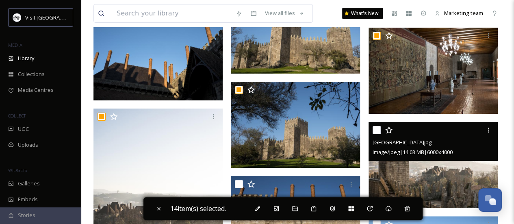
click at [378, 131] on input "checkbox" at bounding box center [376, 130] width 8 height 8
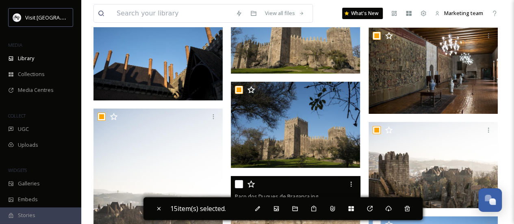
scroll to position [13774, 0]
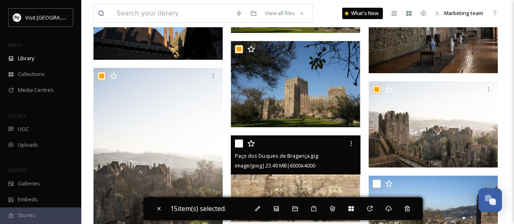
click at [236, 138] on div at bounding box center [296, 143] width 123 height 15
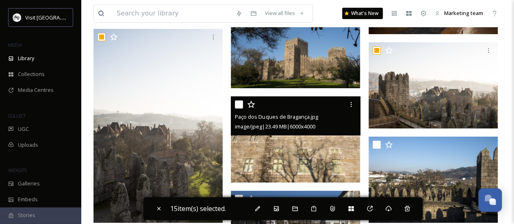
scroll to position [13814, 0]
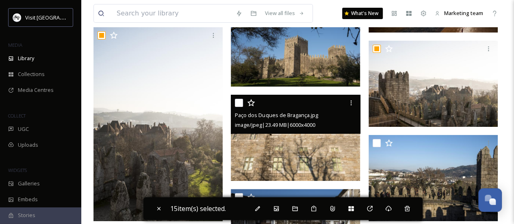
click at [239, 104] on input "checkbox" at bounding box center [239, 103] width 8 height 8
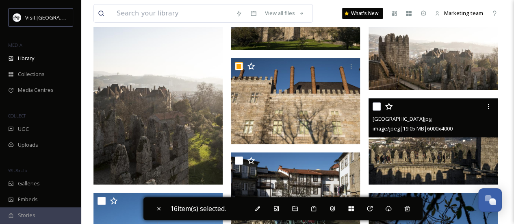
scroll to position [13855, 0]
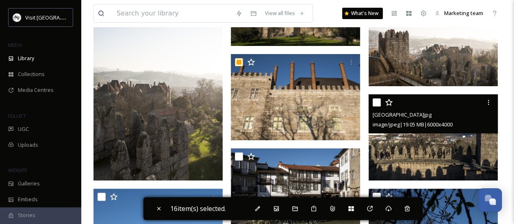
click at [372, 102] on div "Guimarães Castle.jpg image/jpeg | 19.05 MB | 6000 x 4000" at bounding box center [432, 113] width 129 height 39
click at [375, 102] on input "checkbox" at bounding box center [376, 102] width 8 height 8
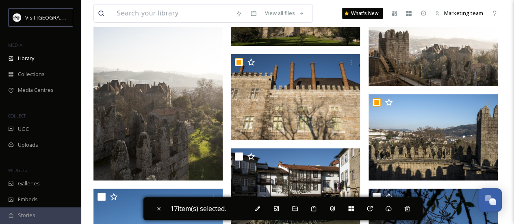
scroll to position [13936, 0]
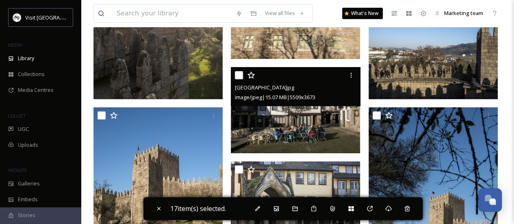
click at [237, 74] on input "checkbox" at bounding box center [239, 75] width 8 height 8
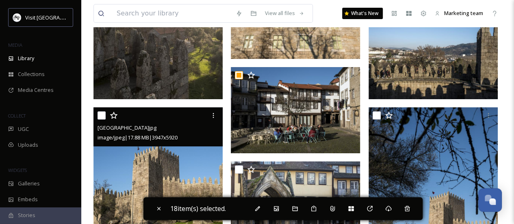
click at [99, 117] on input "checkbox" at bounding box center [101, 115] width 8 height 8
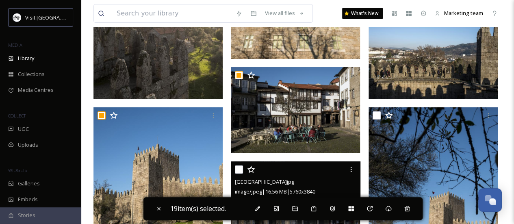
click at [241, 171] on input "checkbox" at bounding box center [239, 169] width 8 height 8
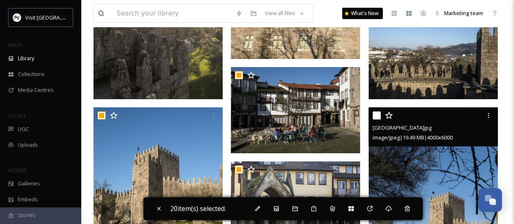
click at [378, 115] on input "checkbox" at bounding box center [376, 115] width 8 height 8
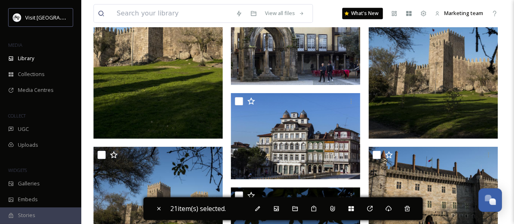
scroll to position [14139, 0]
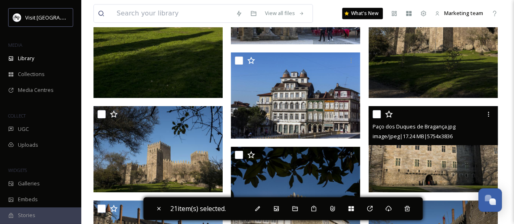
click at [378, 112] on input "checkbox" at bounding box center [376, 114] width 8 height 8
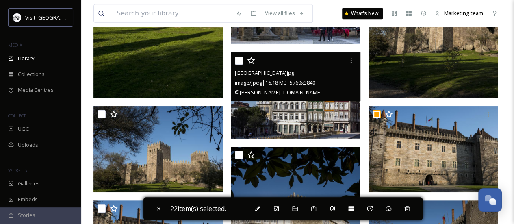
click at [236, 58] on input "checkbox" at bounding box center [239, 60] width 8 height 8
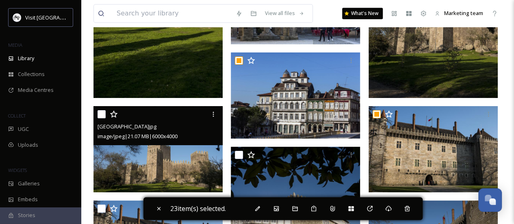
click at [102, 113] on input "checkbox" at bounding box center [101, 114] width 8 height 8
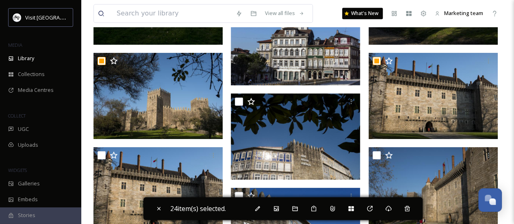
scroll to position [14221, 0]
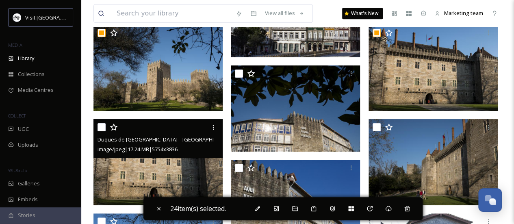
click at [101, 125] on input "checkbox" at bounding box center [101, 127] width 8 height 8
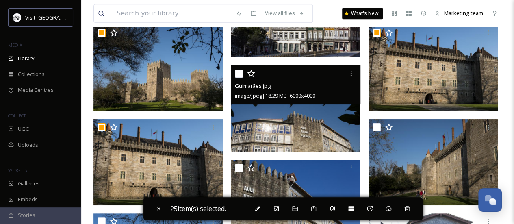
click at [239, 75] on input "checkbox" at bounding box center [239, 73] width 8 height 8
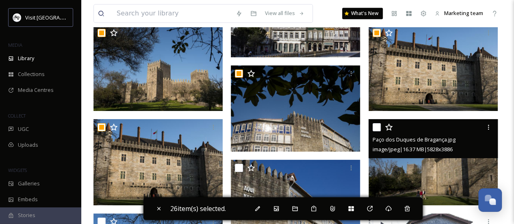
click at [372, 125] on div "Paço dos Duques de Bragança.jpg image/jpeg | 16.37 MB | 5828 x 3886" at bounding box center [432, 138] width 129 height 39
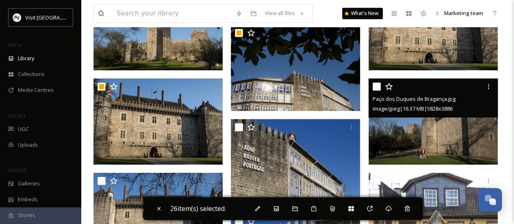
click at [372, 86] on input "checkbox" at bounding box center [376, 86] width 8 height 8
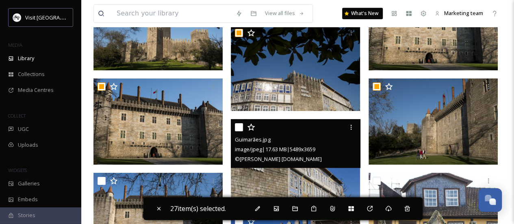
click at [239, 128] on input "checkbox" at bounding box center [239, 127] width 8 height 8
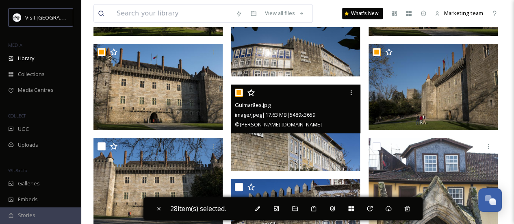
scroll to position [14302, 0]
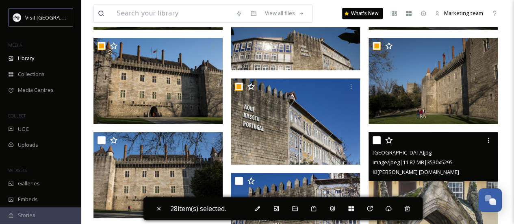
click at [376, 141] on input "checkbox" at bounding box center [376, 140] width 8 height 8
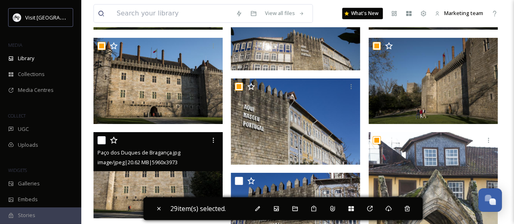
click at [102, 138] on input "checkbox" at bounding box center [101, 140] width 8 height 8
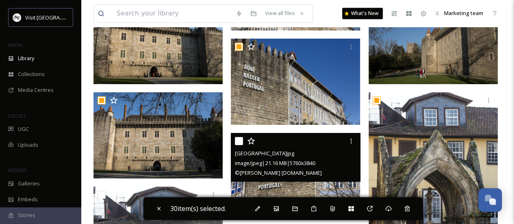
scroll to position [14342, 0]
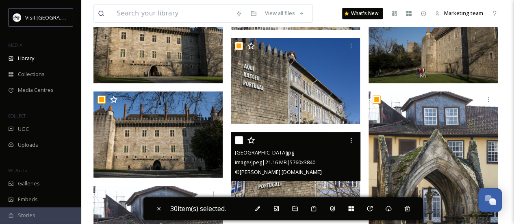
click at [240, 139] on input "checkbox" at bounding box center [239, 140] width 8 height 8
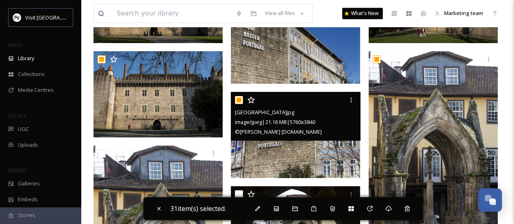
scroll to position [14424, 0]
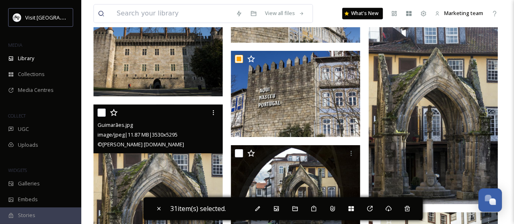
click at [103, 112] on input "checkbox" at bounding box center [101, 112] width 8 height 8
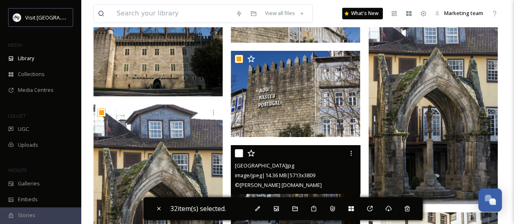
click at [238, 153] on input "checkbox" at bounding box center [239, 153] width 8 height 8
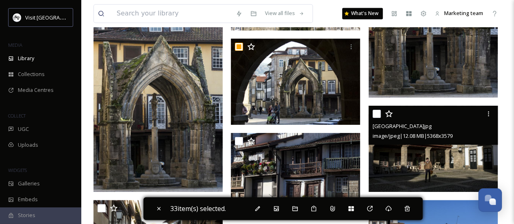
scroll to position [14545, 0]
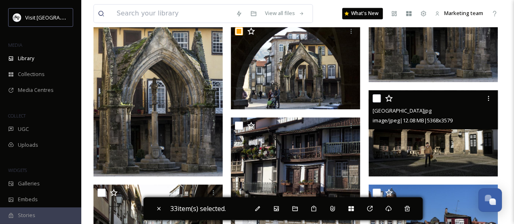
click at [376, 100] on input "checkbox" at bounding box center [376, 98] width 8 height 8
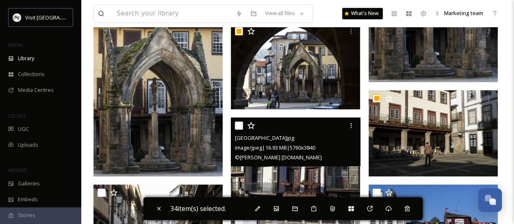
click at [236, 121] on div at bounding box center [296, 125] width 123 height 15
click at [236, 125] on input "checkbox" at bounding box center [239, 125] width 8 height 8
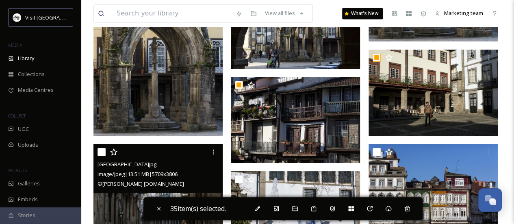
drag, startPoint x: 102, startPoint y: 151, endPoint x: 232, endPoint y: 181, distance: 133.2
click at [102, 151] on input "checkbox" at bounding box center [101, 152] width 8 height 8
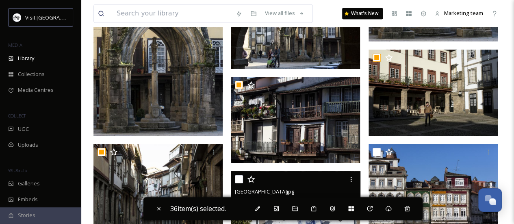
click at [235, 180] on input "checkbox" at bounding box center [239, 179] width 8 height 8
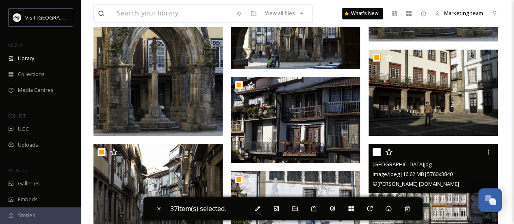
click at [372, 151] on div "Guimarães City Centre.jpg image/jpeg | 16.62 MB | 5760 x 3840 © Daniel Rodrigue…" at bounding box center [432, 168] width 129 height 49
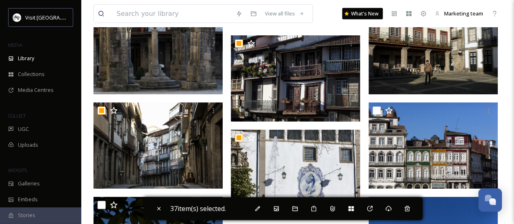
scroll to position [14667, 0]
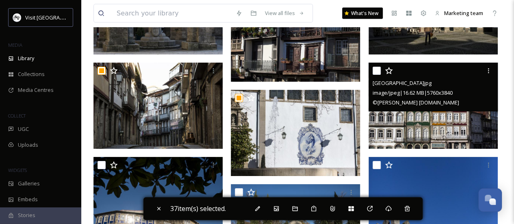
click at [376, 70] on input "checkbox" at bounding box center [376, 71] width 8 height 8
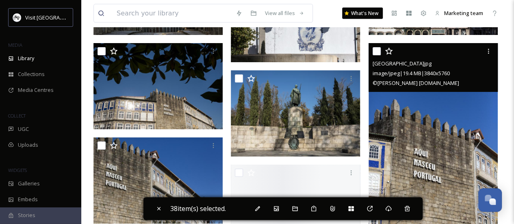
scroll to position [14789, 0]
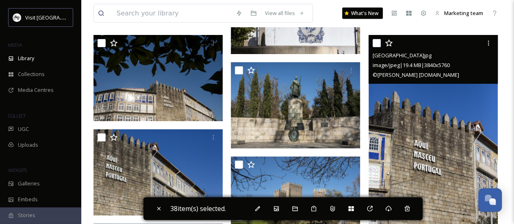
click at [378, 45] on input "checkbox" at bounding box center [376, 43] width 8 height 8
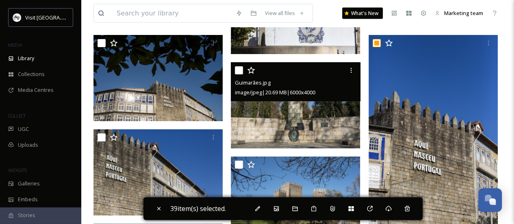
click at [240, 70] on input "checkbox" at bounding box center [239, 70] width 8 height 8
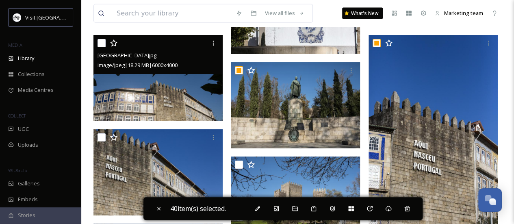
click at [102, 46] on input "checkbox" at bounding box center [101, 43] width 8 height 8
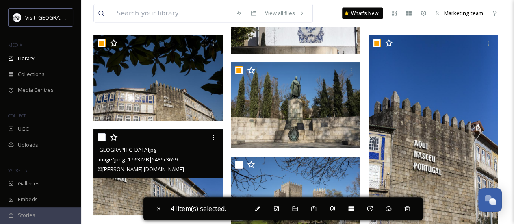
click at [105, 136] on input "checkbox" at bounding box center [101, 137] width 8 height 8
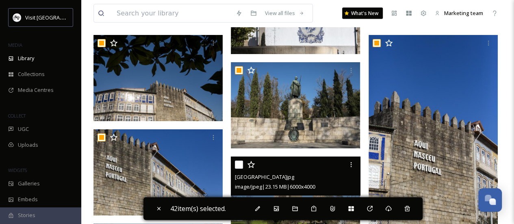
click at [243, 162] on div at bounding box center [296, 164] width 123 height 15
click at [239, 161] on input "checkbox" at bounding box center [239, 164] width 8 height 8
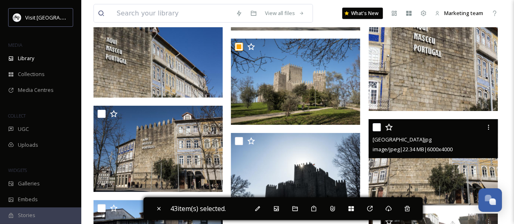
scroll to position [14911, 0]
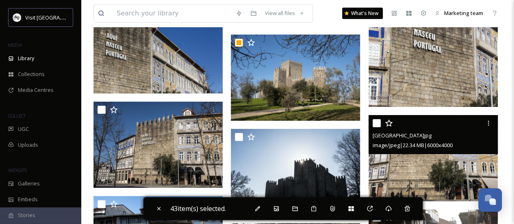
click at [375, 121] on input "checkbox" at bounding box center [376, 123] width 8 height 8
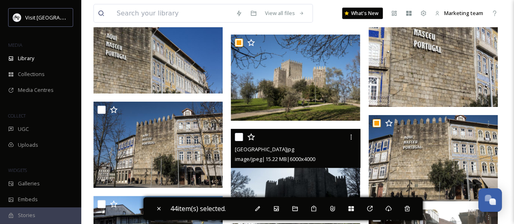
click at [238, 136] on input "checkbox" at bounding box center [239, 137] width 8 height 8
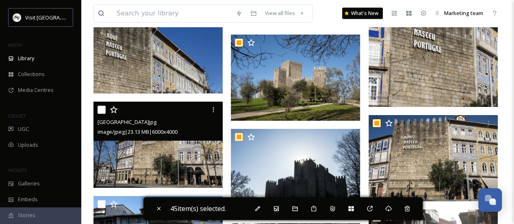
click at [100, 108] on input "checkbox" at bounding box center [101, 110] width 8 height 8
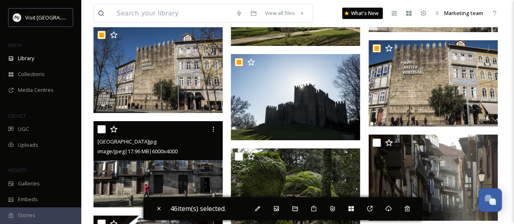
scroll to position [14992, 0]
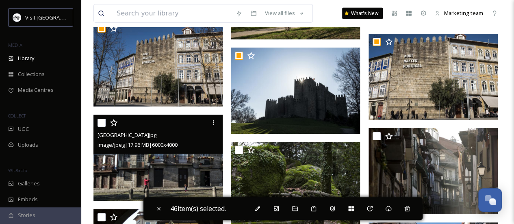
click at [104, 121] on input "checkbox" at bounding box center [101, 123] width 8 height 8
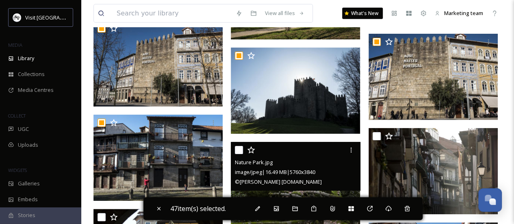
click at [235, 148] on input "checkbox" at bounding box center [239, 150] width 8 height 8
click at [238, 149] on input "checkbox" at bounding box center [239, 150] width 8 height 8
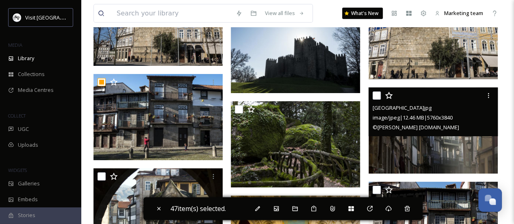
click at [374, 93] on input "checkbox" at bounding box center [376, 95] width 8 height 8
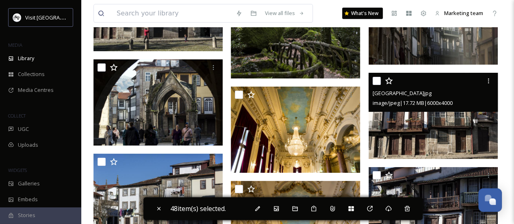
scroll to position [15154, 0]
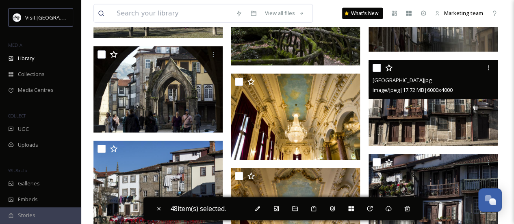
click at [373, 67] on input "checkbox" at bounding box center [376, 68] width 8 height 8
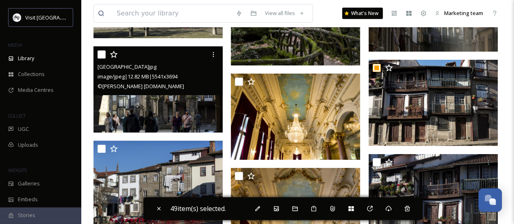
click at [100, 51] on input "checkbox" at bounding box center [101, 54] width 8 height 8
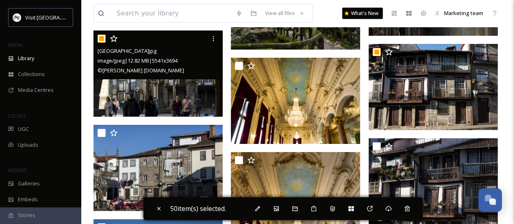
scroll to position [15195, 0]
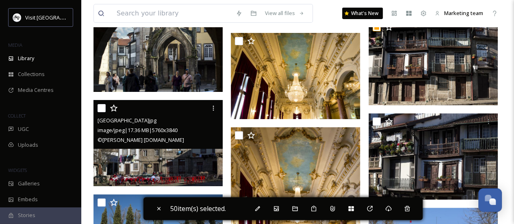
click at [102, 104] on input "checkbox" at bounding box center [101, 108] width 8 height 8
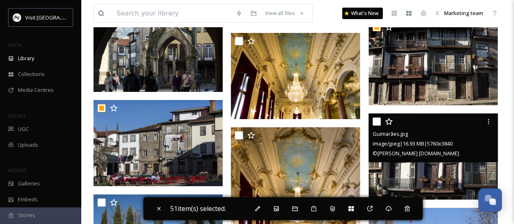
click at [376, 119] on input "checkbox" at bounding box center [376, 121] width 8 height 8
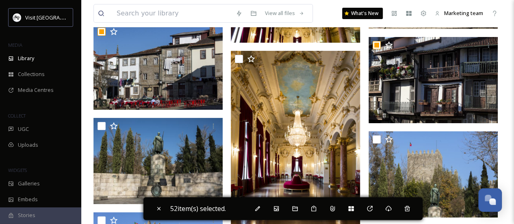
scroll to position [15276, 0]
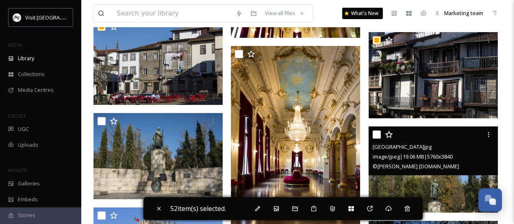
click at [378, 137] on input "checkbox" at bounding box center [376, 134] width 8 height 8
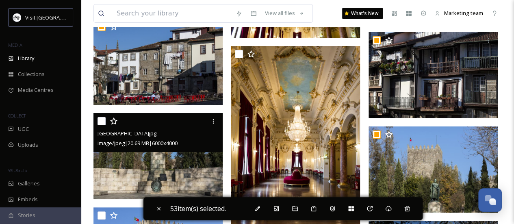
click at [102, 121] on input "checkbox" at bounding box center [101, 121] width 8 height 8
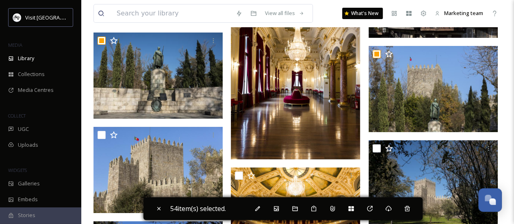
scroll to position [15357, 0]
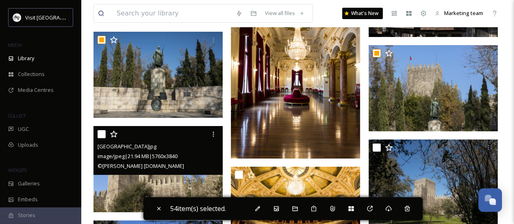
click at [102, 133] on input "checkbox" at bounding box center [101, 134] width 8 height 8
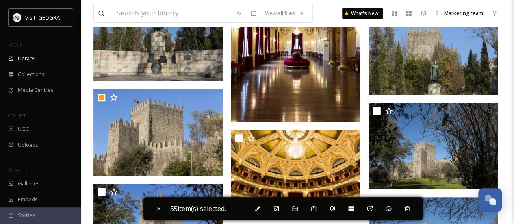
scroll to position [15398, 0]
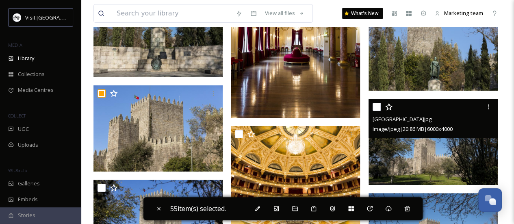
click at [376, 107] on input "checkbox" at bounding box center [376, 107] width 8 height 8
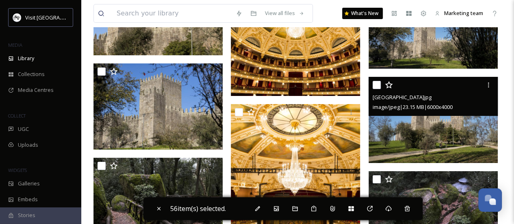
scroll to position [15520, 0]
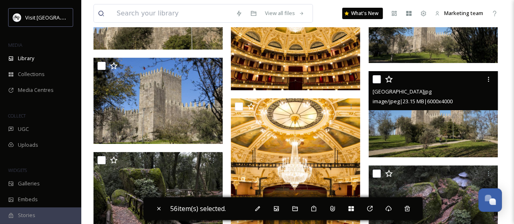
click at [378, 77] on input "checkbox" at bounding box center [376, 79] width 8 height 8
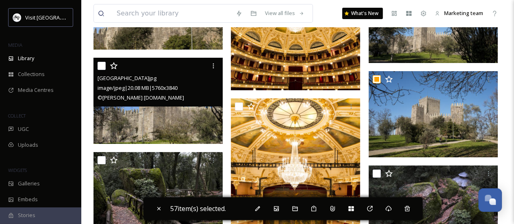
click at [98, 65] on input "checkbox" at bounding box center [101, 66] width 8 height 8
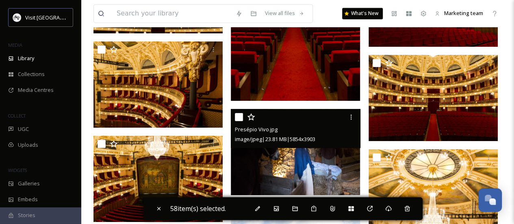
scroll to position [16088, 0]
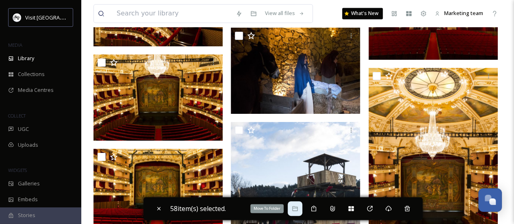
click at [296, 210] on icon at bounding box center [295, 208] width 6 height 6
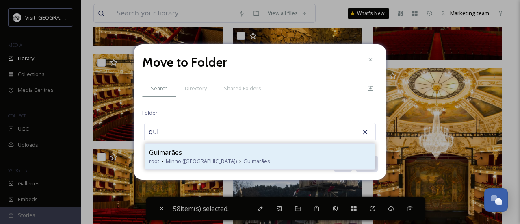
click at [195, 152] on div "Guimarães" at bounding box center [260, 152] width 222 height 10
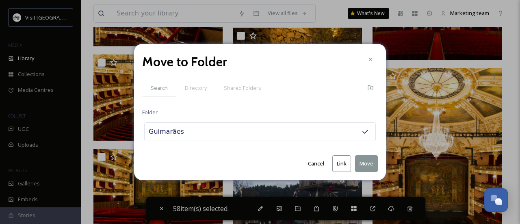
click at [376, 165] on button "Move" at bounding box center [366, 163] width 23 height 17
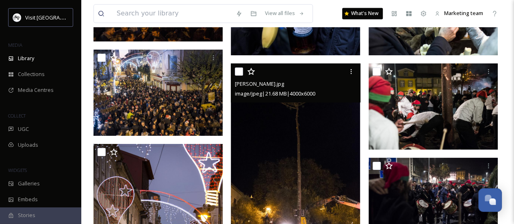
scroll to position [17595, 0]
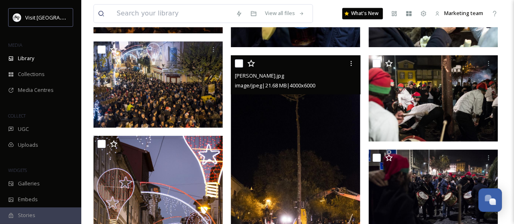
click at [238, 65] on input "checkbox" at bounding box center [239, 63] width 8 height 8
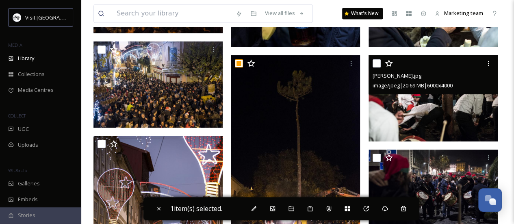
click at [378, 60] on input "checkbox" at bounding box center [376, 63] width 8 height 8
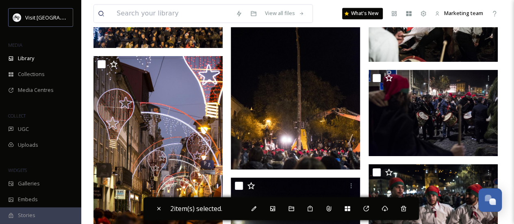
scroll to position [17676, 0]
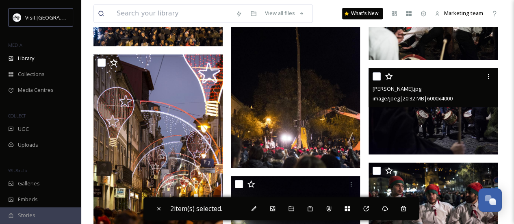
click at [380, 73] on div at bounding box center [433, 76] width 123 height 15
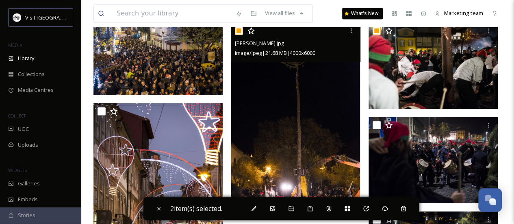
scroll to position [17636, 0]
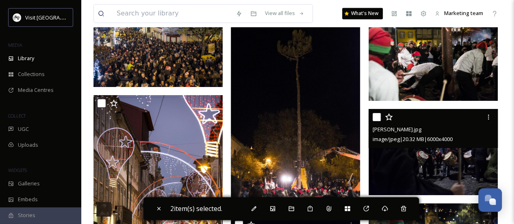
click at [373, 117] on input "checkbox" at bounding box center [376, 117] width 8 height 8
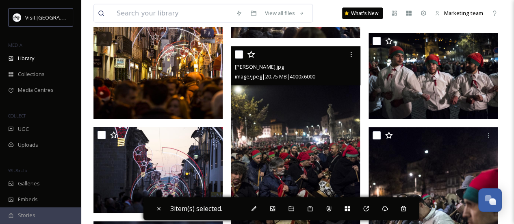
scroll to position [17798, 0]
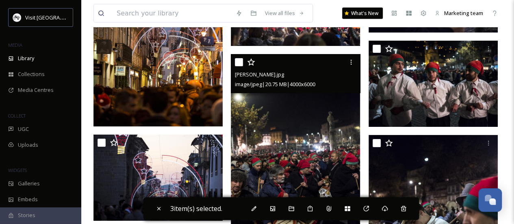
click at [240, 59] on input "checkbox" at bounding box center [239, 62] width 8 height 8
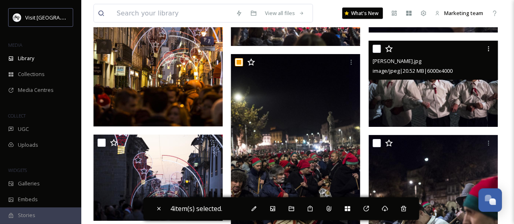
click at [380, 48] on div at bounding box center [433, 48] width 123 height 15
click at [376, 50] on input "checkbox" at bounding box center [376, 49] width 8 height 8
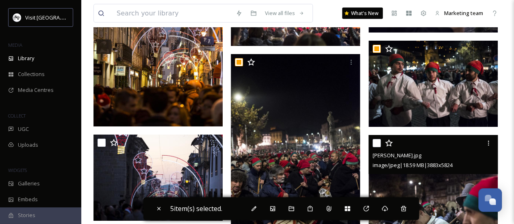
click at [376, 147] on input "checkbox" at bounding box center [376, 143] width 8 height 8
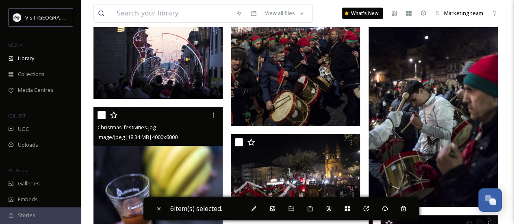
scroll to position [17960, 0]
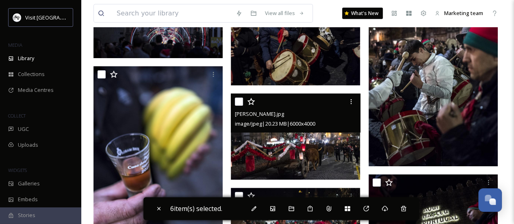
click at [236, 99] on input "checkbox" at bounding box center [239, 101] width 8 height 8
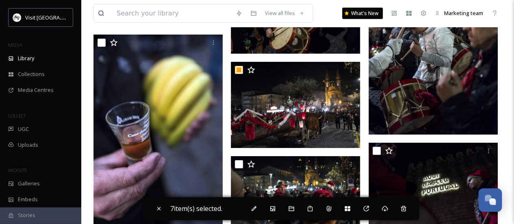
scroll to position [18042, 0]
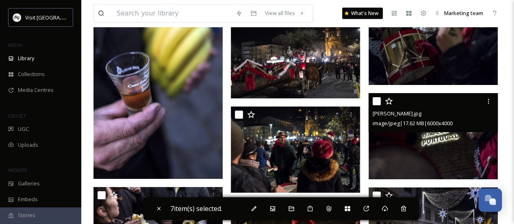
click at [377, 101] on input "checkbox" at bounding box center [376, 101] width 8 height 8
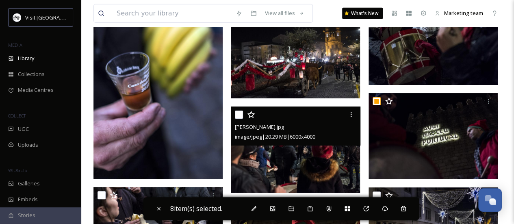
click at [238, 111] on input "checkbox" at bounding box center [239, 114] width 8 height 8
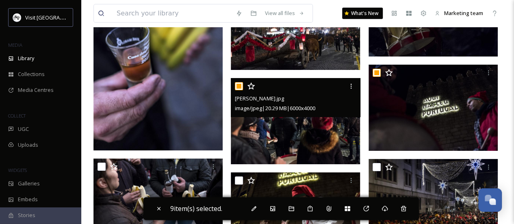
scroll to position [18123, 0]
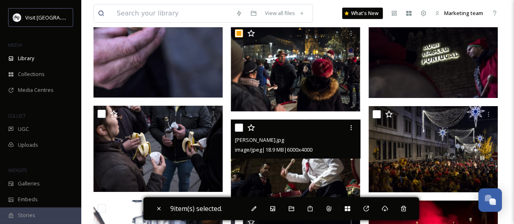
click at [240, 129] on input "checkbox" at bounding box center [239, 127] width 8 height 8
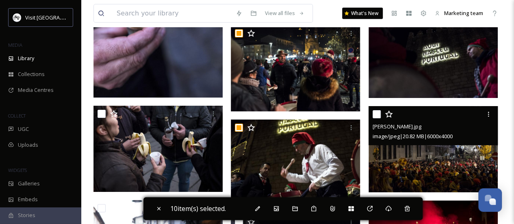
click at [378, 111] on input "checkbox" at bounding box center [376, 114] width 8 height 8
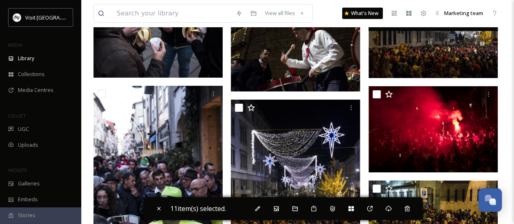
scroll to position [18245, 0]
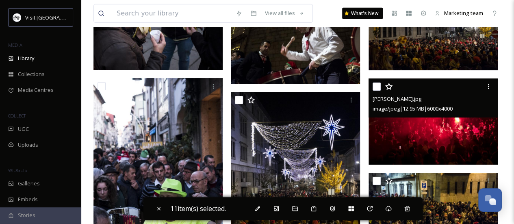
click at [377, 89] on input "checkbox" at bounding box center [376, 86] width 8 height 8
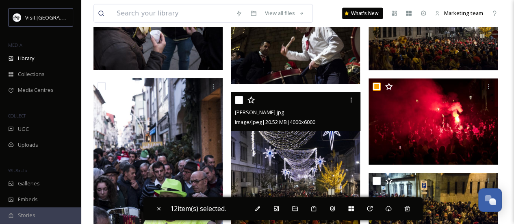
click at [236, 101] on input "checkbox" at bounding box center [239, 100] width 8 height 8
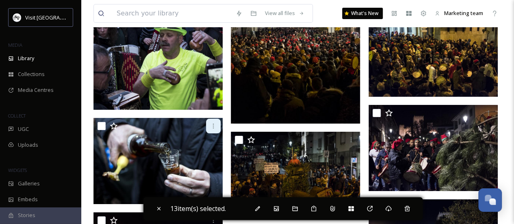
scroll to position [18407, 0]
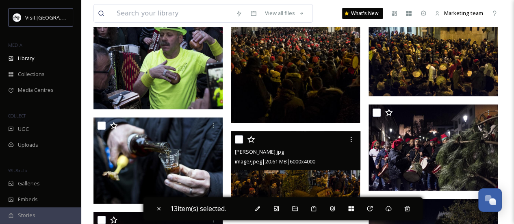
click at [238, 138] on input "checkbox" at bounding box center [239, 139] width 8 height 8
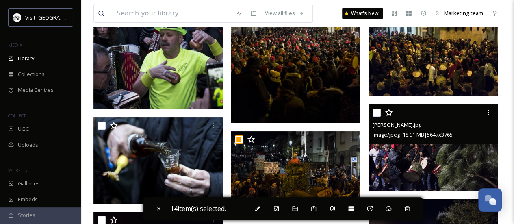
click at [379, 110] on input "checkbox" at bounding box center [376, 112] width 8 height 8
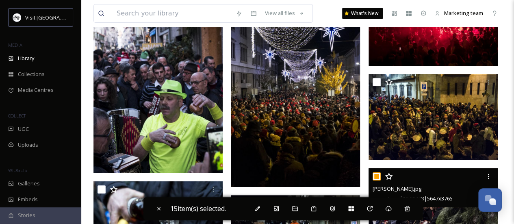
scroll to position [18326, 0]
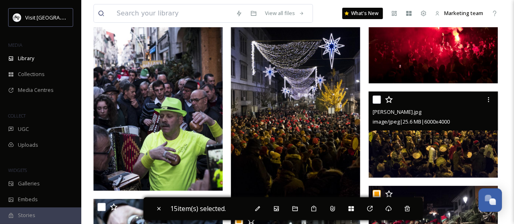
click at [378, 97] on input "checkbox" at bounding box center [376, 99] width 8 height 8
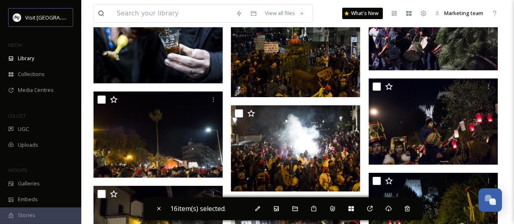
scroll to position [18529, 0]
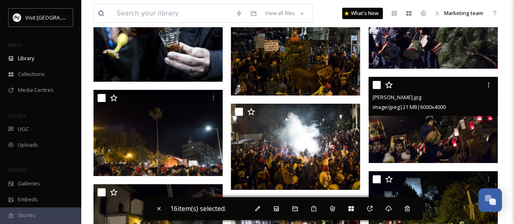
click at [379, 84] on input "checkbox" at bounding box center [376, 85] width 8 height 8
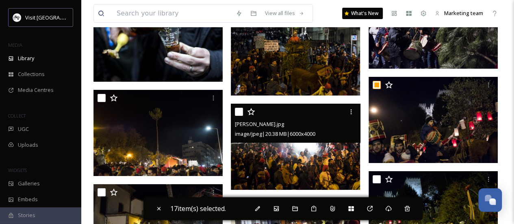
click at [235, 111] on input "checkbox" at bounding box center [239, 112] width 8 height 8
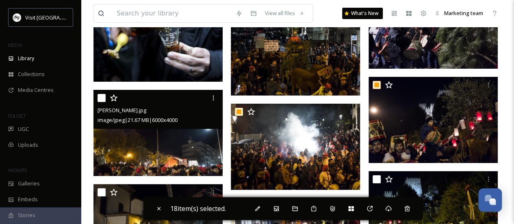
click at [102, 98] on input "checkbox" at bounding box center [101, 98] width 8 height 8
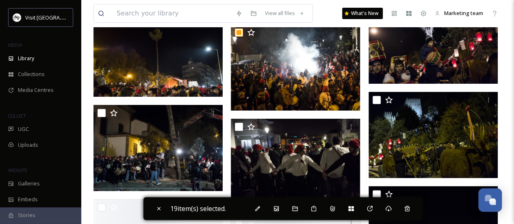
scroll to position [18610, 0]
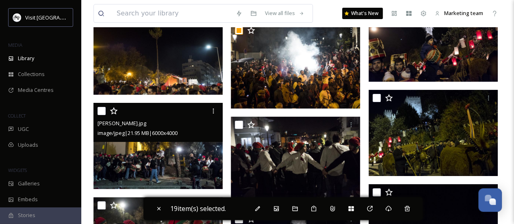
click at [102, 108] on input "checkbox" at bounding box center [101, 111] width 8 height 8
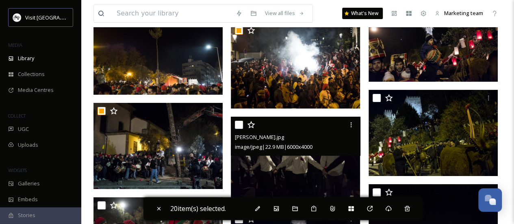
click at [239, 125] on input "checkbox" at bounding box center [239, 125] width 8 height 8
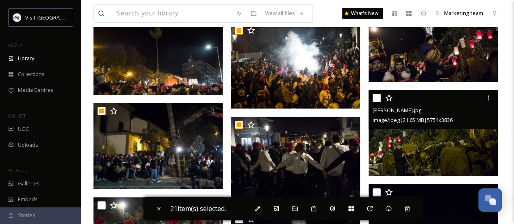
click at [375, 97] on input "checkbox" at bounding box center [376, 98] width 8 height 8
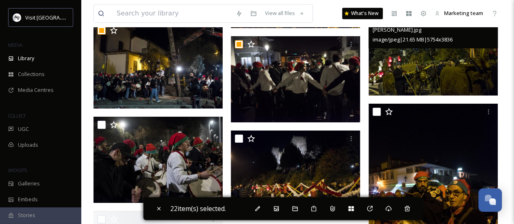
scroll to position [18691, 0]
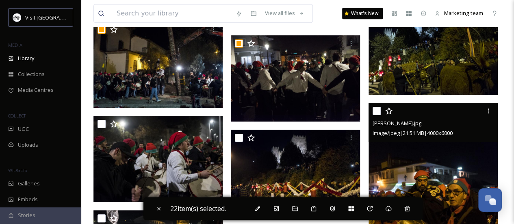
click at [378, 114] on input "checkbox" at bounding box center [376, 111] width 8 height 8
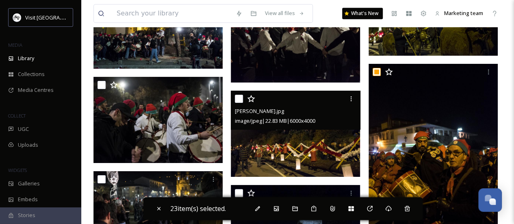
scroll to position [18732, 0]
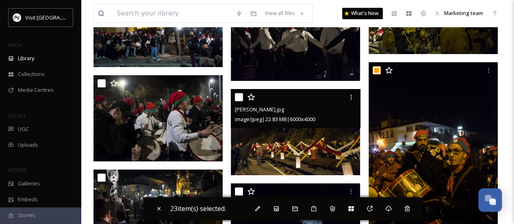
click at [241, 98] on input "checkbox" at bounding box center [239, 97] width 8 height 8
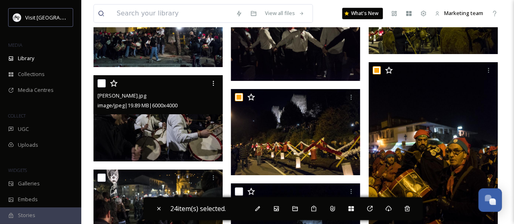
click at [100, 84] on input "checkbox" at bounding box center [101, 83] width 8 height 8
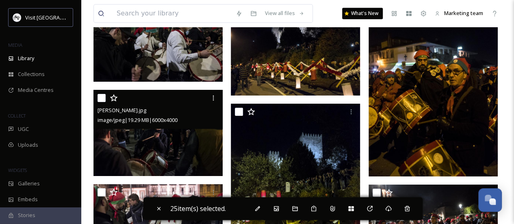
scroll to position [18813, 0]
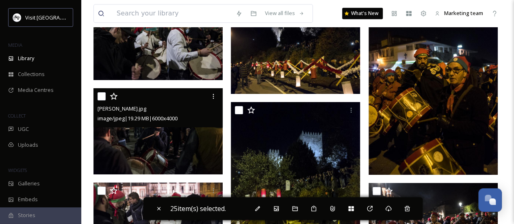
click at [101, 98] on input "checkbox" at bounding box center [101, 96] width 8 height 8
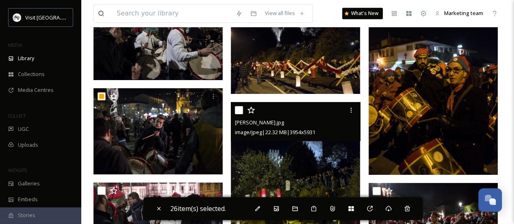
click at [239, 111] on input "checkbox" at bounding box center [239, 110] width 8 height 8
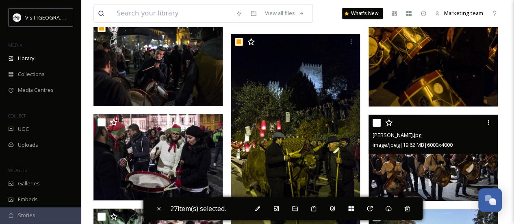
scroll to position [18894, 0]
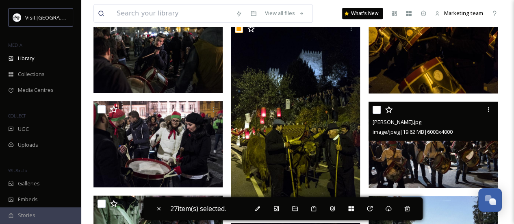
click at [376, 112] on input "checkbox" at bounding box center [376, 110] width 8 height 8
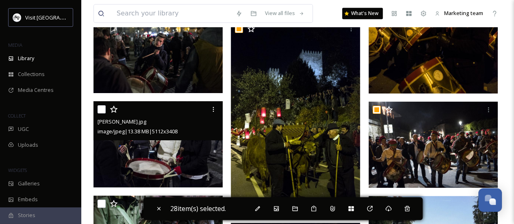
click at [98, 108] on input "checkbox" at bounding box center [101, 109] width 8 height 8
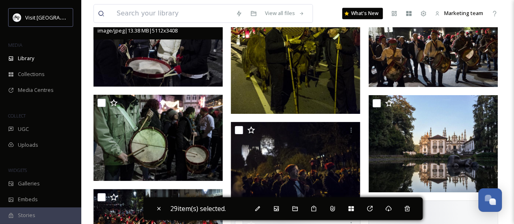
scroll to position [19016, 0]
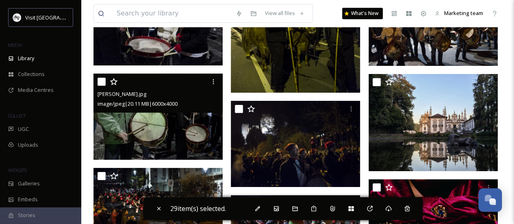
click at [102, 78] on input "checkbox" at bounding box center [101, 82] width 8 height 8
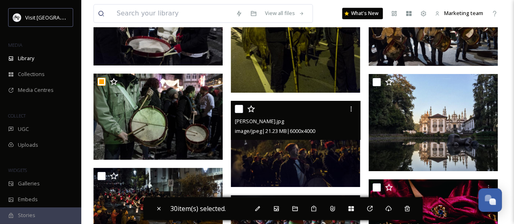
click at [240, 108] on input "checkbox" at bounding box center [239, 109] width 8 height 8
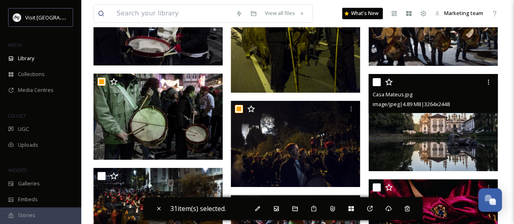
click at [379, 80] on input "checkbox" at bounding box center [376, 82] width 8 height 8
click at [378, 80] on input "checkbox" at bounding box center [376, 82] width 8 height 8
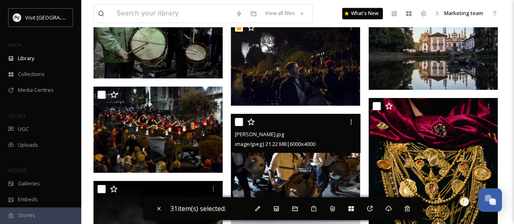
scroll to position [19179, 0]
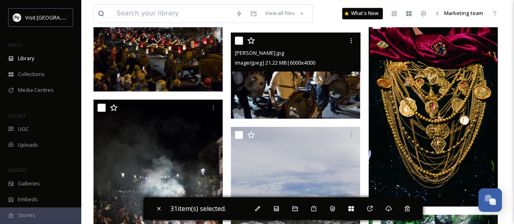
click at [242, 39] on input "checkbox" at bounding box center [239, 41] width 8 height 8
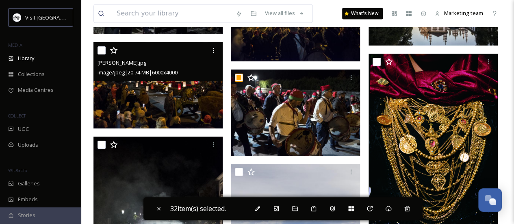
scroll to position [19138, 0]
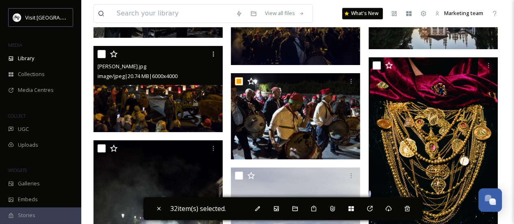
click at [100, 56] on input "checkbox" at bounding box center [101, 54] width 8 height 8
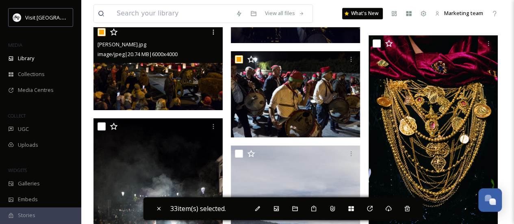
scroll to position [19219, 0]
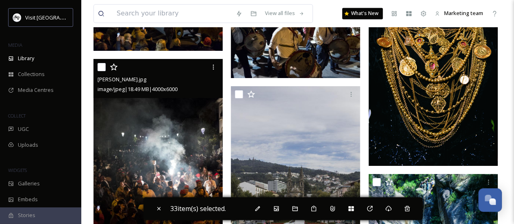
click at [101, 65] on input "checkbox" at bounding box center [101, 67] width 8 height 8
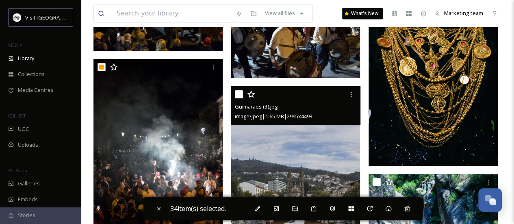
click at [236, 91] on input "checkbox" at bounding box center [239, 94] width 8 height 8
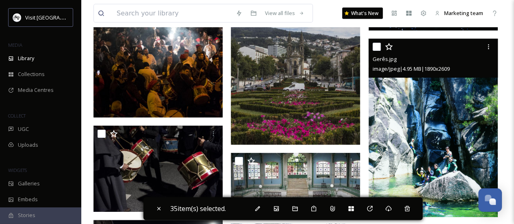
scroll to position [19422, 0]
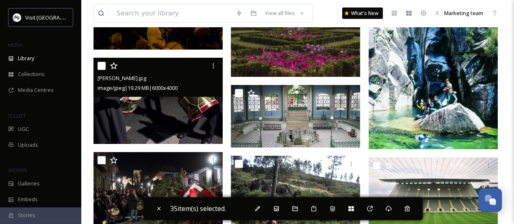
click at [101, 65] on input "checkbox" at bounding box center [101, 66] width 8 height 8
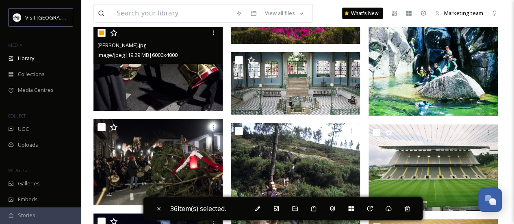
scroll to position [19463, 0]
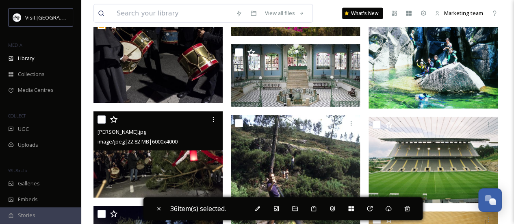
click at [102, 121] on input "checkbox" at bounding box center [101, 119] width 8 height 8
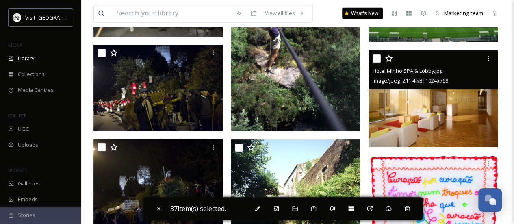
scroll to position [19625, 0]
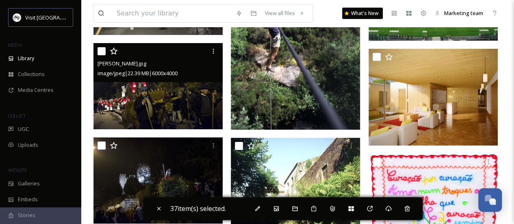
click at [101, 50] on input "checkbox" at bounding box center [101, 51] width 8 height 8
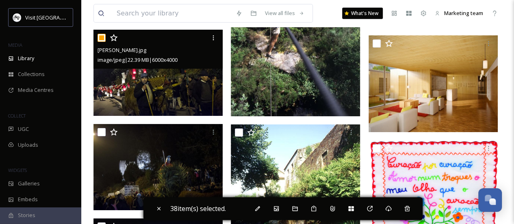
scroll to position [19666, 0]
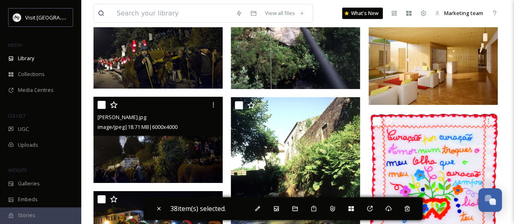
click at [103, 106] on input "checkbox" at bounding box center [101, 105] width 8 height 8
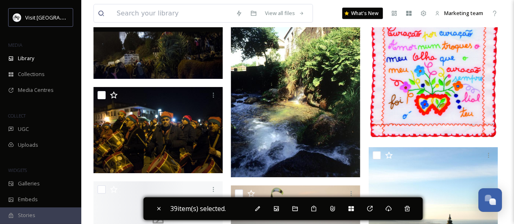
scroll to position [19788, 0]
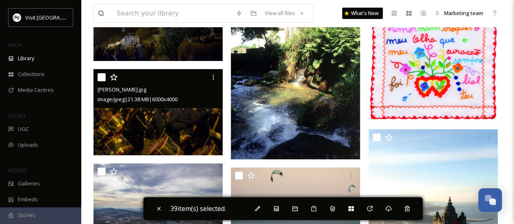
click at [99, 73] on input "checkbox" at bounding box center [101, 77] width 8 height 8
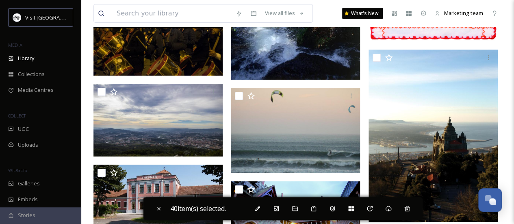
scroll to position [19869, 0]
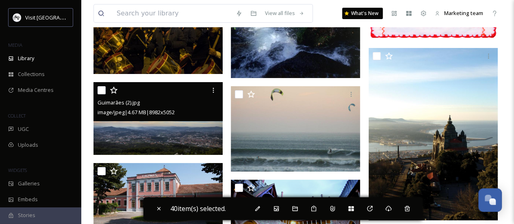
click at [98, 87] on input "checkbox" at bounding box center [101, 90] width 8 height 8
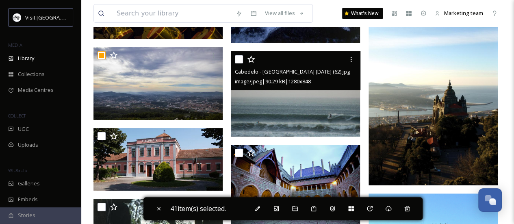
scroll to position [19950, 0]
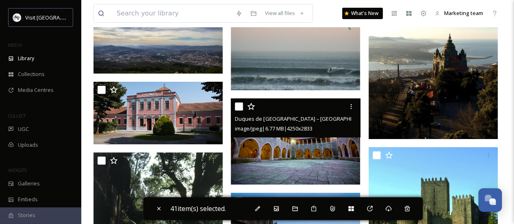
click at [237, 105] on input "checkbox" at bounding box center [239, 106] width 8 height 8
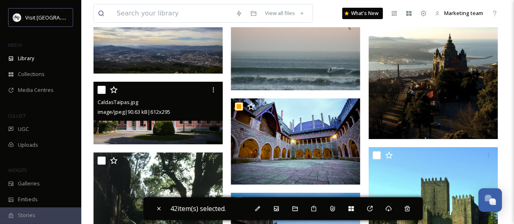
click at [98, 89] on input "checkbox" at bounding box center [101, 90] width 8 height 8
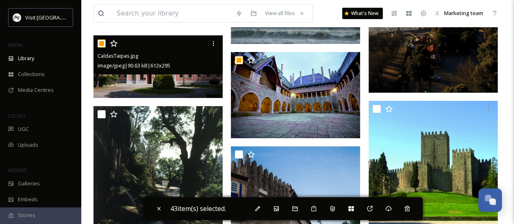
scroll to position [20031, 0]
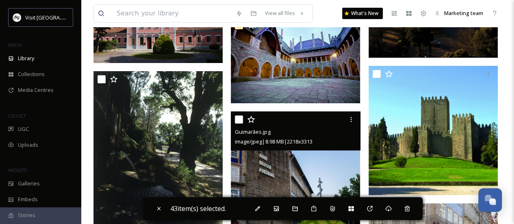
click at [243, 120] on div at bounding box center [296, 119] width 123 height 15
click at [240, 117] on input "checkbox" at bounding box center [239, 119] width 8 height 8
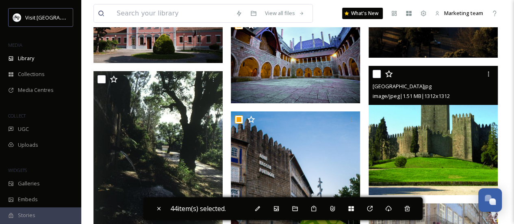
click at [381, 75] on div at bounding box center [433, 74] width 123 height 15
click at [376, 74] on input "checkbox" at bounding box center [376, 74] width 8 height 8
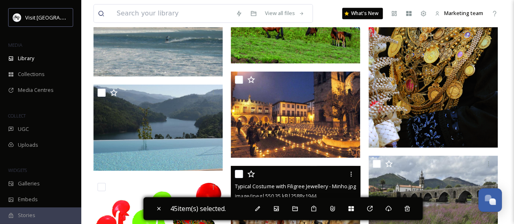
scroll to position [20478, 0]
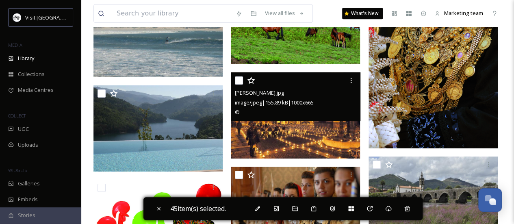
click at [241, 82] on input "checkbox" at bounding box center [239, 80] width 8 height 8
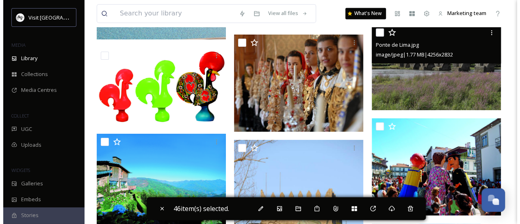
scroll to position [20640, 0]
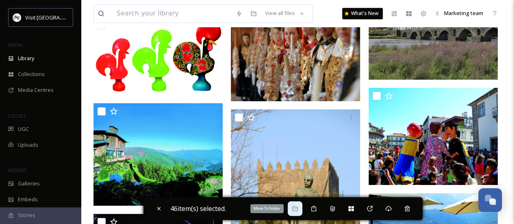
click at [296, 210] on icon at bounding box center [295, 208] width 6 height 6
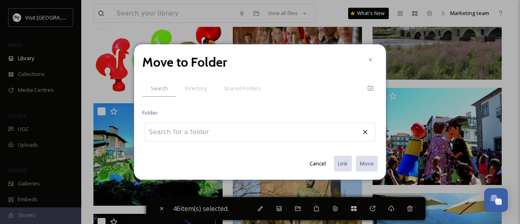
click at [225, 130] on input at bounding box center [189, 132] width 89 height 18
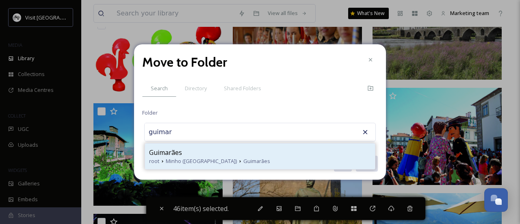
click at [243, 164] on span "Guimarães" at bounding box center [256, 161] width 27 height 8
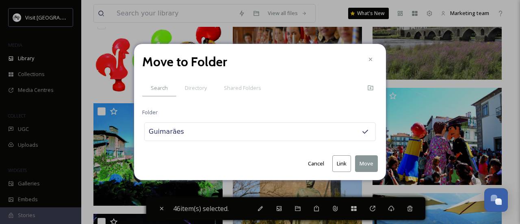
click at [362, 164] on button "Move" at bounding box center [366, 163] width 23 height 17
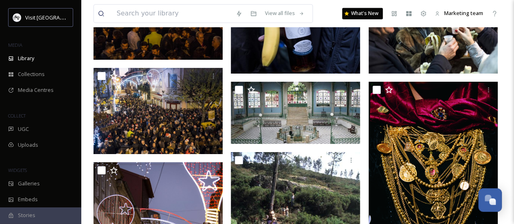
scroll to position [17568, 0]
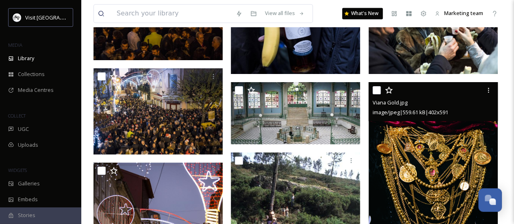
click at [376, 87] on input "checkbox" at bounding box center [376, 90] width 8 height 8
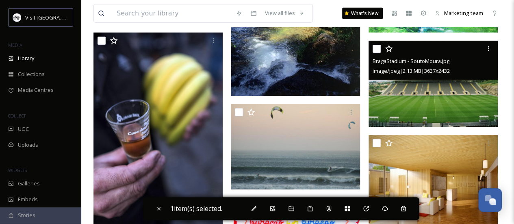
scroll to position [17995, 0]
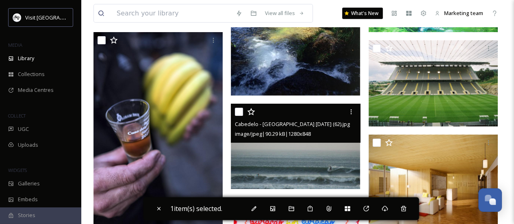
click at [236, 108] on input "checkbox" at bounding box center [239, 112] width 8 height 8
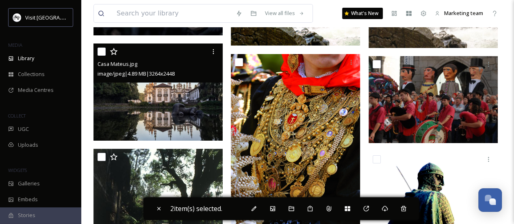
scroll to position [18580, 0]
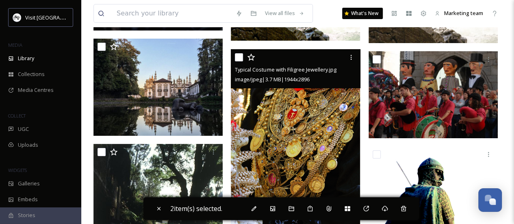
click at [238, 54] on input "checkbox" at bounding box center [239, 57] width 8 height 8
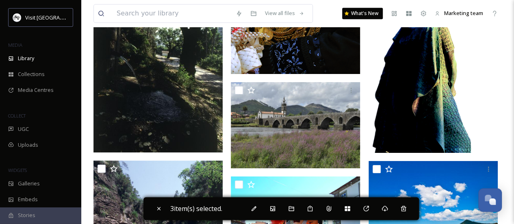
scroll to position [18856, 0]
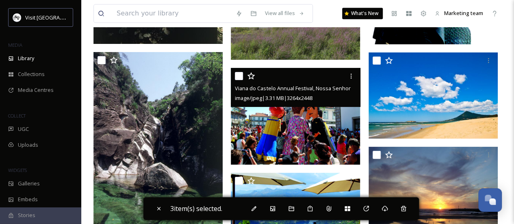
click at [237, 73] on input "checkbox" at bounding box center [239, 76] width 8 height 8
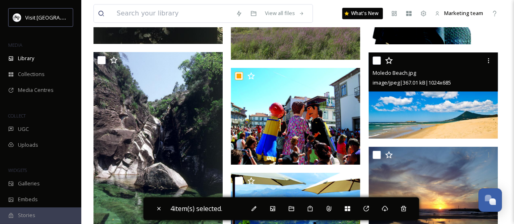
click at [376, 59] on input "checkbox" at bounding box center [376, 60] width 8 height 8
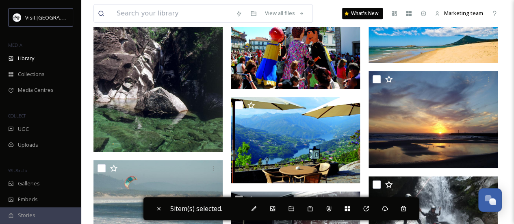
scroll to position [18933, 0]
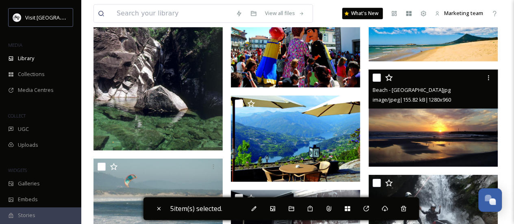
click at [374, 76] on input "checkbox" at bounding box center [376, 77] width 8 height 8
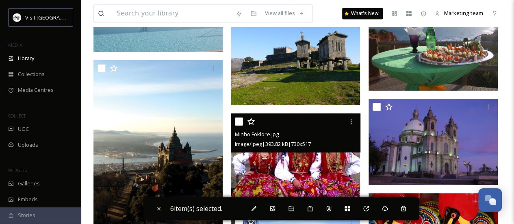
scroll to position [19258, 0]
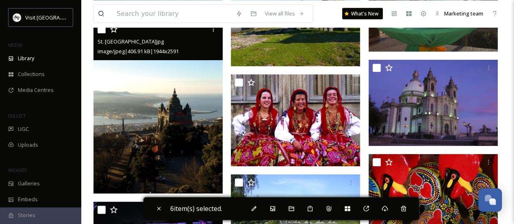
click at [102, 28] on input "checkbox" at bounding box center [101, 29] width 8 height 8
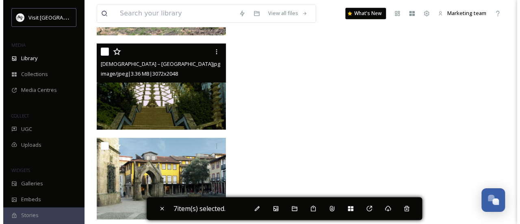
scroll to position [20420, 0]
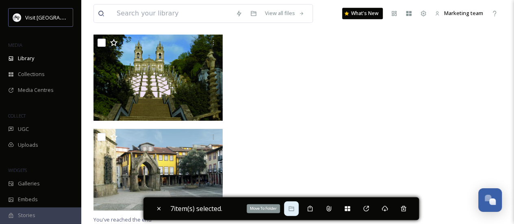
click at [292, 212] on icon at bounding box center [291, 208] width 6 height 6
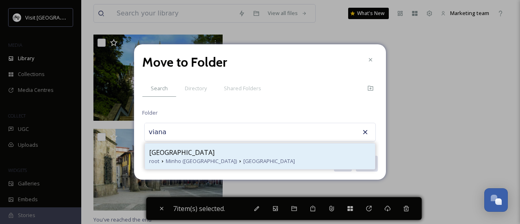
click at [235, 154] on div "Viana do Castelo" at bounding box center [260, 152] width 222 height 10
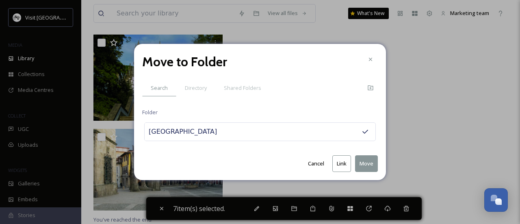
click at [364, 160] on button "Move" at bounding box center [366, 163] width 23 height 17
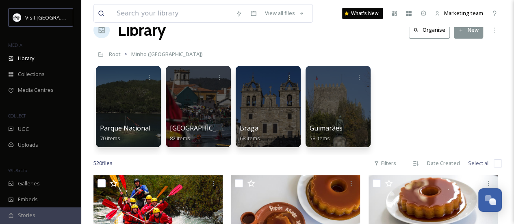
scroll to position [0, 0]
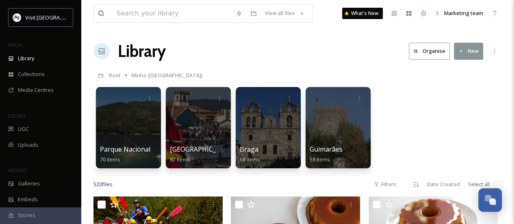
click at [473, 50] on button "New" at bounding box center [468, 51] width 29 height 17
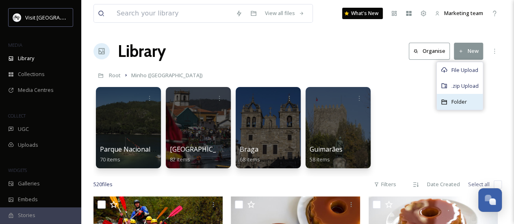
click at [465, 101] on span "Folder" at bounding box center [458, 102] width 15 height 8
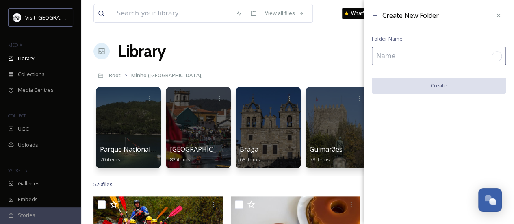
click at [408, 55] on input "To enrich screen reader interactions, please activate Accessibility in Grammarl…" at bounding box center [439, 56] width 134 height 19
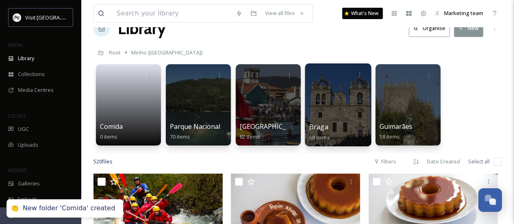
scroll to position [41, 0]
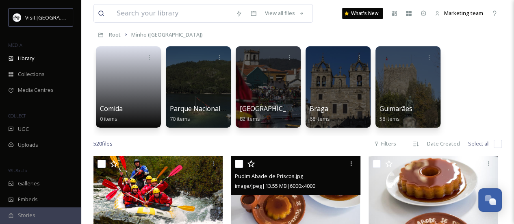
click at [238, 167] on input "checkbox" at bounding box center [239, 164] width 8 height 8
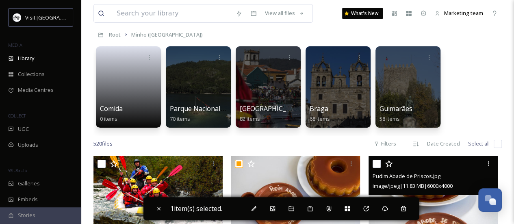
click at [373, 159] on div at bounding box center [433, 163] width 123 height 15
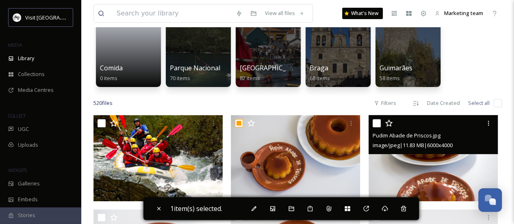
click at [374, 119] on input "checkbox" at bounding box center [376, 123] width 8 height 8
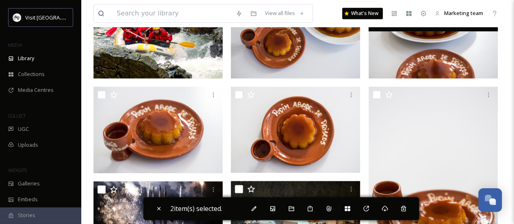
scroll to position [244, 0]
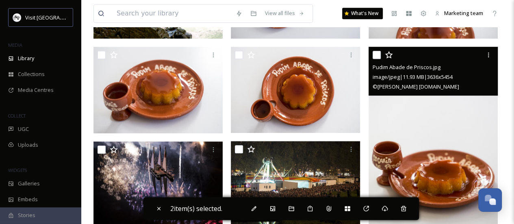
drag, startPoint x: 377, startPoint y: 54, endPoint x: 360, endPoint y: 55, distance: 17.5
click at [377, 54] on input "checkbox" at bounding box center [376, 55] width 8 height 8
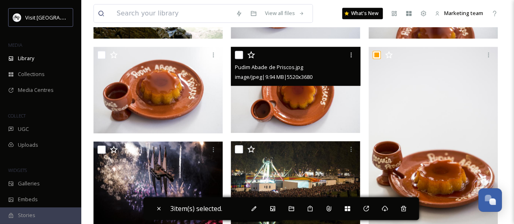
click at [235, 55] on input "checkbox" at bounding box center [239, 55] width 8 height 8
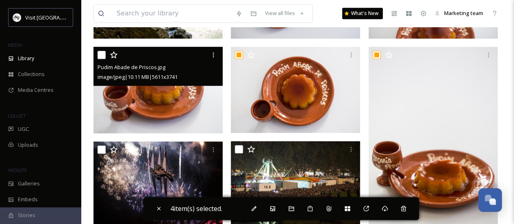
click at [102, 55] on input "checkbox" at bounding box center [101, 55] width 8 height 8
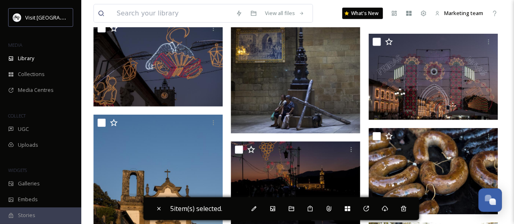
scroll to position [1218, 0]
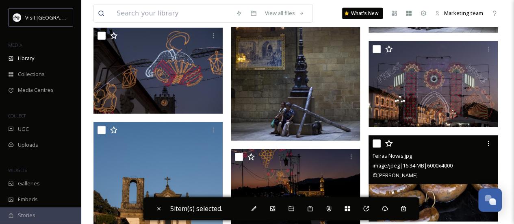
click at [374, 136] on div at bounding box center [433, 143] width 123 height 15
click at [376, 143] on input "checkbox" at bounding box center [376, 143] width 8 height 8
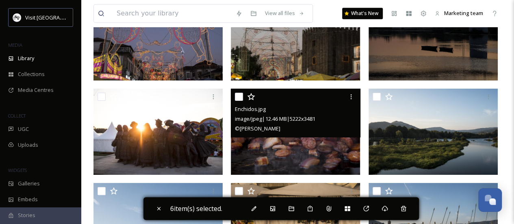
scroll to position [1827, 0]
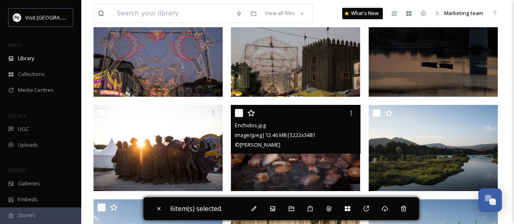
click at [239, 113] on input "checkbox" at bounding box center [239, 113] width 8 height 8
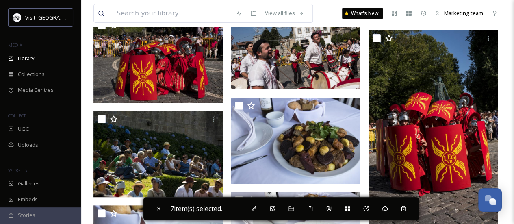
scroll to position [3005, 0]
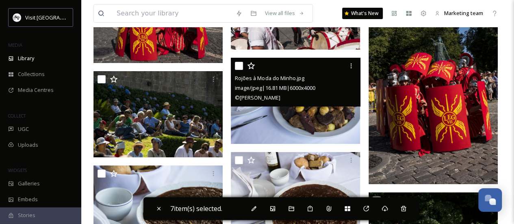
click at [240, 66] on input "checkbox" at bounding box center [239, 66] width 8 height 8
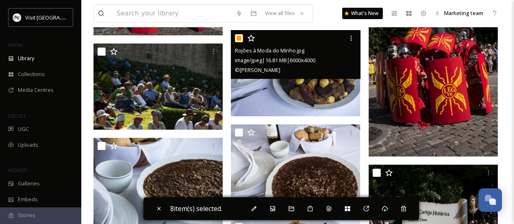
scroll to position [3046, 0]
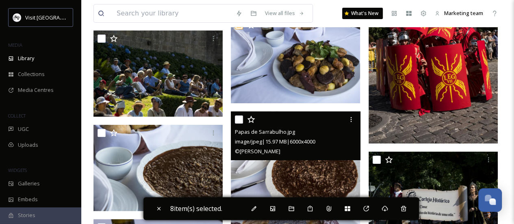
drag, startPoint x: 240, startPoint y: 119, endPoint x: 134, endPoint y: 122, distance: 106.0
click at [240, 119] on input "checkbox" at bounding box center [239, 119] width 8 height 8
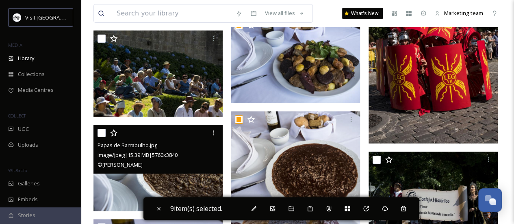
click at [98, 132] on input "checkbox" at bounding box center [101, 133] width 8 height 8
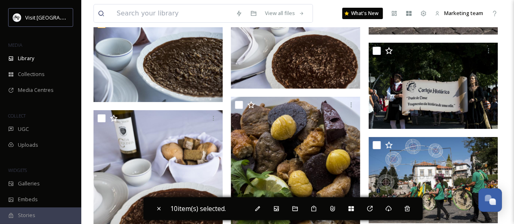
scroll to position [3167, 0]
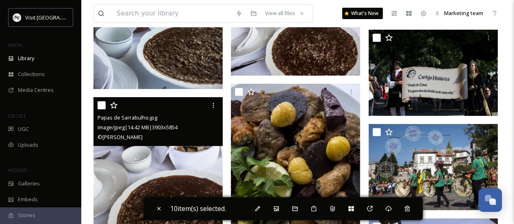
click at [99, 104] on input "checkbox" at bounding box center [101, 105] width 8 height 8
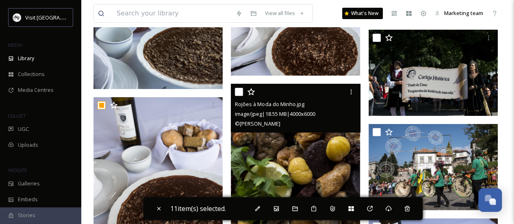
click at [240, 90] on input "checkbox" at bounding box center [239, 92] width 8 height 8
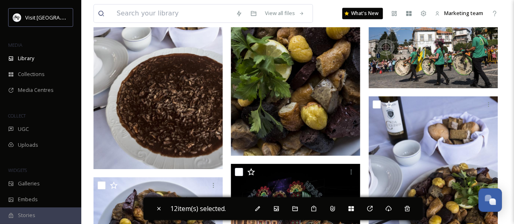
scroll to position [3370, 0]
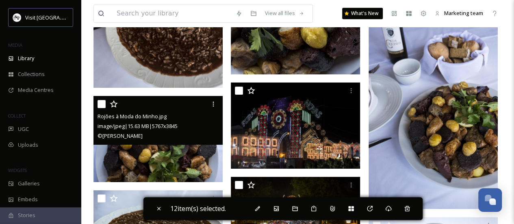
click at [104, 102] on input "checkbox" at bounding box center [101, 104] width 8 height 8
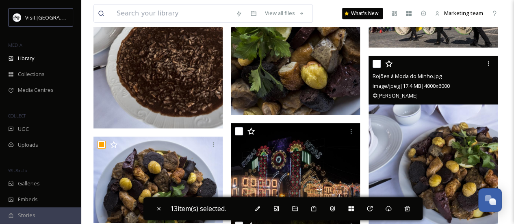
click at [374, 63] on input "checkbox" at bounding box center [376, 64] width 8 height 8
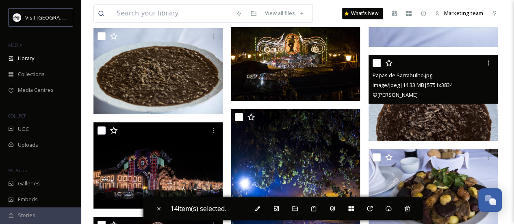
scroll to position [3533, 0]
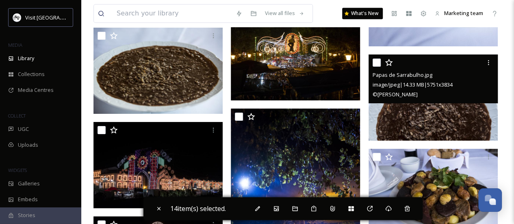
drag, startPoint x: 378, startPoint y: 61, endPoint x: 366, endPoint y: 69, distance: 14.5
click at [378, 61] on input "checkbox" at bounding box center [376, 62] width 8 height 8
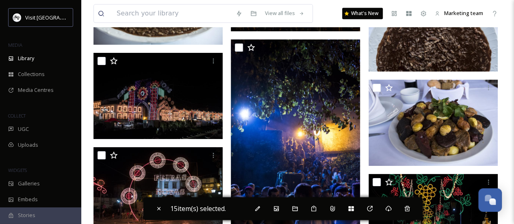
scroll to position [3614, 0]
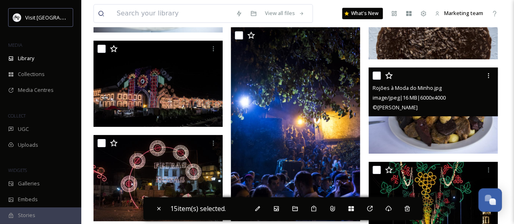
click at [376, 74] on input "checkbox" at bounding box center [376, 75] width 8 height 8
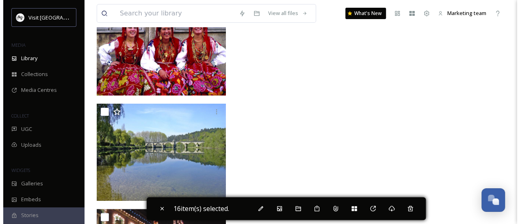
scroll to position [20074, 0]
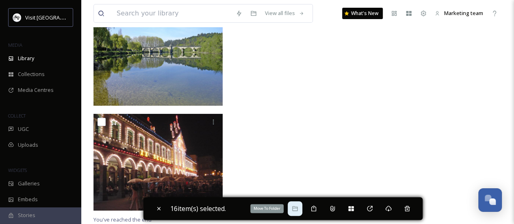
click at [300, 206] on div "Move To Folder" at bounding box center [294, 208] width 15 height 15
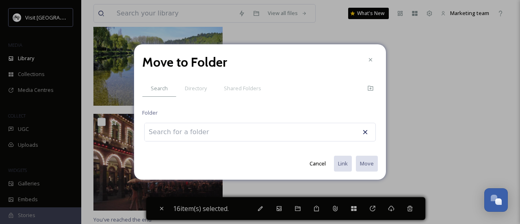
click at [271, 128] on div at bounding box center [259, 132] width 231 height 19
click at [262, 132] on div at bounding box center [259, 132] width 231 height 19
click at [184, 131] on input at bounding box center [189, 132] width 89 height 18
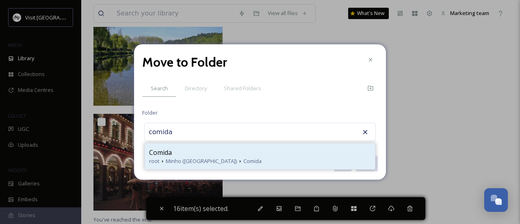
click at [182, 152] on div "Comida" at bounding box center [260, 152] width 222 height 10
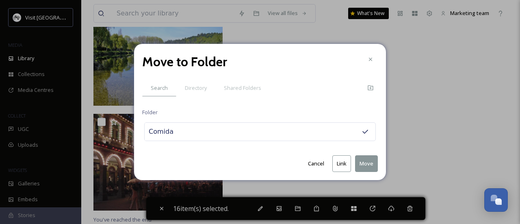
click at [360, 163] on button "Move" at bounding box center [366, 163] width 23 height 17
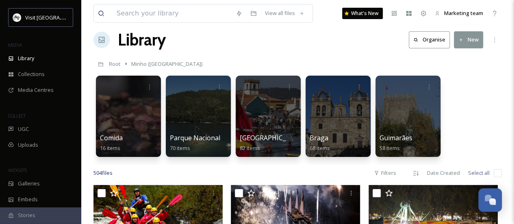
scroll to position [0, 0]
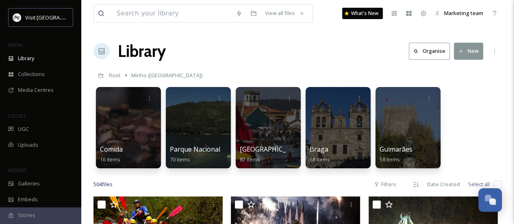
click at [466, 52] on button "New" at bounding box center [468, 51] width 29 height 17
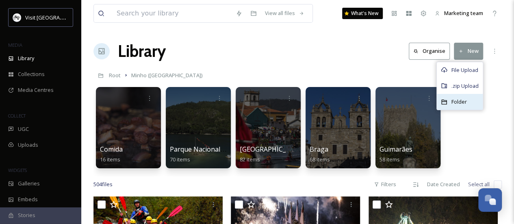
click at [450, 96] on div "Folder" at bounding box center [460, 102] width 46 height 16
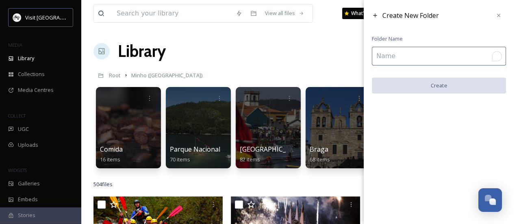
click at [413, 61] on input "To enrich screen reader interactions, please activate Accessibility in Grammarl…" at bounding box center [439, 56] width 134 height 19
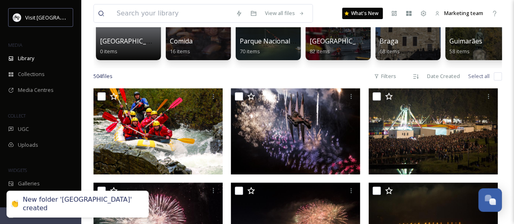
scroll to position [122, 0]
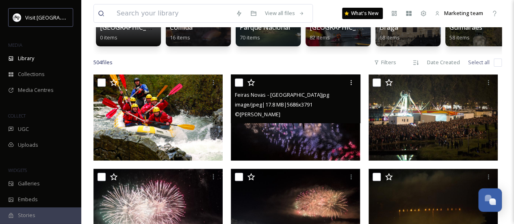
click at [237, 85] on input "checkbox" at bounding box center [239, 82] width 8 height 8
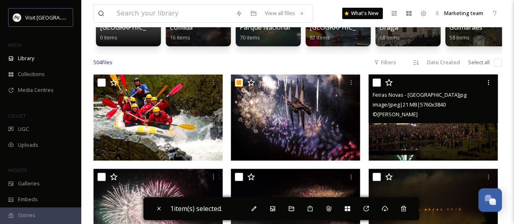
click at [378, 86] on input "checkbox" at bounding box center [376, 82] width 8 height 8
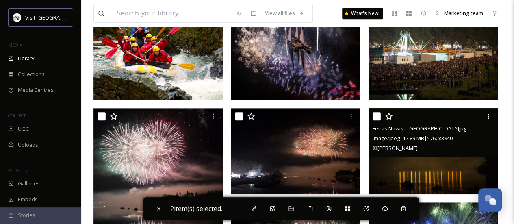
scroll to position [203, 0]
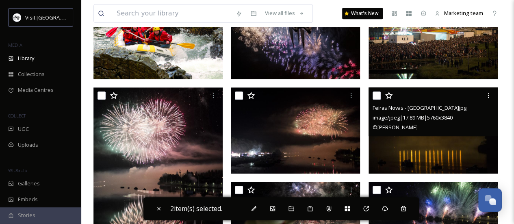
click at [378, 99] on input "checkbox" at bounding box center [376, 95] width 8 height 8
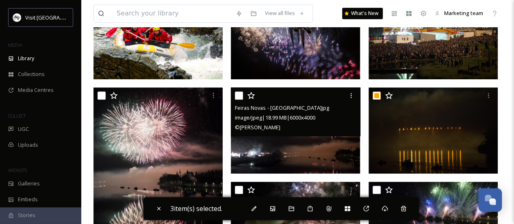
click at [234, 99] on div "Feiras Novas - Ponte de Lima.jpg image/jpeg | 18.99 MB | 6000 x 4000 © Daniel R…" at bounding box center [295, 111] width 129 height 49
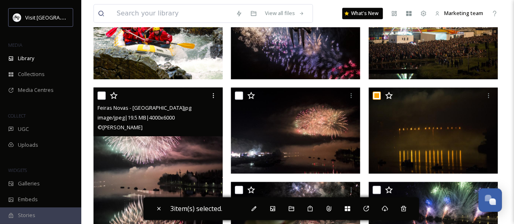
click at [101, 99] on input "checkbox" at bounding box center [101, 95] width 8 height 8
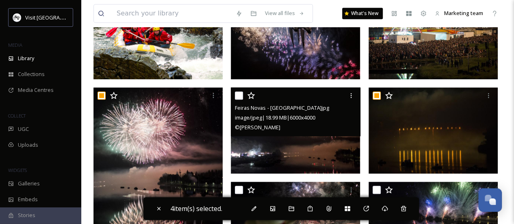
click at [241, 99] on input "checkbox" at bounding box center [239, 95] width 8 height 8
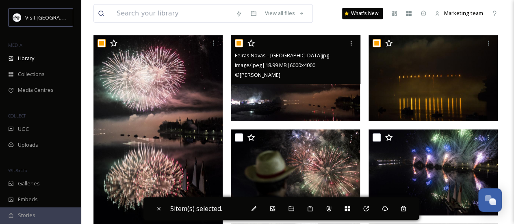
scroll to position [284, 0]
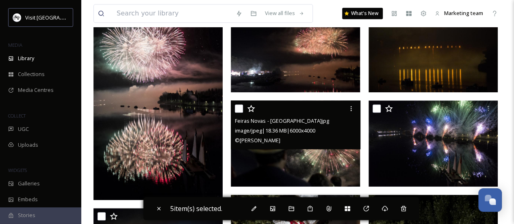
click at [240, 112] on input "checkbox" at bounding box center [239, 108] width 8 height 8
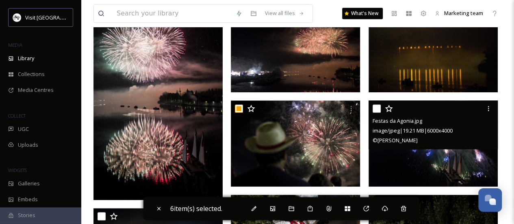
click at [377, 112] on input "checkbox" at bounding box center [376, 108] width 8 height 8
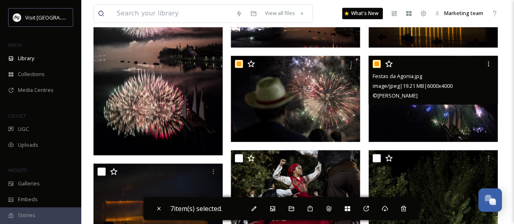
scroll to position [406, 0]
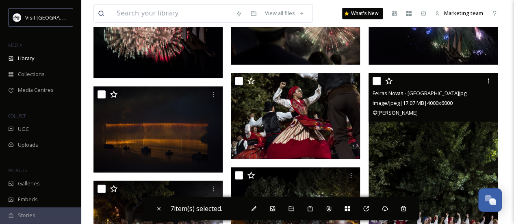
click at [376, 85] on input "checkbox" at bounding box center [376, 81] width 8 height 8
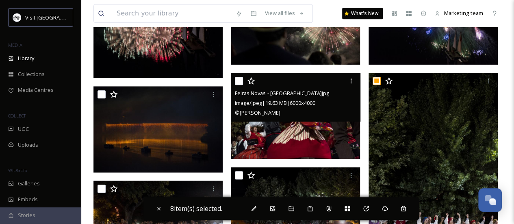
click at [240, 85] on input "checkbox" at bounding box center [239, 81] width 8 height 8
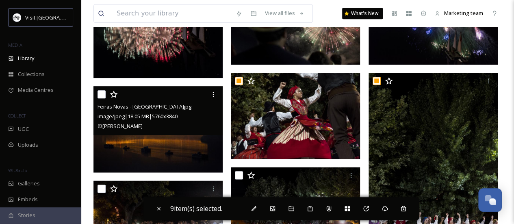
click at [106, 97] on div at bounding box center [158, 94] width 123 height 15
click at [102, 98] on input "checkbox" at bounding box center [101, 94] width 8 height 8
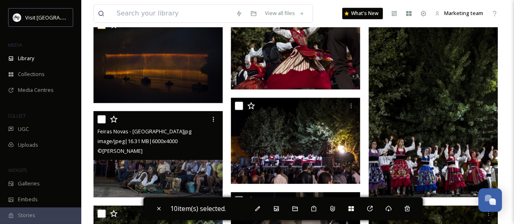
scroll to position [487, 0]
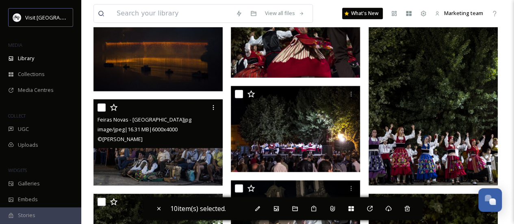
click at [100, 111] on input "checkbox" at bounding box center [101, 107] width 8 height 8
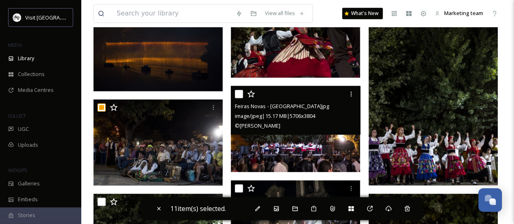
click at [241, 98] on input "checkbox" at bounding box center [239, 94] width 8 height 8
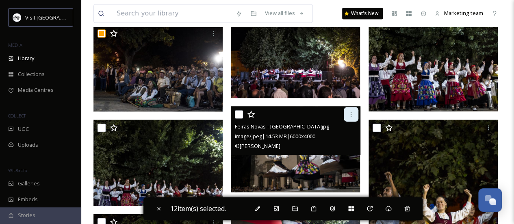
scroll to position [568, 0]
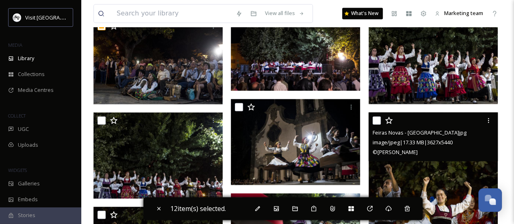
click at [375, 124] on input "checkbox" at bounding box center [376, 120] width 8 height 8
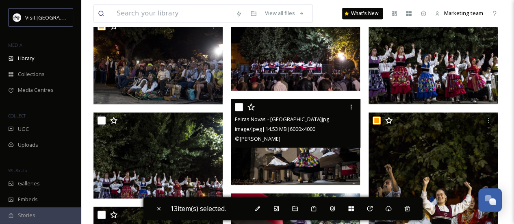
click at [240, 111] on input "checkbox" at bounding box center [239, 107] width 8 height 8
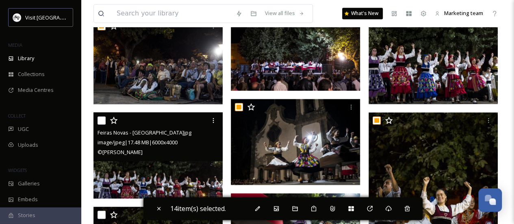
click at [98, 124] on input "checkbox" at bounding box center [101, 120] width 8 height 8
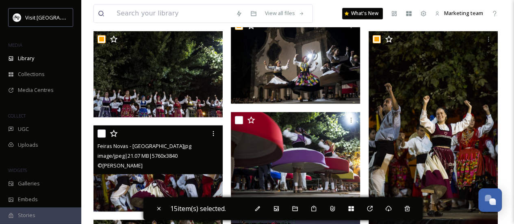
click at [105, 136] on input "checkbox" at bounding box center [101, 133] width 8 height 8
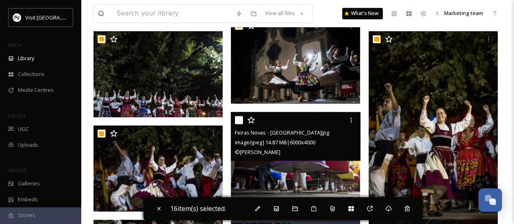
click at [239, 124] on input "checkbox" at bounding box center [239, 120] width 8 height 8
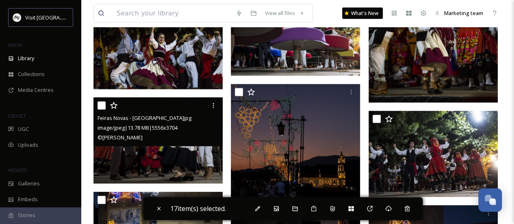
drag, startPoint x: 102, startPoint y: 112, endPoint x: 197, endPoint y: 112, distance: 95.0
click at [102, 110] on input "checkbox" at bounding box center [101, 106] width 8 height 8
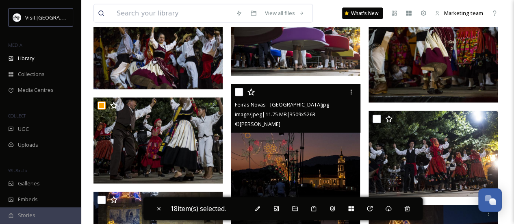
drag, startPoint x: 240, startPoint y: 94, endPoint x: 247, endPoint y: 95, distance: 7.8
click at [240, 94] on div at bounding box center [296, 92] width 123 height 15
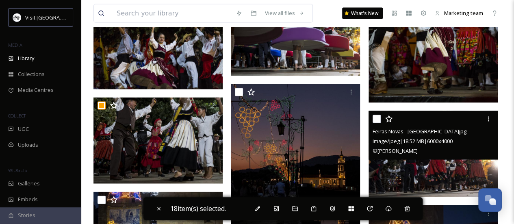
click at [376, 123] on input "checkbox" at bounding box center [376, 119] width 8 height 8
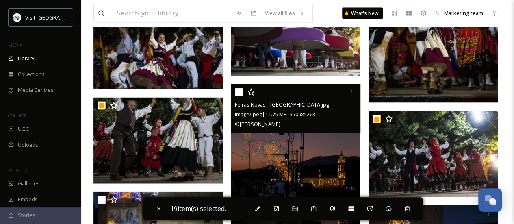
click at [240, 96] on input "checkbox" at bounding box center [239, 92] width 8 height 8
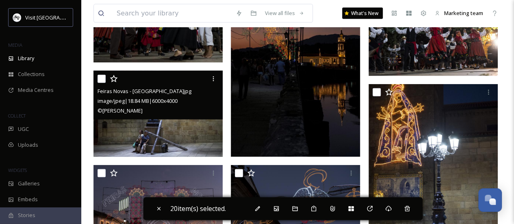
scroll to position [893, 0]
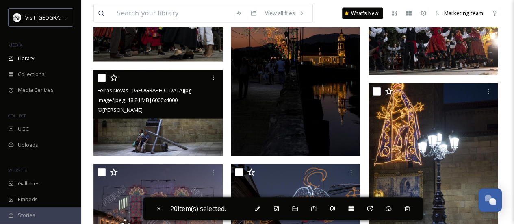
click at [103, 82] on input "checkbox" at bounding box center [101, 78] width 8 height 8
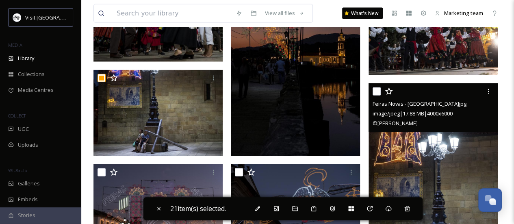
click at [373, 95] on input "checkbox" at bounding box center [376, 91] width 8 height 8
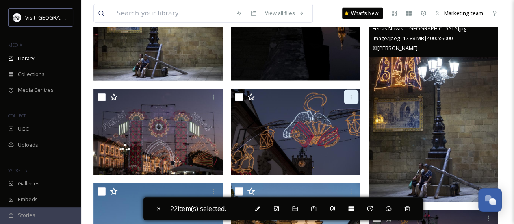
scroll to position [975, 0]
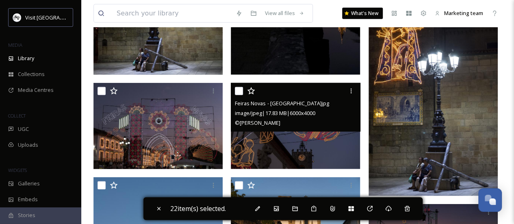
click at [232, 97] on div "Feiras Novas - Ponte de Lima.jpg image/jpeg | 17.83 MB | 6000 x 4000 © Daniel R…" at bounding box center [295, 107] width 129 height 49
click at [234, 97] on div "Feiras Novas - Ponte de Lima.jpg image/jpeg | 17.83 MB | 6000 x 4000 © Daniel R…" at bounding box center [295, 107] width 129 height 49
click at [239, 95] on input "checkbox" at bounding box center [239, 91] width 8 height 8
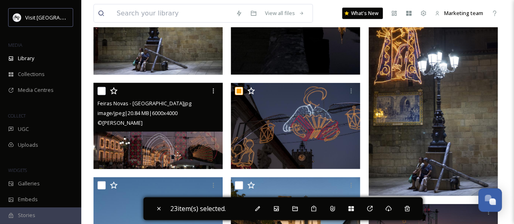
click at [98, 95] on input "checkbox" at bounding box center [101, 91] width 8 height 8
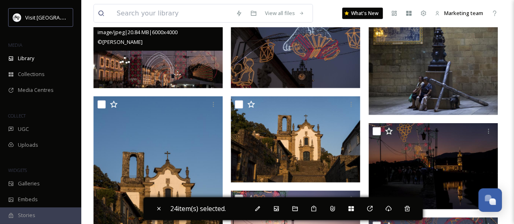
scroll to position [1056, 0]
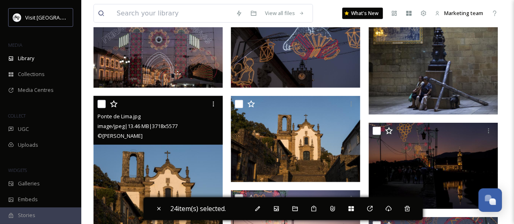
click at [98, 108] on input "checkbox" at bounding box center [101, 104] width 8 height 8
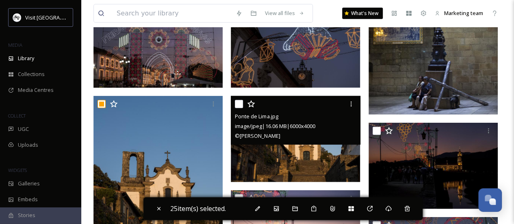
click at [240, 108] on input "checkbox" at bounding box center [239, 104] width 8 height 8
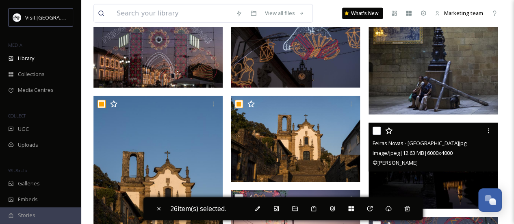
click at [372, 134] on div "Feiras Novas - Ponte de Lima.jpg image/jpeg | 12.63 MB | 6000 x 4000 © Daniel R…" at bounding box center [432, 147] width 129 height 49
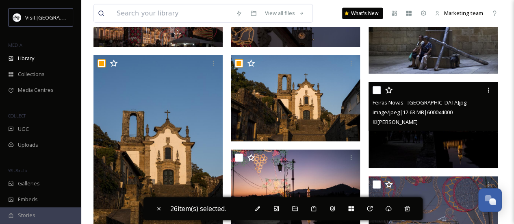
click at [376, 94] on input "checkbox" at bounding box center [376, 90] width 8 height 8
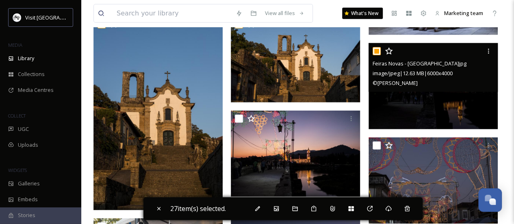
scroll to position [1137, 0]
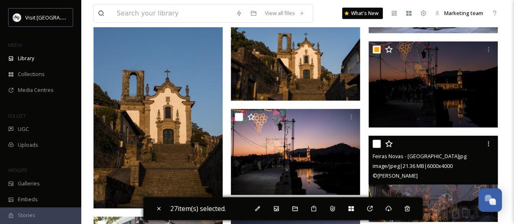
click at [371, 149] on div "Feiras Novas - Ponte de Lima.jpg image/jpeg | 21.36 MB | 6000 x 4000 © Daniel R…" at bounding box center [432, 160] width 129 height 49
click at [382, 151] on div at bounding box center [433, 143] width 123 height 15
click at [374, 148] on input "checkbox" at bounding box center [376, 144] width 8 height 8
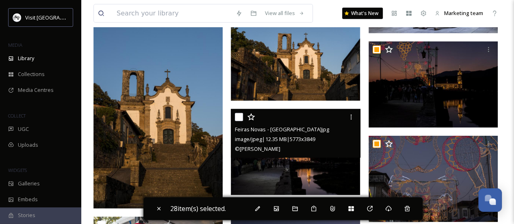
click at [237, 121] on input "checkbox" at bounding box center [239, 117] width 8 height 8
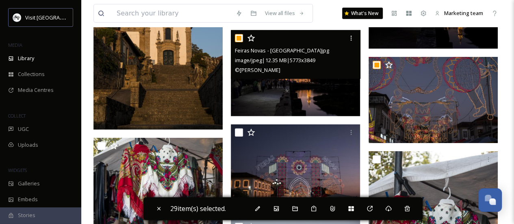
scroll to position [1259, 0]
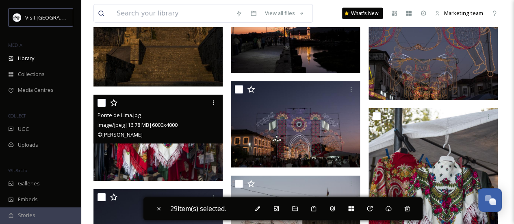
click at [102, 107] on input "checkbox" at bounding box center [101, 103] width 8 height 8
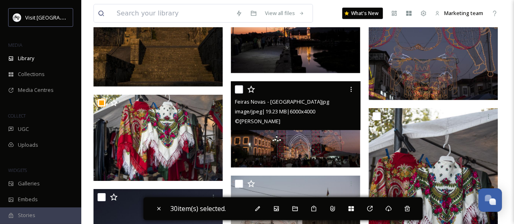
click at [237, 93] on input "checkbox" at bounding box center [239, 89] width 8 height 8
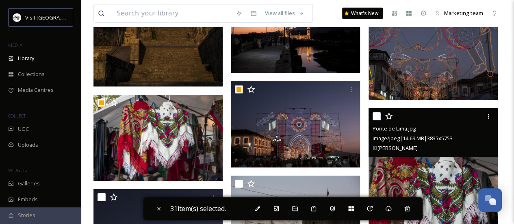
click at [377, 120] on input "checkbox" at bounding box center [376, 116] width 8 height 8
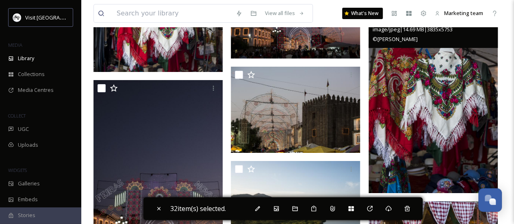
scroll to position [1381, 0]
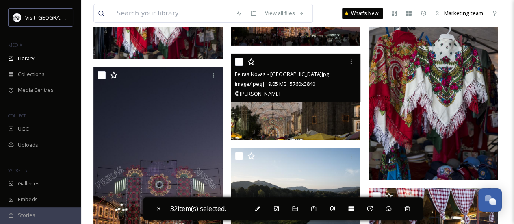
click at [236, 66] on input "checkbox" at bounding box center [239, 62] width 8 height 8
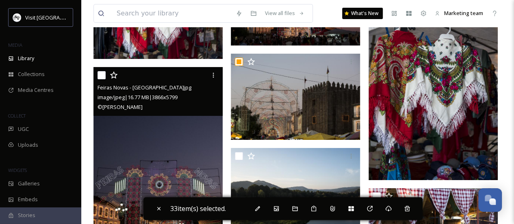
click at [98, 79] on input "checkbox" at bounding box center [101, 75] width 8 height 8
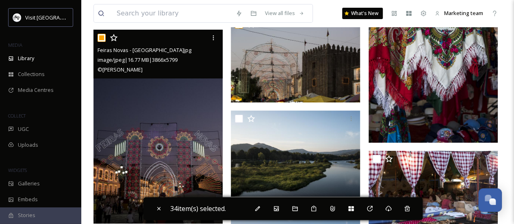
scroll to position [1462, 0]
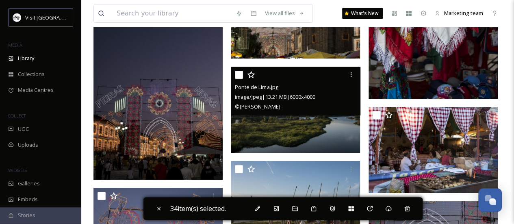
click at [240, 79] on input "checkbox" at bounding box center [239, 75] width 8 height 8
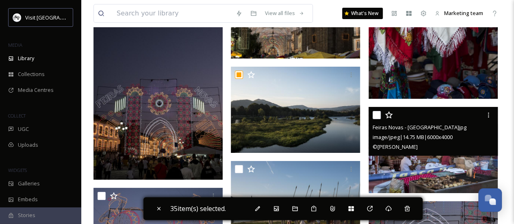
click at [379, 119] on input "checkbox" at bounding box center [376, 115] width 8 height 8
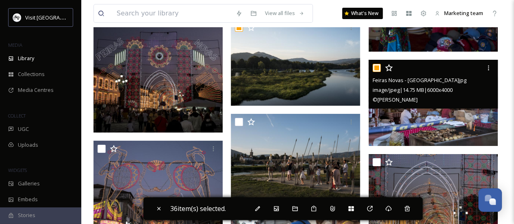
scroll to position [1543, 0]
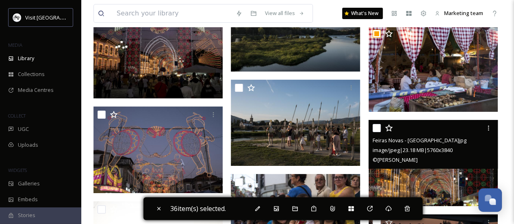
click at [376, 132] on input "checkbox" at bounding box center [376, 128] width 8 height 8
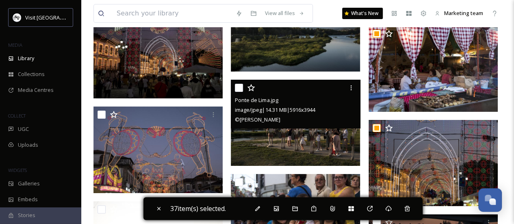
click at [237, 92] on input "checkbox" at bounding box center [239, 88] width 8 height 8
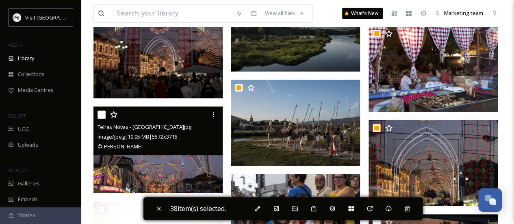
click at [104, 117] on input "checkbox" at bounding box center [101, 114] width 8 height 8
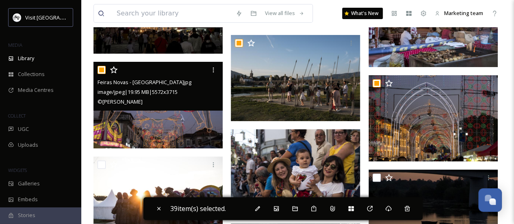
scroll to position [1624, 0]
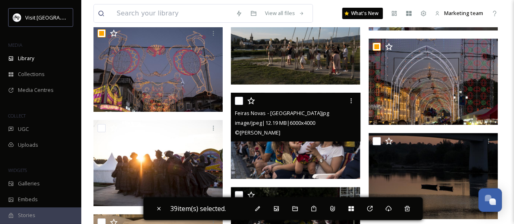
click at [237, 105] on input "checkbox" at bounding box center [239, 101] width 8 height 8
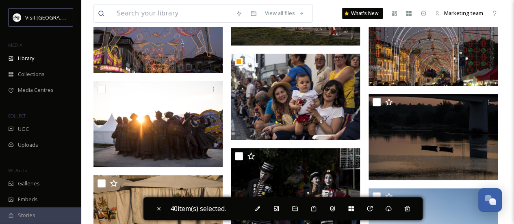
scroll to position [1665, 0]
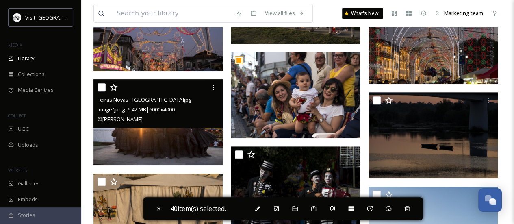
click at [104, 91] on input "checkbox" at bounding box center [101, 87] width 8 height 8
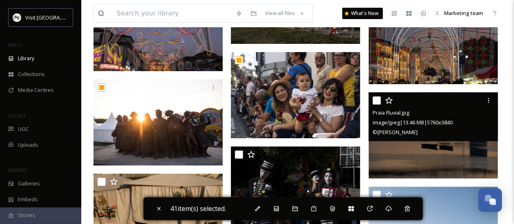
click at [375, 104] on input "checkbox" at bounding box center [376, 100] width 8 height 8
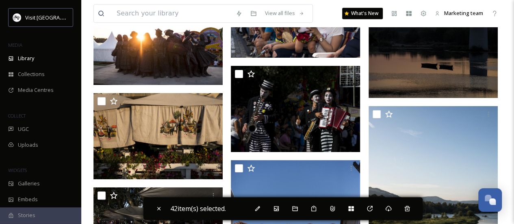
scroll to position [1746, 0]
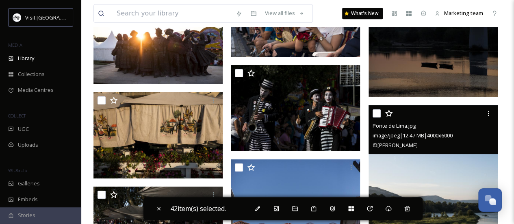
click at [375, 117] on input "checkbox" at bounding box center [376, 113] width 8 height 8
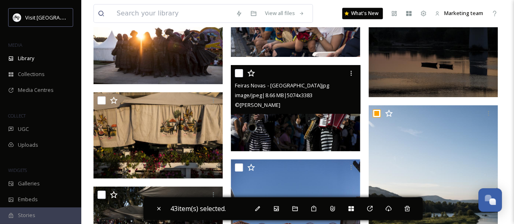
click at [232, 75] on div "Feiras Novas - Ponte de Lima.jpg image/jpeg | 8.66 MB | 5074 x 3383 © Daniel Ro…" at bounding box center [295, 89] width 129 height 49
click at [239, 77] on input "checkbox" at bounding box center [239, 73] width 8 height 8
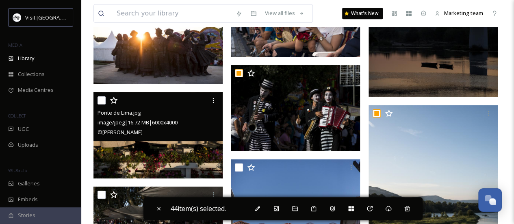
click at [97, 104] on input "checkbox" at bounding box center [101, 100] width 8 height 8
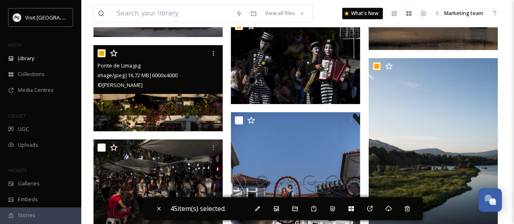
scroll to position [1827, 0]
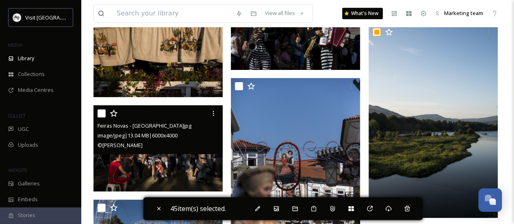
click at [97, 117] on input "checkbox" at bounding box center [101, 113] width 8 height 8
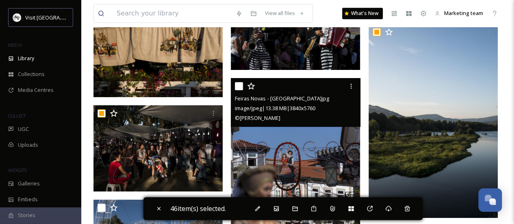
click at [236, 90] on input "checkbox" at bounding box center [239, 86] width 8 height 8
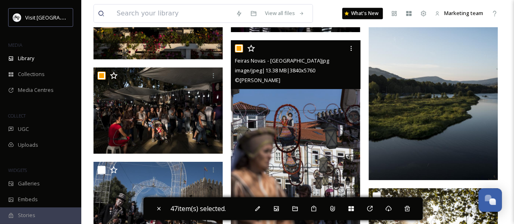
scroll to position [1909, 0]
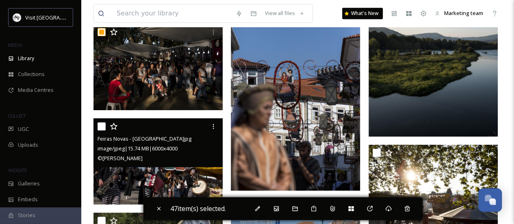
click at [102, 130] on input "checkbox" at bounding box center [101, 126] width 8 height 8
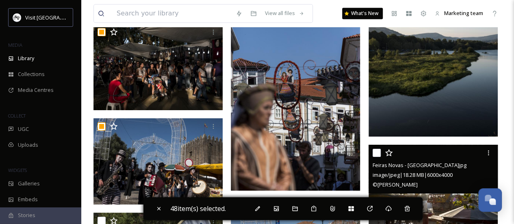
click at [375, 157] on input "checkbox" at bounding box center [376, 153] width 8 height 8
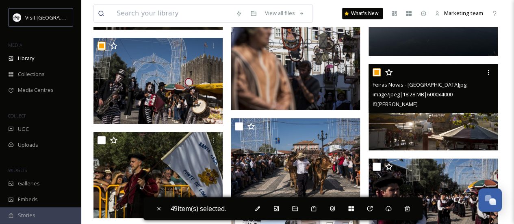
scroll to position [1990, 0]
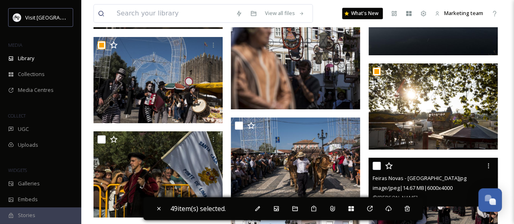
click at [379, 170] on input "checkbox" at bounding box center [376, 166] width 8 height 8
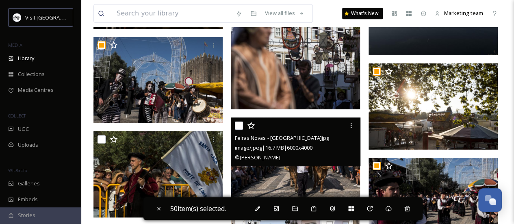
click at [236, 130] on input "checkbox" at bounding box center [239, 125] width 8 height 8
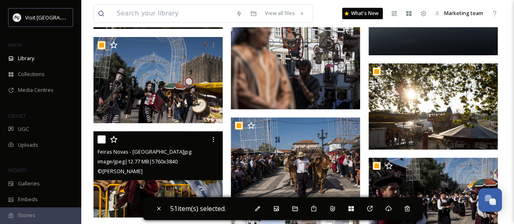
click at [106, 143] on div at bounding box center [158, 139] width 123 height 15
click at [105, 143] on input "checkbox" at bounding box center [101, 139] width 8 height 8
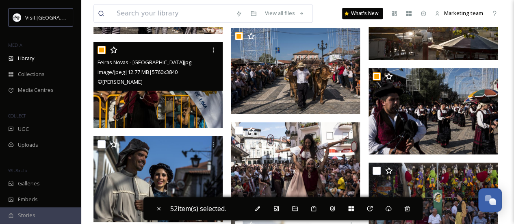
scroll to position [2112, 0]
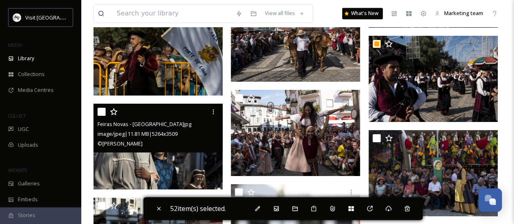
drag, startPoint x: 103, startPoint y: 119, endPoint x: 187, endPoint y: 119, distance: 83.7
click at [103, 116] on input "checkbox" at bounding box center [101, 112] width 8 height 8
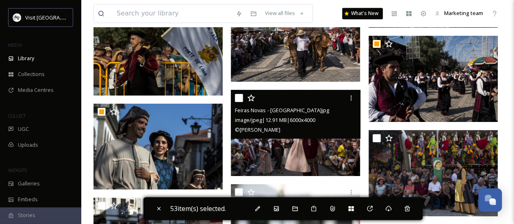
drag, startPoint x: 242, startPoint y: 106, endPoint x: 331, endPoint y: 93, distance: 89.4
click at [242, 102] on input "checkbox" at bounding box center [239, 98] width 8 height 8
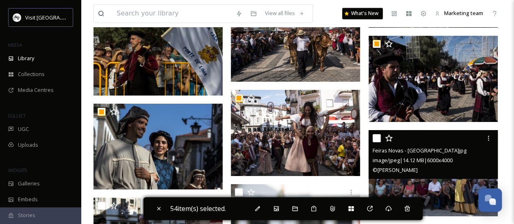
click at [374, 141] on input "checkbox" at bounding box center [376, 138] width 8 height 8
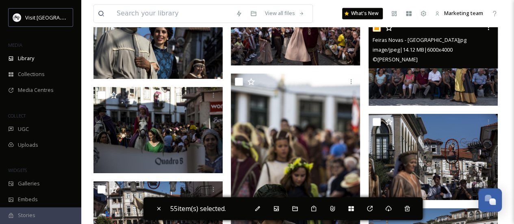
scroll to position [2233, 0]
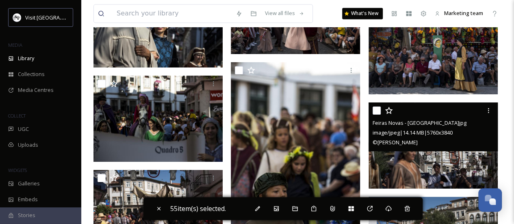
click at [378, 118] on div at bounding box center [433, 110] width 123 height 15
click at [377, 115] on input "checkbox" at bounding box center [376, 110] width 8 height 8
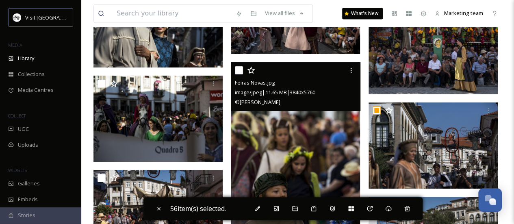
click at [243, 77] on div at bounding box center [296, 70] width 123 height 15
click at [234, 77] on div "Feiras Novas.jpg image/jpeg | 11.65 MB | 3840 x 5760 © Daniel Rodrigues" at bounding box center [295, 86] width 129 height 49
click at [236, 74] on input "checkbox" at bounding box center [239, 70] width 8 height 8
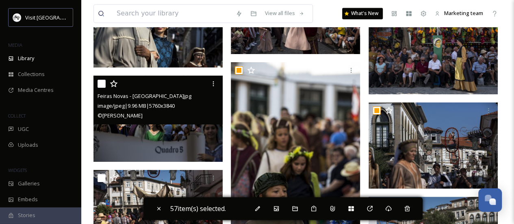
click at [104, 88] on input "checkbox" at bounding box center [101, 84] width 8 height 8
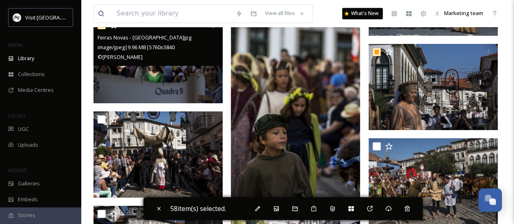
scroll to position [2315, 0]
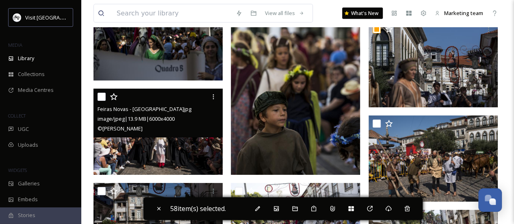
click at [103, 101] on input "checkbox" at bounding box center [101, 97] width 8 height 8
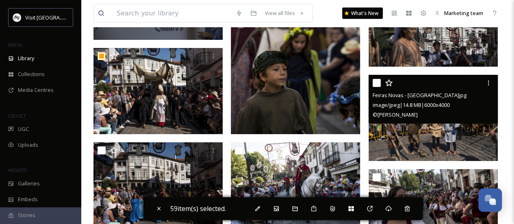
click at [376, 87] on input "checkbox" at bounding box center [376, 83] width 8 height 8
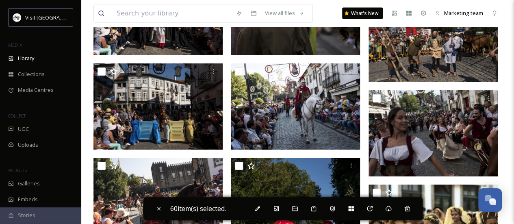
scroll to position [2436, 0]
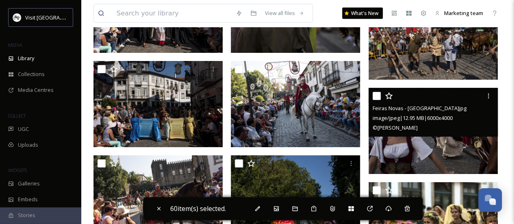
click at [375, 103] on div at bounding box center [433, 96] width 123 height 15
click at [376, 100] on input "checkbox" at bounding box center [376, 96] width 8 height 8
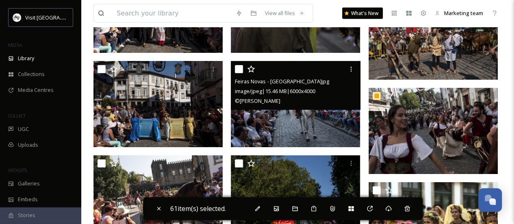
click at [240, 73] on input "checkbox" at bounding box center [239, 69] width 8 height 8
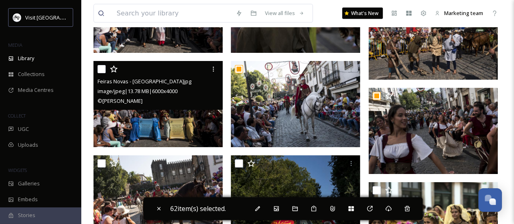
click at [101, 73] on input "checkbox" at bounding box center [101, 69] width 8 height 8
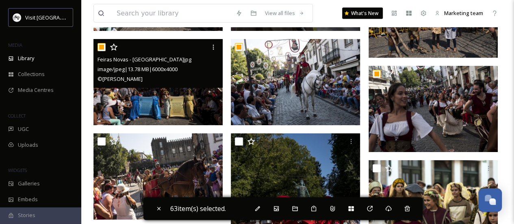
scroll to position [2477, 0]
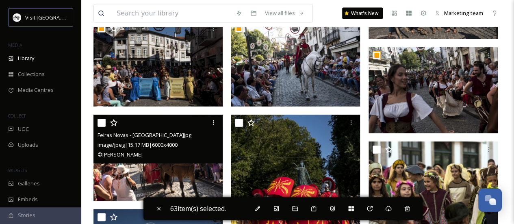
click at [102, 127] on input "checkbox" at bounding box center [101, 123] width 8 height 8
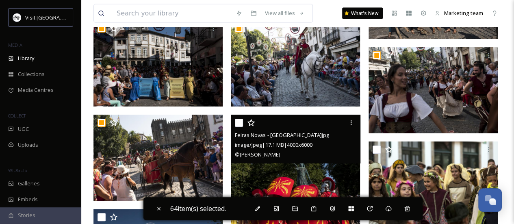
click at [240, 127] on input "checkbox" at bounding box center [239, 123] width 8 height 8
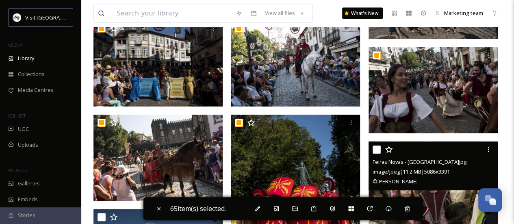
click at [377, 153] on input "checkbox" at bounding box center [376, 149] width 8 height 8
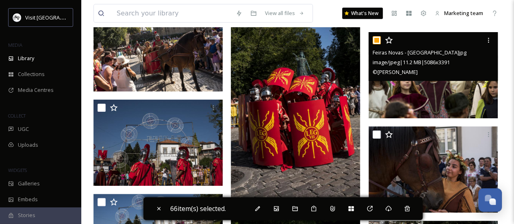
scroll to position [2599, 0]
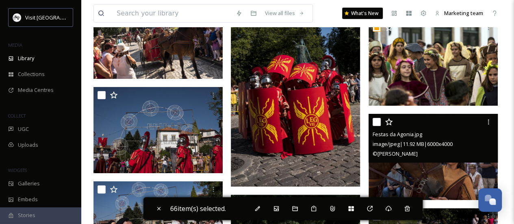
click at [378, 126] on input "checkbox" at bounding box center [376, 122] width 8 height 8
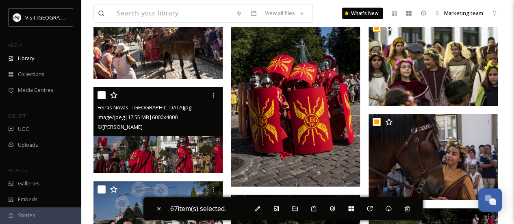
click at [104, 99] on input "checkbox" at bounding box center [101, 95] width 8 height 8
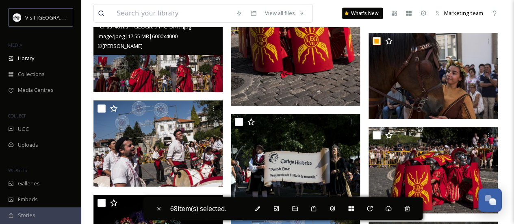
scroll to position [2680, 0]
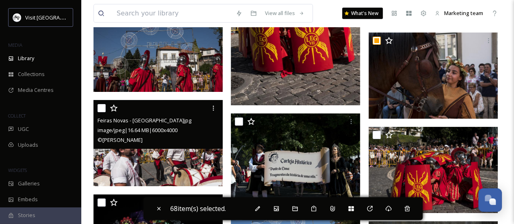
click at [102, 112] on input "checkbox" at bounding box center [101, 108] width 8 height 8
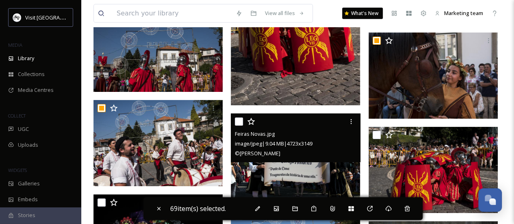
click at [236, 125] on input "checkbox" at bounding box center [239, 121] width 8 height 8
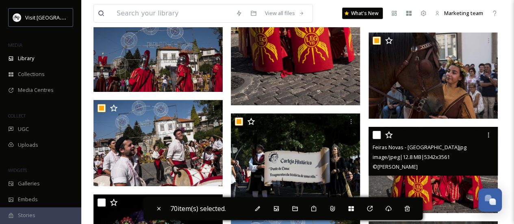
click at [377, 139] on input "checkbox" at bounding box center [376, 135] width 8 height 8
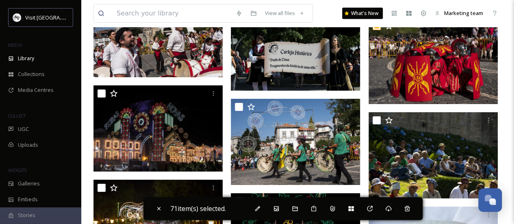
scroll to position [2802, 0]
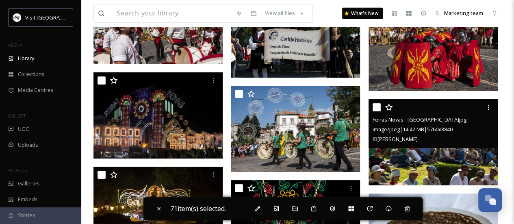
click at [376, 111] on input "checkbox" at bounding box center [376, 107] width 8 height 8
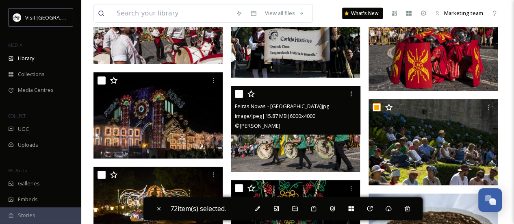
click at [237, 98] on input "checkbox" at bounding box center [239, 94] width 8 height 8
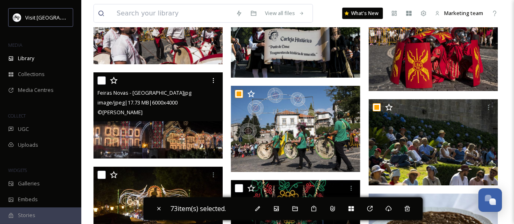
drag, startPoint x: 105, startPoint y: 86, endPoint x: 104, endPoint y: 93, distance: 6.5
click at [104, 84] on input "checkbox" at bounding box center [101, 80] width 8 height 8
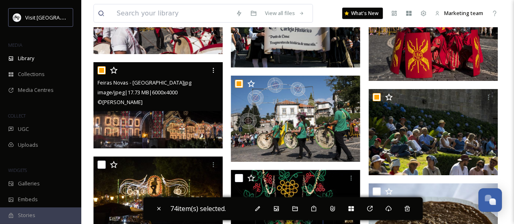
scroll to position [2842, 0]
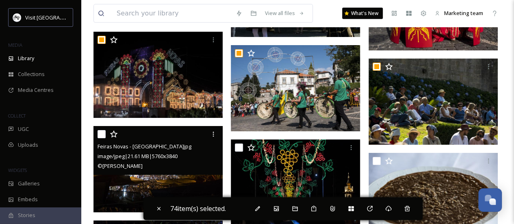
click at [104, 137] on input "checkbox" at bounding box center [101, 134] width 8 height 8
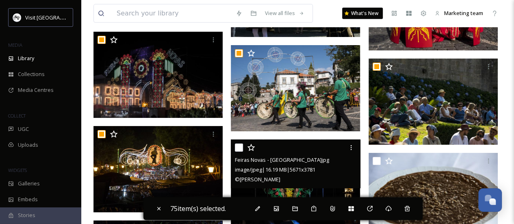
click at [238, 151] on input "checkbox" at bounding box center [239, 147] width 8 height 8
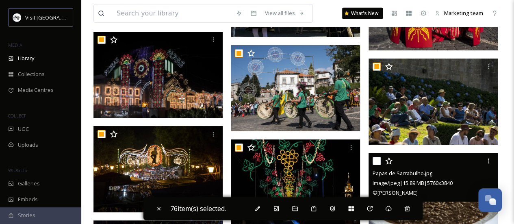
click at [375, 165] on input "checkbox" at bounding box center [376, 161] width 8 height 8
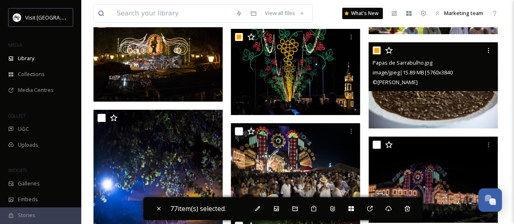
scroll to position [2964, 0]
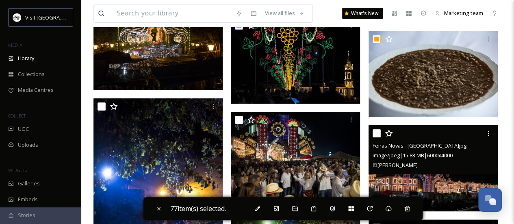
click at [378, 132] on div at bounding box center [433, 133] width 123 height 15
click at [378, 137] on input "checkbox" at bounding box center [376, 133] width 8 height 8
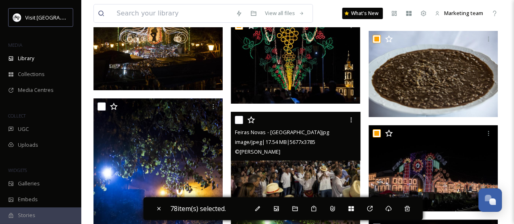
click at [234, 124] on div "Feiras Novas - Ponte de Lima.jpg image/jpeg | 17.54 MB | 5677 x 3785 © Daniel R…" at bounding box center [295, 136] width 129 height 49
click at [238, 124] on input "checkbox" at bounding box center [239, 120] width 8 height 8
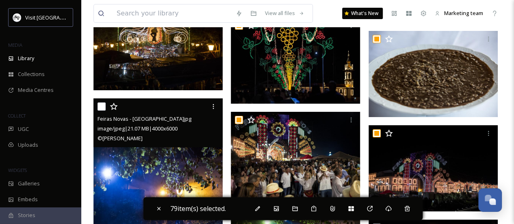
click at [102, 110] on input "checkbox" at bounding box center [101, 106] width 8 height 8
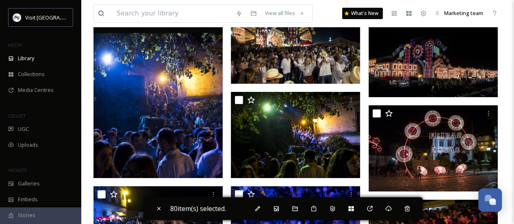
scroll to position [3086, 0]
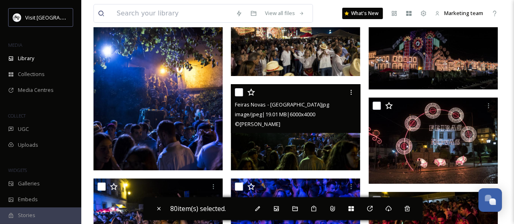
click at [236, 95] on input "checkbox" at bounding box center [239, 92] width 8 height 8
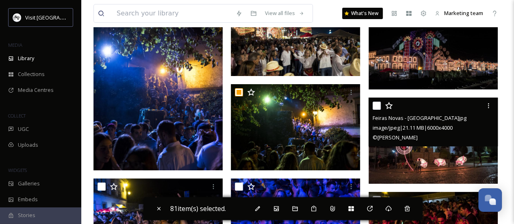
click at [375, 110] on input "checkbox" at bounding box center [376, 106] width 8 height 8
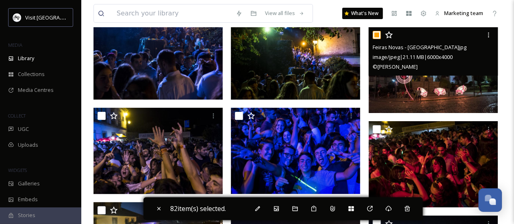
scroll to position [3167, 0]
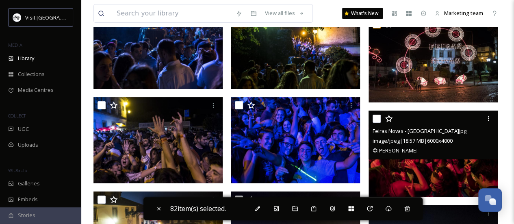
click at [377, 123] on input "checkbox" at bounding box center [376, 119] width 8 height 8
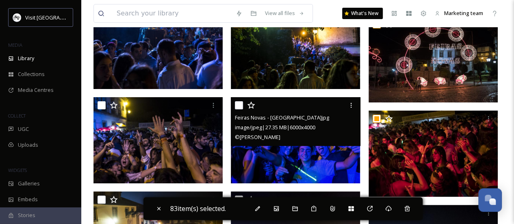
click at [236, 109] on input "checkbox" at bounding box center [239, 105] width 8 height 8
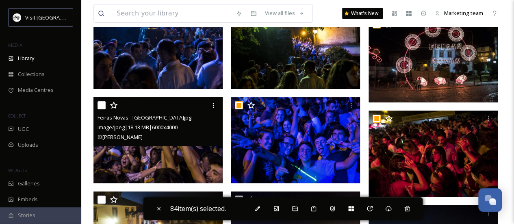
click at [103, 109] on input "checkbox" at bounding box center [101, 105] width 8 height 8
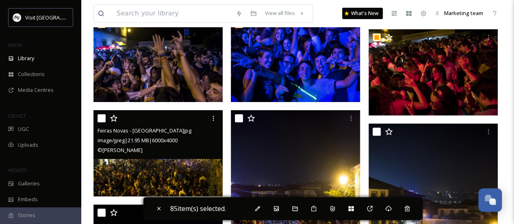
click at [102, 119] on div at bounding box center [158, 118] width 123 height 15
click at [102, 122] on input "checkbox" at bounding box center [101, 118] width 8 height 8
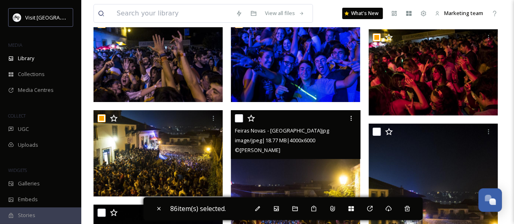
click at [239, 122] on input "checkbox" at bounding box center [239, 118] width 8 height 8
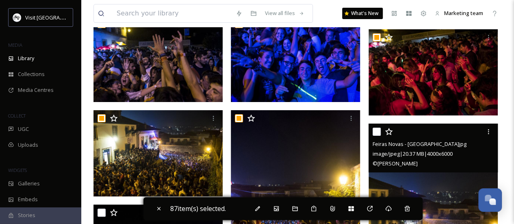
click at [375, 136] on input "checkbox" at bounding box center [376, 132] width 8 height 8
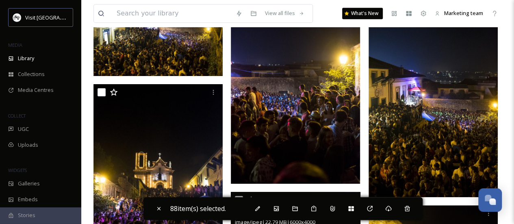
scroll to position [3372, 0]
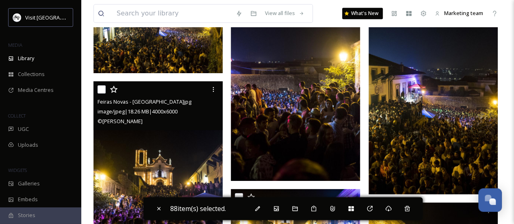
click at [101, 93] on input "checkbox" at bounding box center [101, 89] width 8 height 8
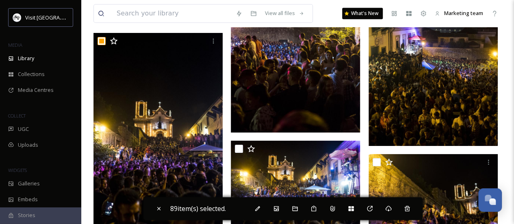
scroll to position [3425, 0]
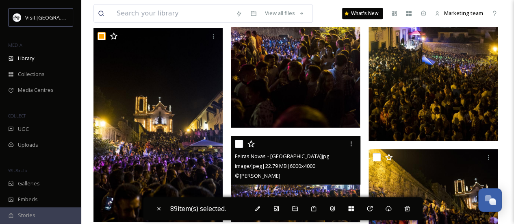
click at [237, 148] on input "checkbox" at bounding box center [239, 144] width 8 height 8
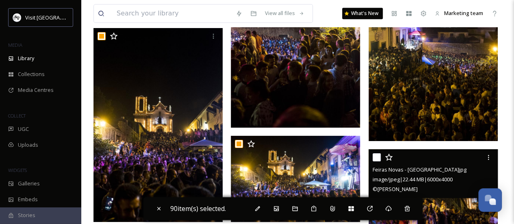
click at [376, 161] on input "checkbox" at bounding box center [376, 157] width 8 height 8
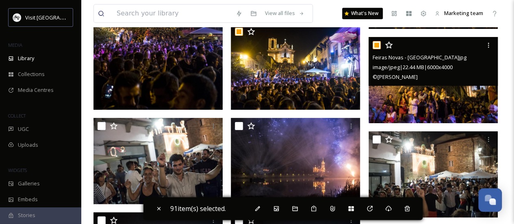
scroll to position [3538, 0]
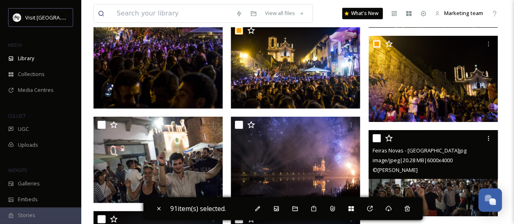
click at [374, 142] on input "checkbox" at bounding box center [376, 138] width 8 height 8
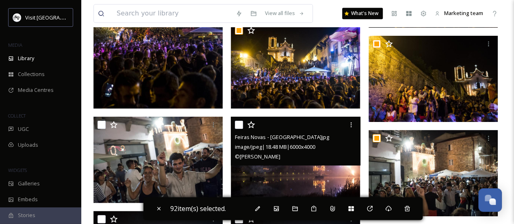
click at [238, 129] on input "checkbox" at bounding box center [239, 125] width 8 height 8
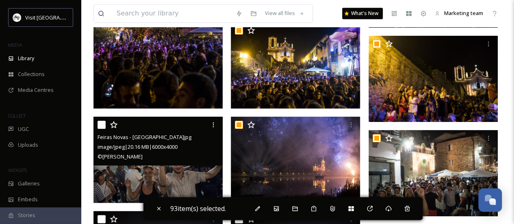
click at [102, 129] on input "checkbox" at bounding box center [101, 125] width 8 height 8
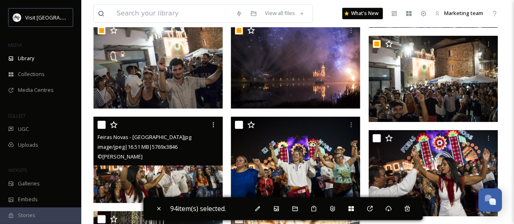
scroll to position [3636, 0]
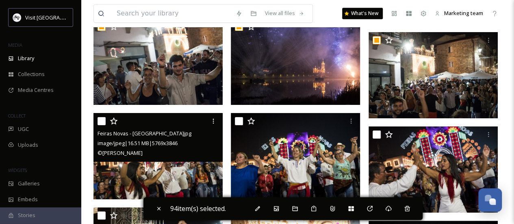
click at [102, 125] on input "checkbox" at bounding box center [101, 121] width 8 height 8
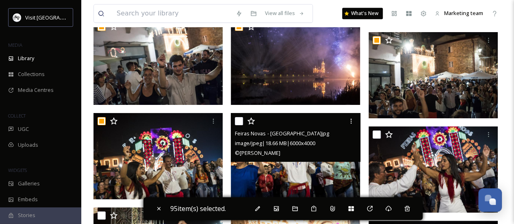
click at [240, 125] on input "checkbox" at bounding box center [239, 121] width 8 height 8
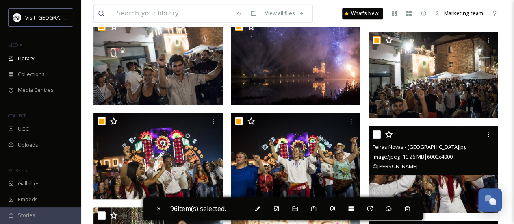
click at [375, 138] on input "checkbox" at bounding box center [376, 134] width 8 height 8
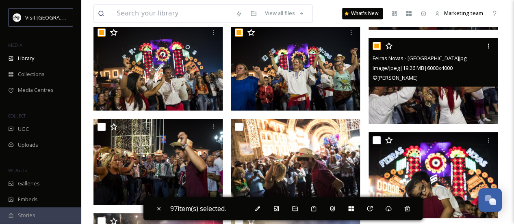
scroll to position [3725, 0]
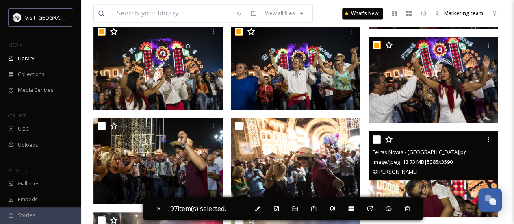
click at [375, 143] on input "checkbox" at bounding box center [376, 139] width 8 height 8
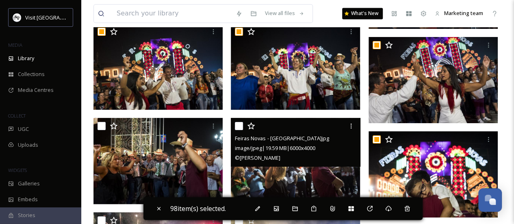
click at [237, 130] on input "checkbox" at bounding box center [239, 126] width 8 height 8
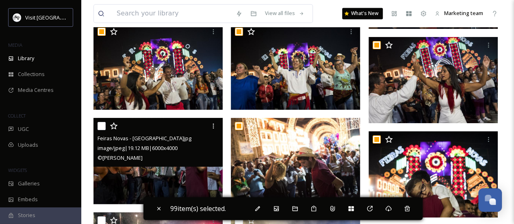
click at [98, 130] on input "checkbox" at bounding box center [101, 126] width 8 height 8
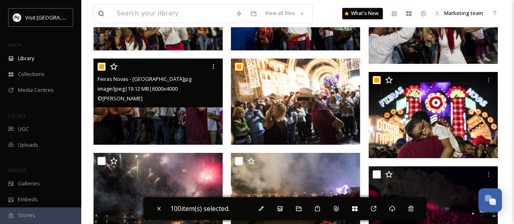
scroll to position [3815, 0]
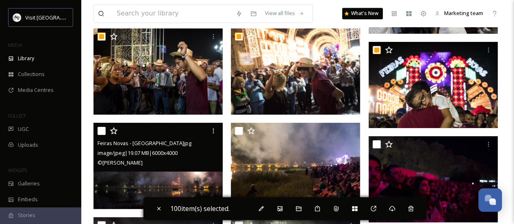
click at [99, 135] on input "checkbox" at bounding box center [101, 131] width 8 height 8
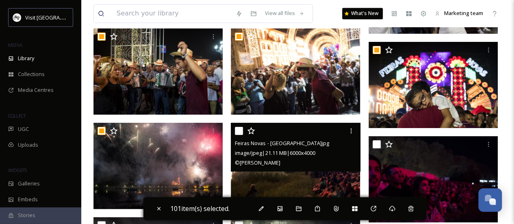
click at [238, 135] on input "checkbox" at bounding box center [239, 131] width 8 height 8
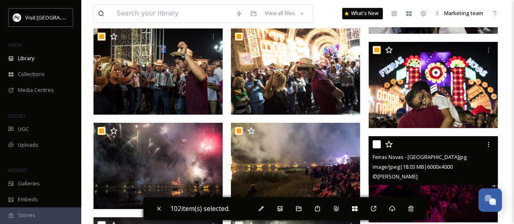
click at [376, 147] on input "checkbox" at bounding box center [376, 144] width 8 height 8
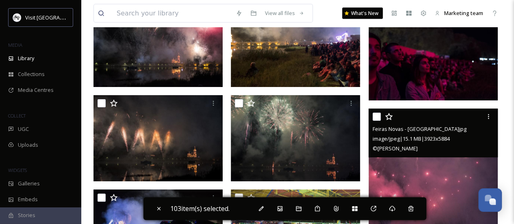
scroll to position [3945, 0]
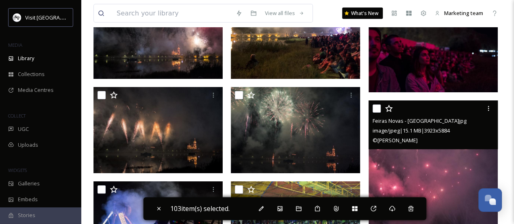
click at [374, 112] on input "checkbox" at bounding box center [376, 108] width 8 height 8
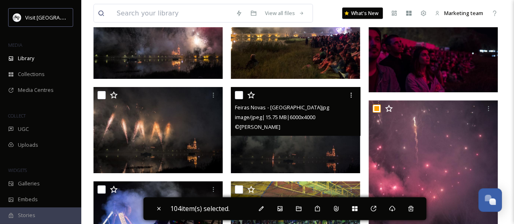
click at [238, 99] on input "checkbox" at bounding box center [239, 95] width 8 height 8
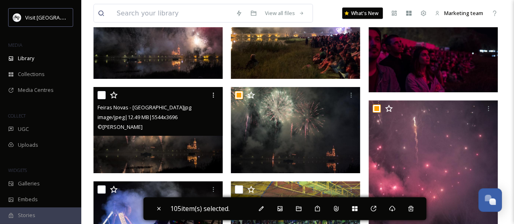
click at [100, 99] on input "checkbox" at bounding box center [101, 95] width 8 height 8
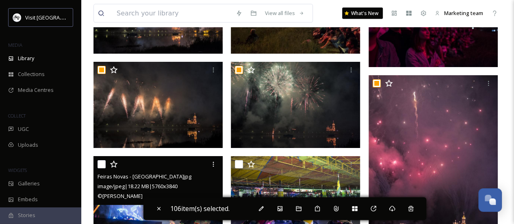
click at [100, 168] on input "checkbox" at bounding box center [101, 164] width 8 height 8
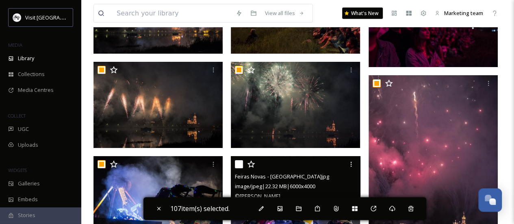
click at [240, 168] on input "checkbox" at bounding box center [239, 164] width 8 height 8
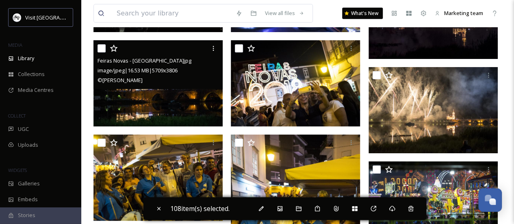
scroll to position [4176, 0]
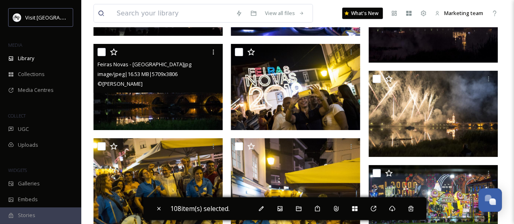
click at [102, 55] on input "checkbox" at bounding box center [101, 52] width 8 height 8
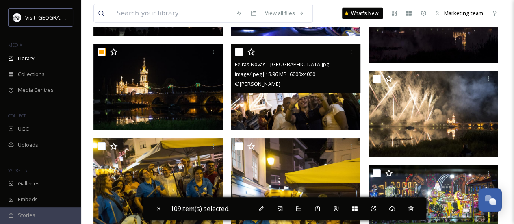
click at [240, 56] on input "checkbox" at bounding box center [239, 52] width 8 height 8
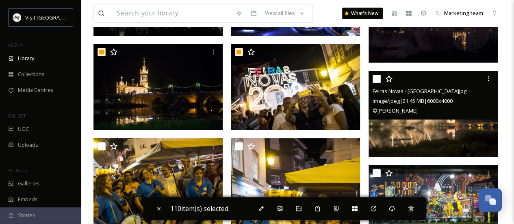
click at [378, 83] on input "checkbox" at bounding box center [376, 79] width 8 height 8
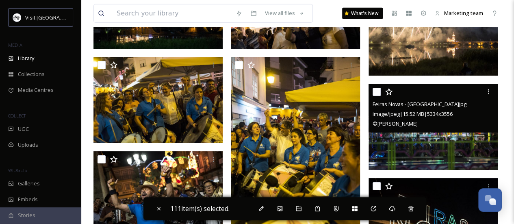
click at [377, 96] on input "checkbox" at bounding box center [376, 92] width 8 height 8
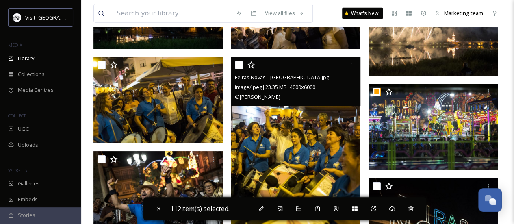
click at [236, 69] on input "checkbox" at bounding box center [239, 65] width 8 height 8
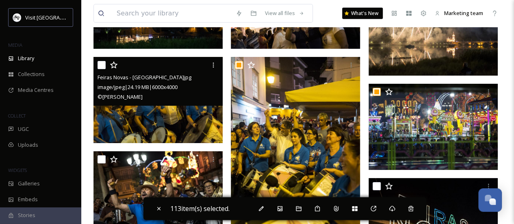
click at [100, 69] on input "checkbox" at bounding box center [101, 65] width 8 height 8
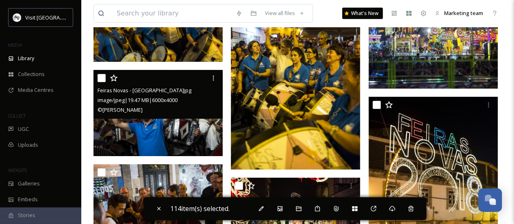
click at [100, 82] on input "checkbox" at bounding box center [101, 78] width 8 height 8
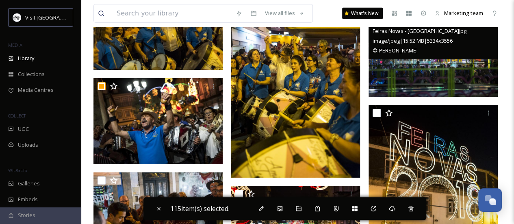
scroll to position [4338, 0]
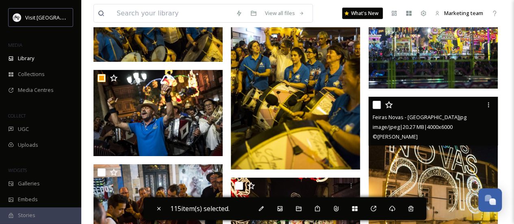
click at [378, 109] on input "checkbox" at bounding box center [376, 105] width 8 height 8
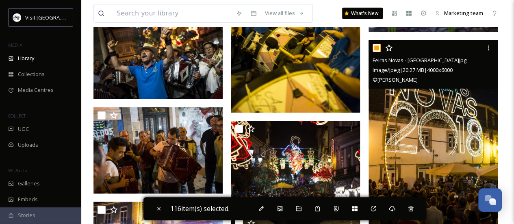
scroll to position [4420, 0]
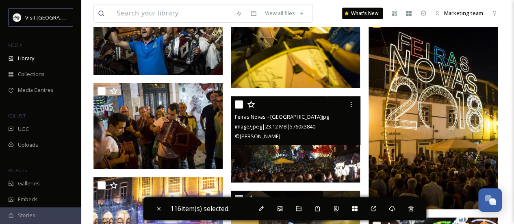
click at [241, 108] on input "checkbox" at bounding box center [239, 104] width 8 height 8
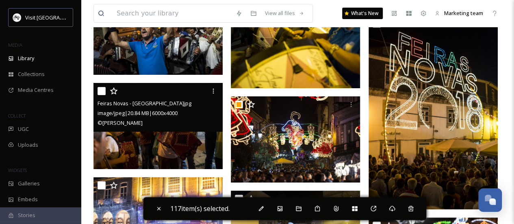
click at [97, 95] on input "checkbox" at bounding box center [101, 91] width 8 height 8
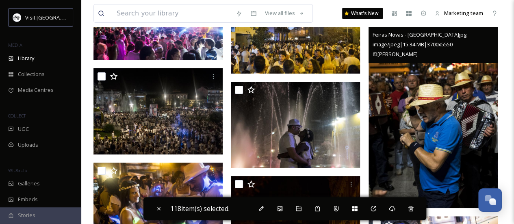
scroll to position [4582, 0]
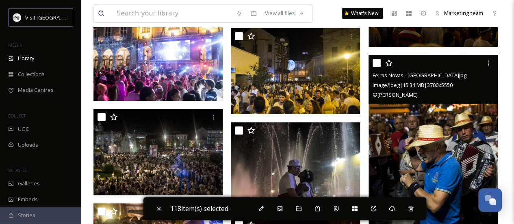
click at [376, 67] on input "checkbox" at bounding box center [376, 63] width 8 height 8
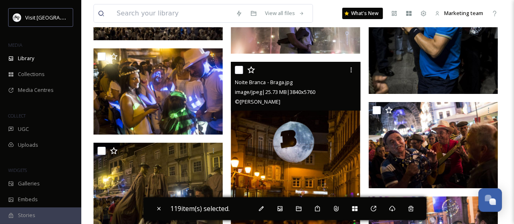
scroll to position [4745, 0]
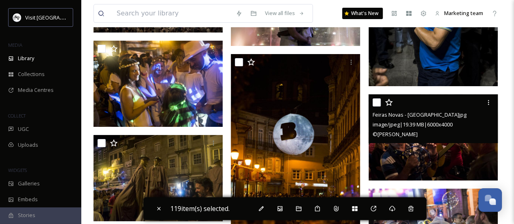
click at [374, 106] on input "checkbox" at bounding box center [376, 102] width 8 height 8
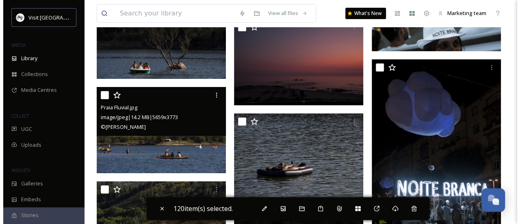
scroll to position [6044, 0]
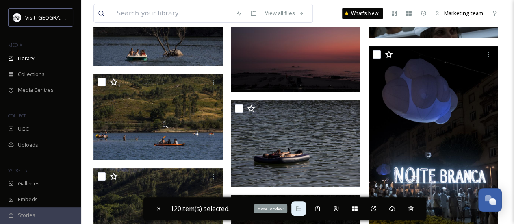
click at [302, 208] on icon at bounding box center [298, 208] width 6 height 6
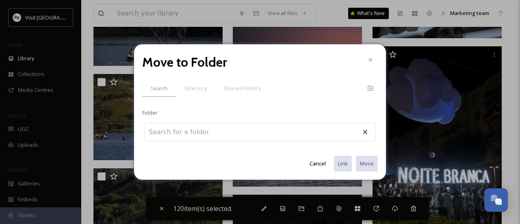
click at [216, 130] on input at bounding box center [189, 132] width 89 height 18
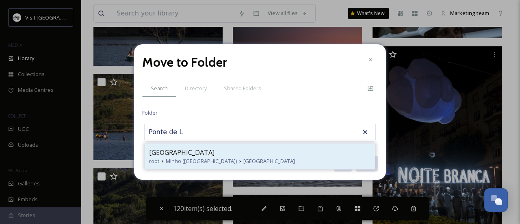
click at [211, 156] on div "Ponte de Lima" at bounding box center [260, 152] width 222 height 10
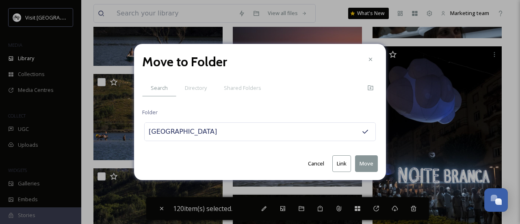
click at [364, 166] on button "Move" at bounding box center [366, 163] width 23 height 17
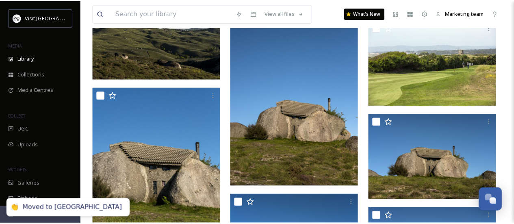
scroll to position [1738, 0]
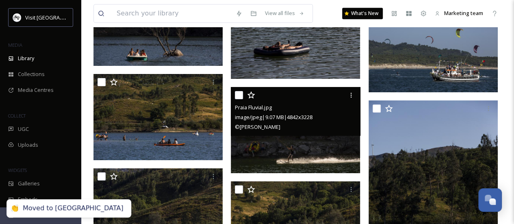
click at [285, 110] on div "Praia Fluvial.jpg" at bounding box center [296, 107] width 123 height 10
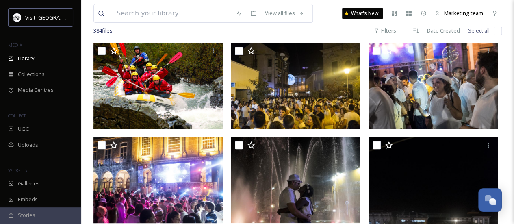
scroll to position [154, 0]
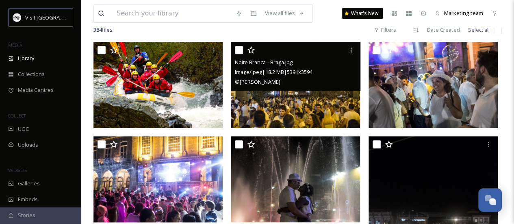
click at [272, 76] on span "image/jpeg | 18.2 MB | 5391 x 3594" at bounding box center [273, 71] width 77 height 7
drag, startPoint x: 242, startPoint y: 56, endPoint x: 331, endPoint y: 68, distance: 89.4
click at [246, 56] on div at bounding box center [296, 50] width 123 height 15
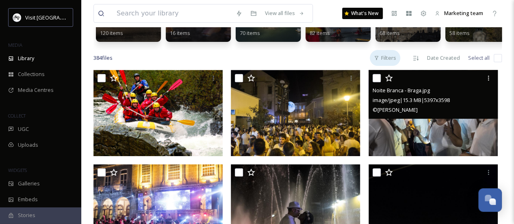
scroll to position [114, 0]
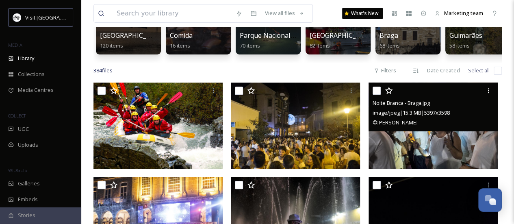
click at [376, 95] on input "checkbox" at bounding box center [376, 90] width 8 height 8
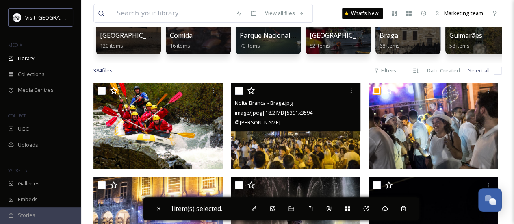
click at [236, 95] on input "checkbox" at bounding box center [239, 90] width 8 height 8
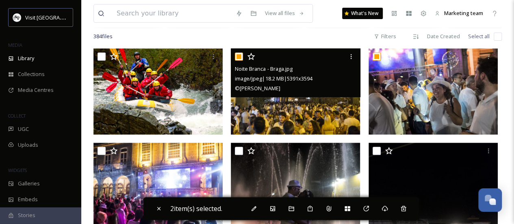
scroll to position [195, 0]
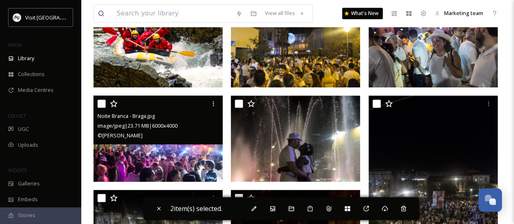
click at [103, 107] on input "checkbox" at bounding box center [101, 103] width 8 height 8
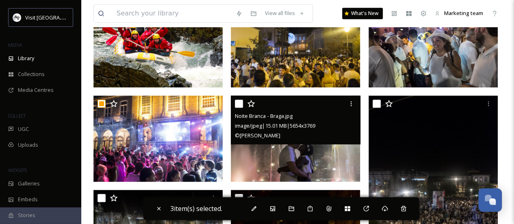
drag, startPoint x: 238, startPoint y: 111, endPoint x: 230, endPoint y: 111, distance: 7.7
click at [238, 108] on input "checkbox" at bounding box center [239, 103] width 8 height 8
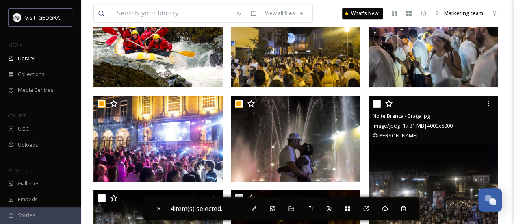
click at [378, 108] on input "checkbox" at bounding box center [376, 103] width 8 height 8
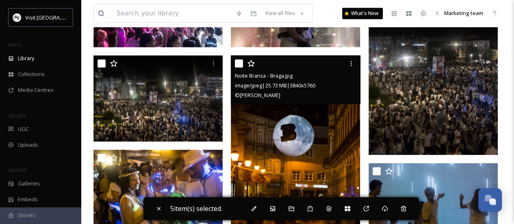
scroll to position [317, 0]
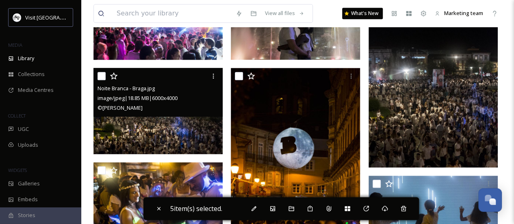
click at [102, 80] on input "checkbox" at bounding box center [101, 76] width 8 height 8
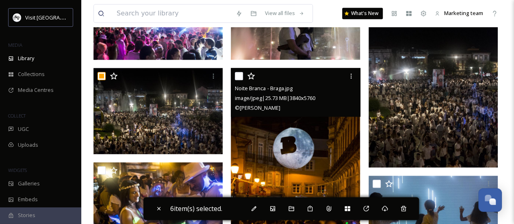
click at [244, 82] on div at bounding box center [296, 76] width 123 height 15
click at [242, 80] on input "checkbox" at bounding box center [239, 76] width 8 height 8
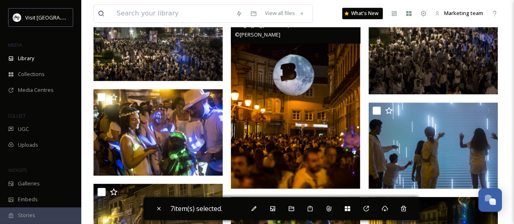
scroll to position [398, 0]
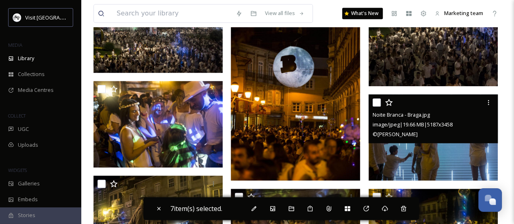
click at [378, 106] on input "checkbox" at bounding box center [376, 102] width 8 height 8
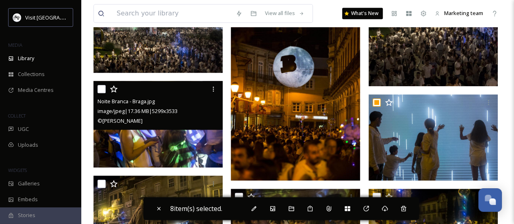
click at [97, 95] on div "Noite Branca - Braga.jpg image/jpeg | 17.36 MB | 5299 x 3533 © Daniel Rodrigues" at bounding box center [157, 105] width 129 height 49
click at [102, 93] on input "checkbox" at bounding box center [101, 89] width 8 height 8
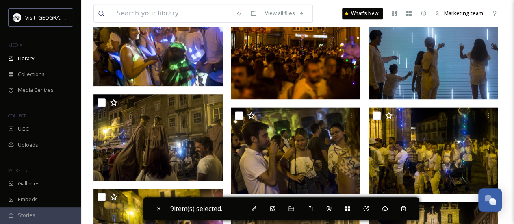
scroll to position [520, 0]
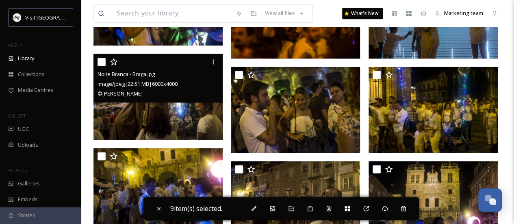
click at [102, 66] on input "checkbox" at bounding box center [101, 62] width 8 height 8
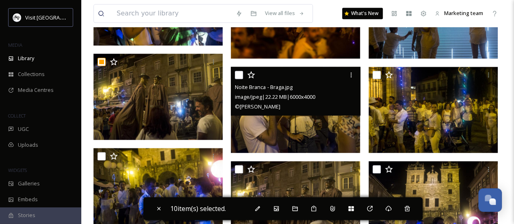
click at [240, 78] on input "checkbox" at bounding box center [239, 75] width 8 height 8
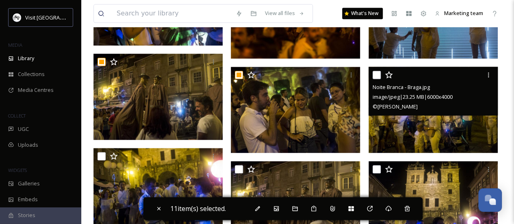
click at [378, 79] on input "checkbox" at bounding box center [376, 75] width 8 height 8
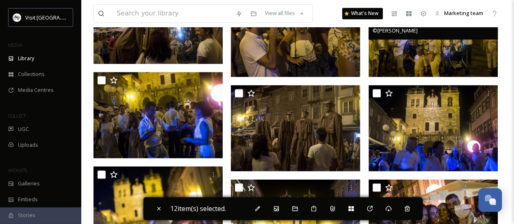
scroll to position [601, 0]
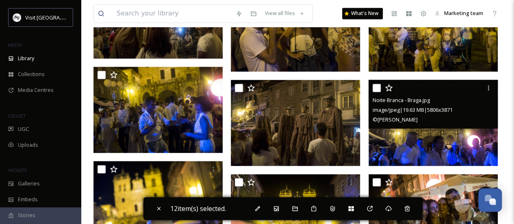
click at [377, 92] on input "checkbox" at bounding box center [376, 88] width 8 height 8
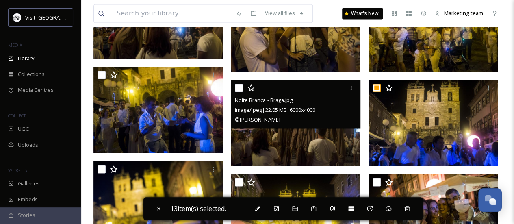
click at [239, 95] on div at bounding box center [296, 87] width 123 height 15
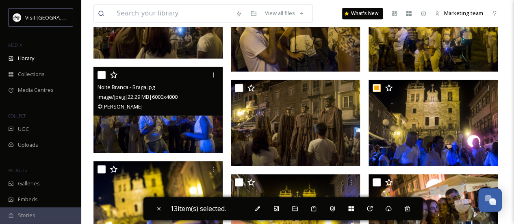
click at [101, 79] on input "checkbox" at bounding box center [101, 75] width 8 height 8
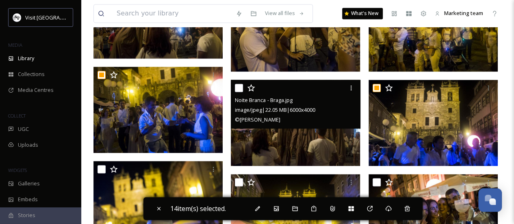
click at [236, 92] on input "checkbox" at bounding box center [239, 88] width 8 height 8
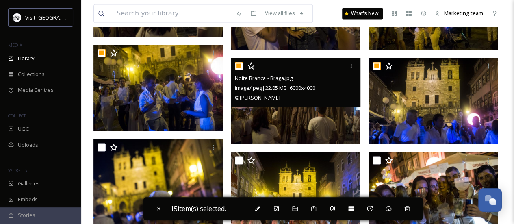
scroll to position [642, 0]
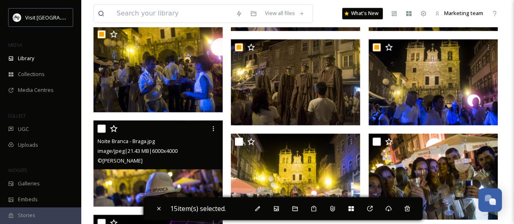
click at [105, 132] on input "checkbox" at bounding box center [101, 128] width 8 height 8
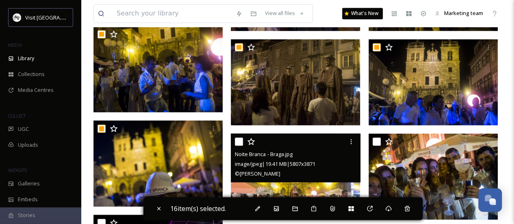
click at [237, 145] on input "checkbox" at bounding box center [239, 141] width 8 height 8
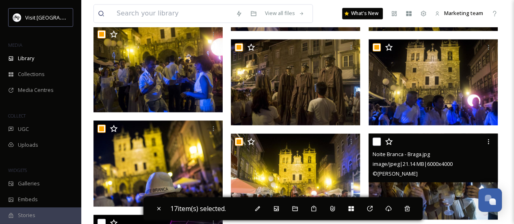
click at [378, 145] on input "checkbox" at bounding box center [376, 141] width 8 height 8
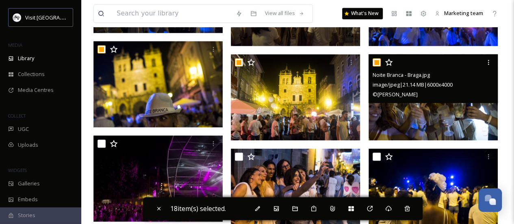
scroll to position [723, 0]
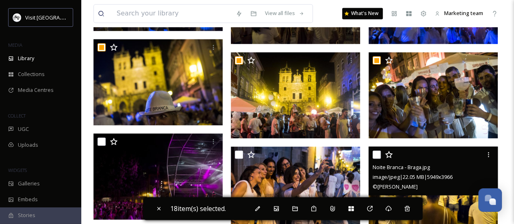
click at [377, 157] on input "checkbox" at bounding box center [376, 154] width 8 height 8
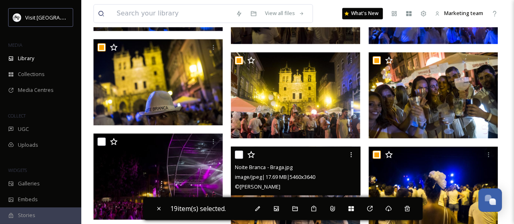
click at [242, 156] on input "checkbox" at bounding box center [239, 154] width 8 height 8
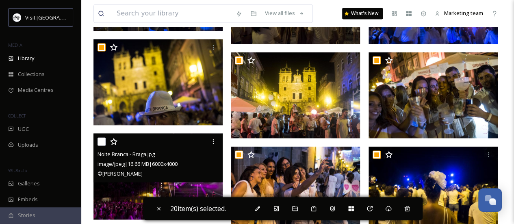
click at [104, 145] on input "checkbox" at bounding box center [101, 141] width 8 height 8
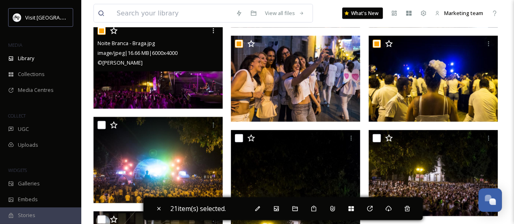
scroll to position [845, 0]
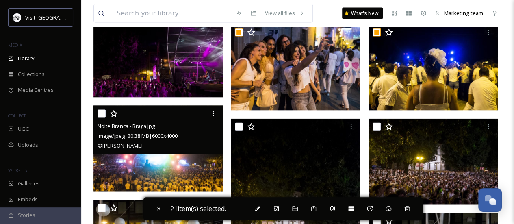
click at [97, 120] on div "Noite Branca - Braga.jpg image/jpeg | 20.38 MB | 6000 x 4000 © Daniel Rodrigues" at bounding box center [157, 130] width 129 height 49
click at [99, 118] on input "checkbox" at bounding box center [101, 114] width 8 height 8
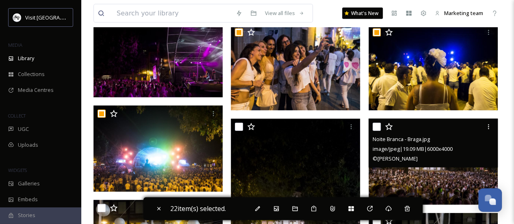
click at [379, 131] on input "checkbox" at bounding box center [376, 127] width 8 height 8
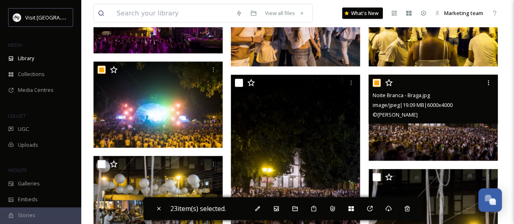
scroll to position [966, 0]
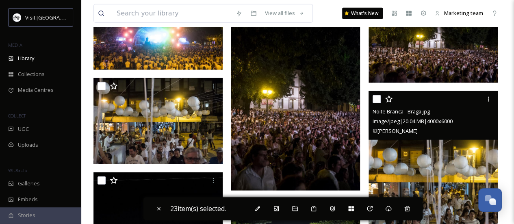
click at [376, 103] on input "checkbox" at bounding box center [376, 99] width 8 height 8
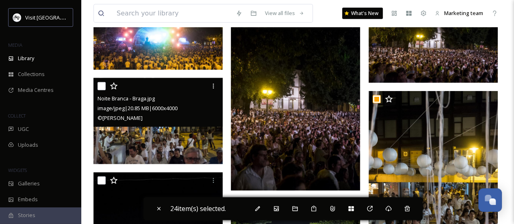
click at [98, 90] on input "checkbox" at bounding box center [101, 86] width 8 height 8
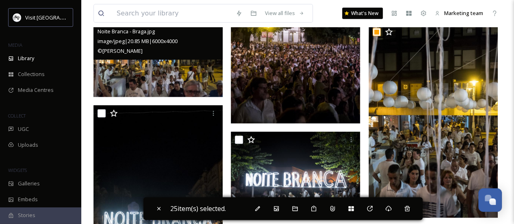
scroll to position [1088, 0]
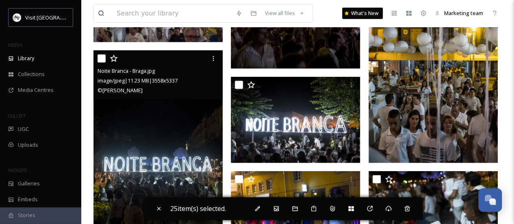
drag, startPoint x: 101, startPoint y: 67, endPoint x: 106, endPoint y: 65, distance: 5.5
click at [104, 63] on input "checkbox" at bounding box center [101, 58] width 8 height 8
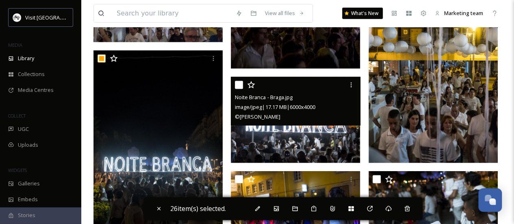
click at [241, 89] on input "checkbox" at bounding box center [239, 85] width 8 height 8
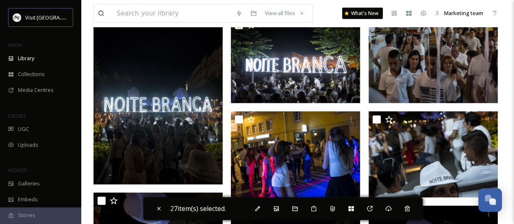
scroll to position [1169, 0]
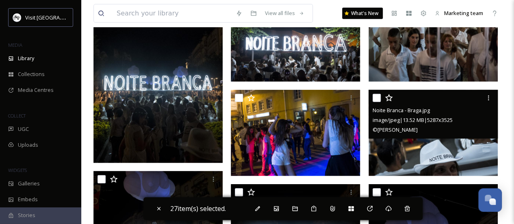
click at [375, 102] on input "checkbox" at bounding box center [376, 98] width 8 height 8
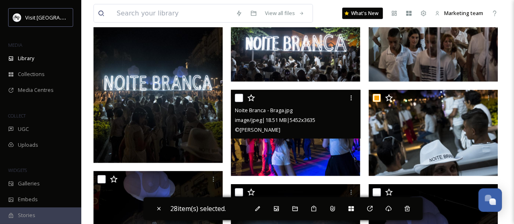
click at [240, 102] on input "checkbox" at bounding box center [239, 98] width 8 height 8
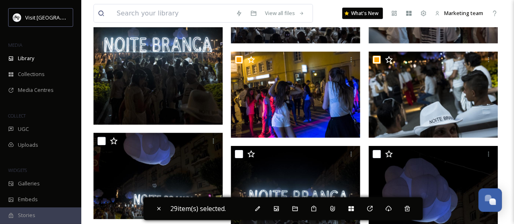
scroll to position [1210, 0]
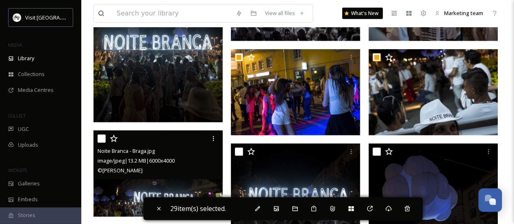
click at [103, 143] on input "checkbox" at bounding box center [101, 138] width 8 height 8
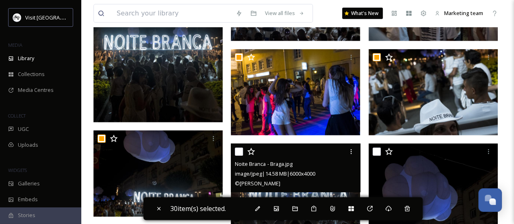
click at [240, 156] on input "checkbox" at bounding box center [239, 151] width 8 height 8
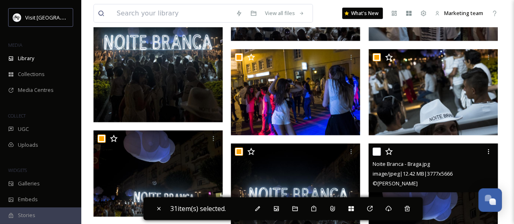
click at [375, 156] on input "checkbox" at bounding box center [376, 151] width 8 height 8
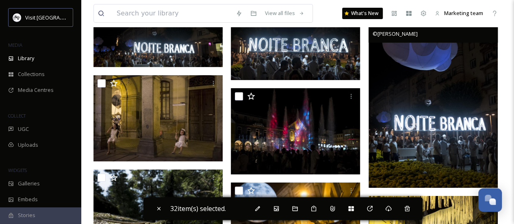
scroll to position [1373, 0]
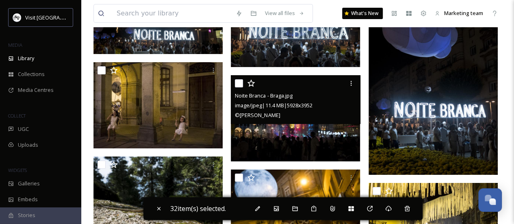
drag, startPoint x: 241, startPoint y: 89, endPoint x: 219, endPoint y: 89, distance: 21.5
click at [240, 87] on input "checkbox" at bounding box center [239, 83] width 8 height 8
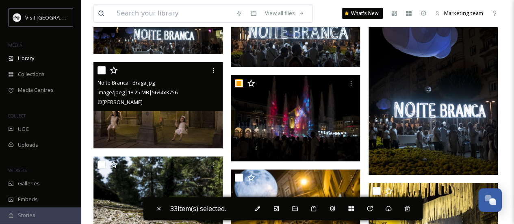
click at [102, 74] on input "checkbox" at bounding box center [101, 70] width 8 height 8
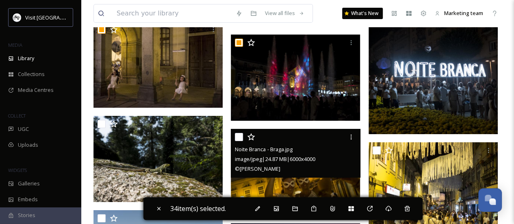
click at [236, 141] on input "checkbox" at bounding box center [239, 137] width 8 height 8
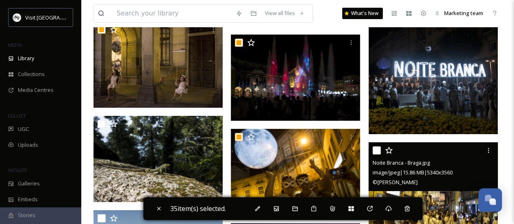
click at [374, 154] on input "checkbox" at bounding box center [376, 150] width 8 height 8
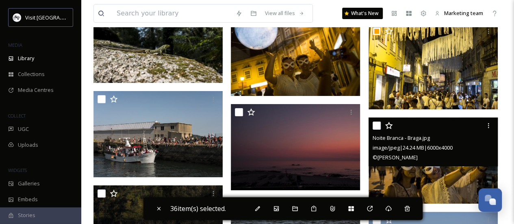
scroll to position [1535, 0]
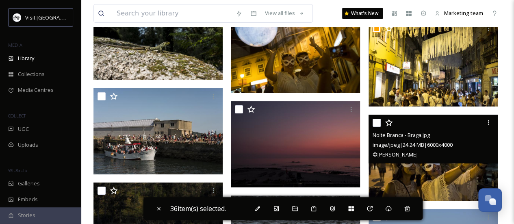
click at [378, 125] on input "checkbox" at bounding box center [376, 123] width 8 height 8
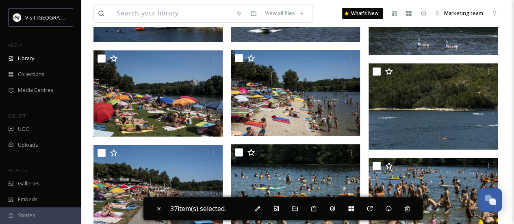
scroll to position [3240, 0]
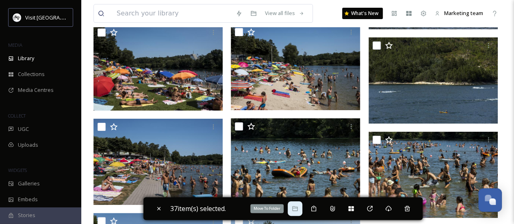
click at [296, 213] on div "Move To Folder" at bounding box center [294, 208] width 15 height 15
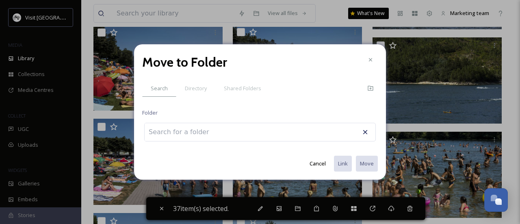
click at [243, 133] on div at bounding box center [259, 132] width 231 height 19
click at [233, 130] on div at bounding box center [259, 132] width 231 height 19
click at [218, 133] on input at bounding box center [189, 132] width 89 height 18
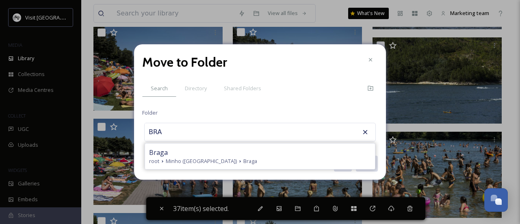
click at [205, 148] on div "Braga" at bounding box center [260, 152] width 222 height 10
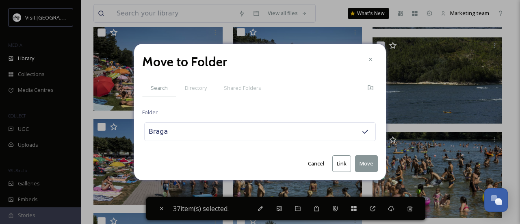
click at [375, 161] on button "Move" at bounding box center [366, 163] width 23 height 17
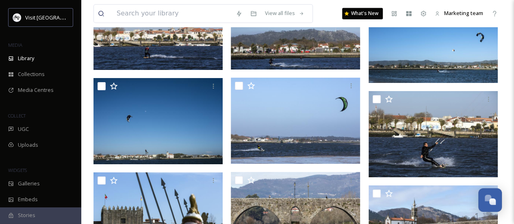
scroll to position [5354, 0]
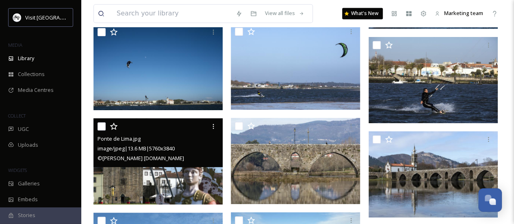
click at [135, 133] on div at bounding box center [158, 126] width 123 height 15
drag, startPoint x: 100, startPoint y: 133, endPoint x: 183, endPoint y: 133, distance: 82.8
click at [111, 133] on div at bounding box center [158, 126] width 123 height 15
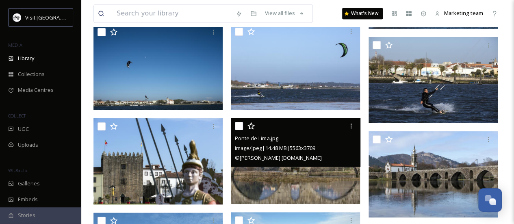
click at [239, 130] on input "checkbox" at bounding box center [239, 126] width 8 height 8
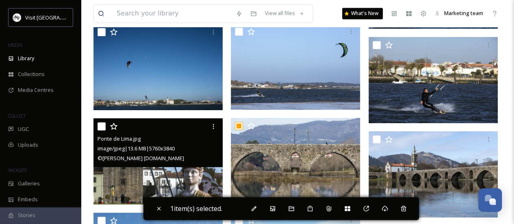
click at [102, 130] on input "checkbox" at bounding box center [101, 126] width 8 height 8
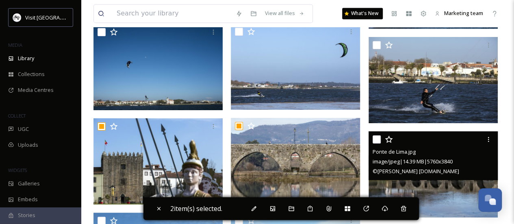
click at [372, 143] on div "Ponte de Lima.jpg image/jpeg | 14.39 MB | 5760 x 3840 © Daniel Rodrigues www.da…" at bounding box center [432, 155] width 129 height 49
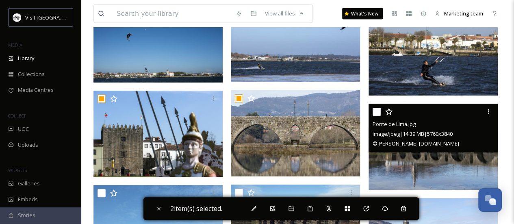
scroll to position [5394, 0]
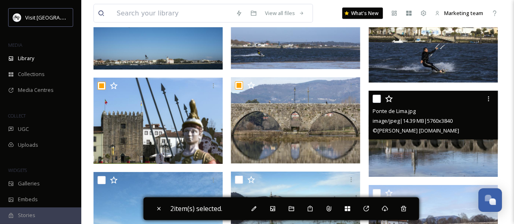
click at [374, 103] on input "checkbox" at bounding box center [376, 99] width 8 height 8
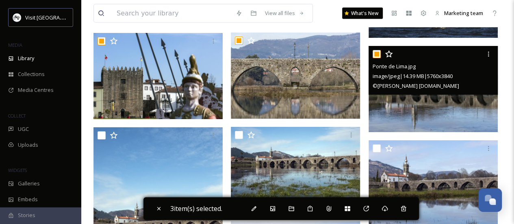
scroll to position [5475, 0]
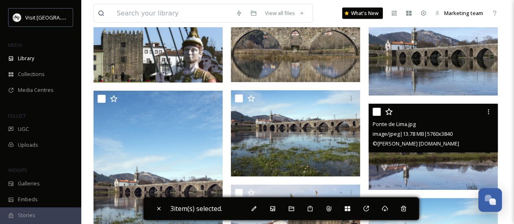
click at [378, 116] on input "checkbox" at bounding box center [376, 112] width 8 height 8
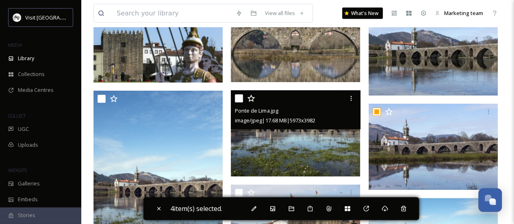
drag, startPoint x: 238, startPoint y: 103, endPoint x: 191, endPoint y: 109, distance: 47.1
click at [237, 102] on input "checkbox" at bounding box center [239, 98] width 8 height 8
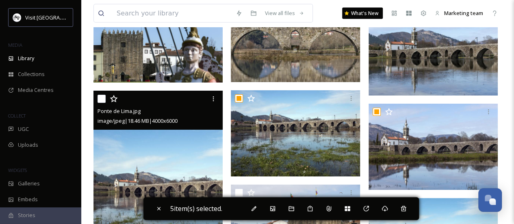
click at [104, 103] on input "checkbox" at bounding box center [101, 99] width 8 height 8
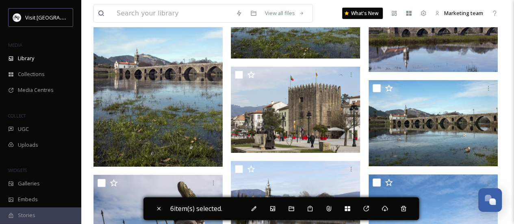
scroll to position [5597, 0]
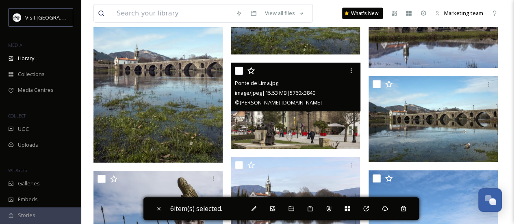
click at [240, 75] on input "checkbox" at bounding box center [239, 71] width 8 height 8
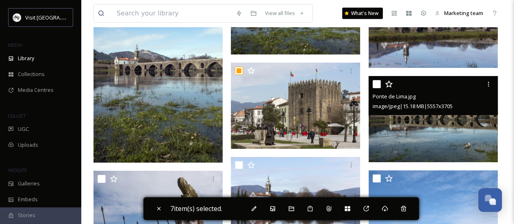
click at [377, 88] on input "checkbox" at bounding box center [376, 84] width 8 height 8
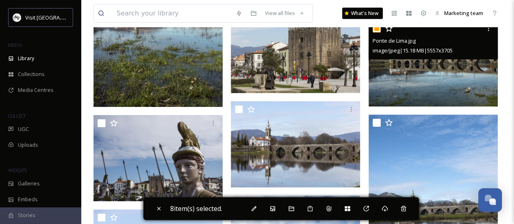
scroll to position [5678, 0]
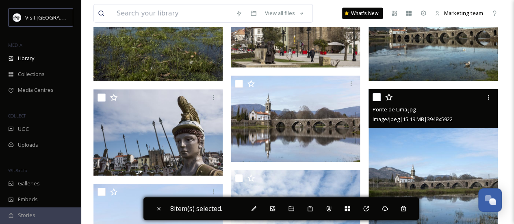
click at [377, 101] on input "checkbox" at bounding box center [376, 97] width 8 height 8
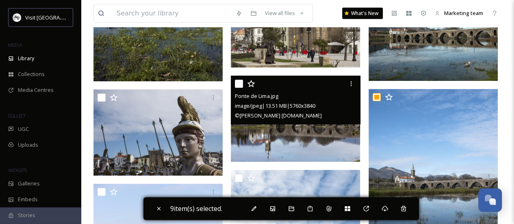
click at [236, 88] on input "checkbox" at bounding box center [239, 84] width 8 height 8
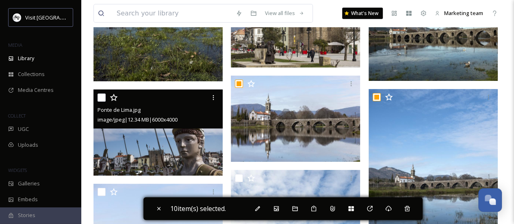
click at [96, 104] on div "Ponte de Lima.jpg image/jpeg | 12.34 MB | 6000 x 4000" at bounding box center [157, 108] width 129 height 39
click at [98, 102] on input "checkbox" at bounding box center [101, 97] width 8 height 8
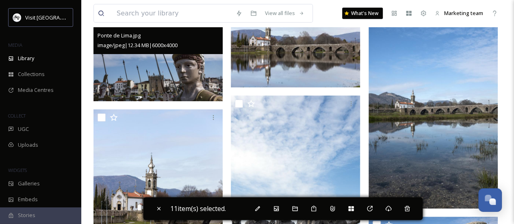
scroll to position [5760, 0]
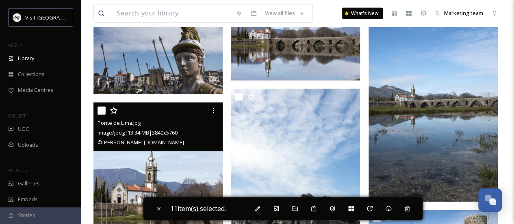
click at [101, 113] on input "checkbox" at bounding box center [101, 110] width 8 height 8
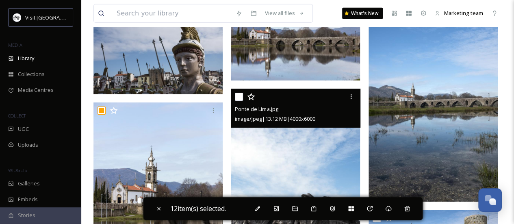
click at [240, 101] on input "checkbox" at bounding box center [239, 97] width 8 height 8
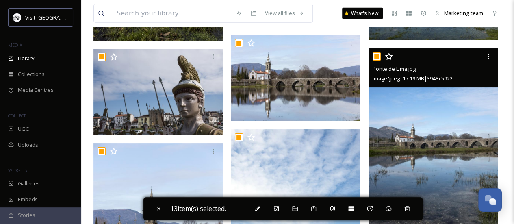
scroll to position [5922, 0]
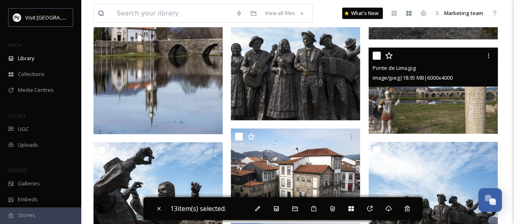
click at [374, 60] on input "checkbox" at bounding box center [376, 56] width 8 height 8
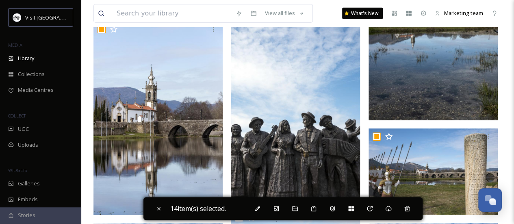
scroll to position [5963, 0]
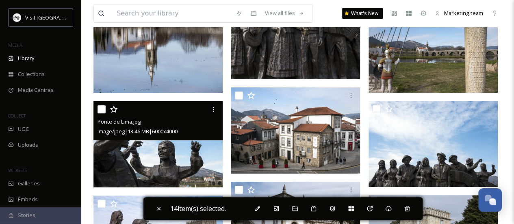
click at [100, 113] on input "checkbox" at bounding box center [101, 109] width 8 height 8
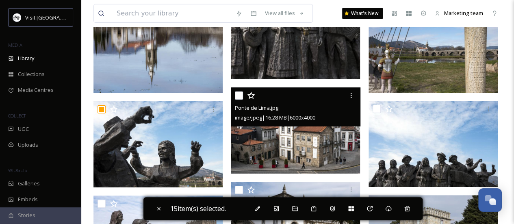
click at [234, 97] on div "Ponte de Lima.jpg image/jpeg | 16.28 MB | 6000 x 4000" at bounding box center [295, 106] width 129 height 39
click at [237, 99] on input "checkbox" at bounding box center [239, 95] width 8 height 8
click at [378, 113] on input "checkbox" at bounding box center [376, 109] width 8 height 8
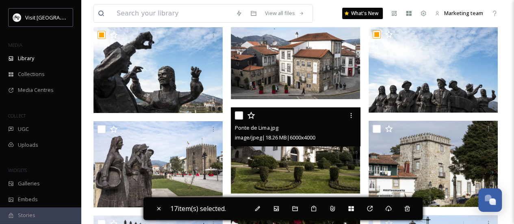
scroll to position [6038, 0]
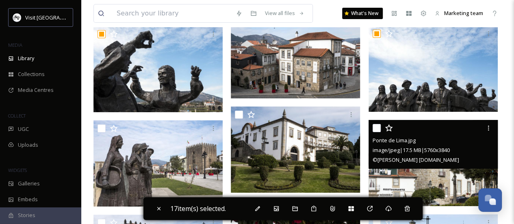
click at [377, 132] on input "checkbox" at bounding box center [376, 128] width 8 height 8
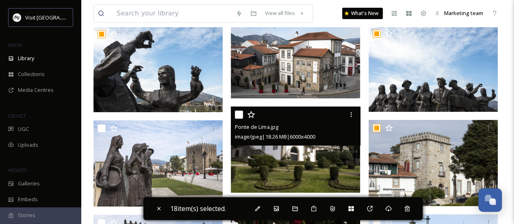
click at [236, 119] on input "checkbox" at bounding box center [239, 114] width 8 height 8
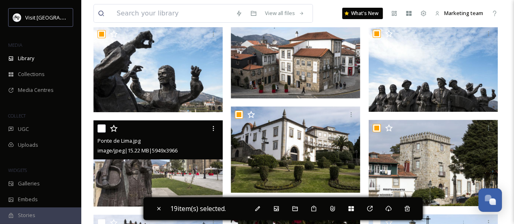
click at [97, 135] on div "Ponte de Lima.jpg image/jpeg | 15.22 MB | 5949 x 3966" at bounding box center [157, 139] width 129 height 39
click at [102, 132] on input "checkbox" at bounding box center [101, 128] width 8 height 8
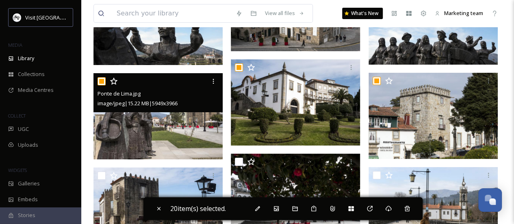
scroll to position [6119, 0]
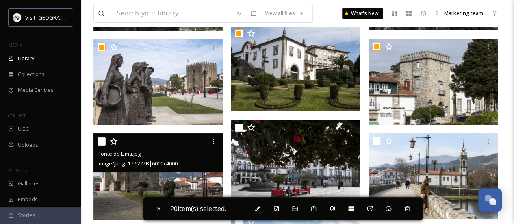
click at [102, 145] on input "checkbox" at bounding box center [101, 141] width 8 height 8
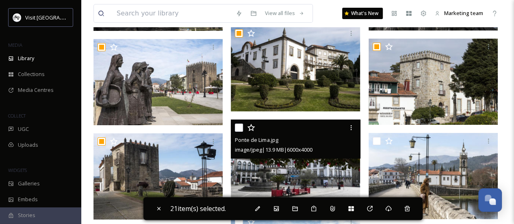
click at [240, 132] on input "checkbox" at bounding box center [239, 127] width 8 height 8
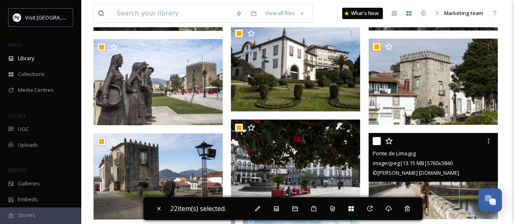
click at [376, 145] on input "checkbox" at bounding box center [376, 141] width 8 height 8
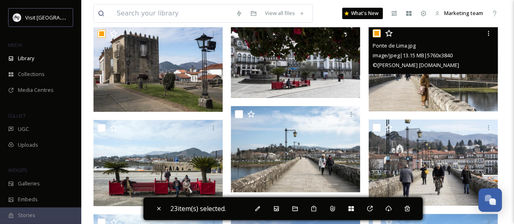
scroll to position [6281, 0]
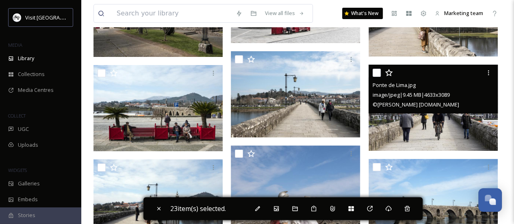
click at [374, 77] on input "checkbox" at bounding box center [376, 73] width 8 height 8
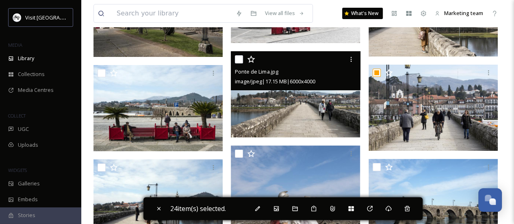
click at [236, 63] on input "checkbox" at bounding box center [239, 59] width 8 height 8
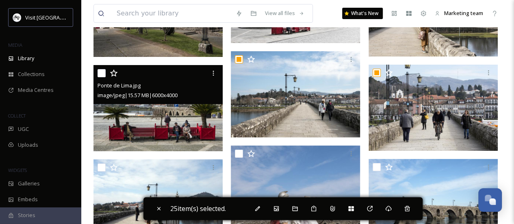
click at [100, 77] on input "checkbox" at bounding box center [101, 73] width 8 height 8
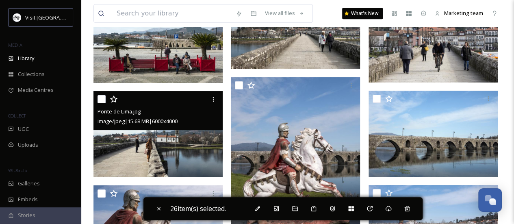
scroll to position [6363, 0]
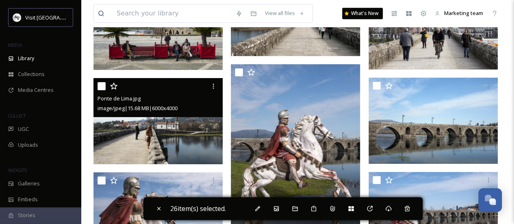
click at [102, 93] on div at bounding box center [158, 86] width 123 height 15
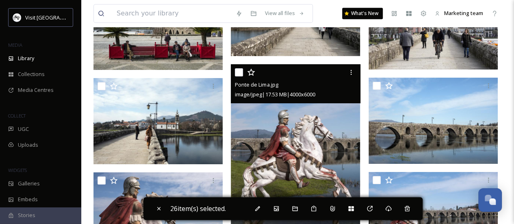
click at [241, 75] on input "checkbox" at bounding box center [239, 72] width 8 height 8
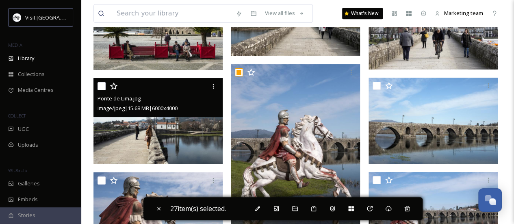
click at [99, 90] on input "checkbox" at bounding box center [101, 86] width 8 height 8
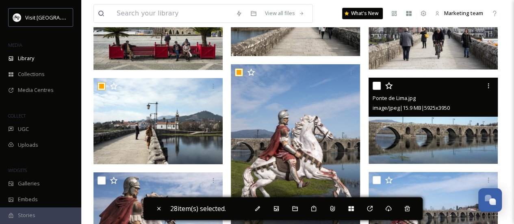
click at [374, 90] on input "checkbox" at bounding box center [376, 86] width 8 height 8
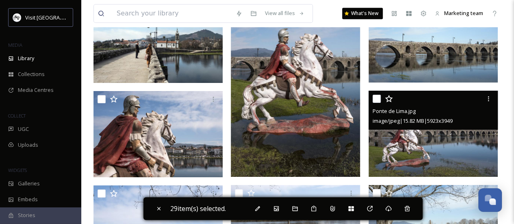
click at [375, 103] on input "checkbox" at bounding box center [376, 99] width 8 height 8
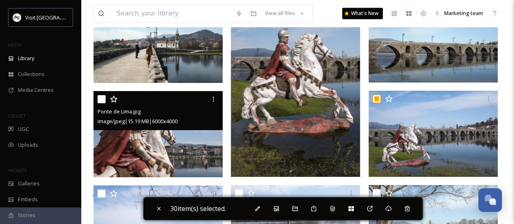
click at [103, 103] on input "checkbox" at bounding box center [101, 99] width 8 height 8
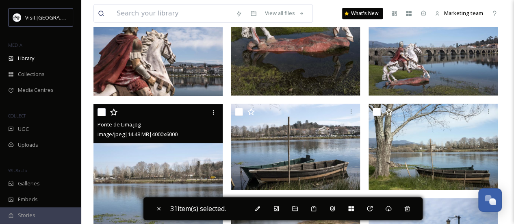
click at [102, 116] on input "checkbox" at bounding box center [101, 112] width 8 height 8
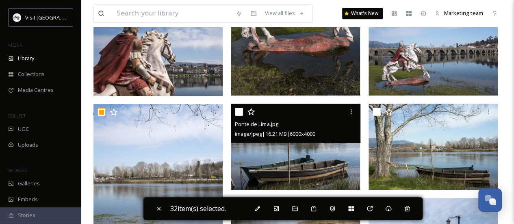
drag, startPoint x: 240, startPoint y: 118, endPoint x: 277, endPoint y: 119, distance: 37.0
click at [258, 119] on div at bounding box center [296, 111] width 123 height 15
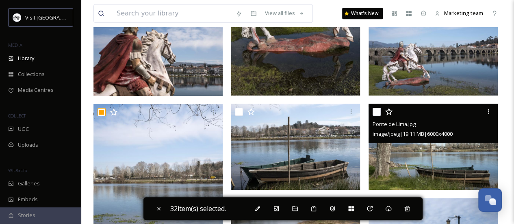
click at [379, 116] on input "checkbox" at bounding box center [376, 112] width 8 height 8
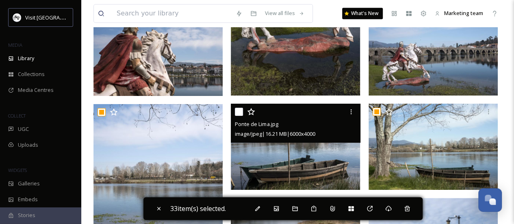
click at [235, 116] on input "checkbox" at bounding box center [239, 112] width 8 height 8
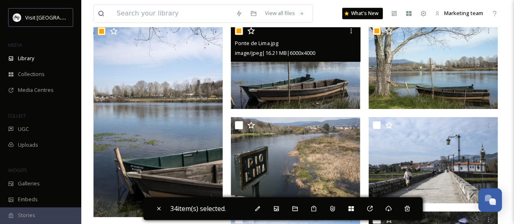
scroll to position [6606, 0]
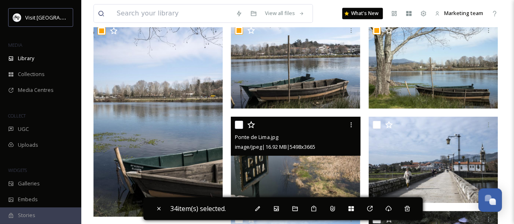
click at [241, 129] on input "checkbox" at bounding box center [239, 125] width 8 height 8
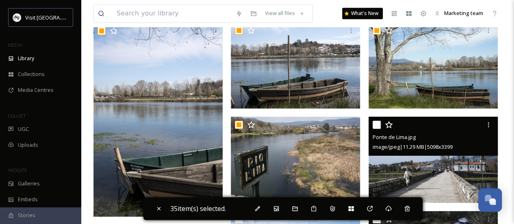
click at [374, 129] on input "checkbox" at bounding box center [376, 125] width 8 height 8
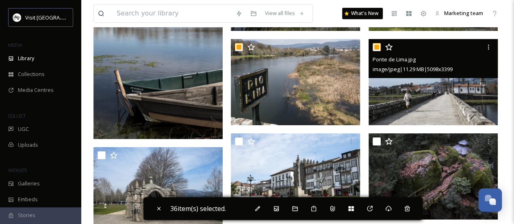
scroll to position [6688, 0]
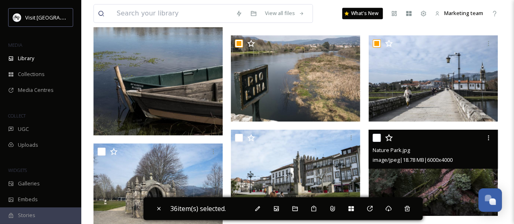
click at [376, 140] on input "checkbox" at bounding box center [376, 138] width 8 height 8
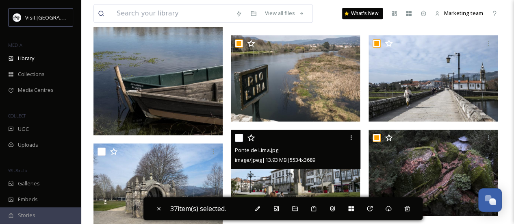
click at [232, 144] on div "Ponte de Lima.jpg image/jpeg | 13.93 MB | 5534 x 3689" at bounding box center [295, 149] width 129 height 39
click at [236, 142] on input "checkbox" at bounding box center [239, 138] width 8 height 8
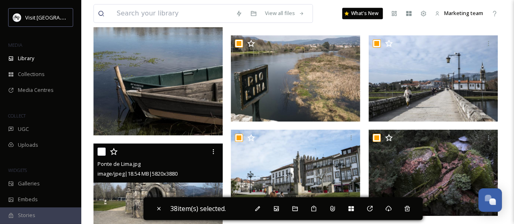
click at [99, 156] on input "checkbox" at bounding box center [101, 151] width 8 height 8
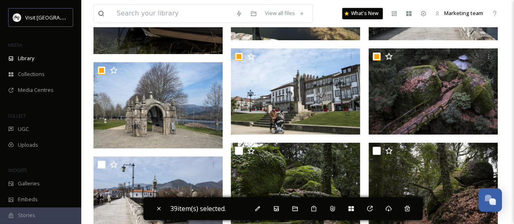
scroll to position [6809, 0]
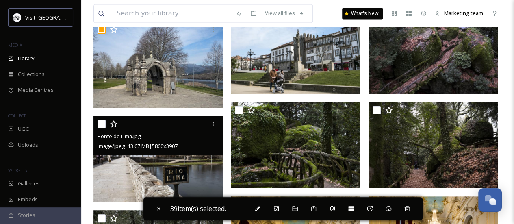
click at [104, 128] on input "checkbox" at bounding box center [101, 124] width 8 height 8
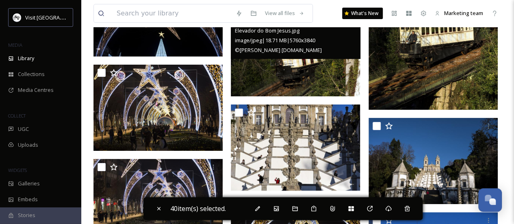
scroll to position [9043, 0]
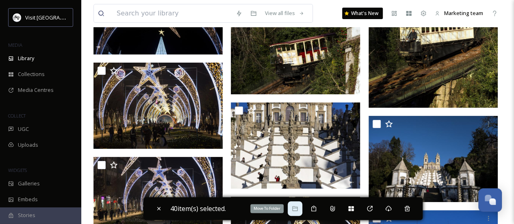
click at [296, 211] on icon at bounding box center [295, 208] width 6 height 6
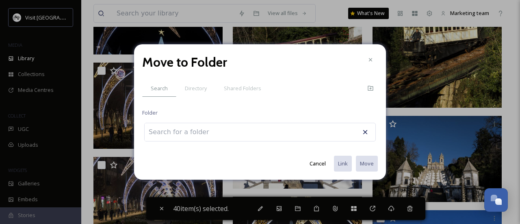
click at [223, 131] on input at bounding box center [189, 132] width 89 height 18
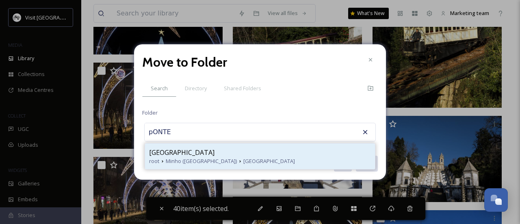
click at [217, 153] on div "Ponte de Lima" at bounding box center [260, 152] width 222 height 10
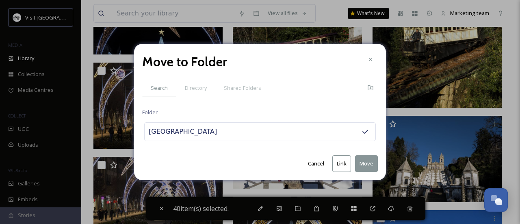
click at [361, 167] on button "Move" at bounding box center [366, 163] width 23 height 17
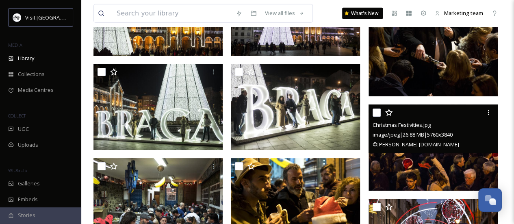
scroll to position [8677, 0]
